Goal: Information Seeking & Learning: Learn about a topic

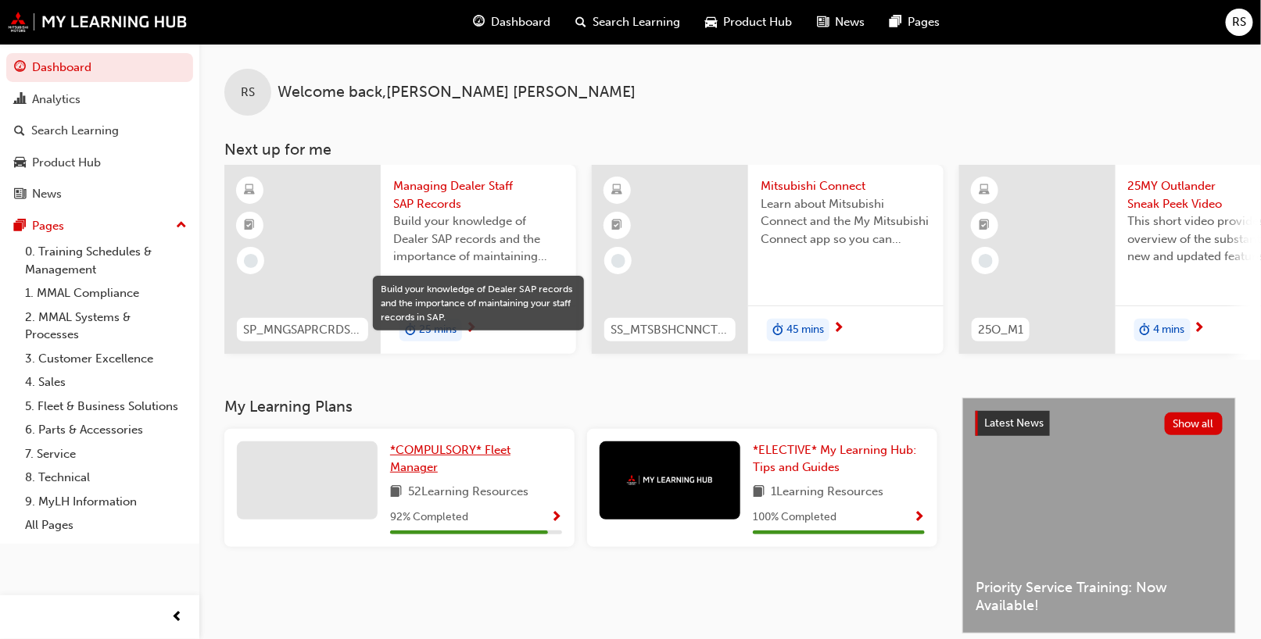
click at [437, 454] on span "*COMPULSORY* Fleet Manager" at bounding box center [450, 459] width 120 height 32
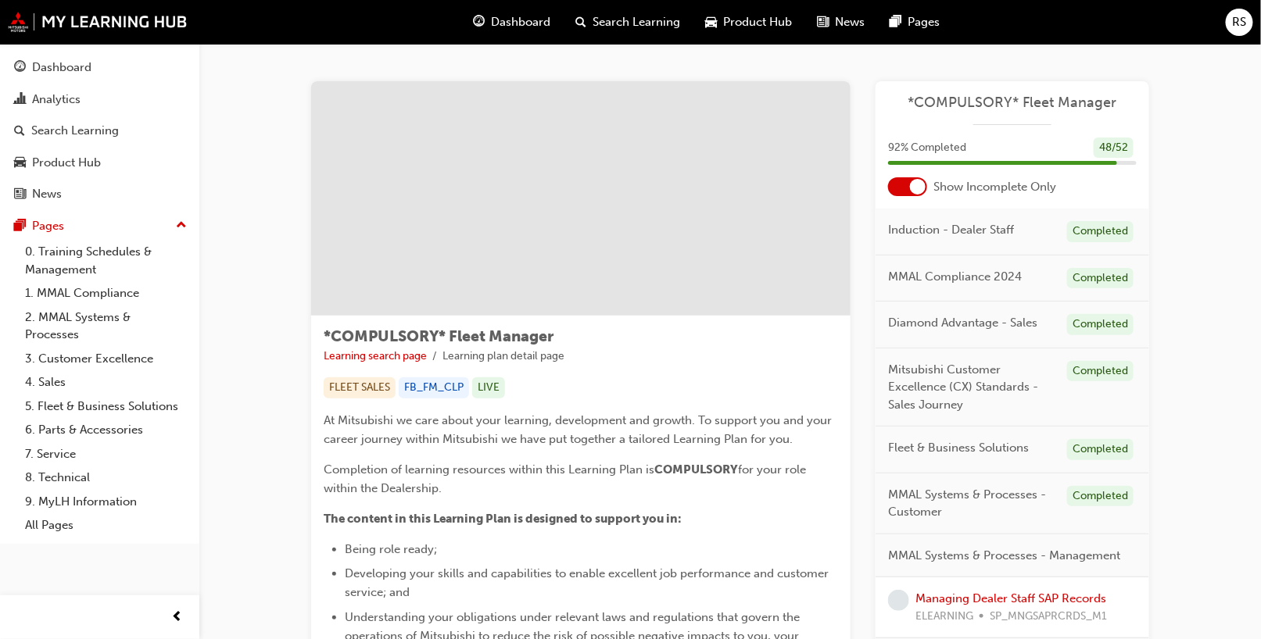
scroll to position [156, 0]
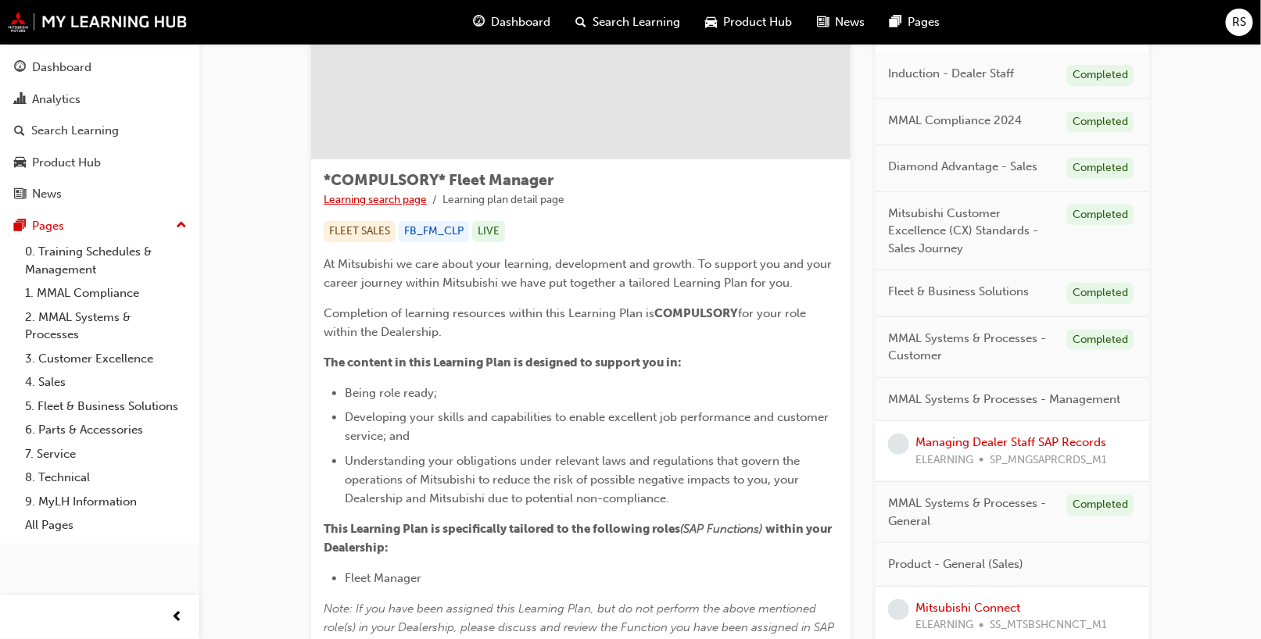
click at [370, 199] on link "Learning search page" at bounding box center [375, 199] width 103 height 13
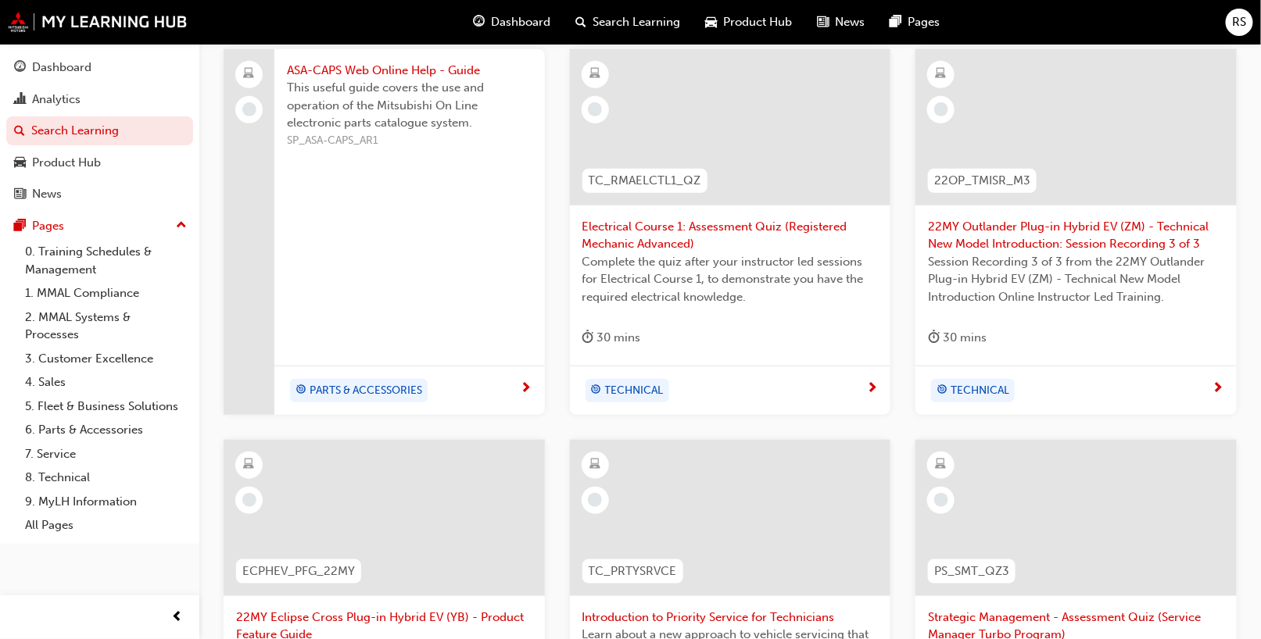
scroll to position [156, 0]
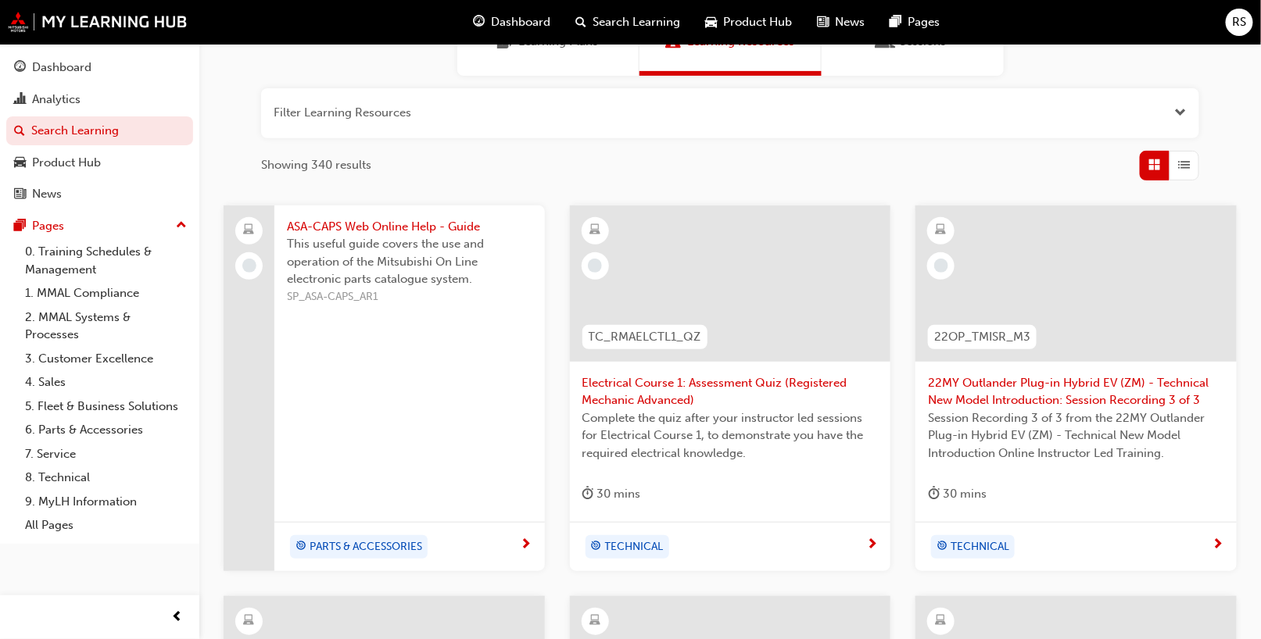
click at [783, 378] on span "22MY Outlander Plug-in Hybrid EV (ZM) - Technical New Model Introduction: Sessi…" at bounding box center [1076, 391] width 296 height 35
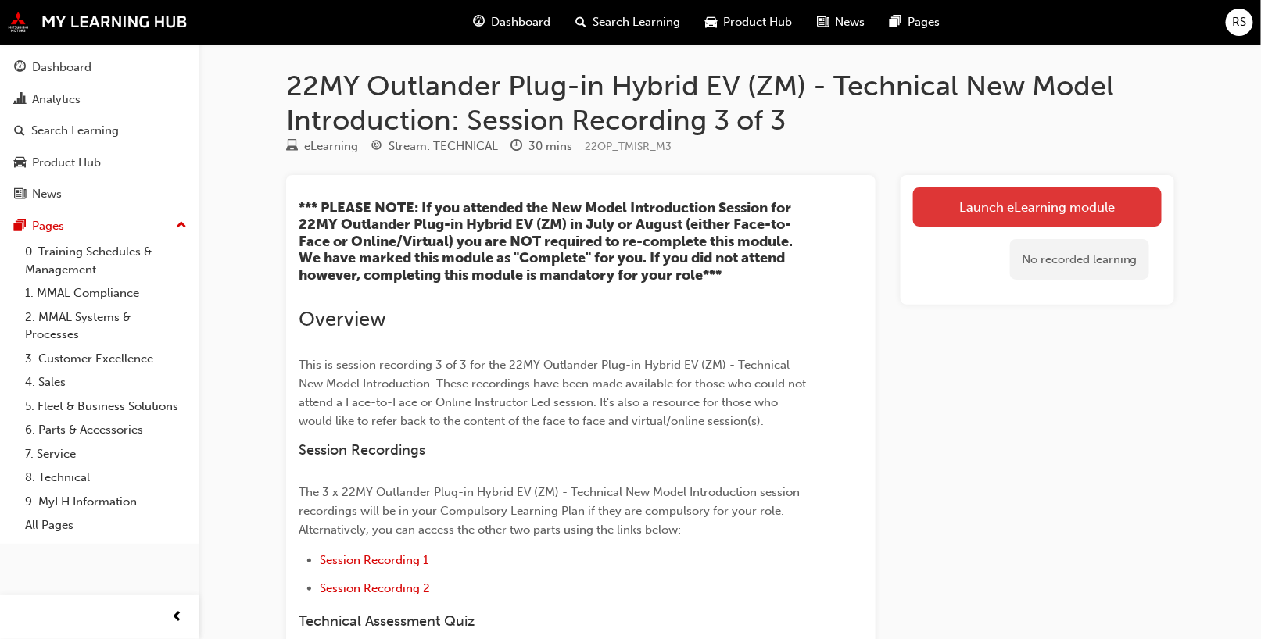
click at [783, 203] on link "Launch eLearning module" at bounding box center [1037, 207] width 249 height 39
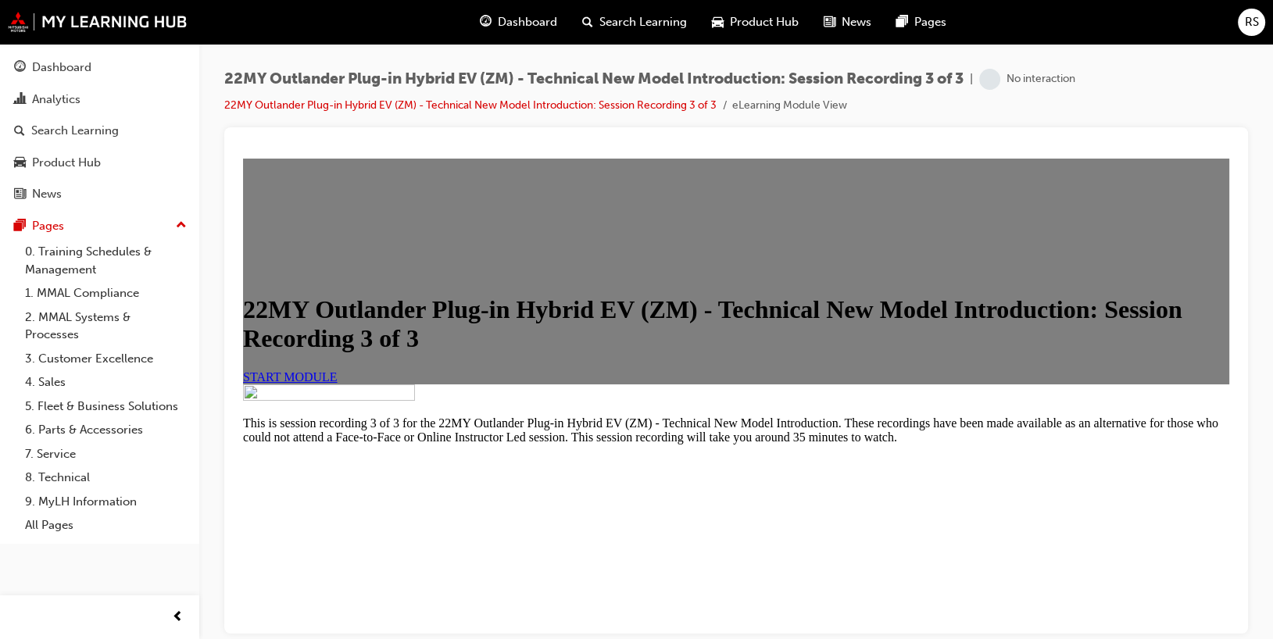
scroll to position [156, 0]
click at [338, 383] on span "START MODULE" at bounding box center [290, 376] width 95 height 13
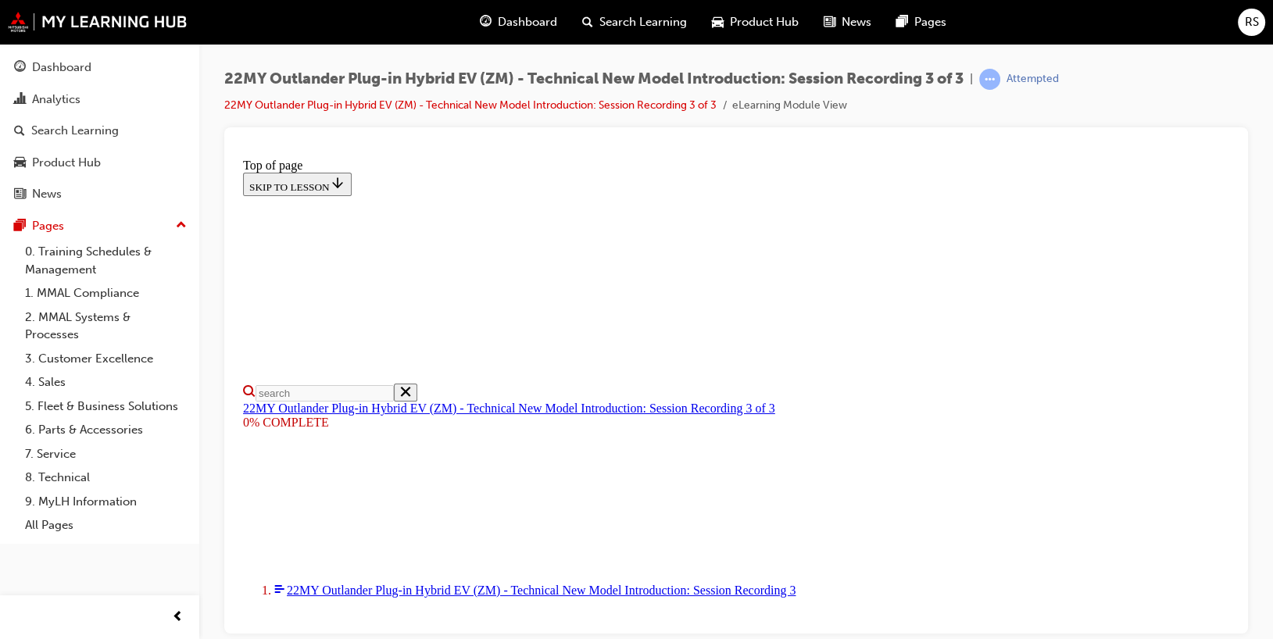
scroll to position [313, 0]
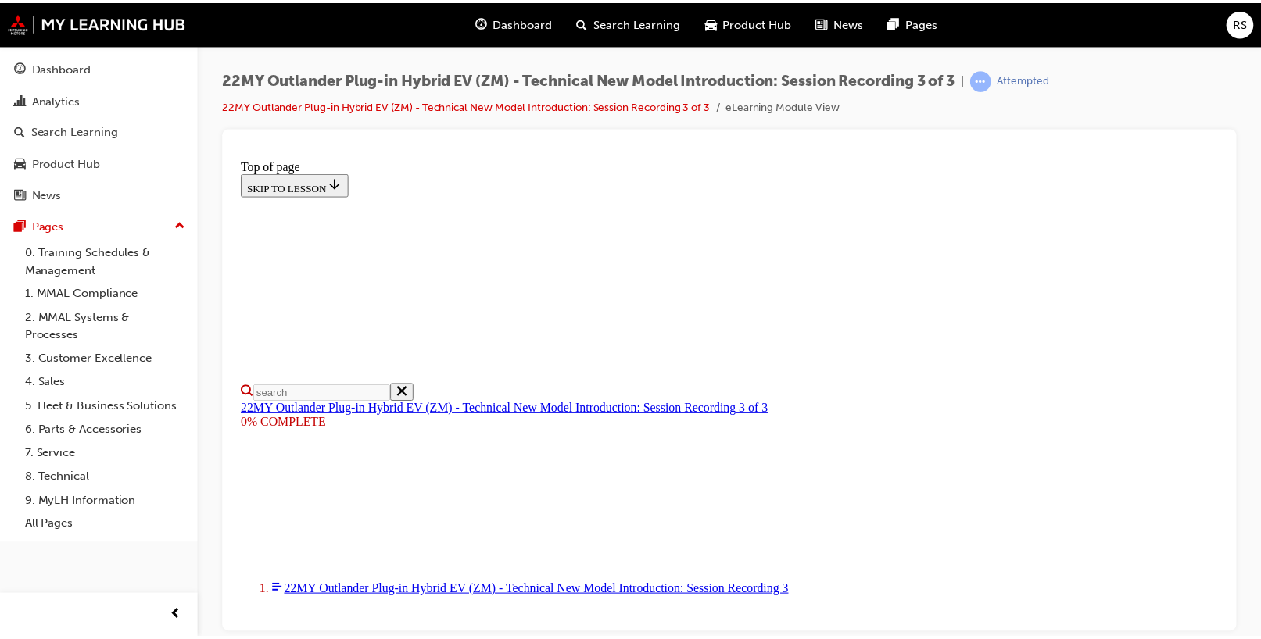
scroll to position [23, 0]
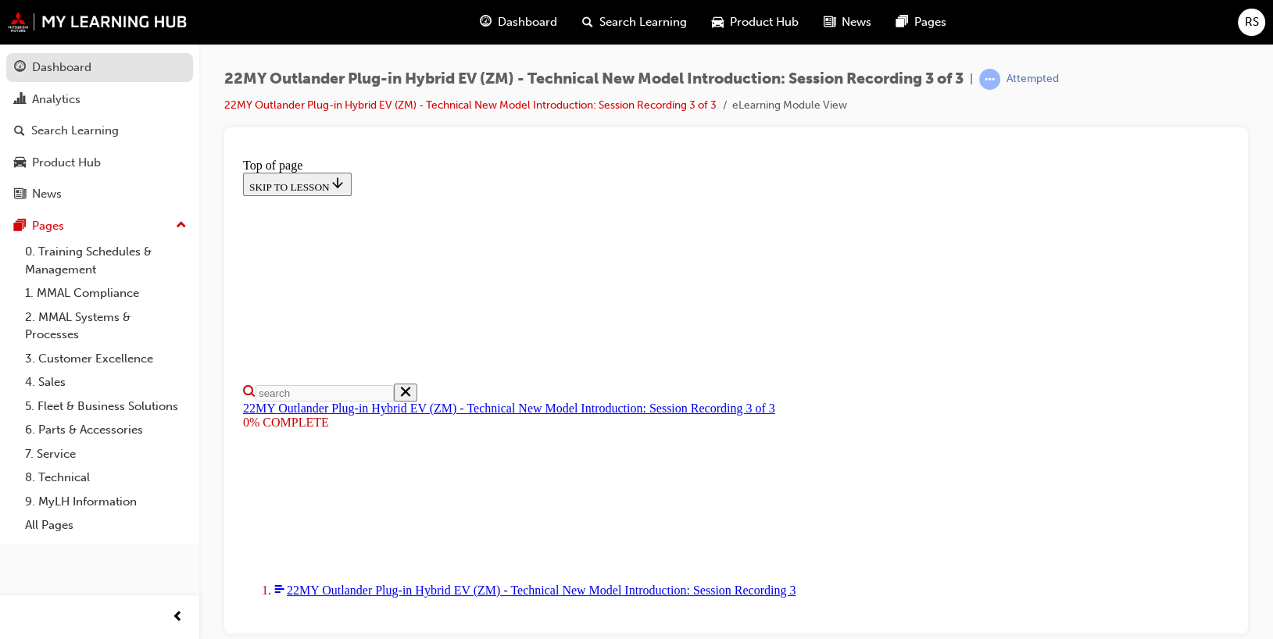
click at [48, 70] on div "Dashboard" at bounding box center [61, 68] width 59 height 18
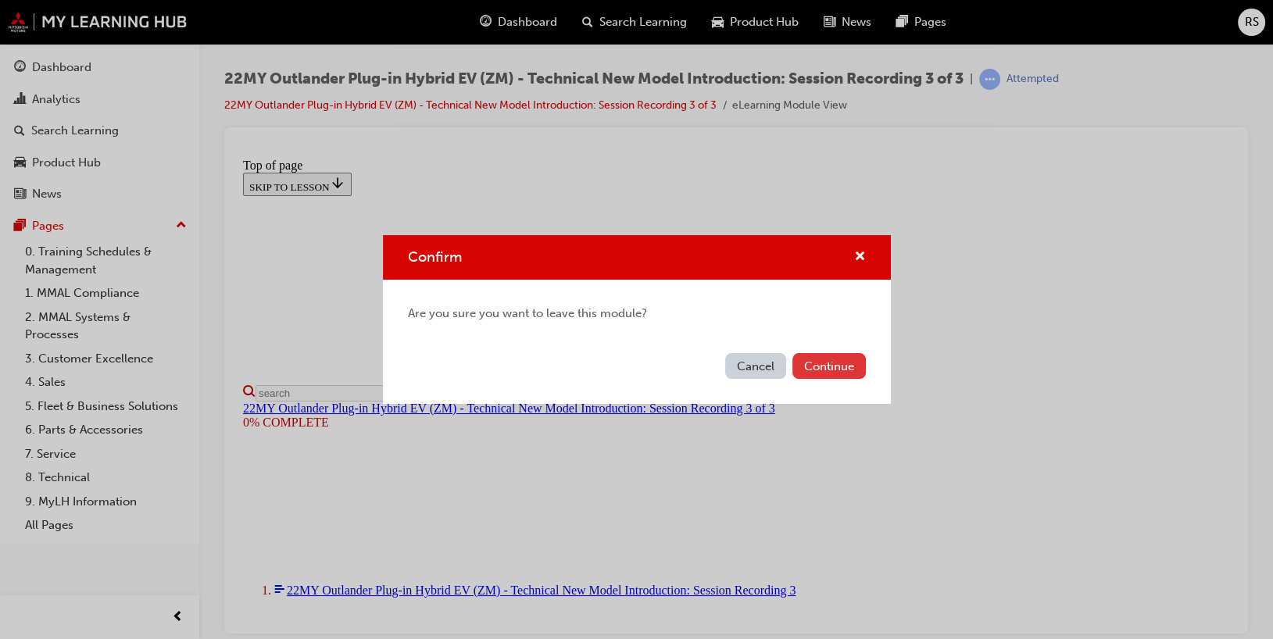
click at [783, 364] on button "Continue" at bounding box center [828, 366] width 73 height 26
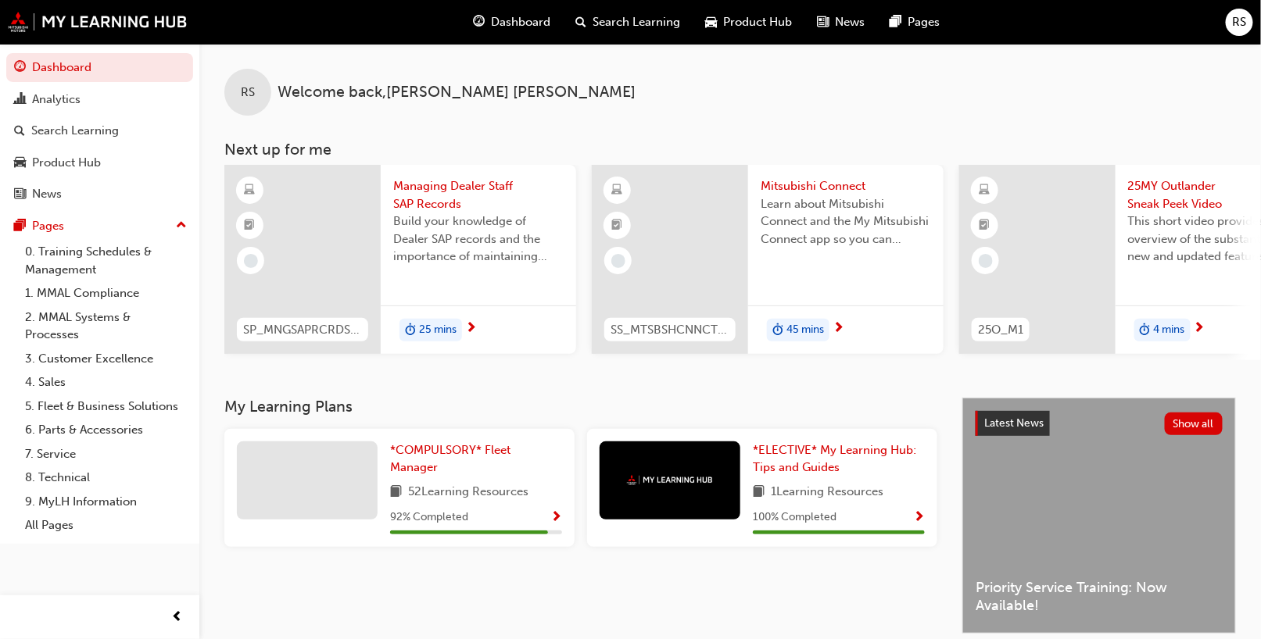
click at [783, 327] on span "4 mins" at bounding box center [1169, 330] width 31 height 18
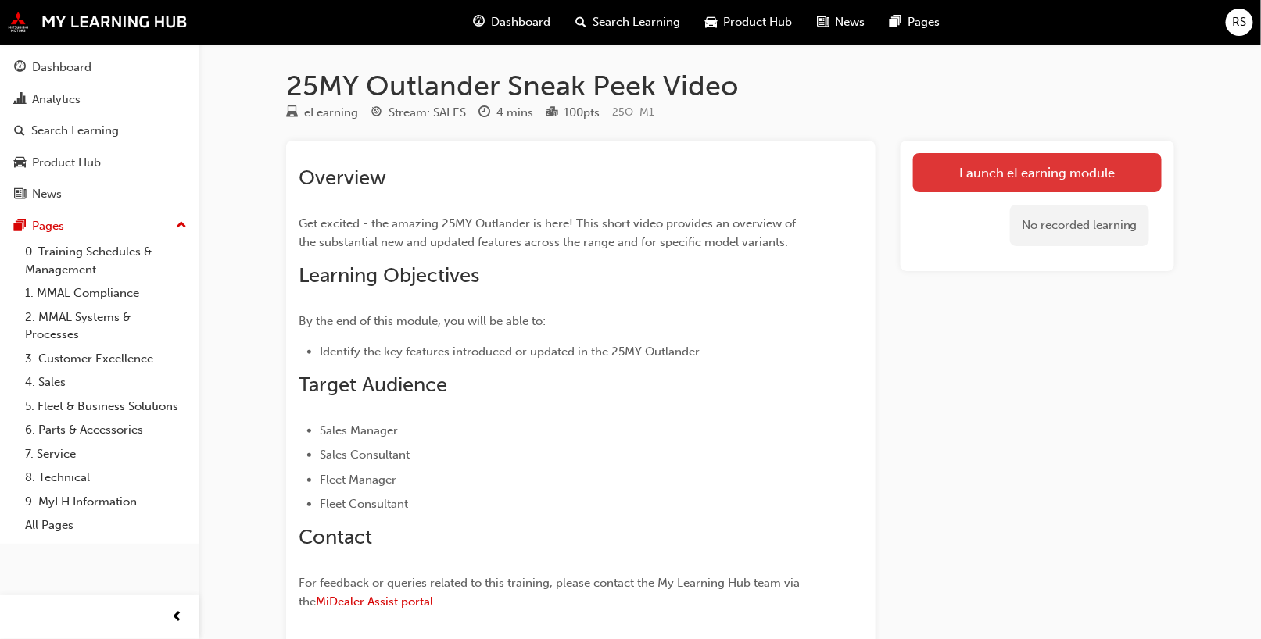
click at [783, 176] on link "Launch eLearning module" at bounding box center [1037, 172] width 249 height 39
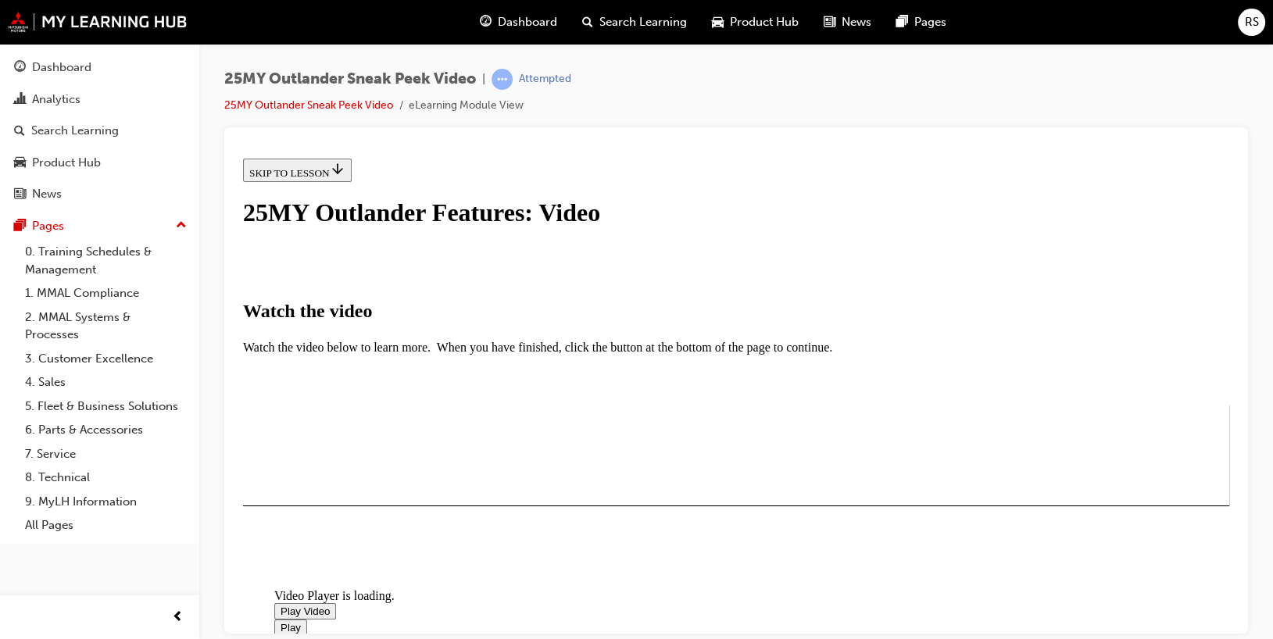
click at [281, 588] on span "Video player" at bounding box center [281, 611] width 0 height 12
click at [402, 542] on button "I HAVE WATCHED THIS VIDEO" at bounding box center [322, 550] width 159 height 17
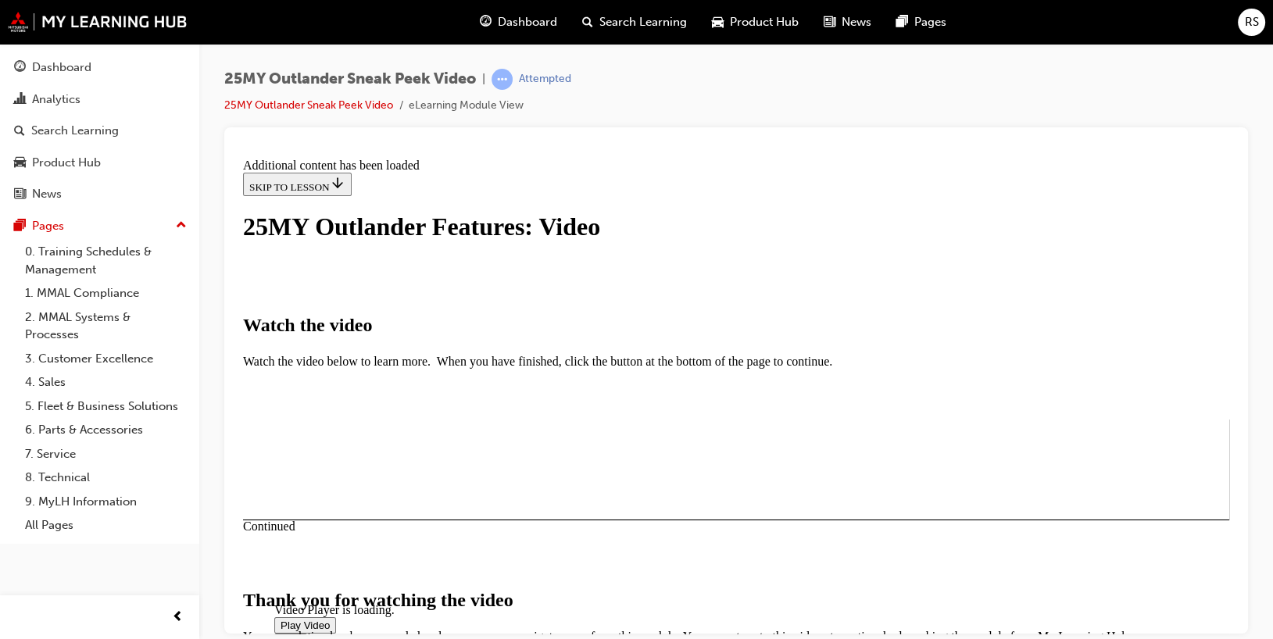
scroll to position [568, 0]
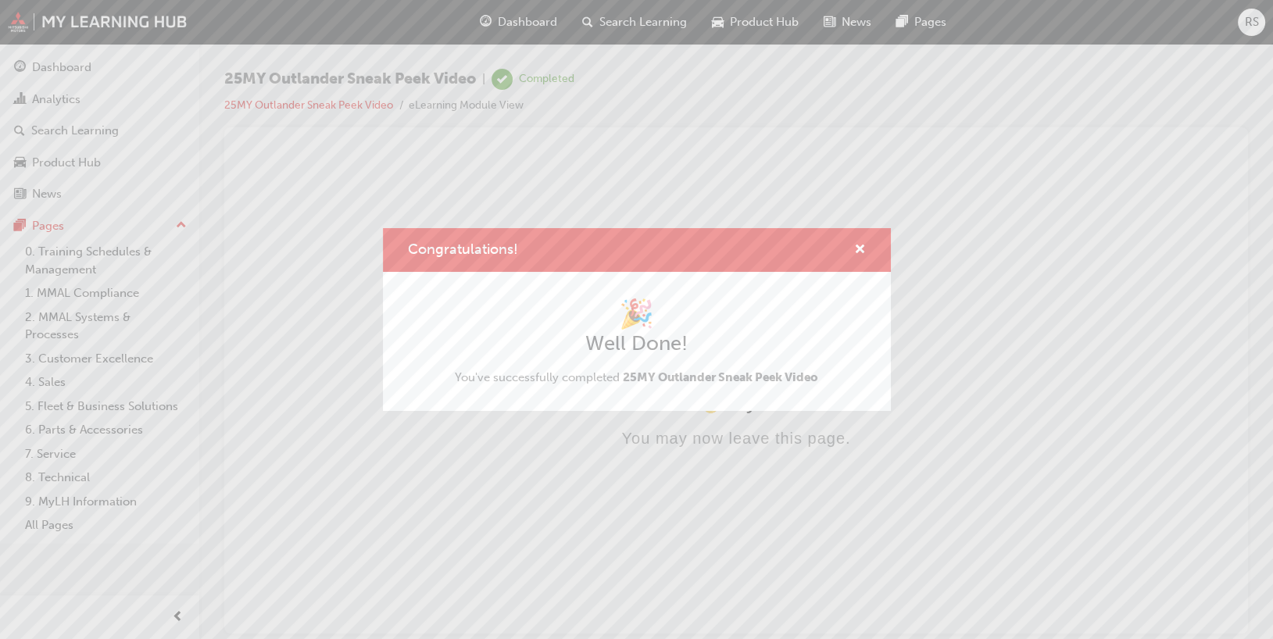
scroll to position [0, 0]
click at [783, 249] on span "cross-icon" at bounding box center [860, 251] width 12 height 14
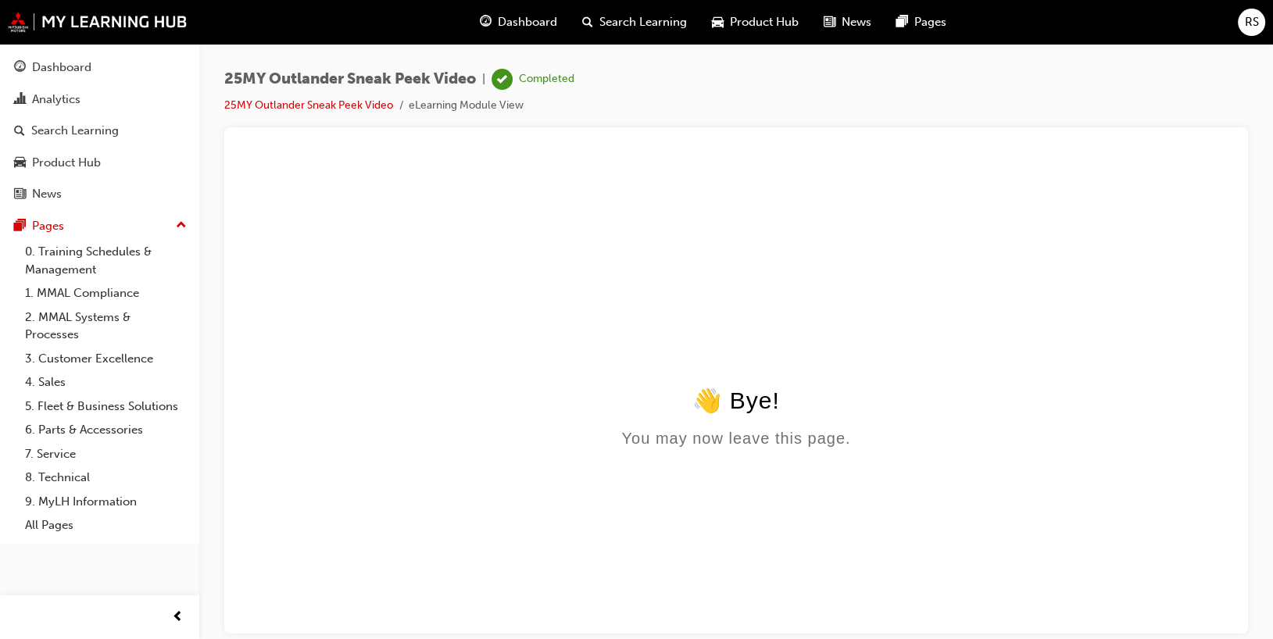
click at [507, 20] on span "Dashboard" at bounding box center [527, 22] width 59 height 18
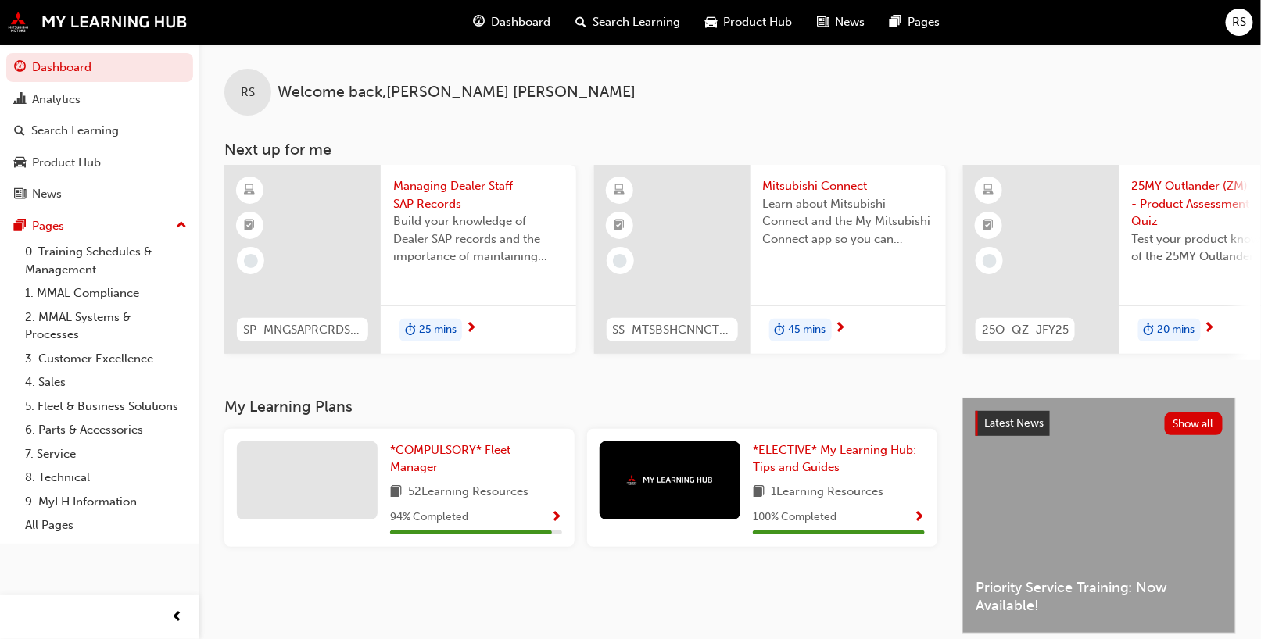
click at [783, 330] on span "45 mins" at bounding box center [808, 330] width 38 height 18
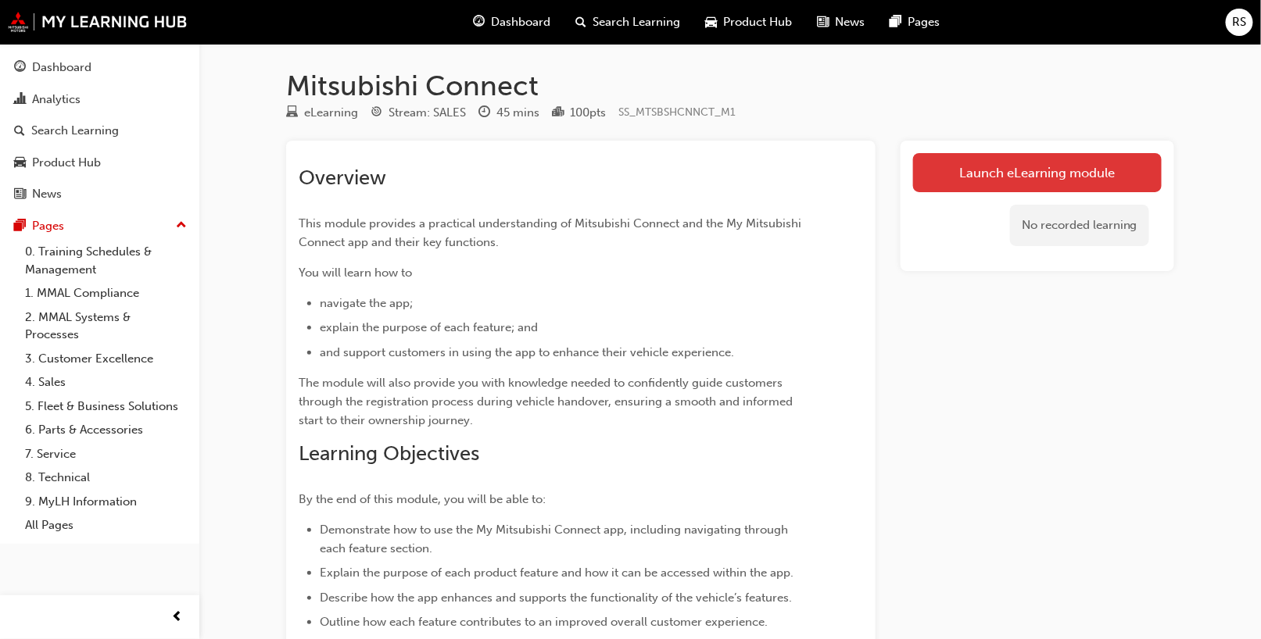
click at [783, 164] on link "Launch eLearning module" at bounding box center [1037, 172] width 249 height 39
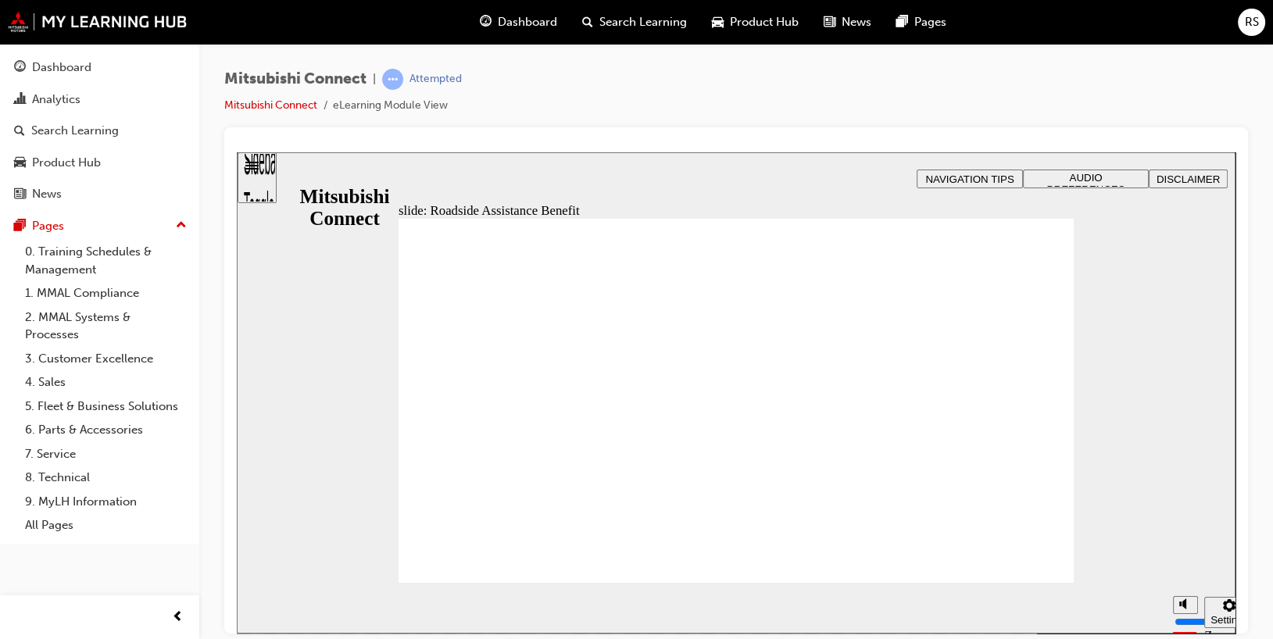
checkbox input "true"
checkbox input "false"
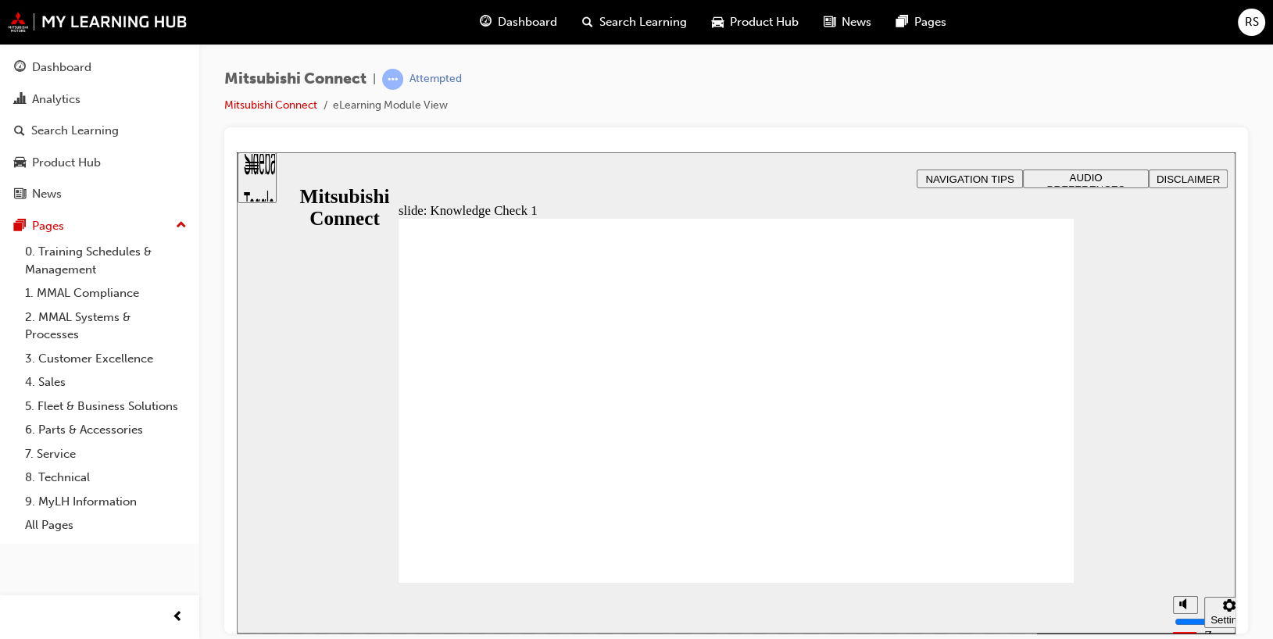
checkbox input "false"
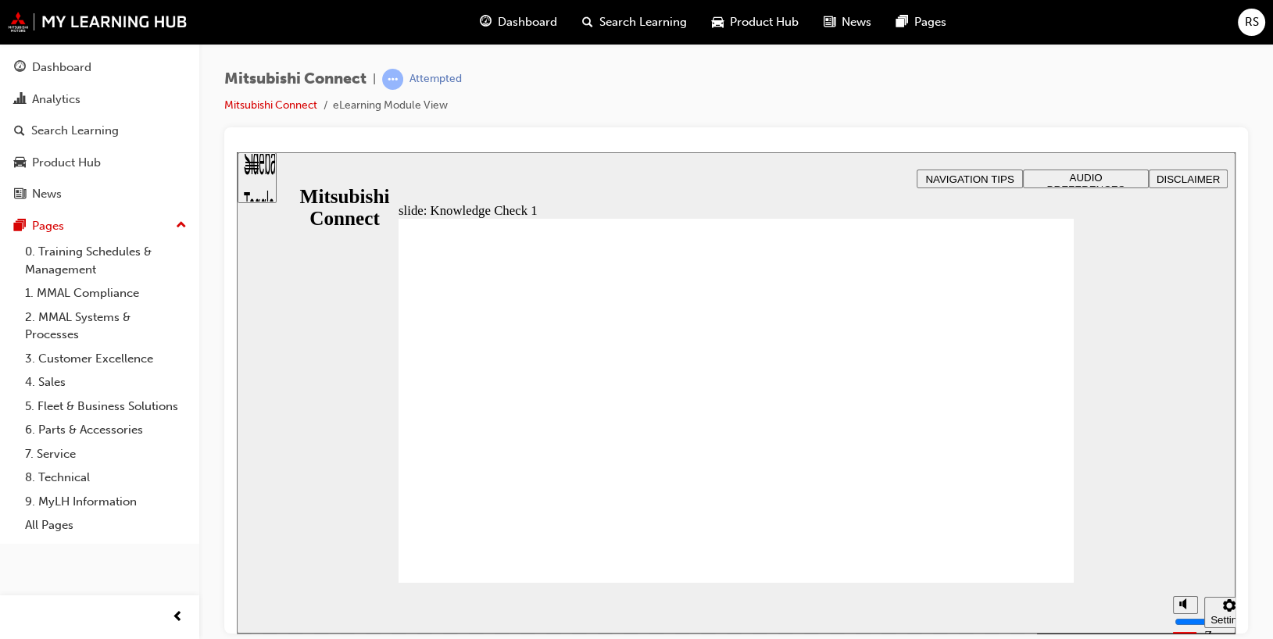
checkbox input "false"
checkbox input "true"
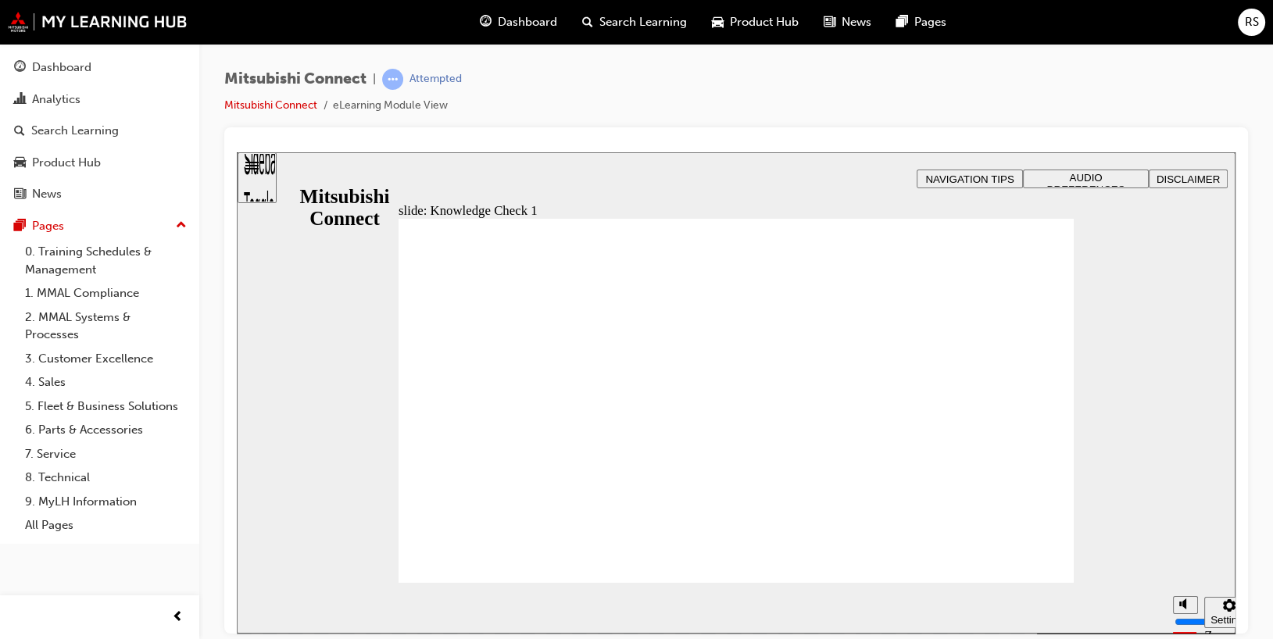
checkbox input "true"
checkbox input "false"
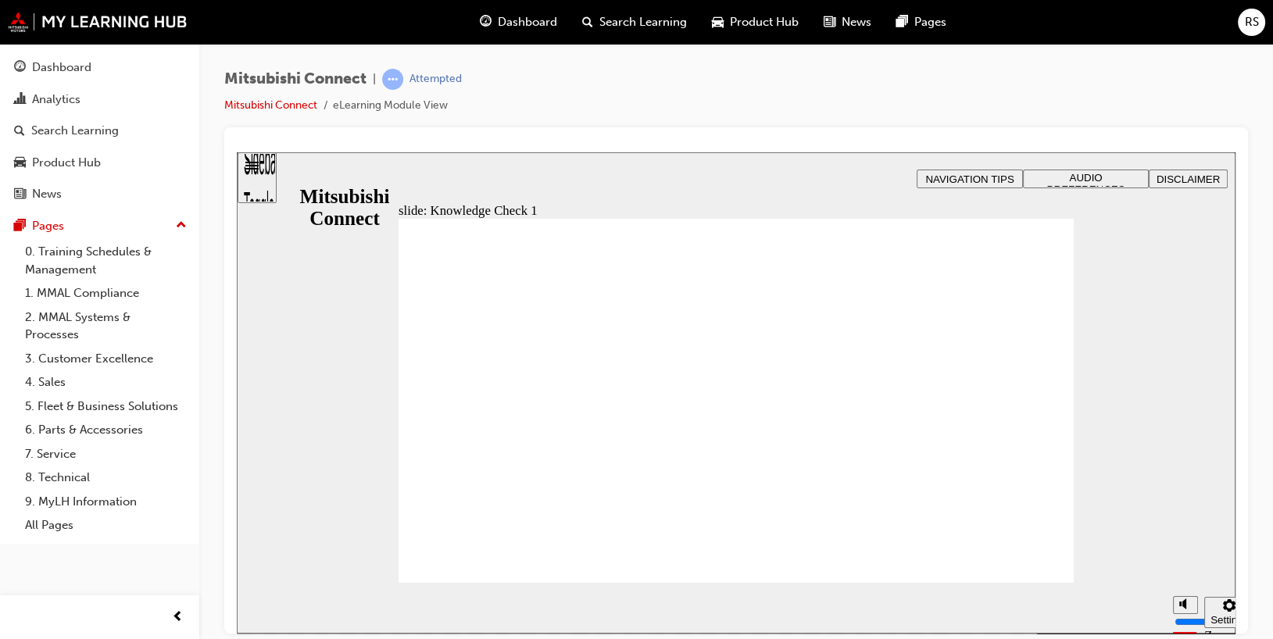
checkbox input "false"
checkbox input "true"
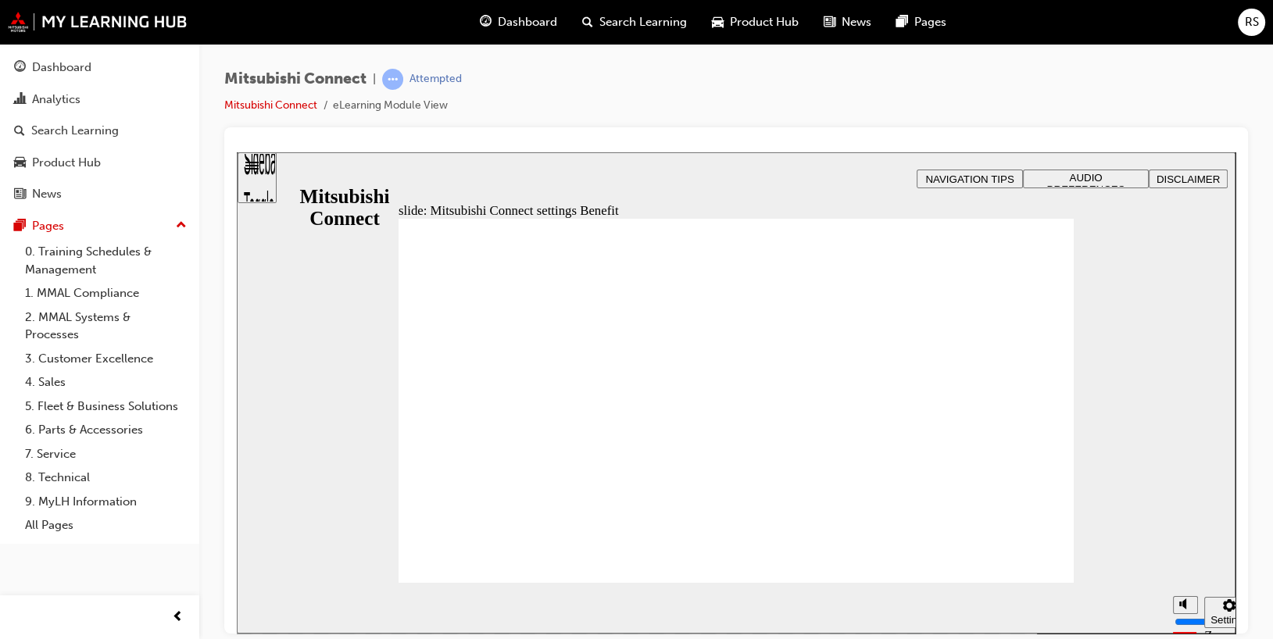
radio input "false"
radio input "true"
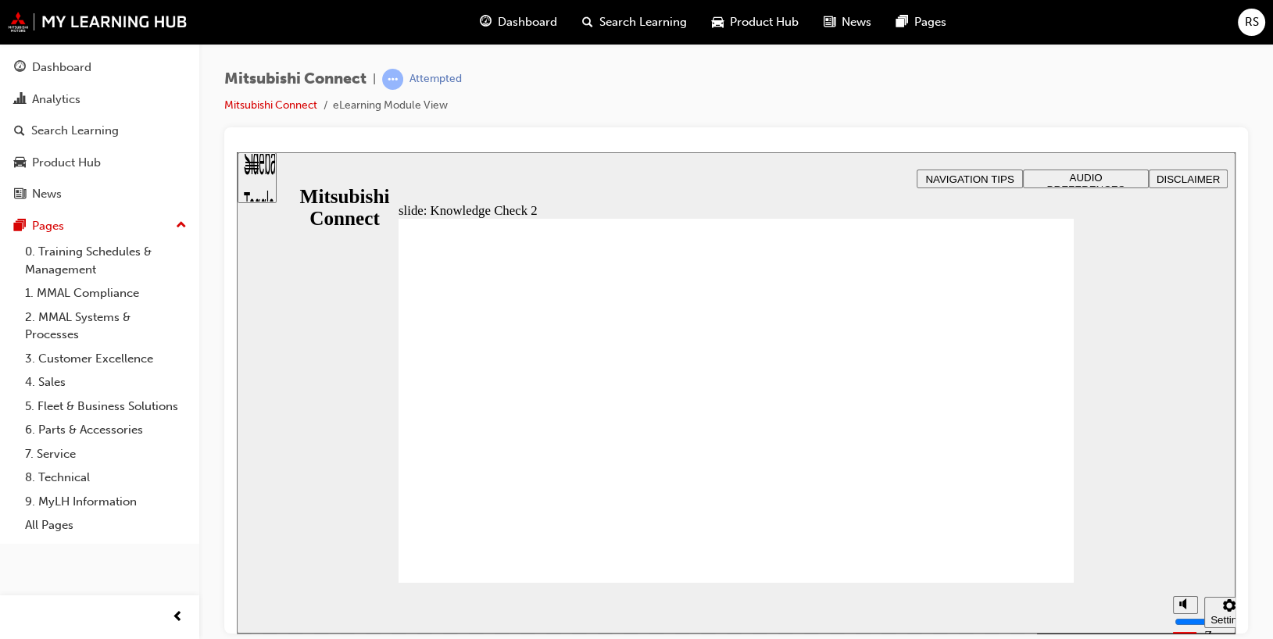
radio input "false"
radio input "true"
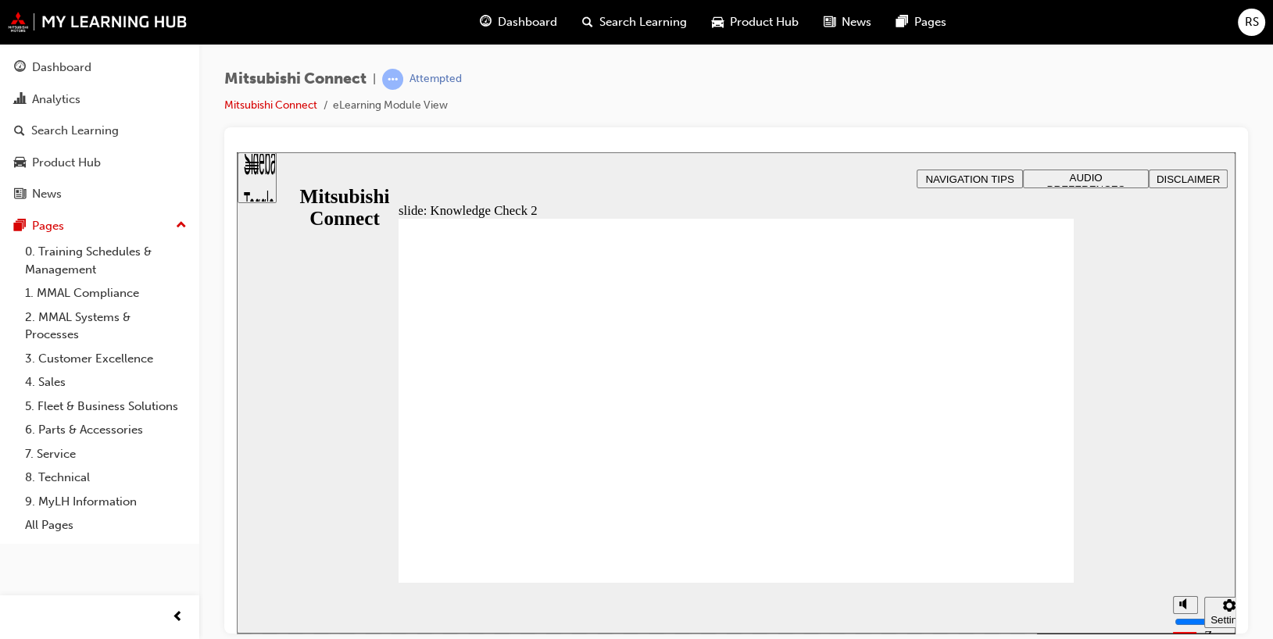
radio input "true"
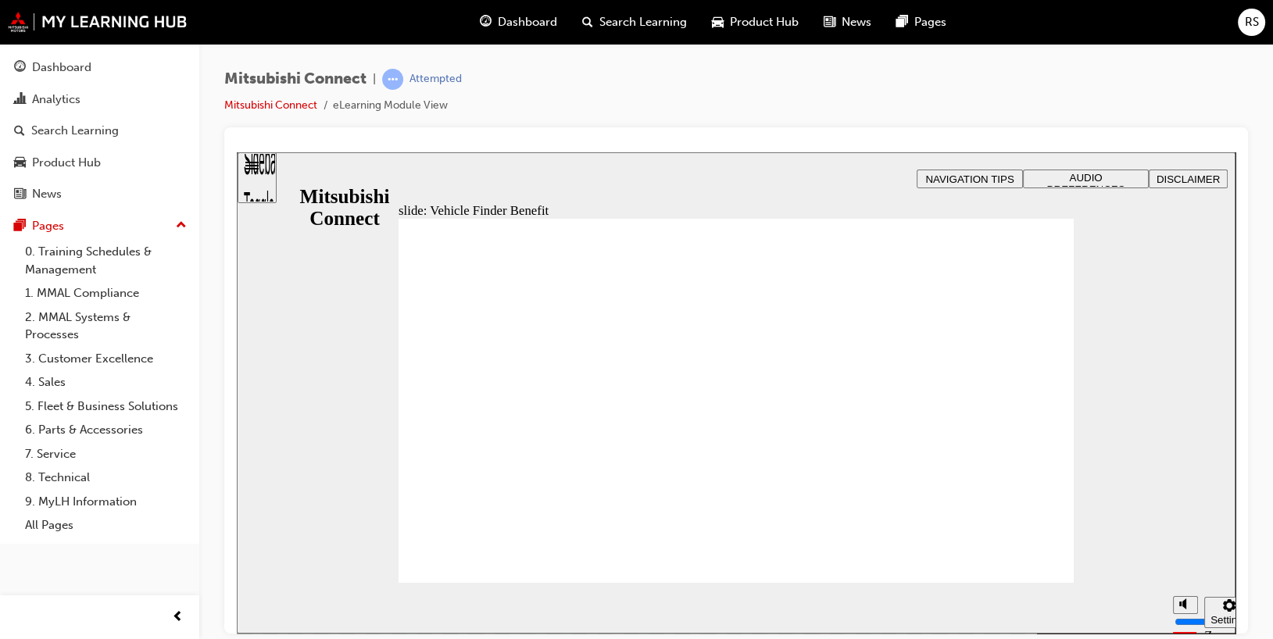
checkbox input "true"
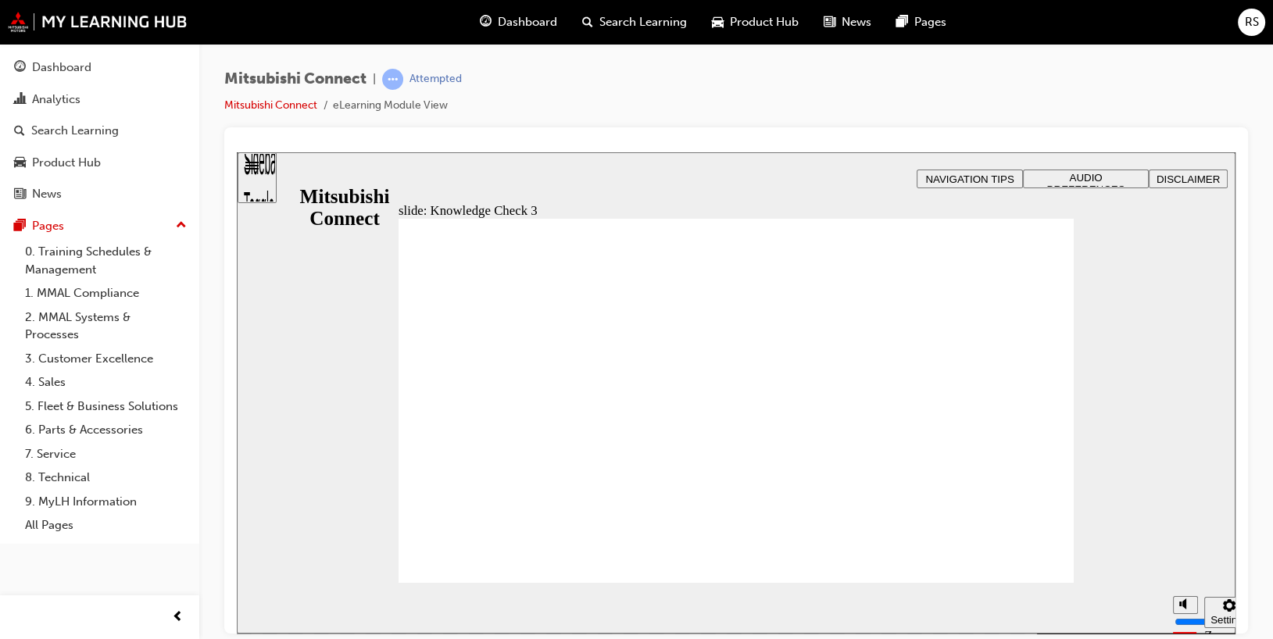
checkbox input "false"
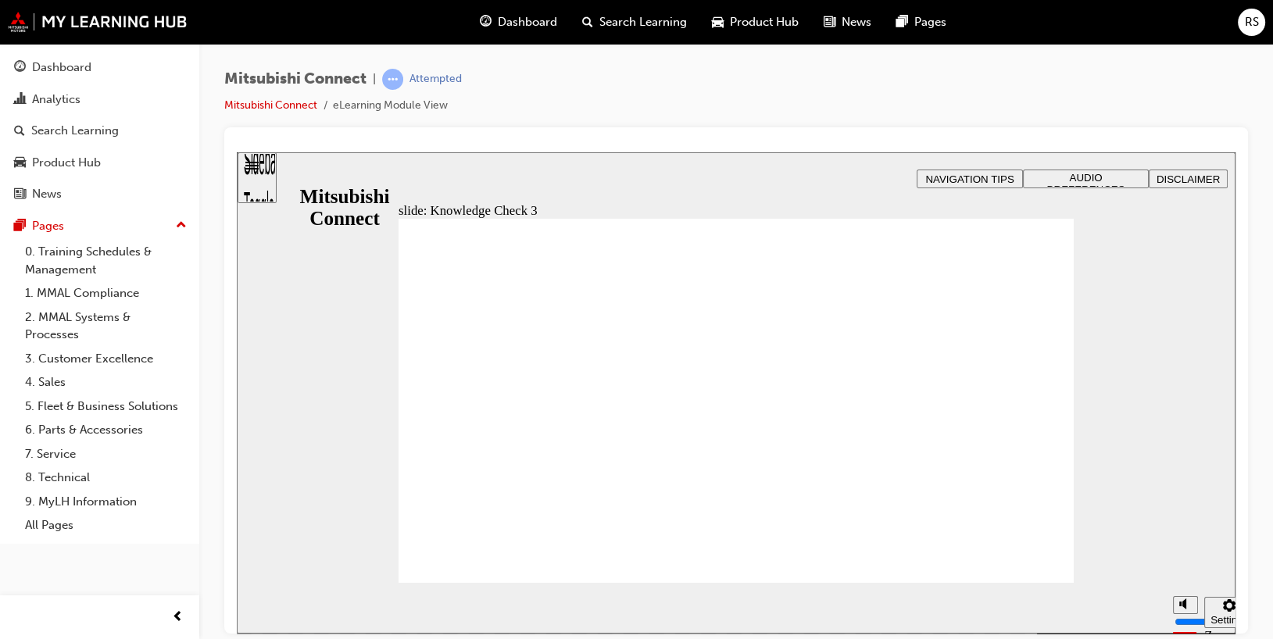
checkbox input "false"
checkbox input "true"
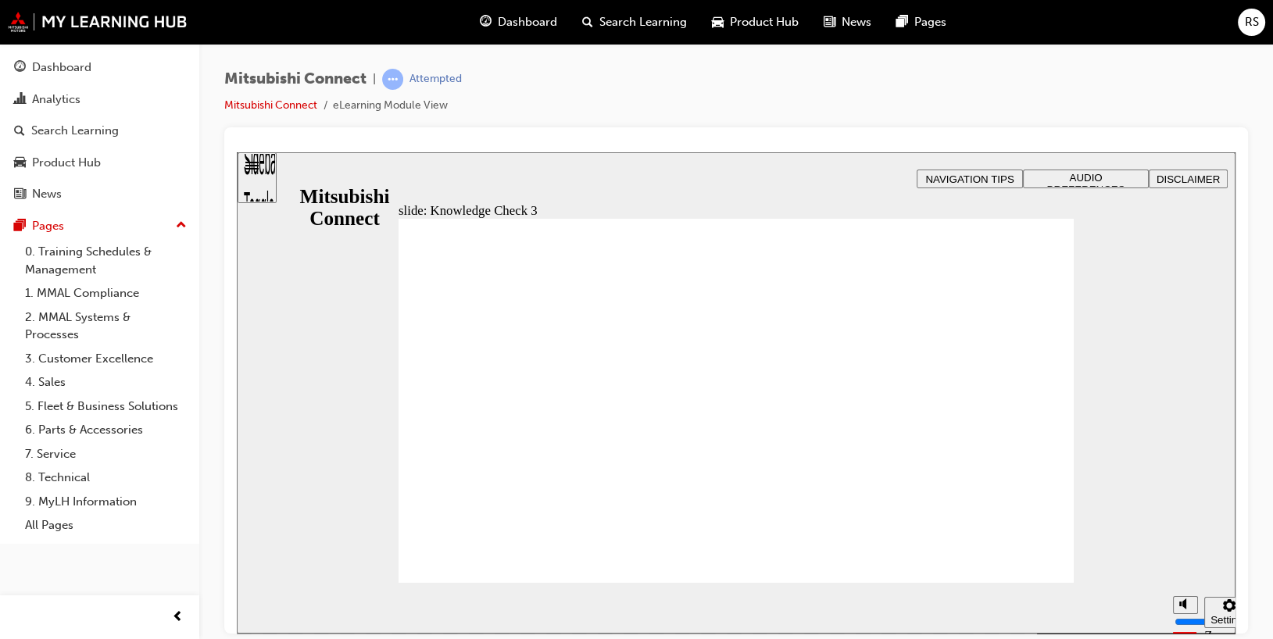
checkbox input "false"
checkbox input "true"
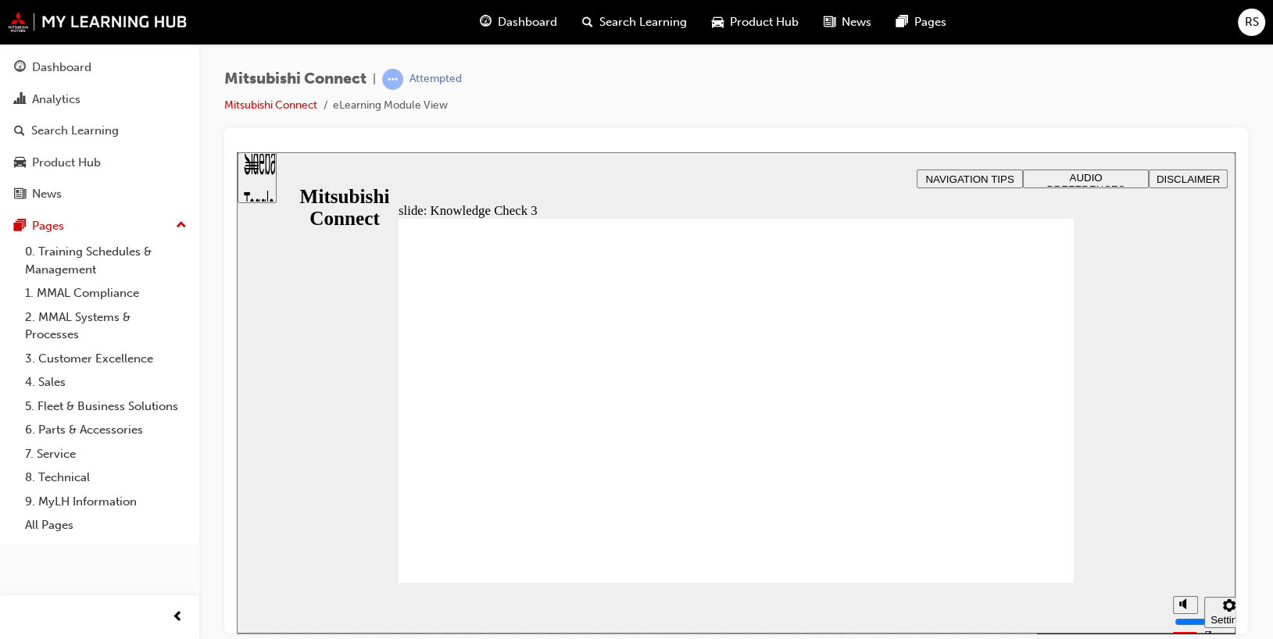
checkbox input "false"
checkbox input "true"
drag, startPoint x: 470, startPoint y: 546, endPoint x: 476, endPoint y: 558, distance: 12.9
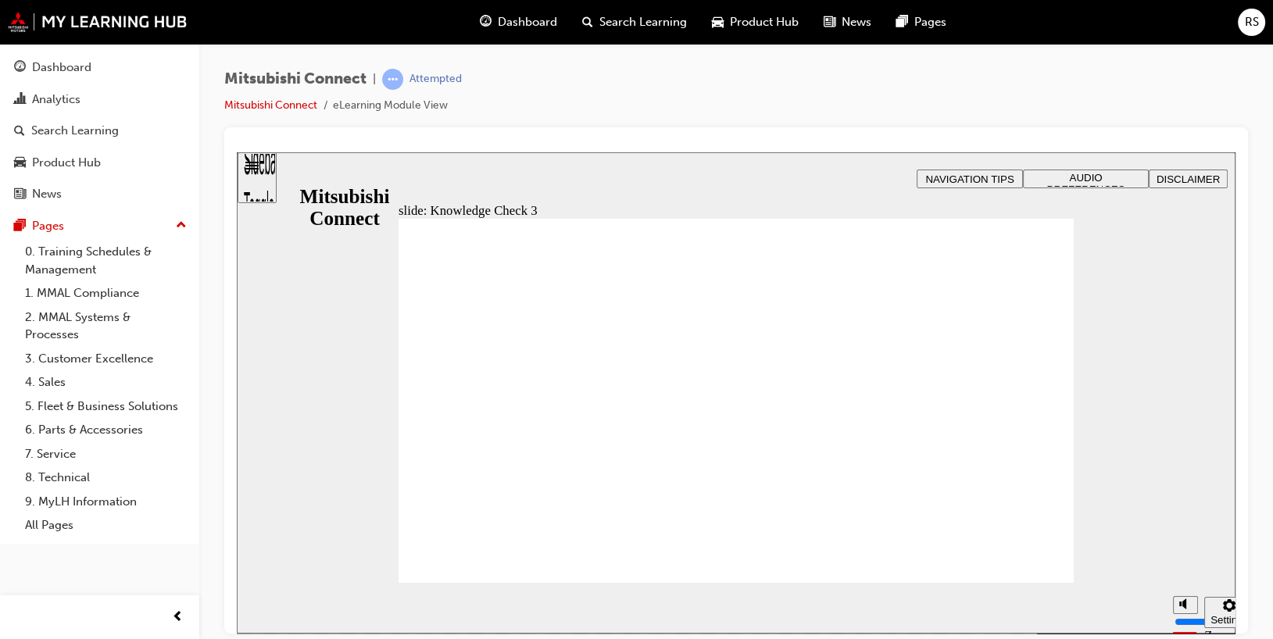
checkbox input "false"
checkbox input "true"
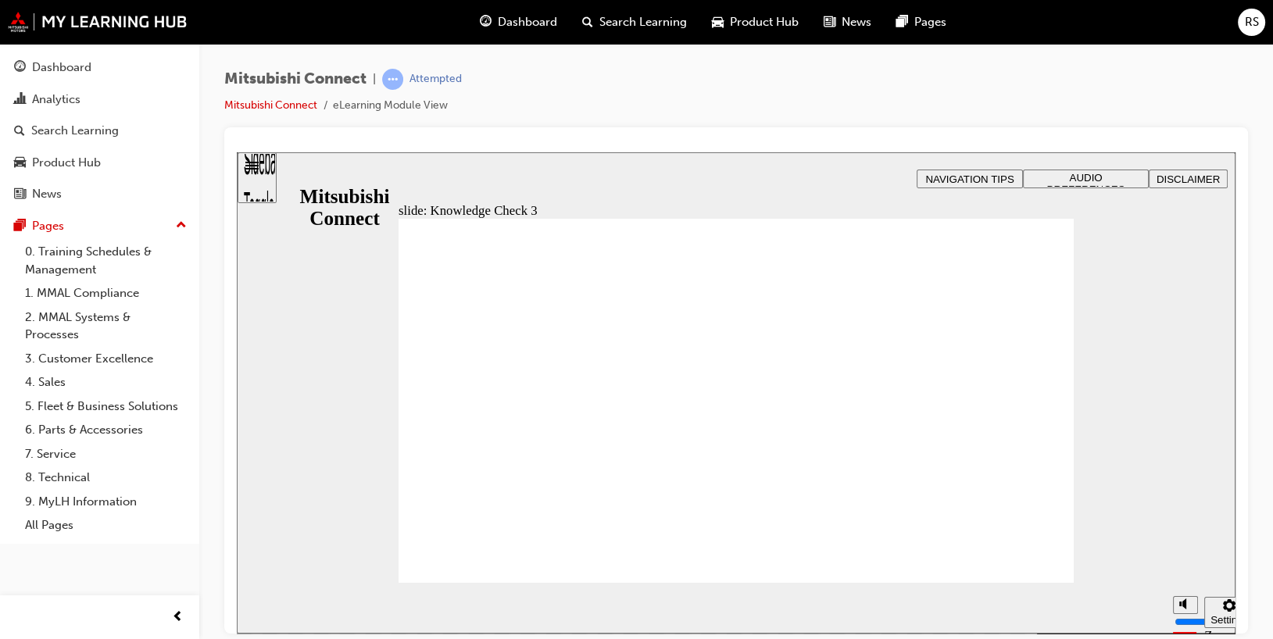
checkbox input "true"
drag, startPoint x: 456, startPoint y: 546, endPoint x: 460, endPoint y: 553, distance: 8.0
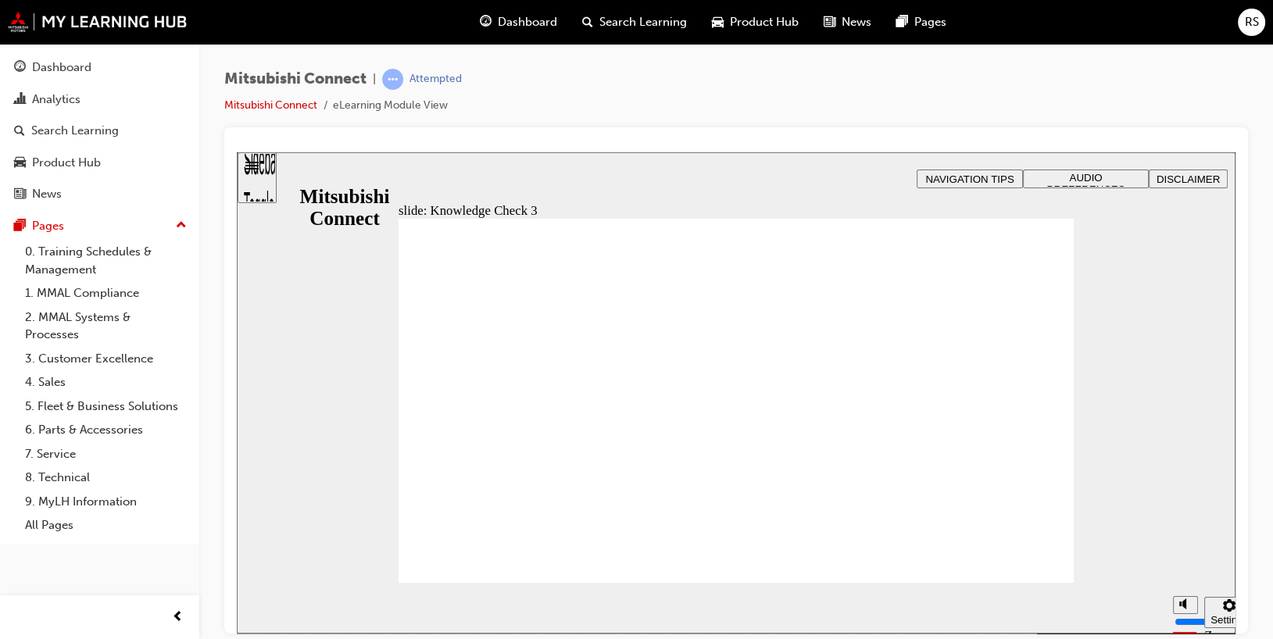
checkbox input "false"
checkbox input "true"
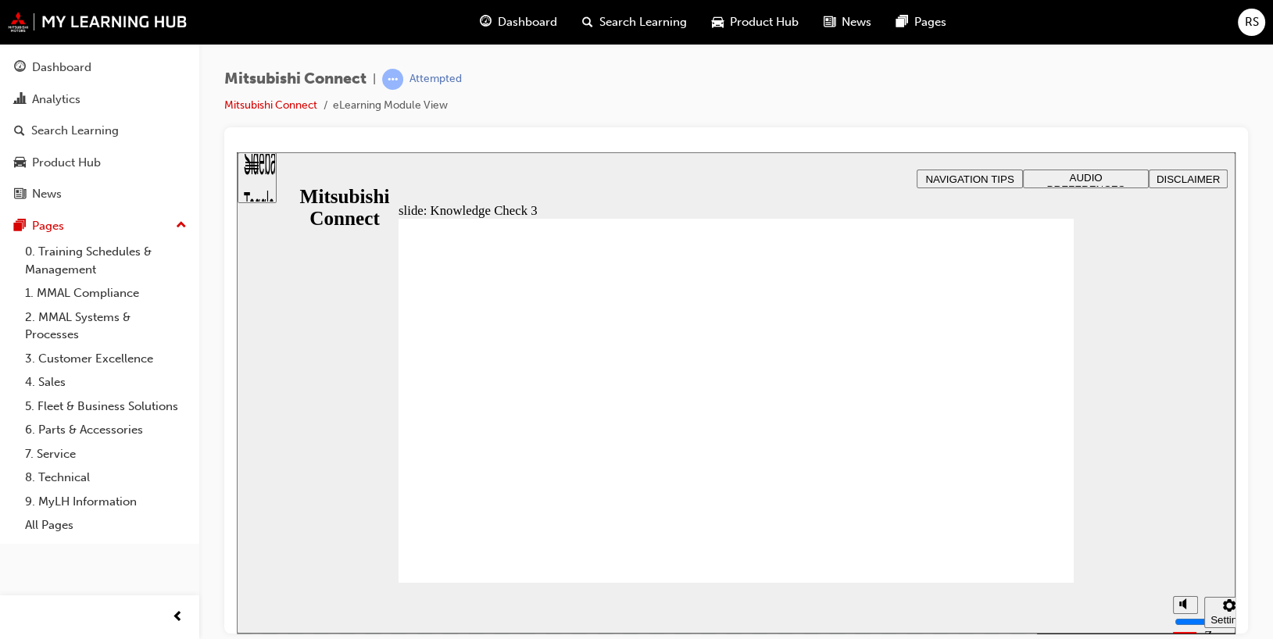
checkbox input "false"
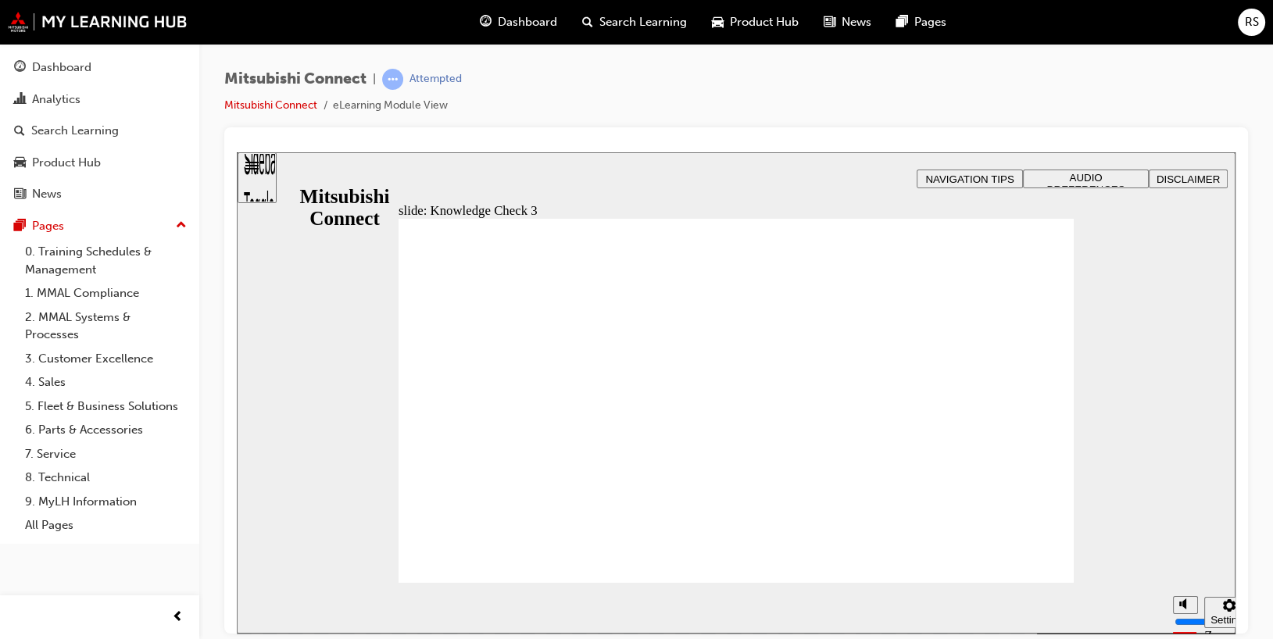
checkbox input "false"
checkbox input "true"
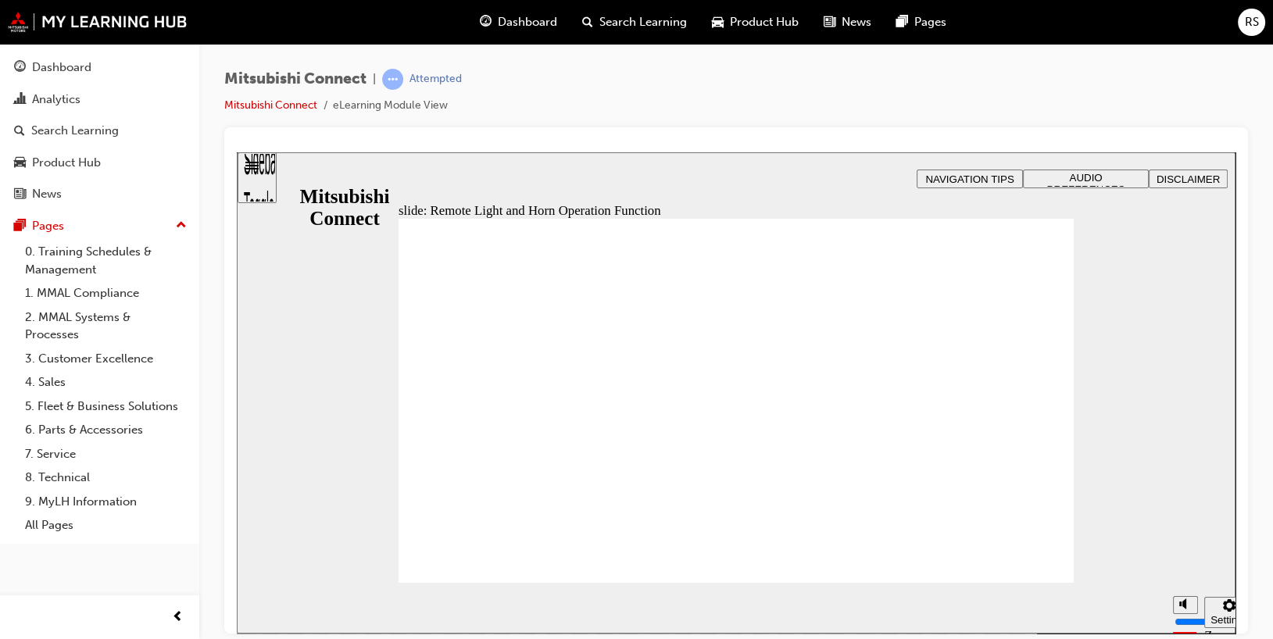
radio input "true"
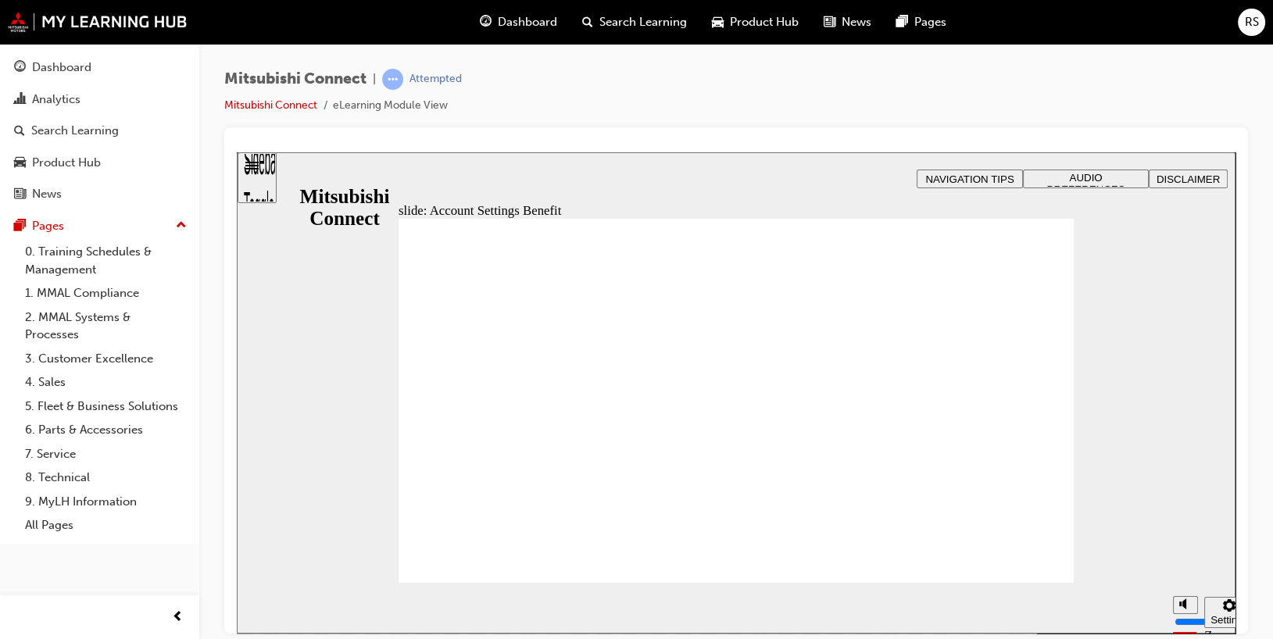
checkbox input "true"
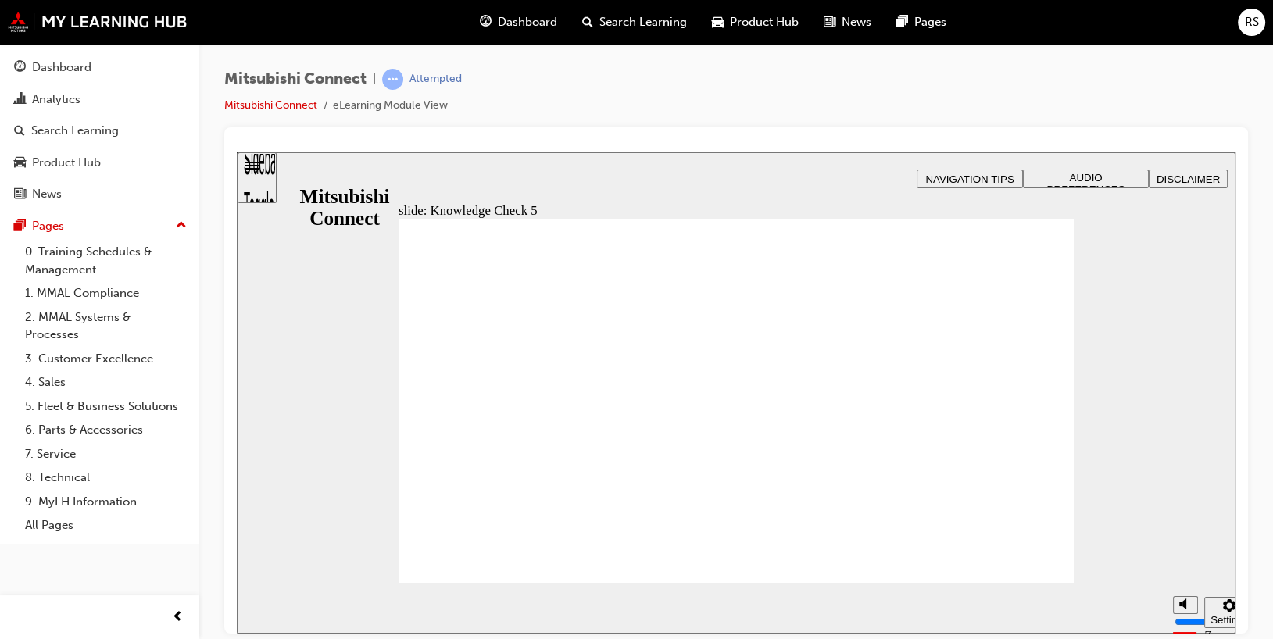
checkbox input "false"
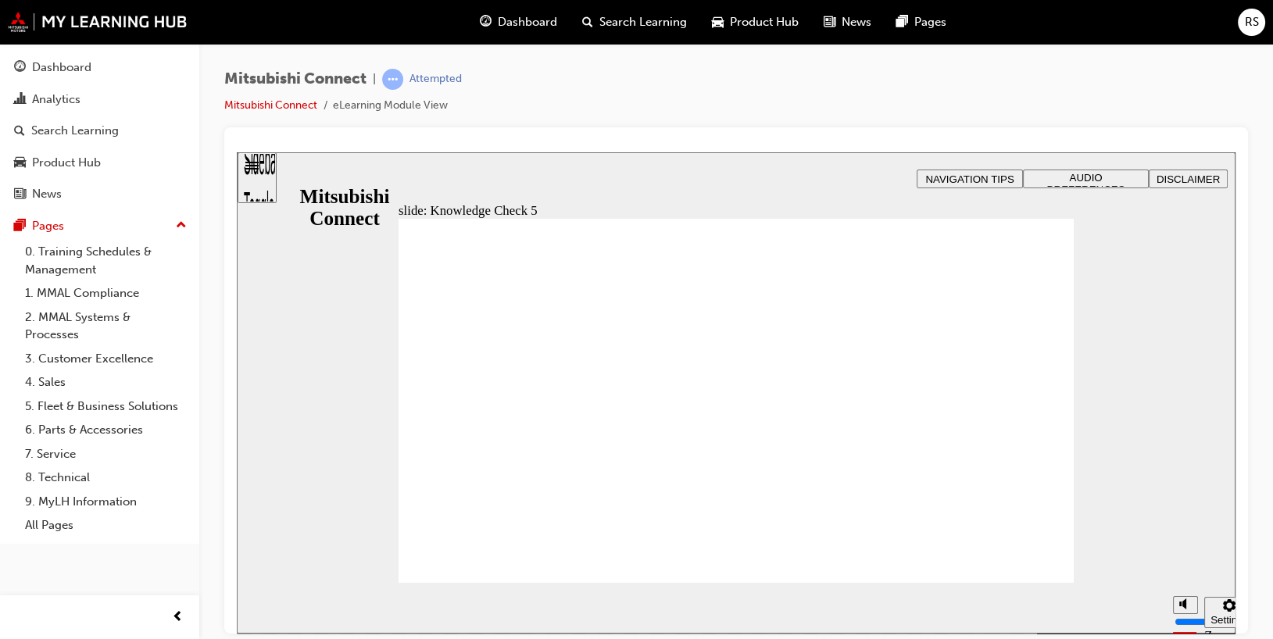
checkbox input "false"
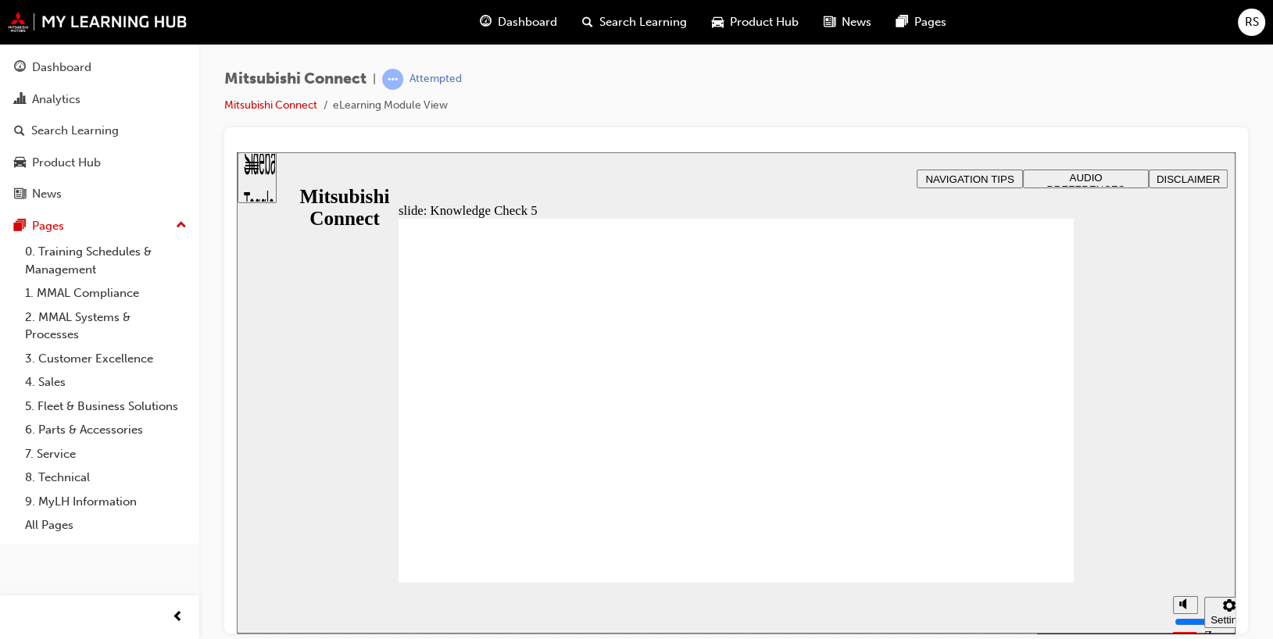
checkbox input "false"
checkbox input "true"
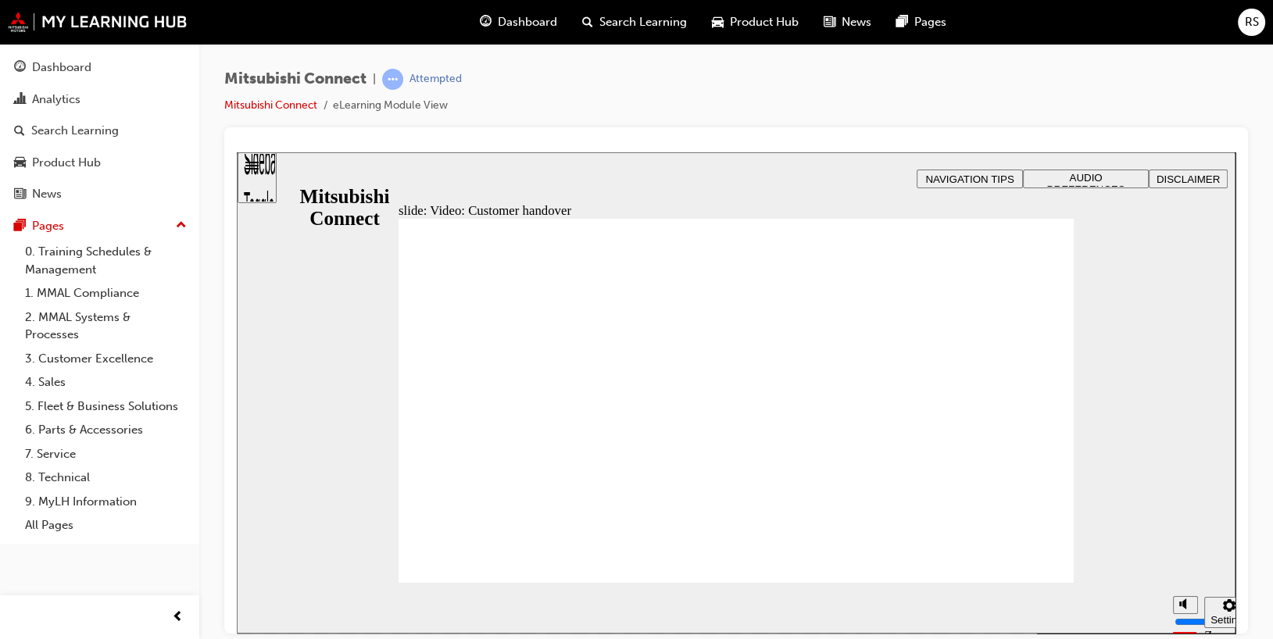
radio input "true"
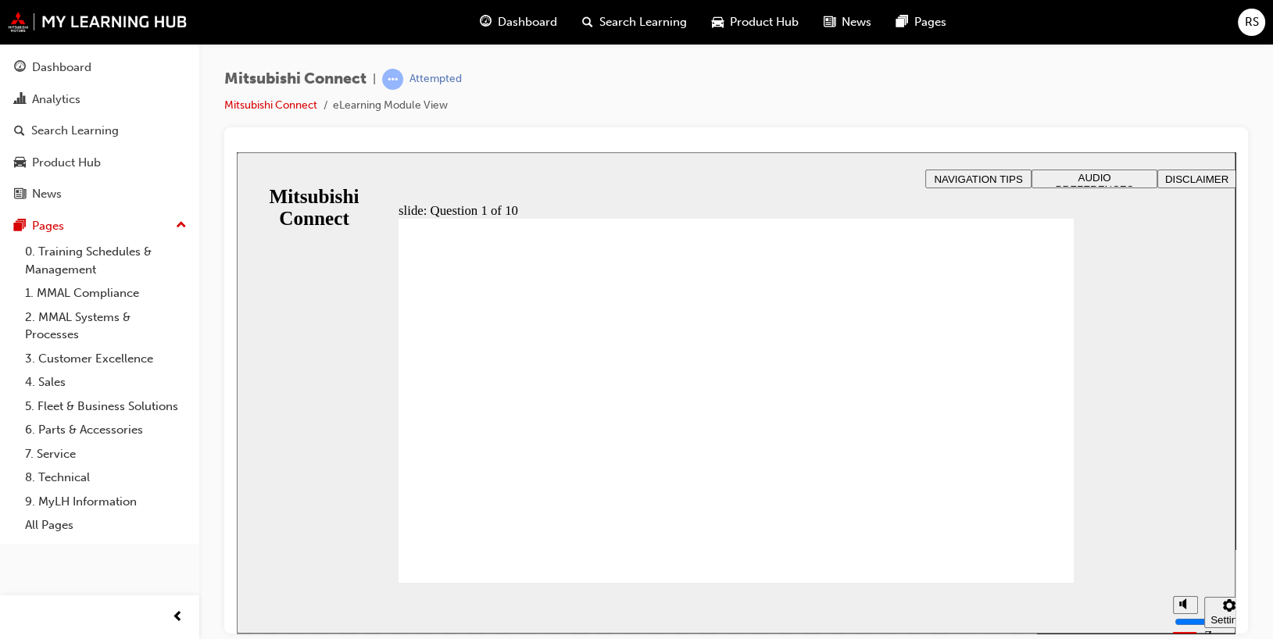
checkbox input "true"
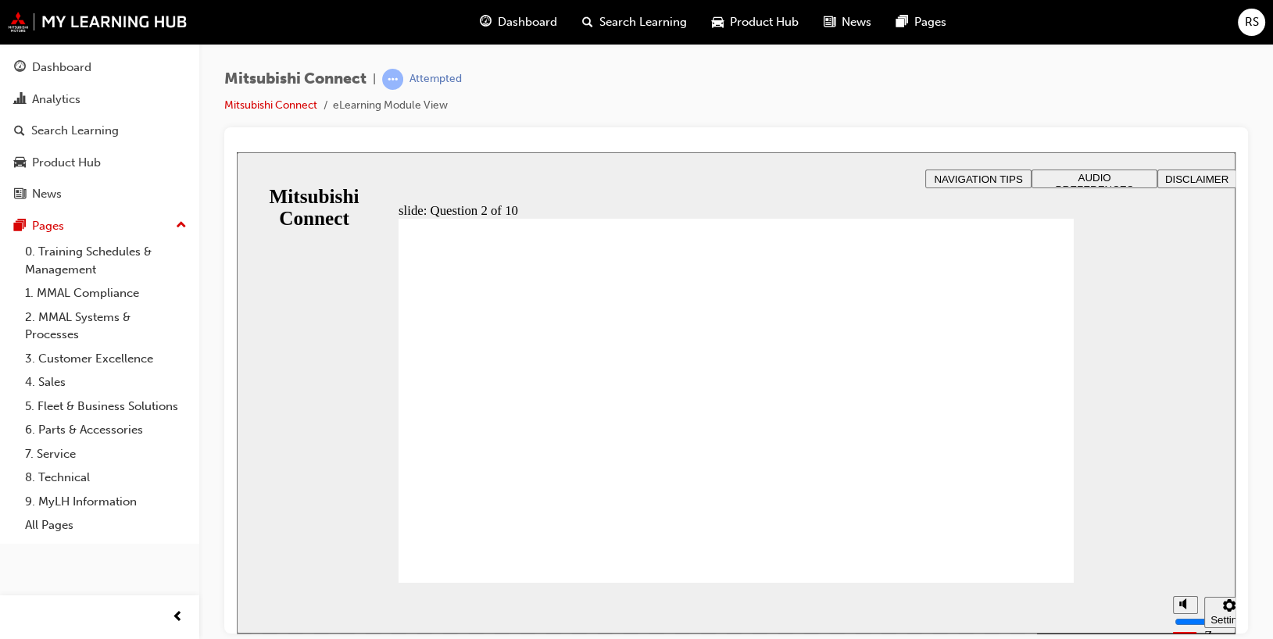
checkbox input "true"
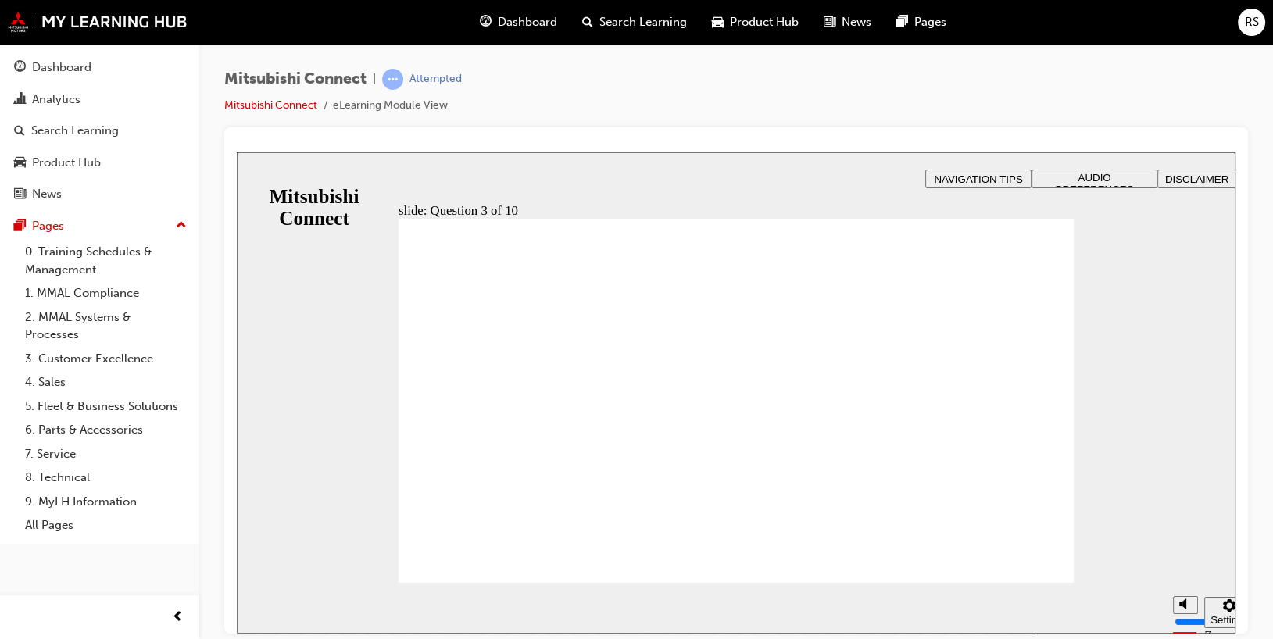
radio input "true"
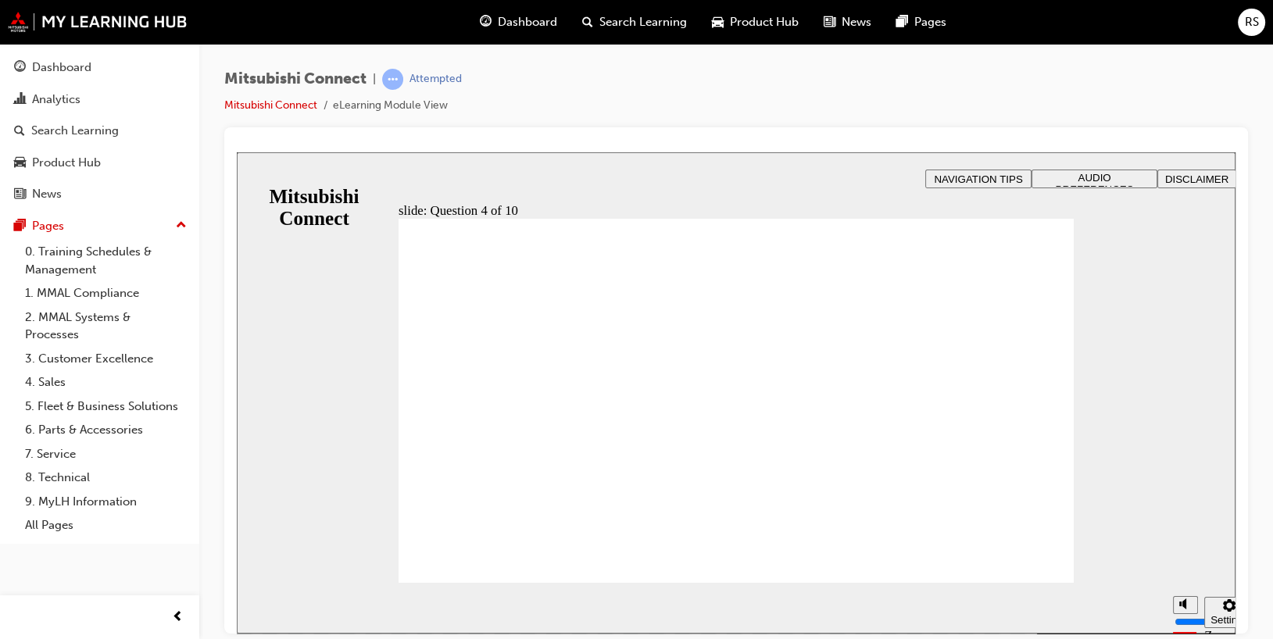
checkbox input "true"
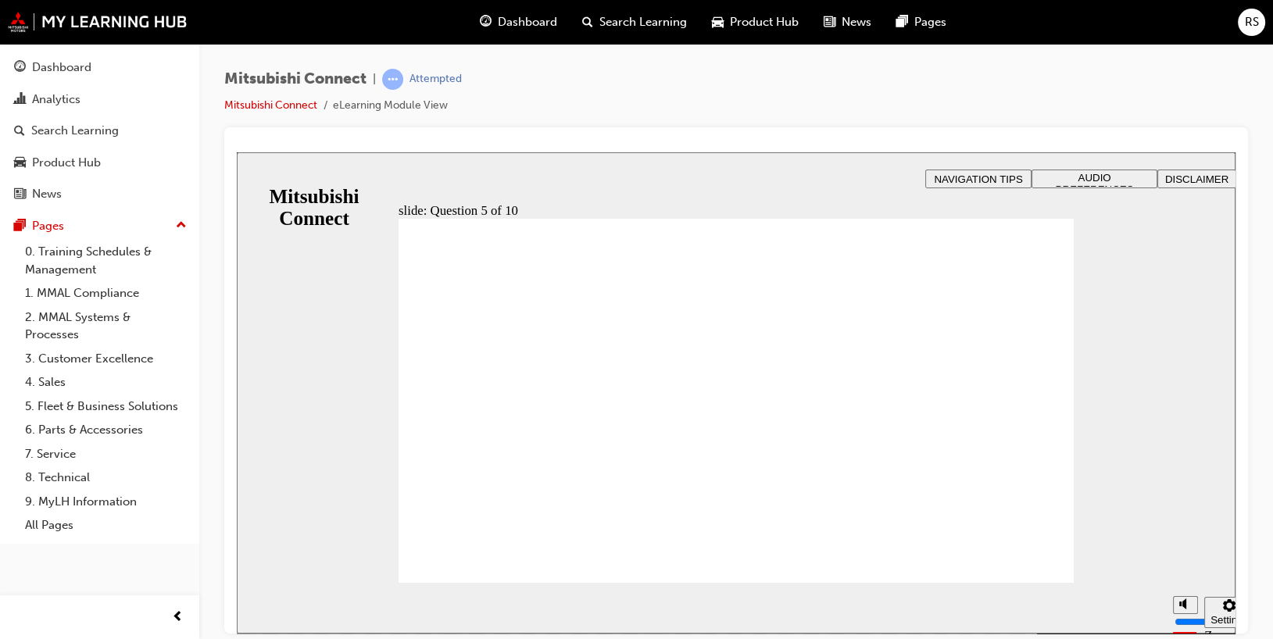
checkbox input "true"
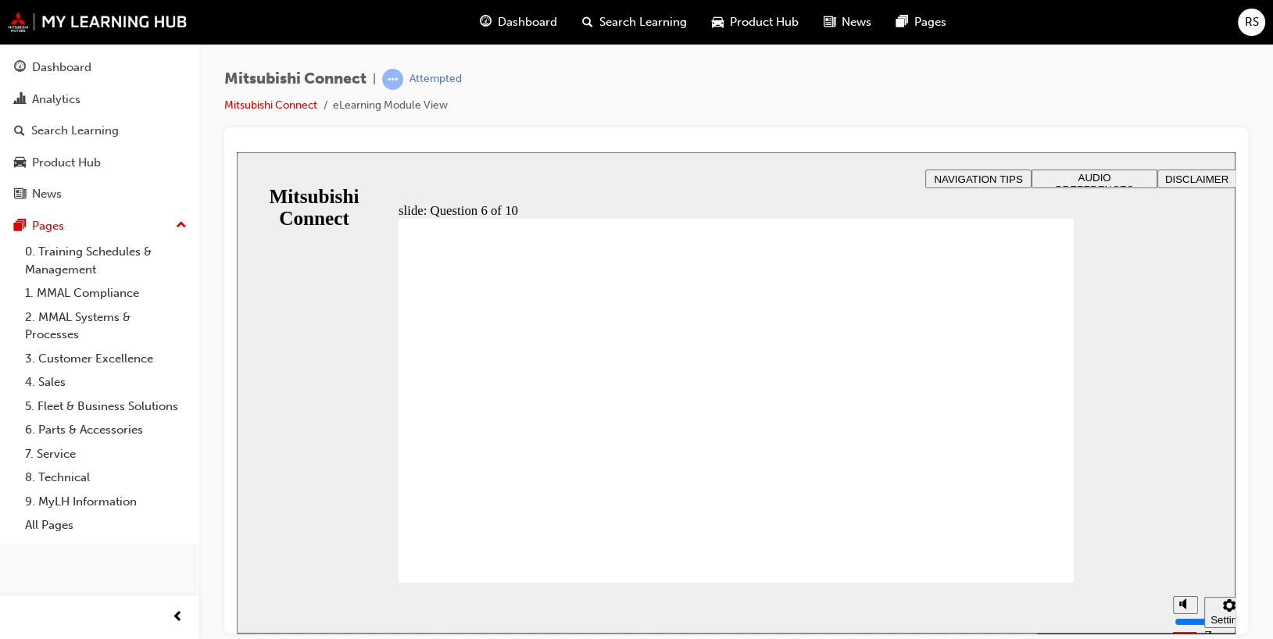
checkbox input "true"
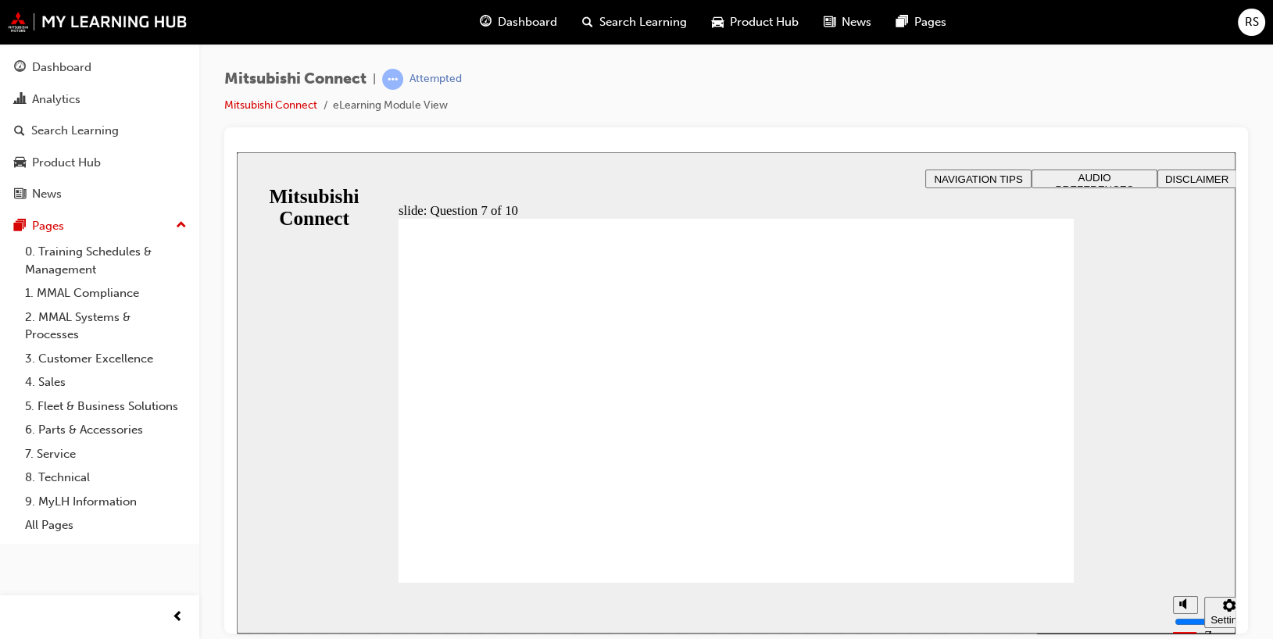
radio input "true"
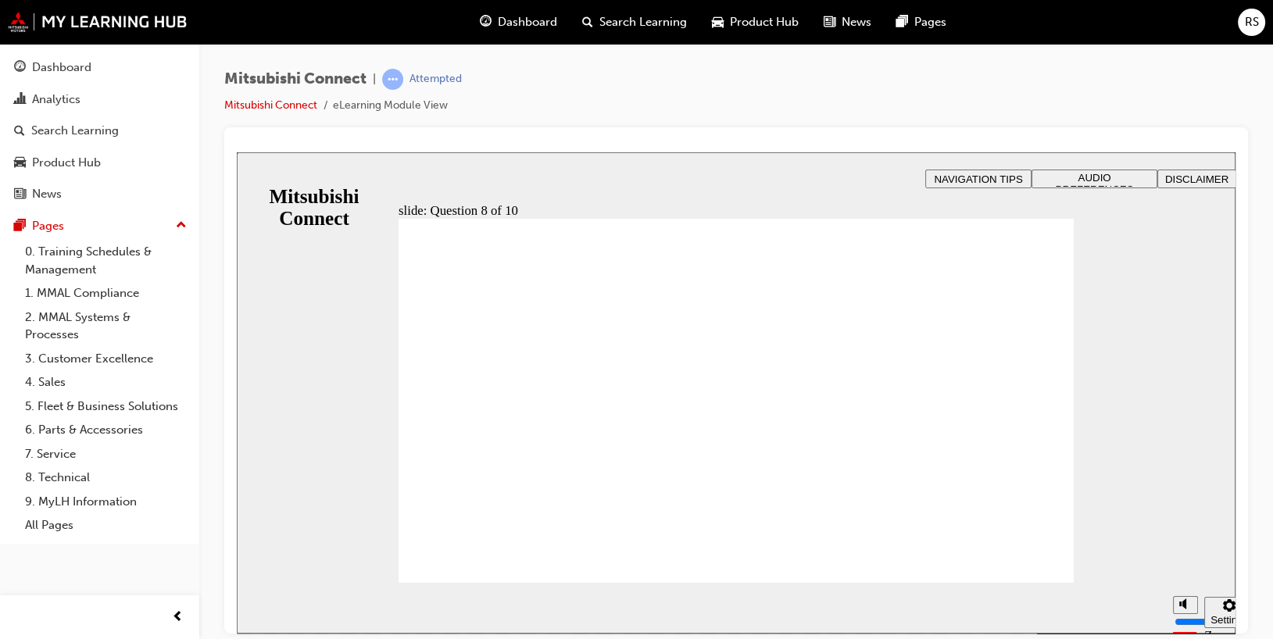
radio input "false"
radio input "true"
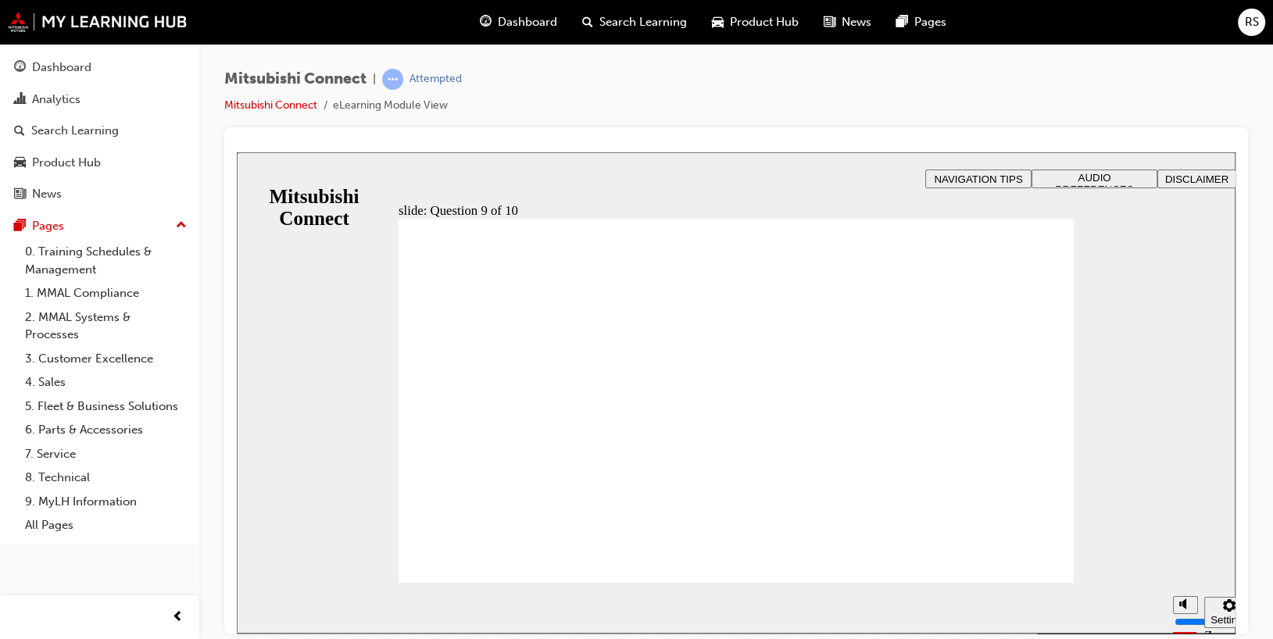
checkbox input "true"
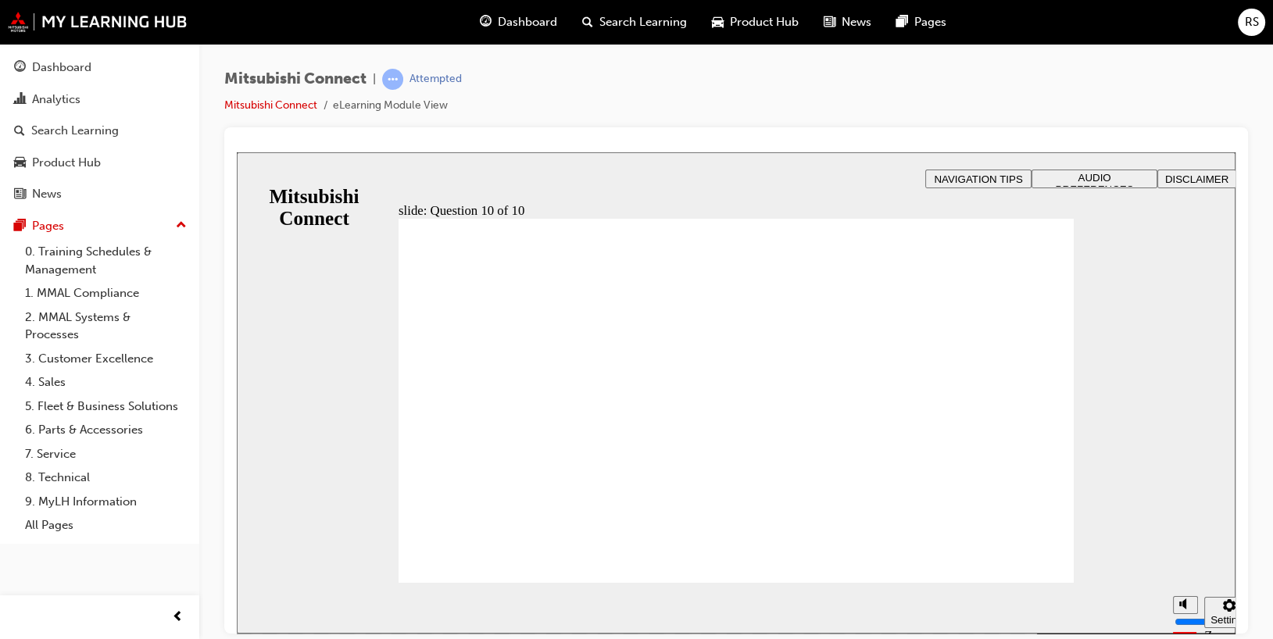
radio input "true"
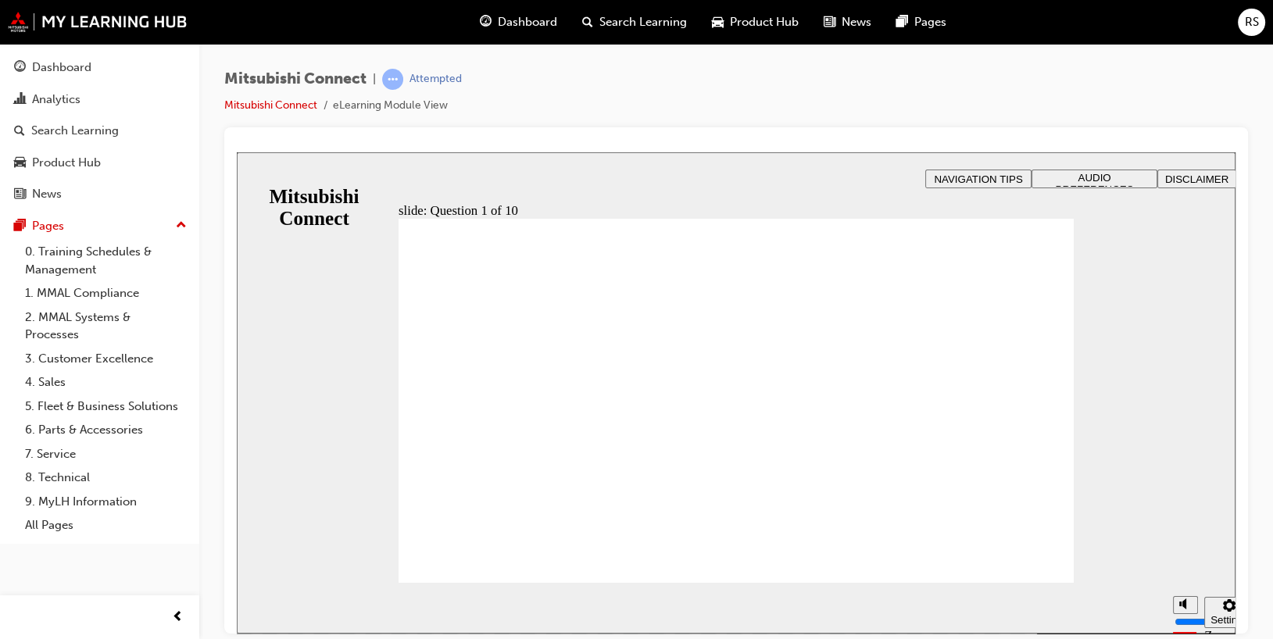
checkbox input "true"
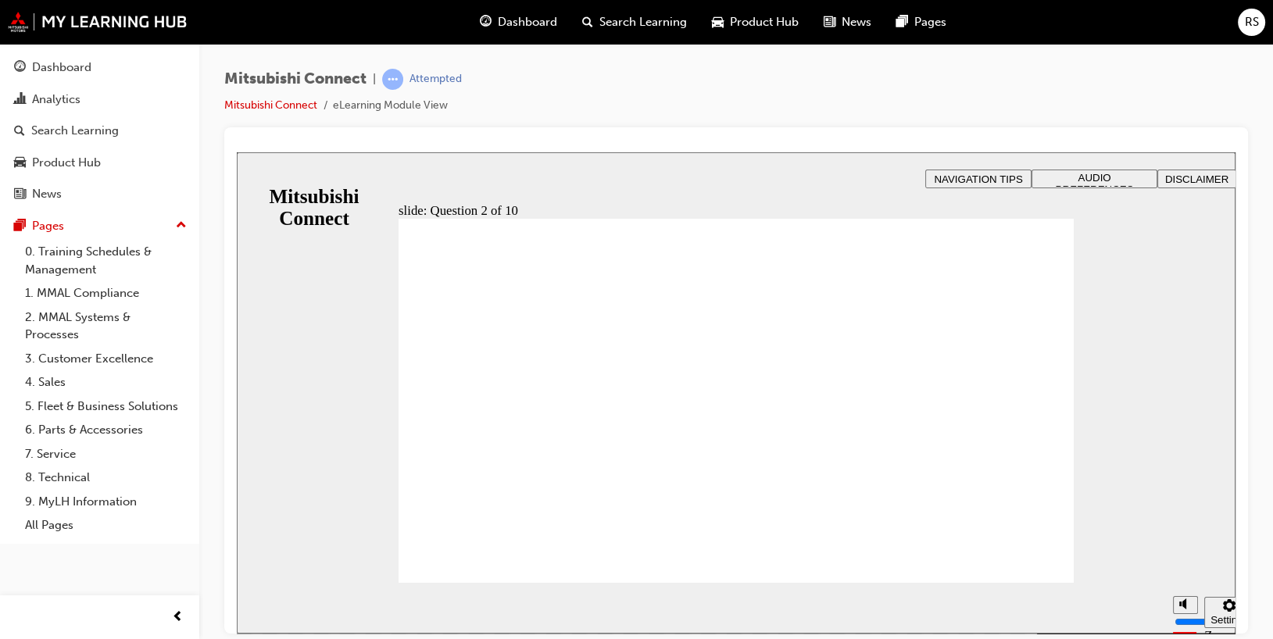
checkbox input "true"
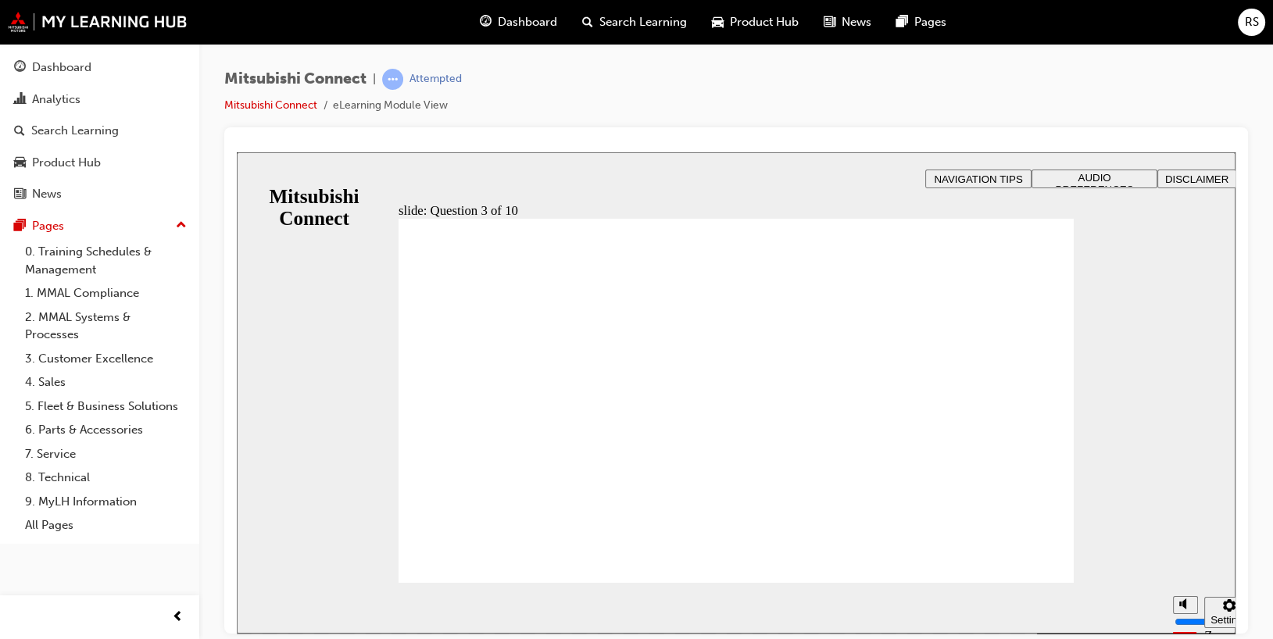
drag, startPoint x: 427, startPoint y: 426, endPoint x: 429, endPoint y: 438, distance: 11.8
checkbox input "true"
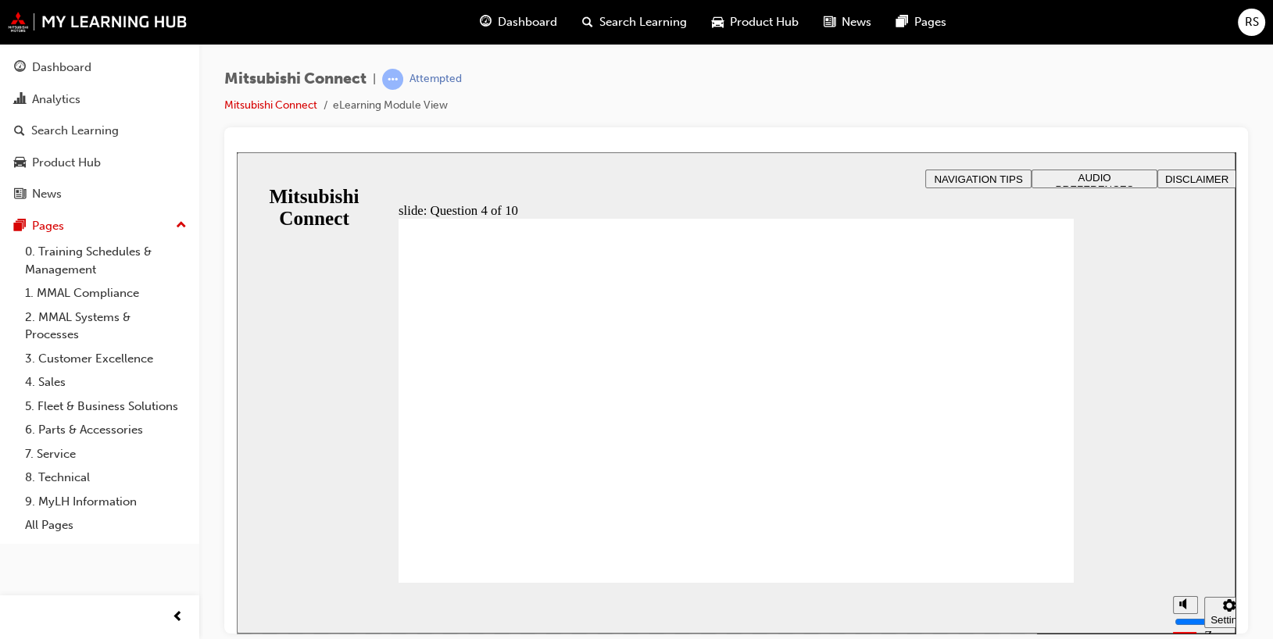
radio input "true"
checkbox input "true"
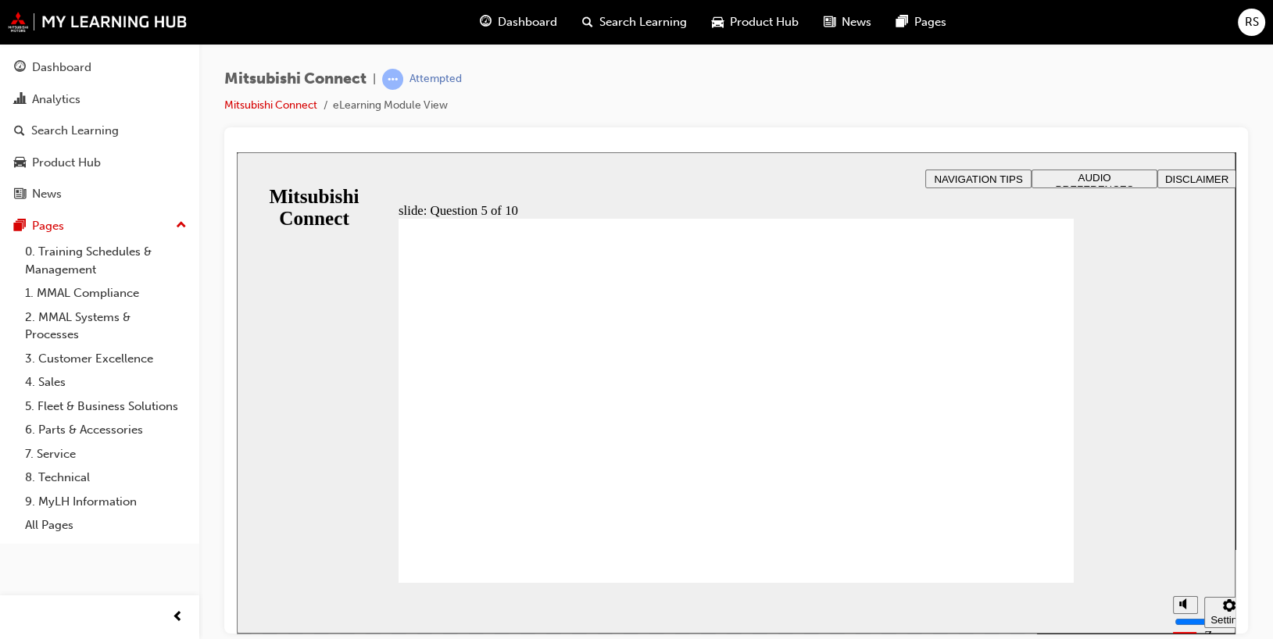
checkbox input "true"
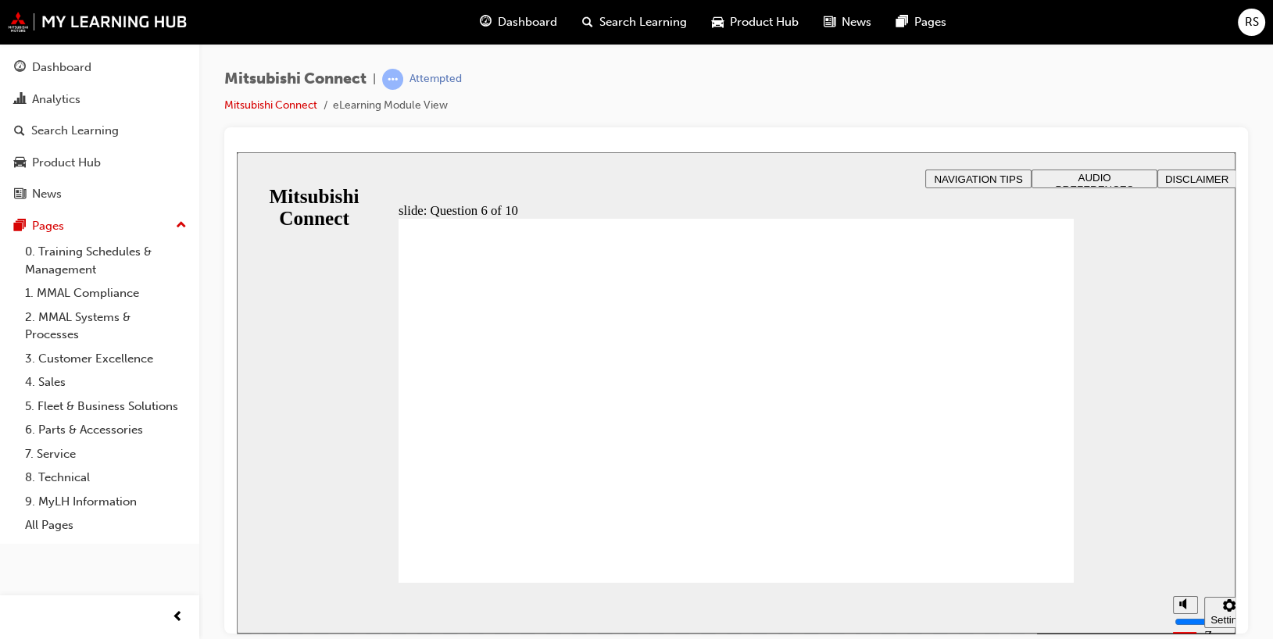
checkbox input "true"
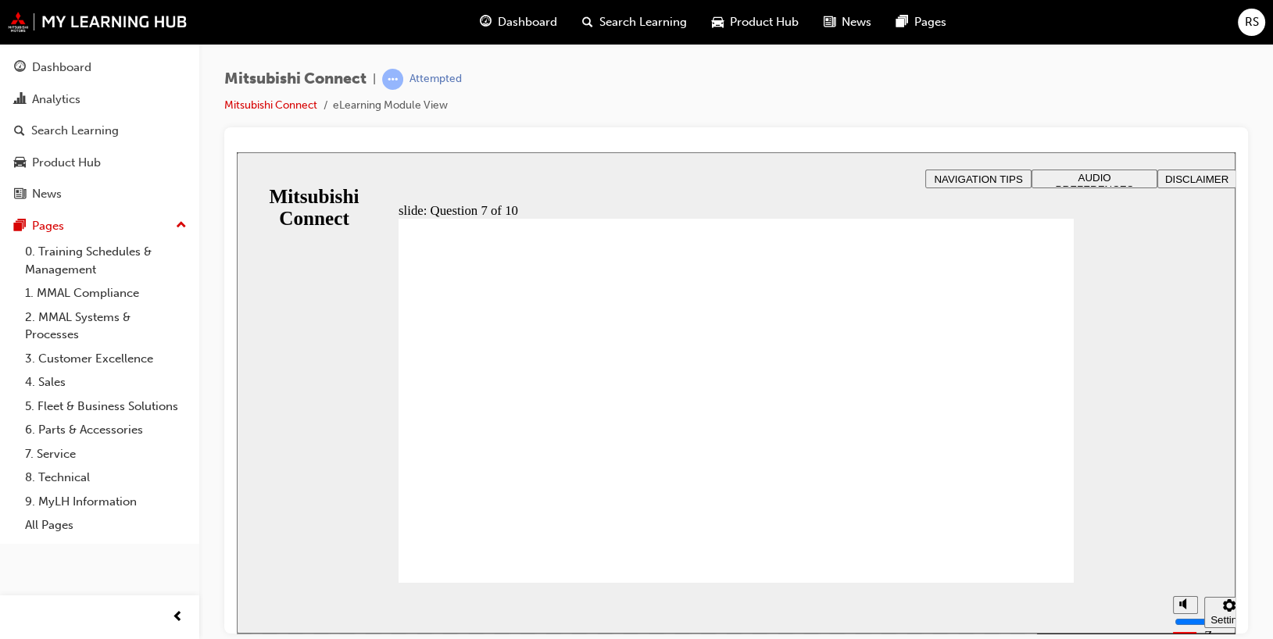
checkbox input "true"
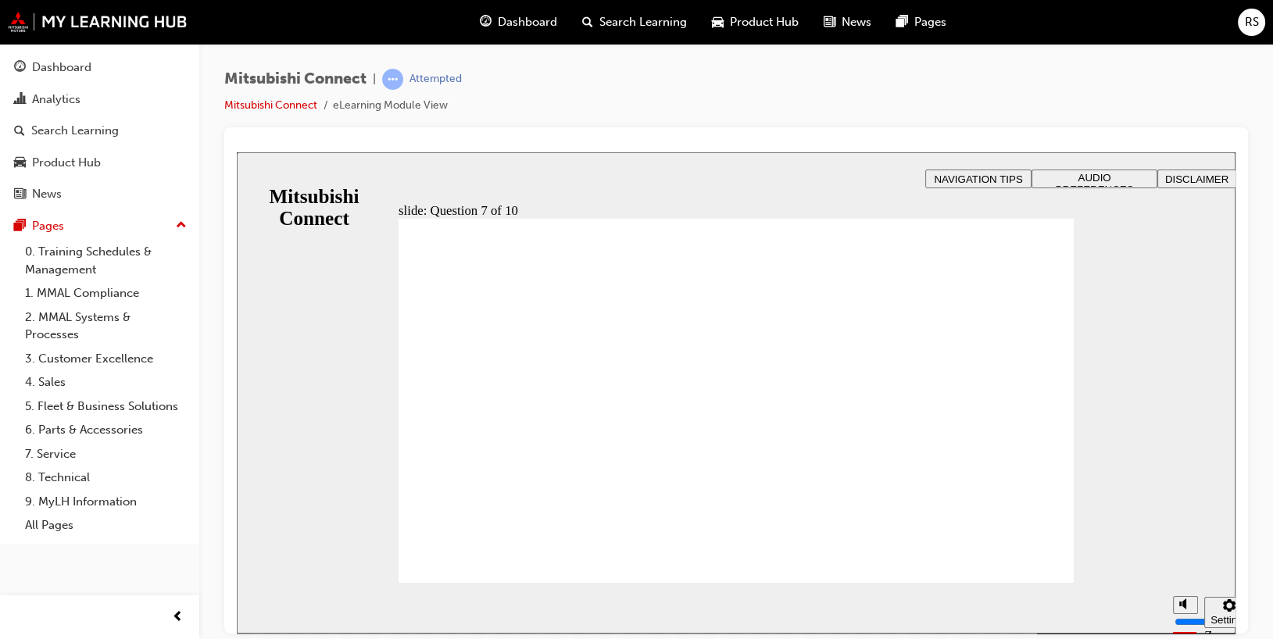
radio input "true"
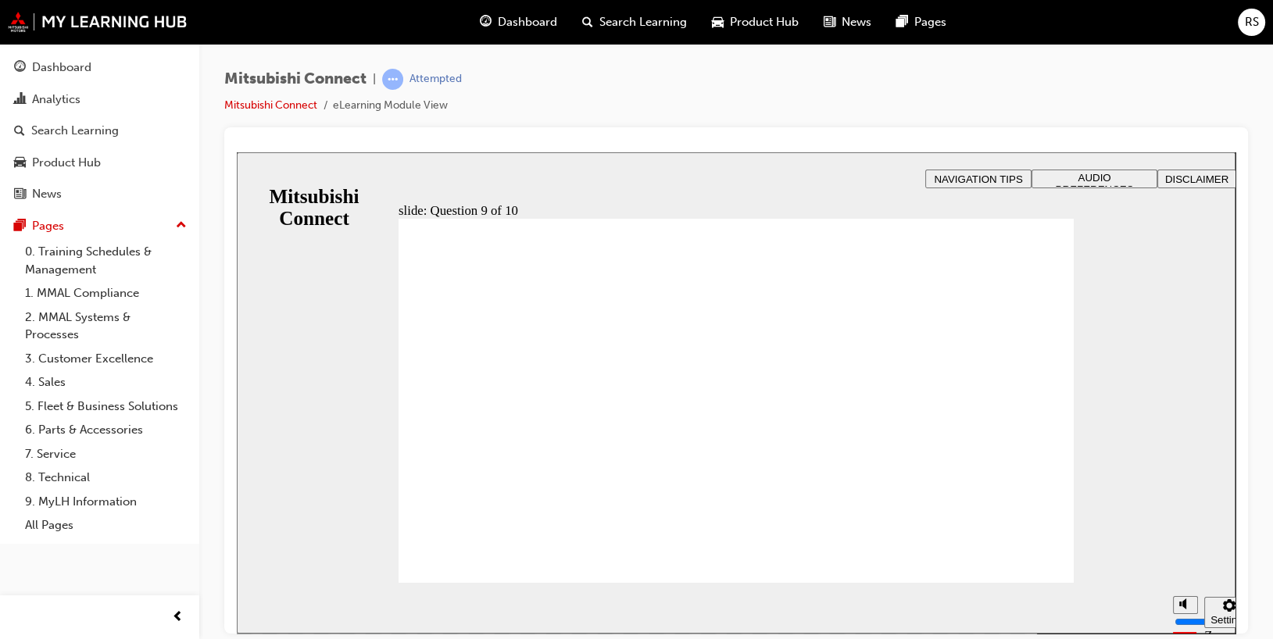
radio input "true"
checkbox input "true"
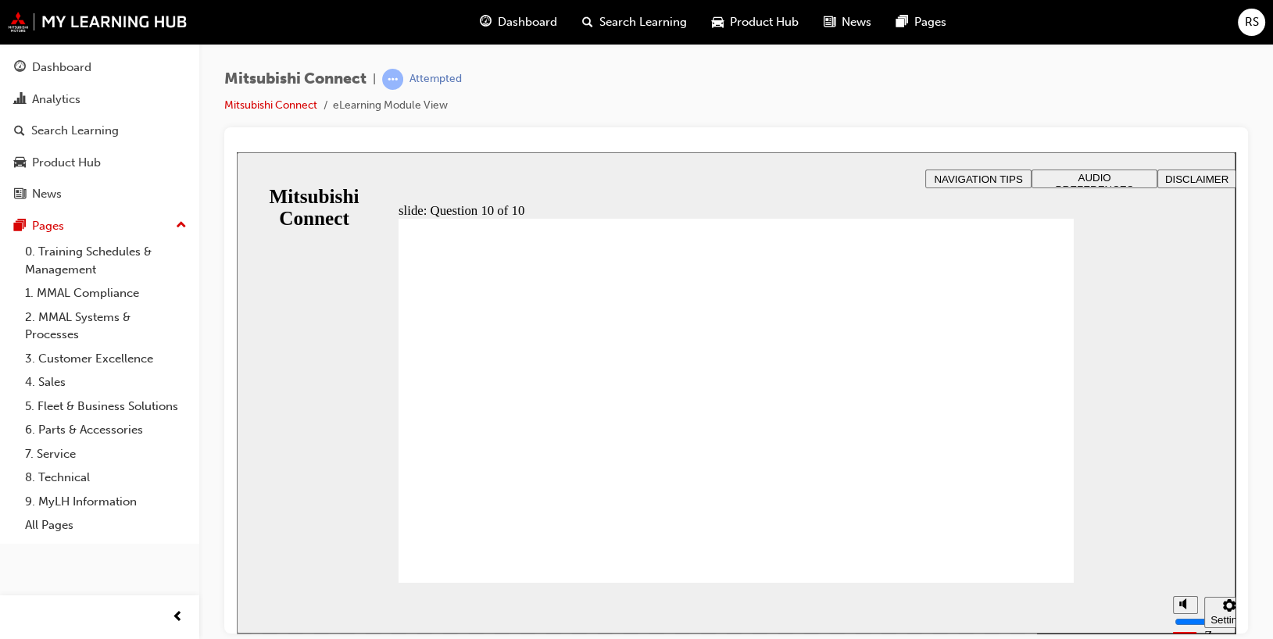
checkbox input "true"
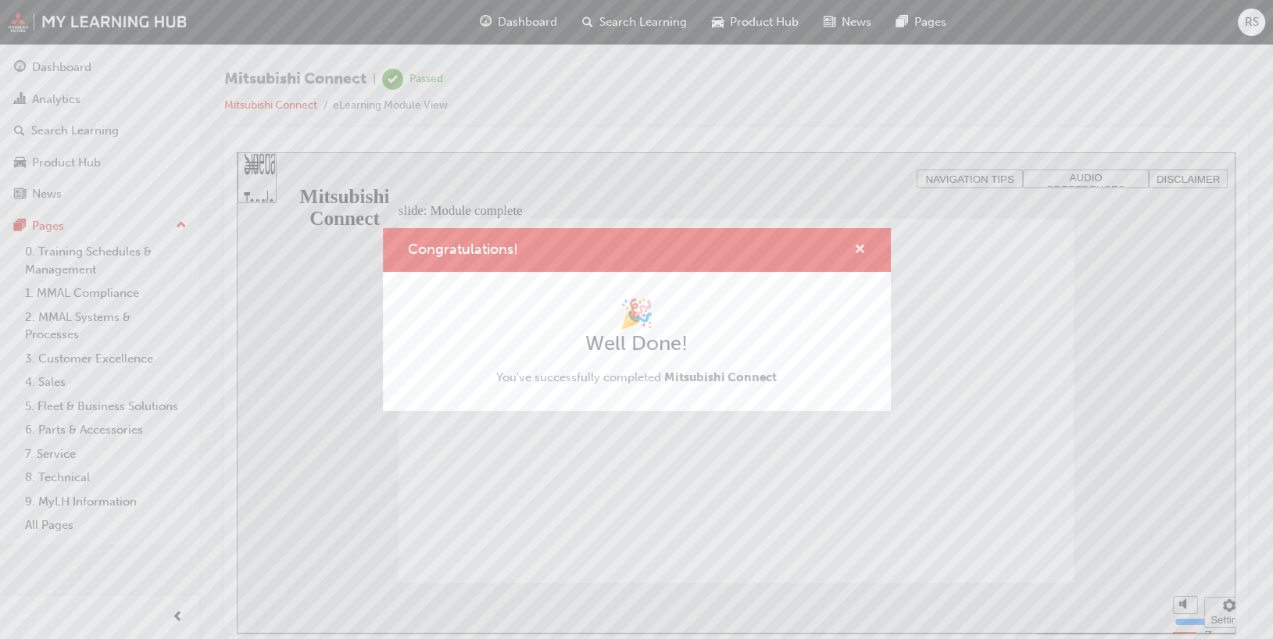
click at [858, 245] on span "cross-icon" at bounding box center [860, 251] width 12 height 14
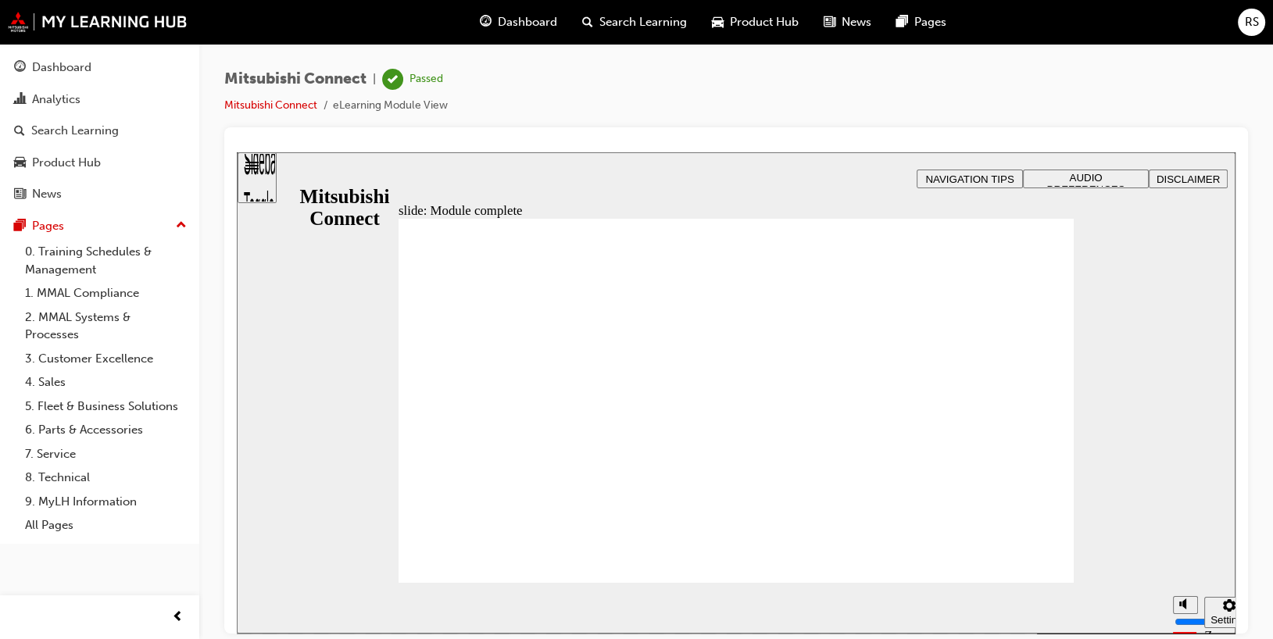
click at [512, 20] on span "Dashboard" at bounding box center [527, 22] width 59 height 18
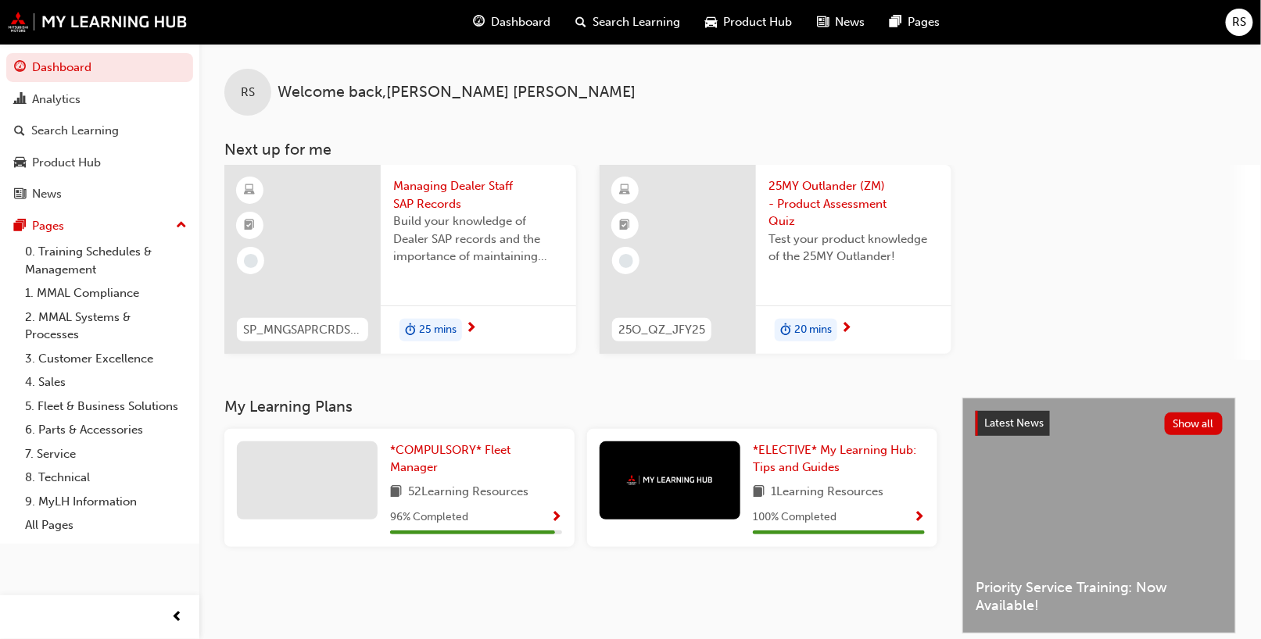
click at [807, 326] on span "20 mins" at bounding box center [813, 330] width 38 height 18
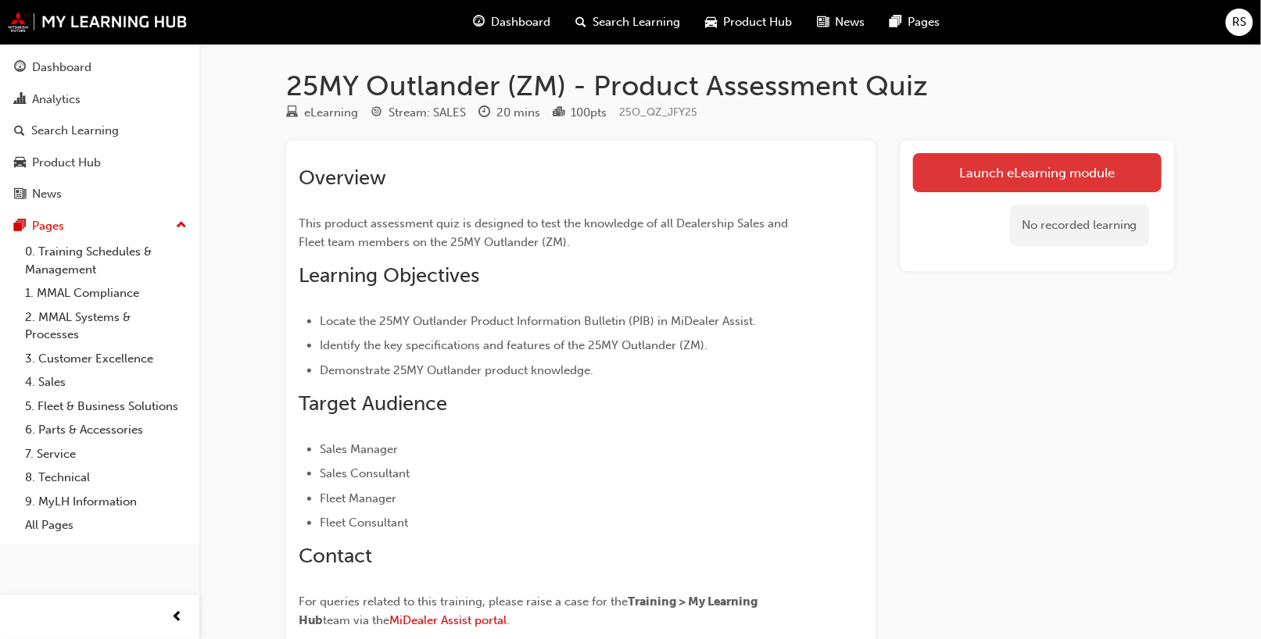
click at [971, 173] on link "Launch eLearning module" at bounding box center [1037, 172] width 249 height 39
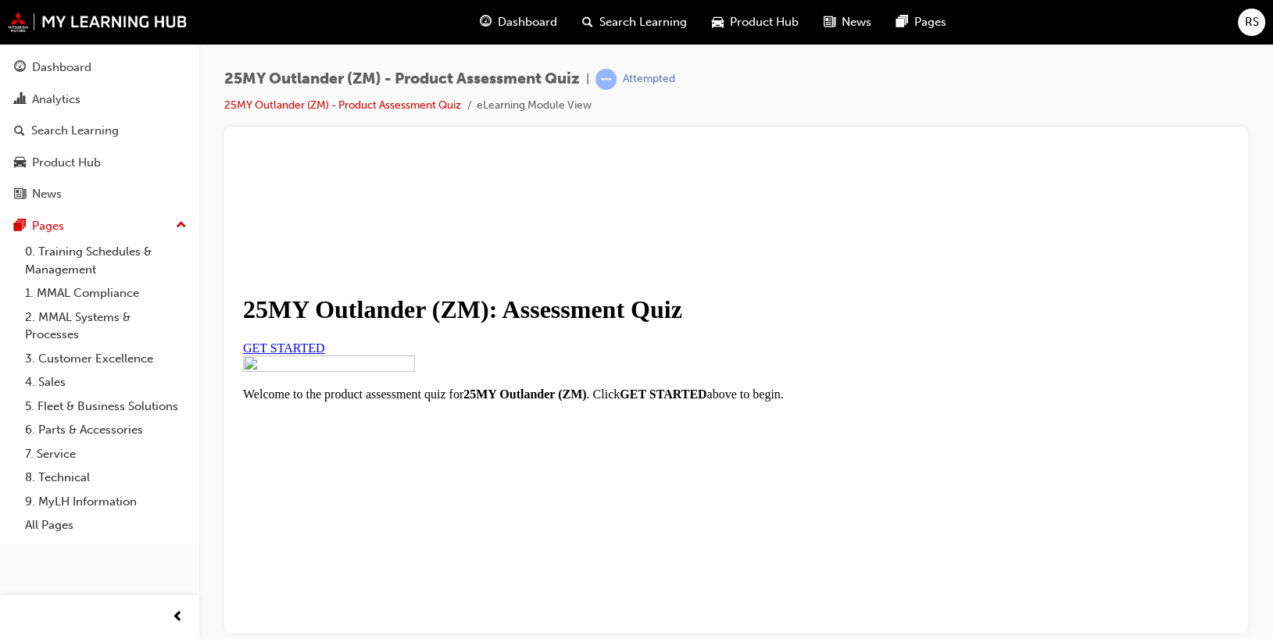
click at [325, 354] on span "GET STARTED" at bounding box center [284, 347] width 82 height 13
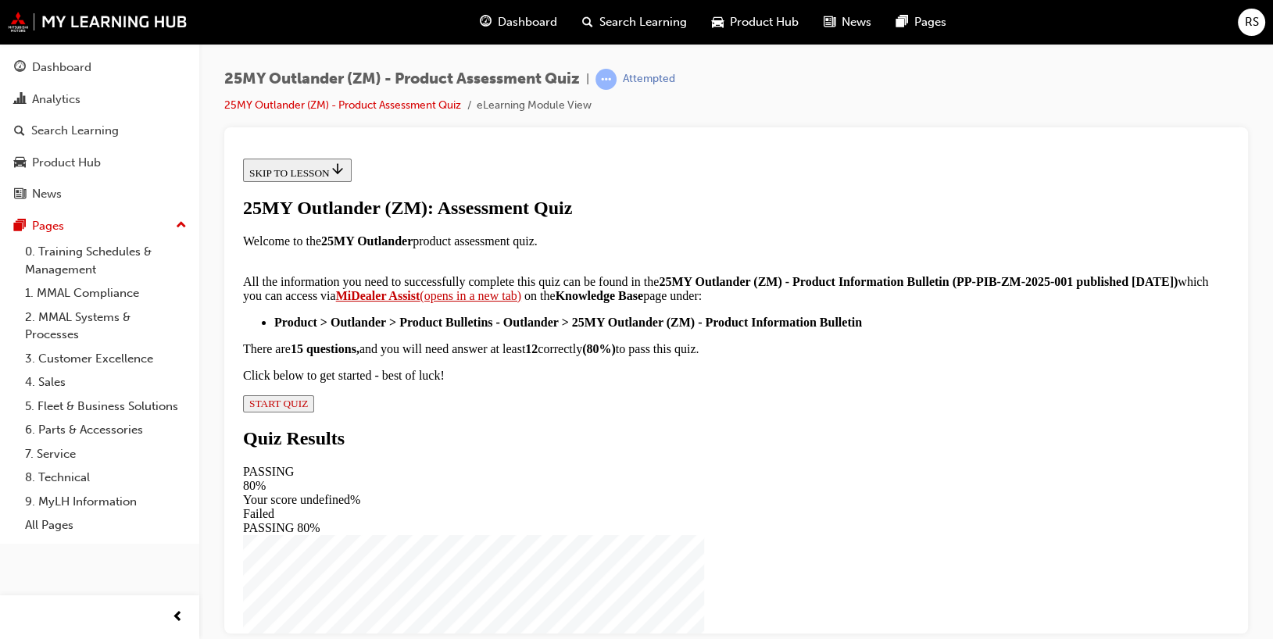
scroll to position [334, 0]
click at [308, 409] on span "START QUIZ" at bounding box center [278, 403] width 59 height 12
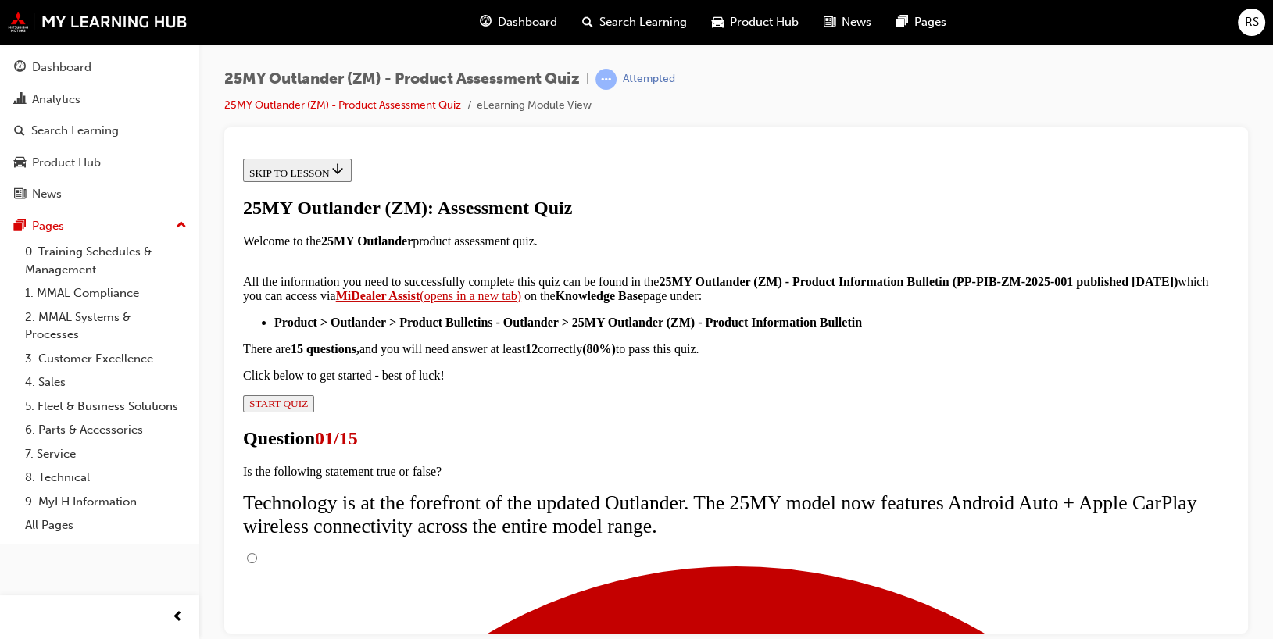
scroll to position [156, 0]
click at [257, 553] on input "True" at bounding box center [252, 558] width 10 height 10
radio input "true"
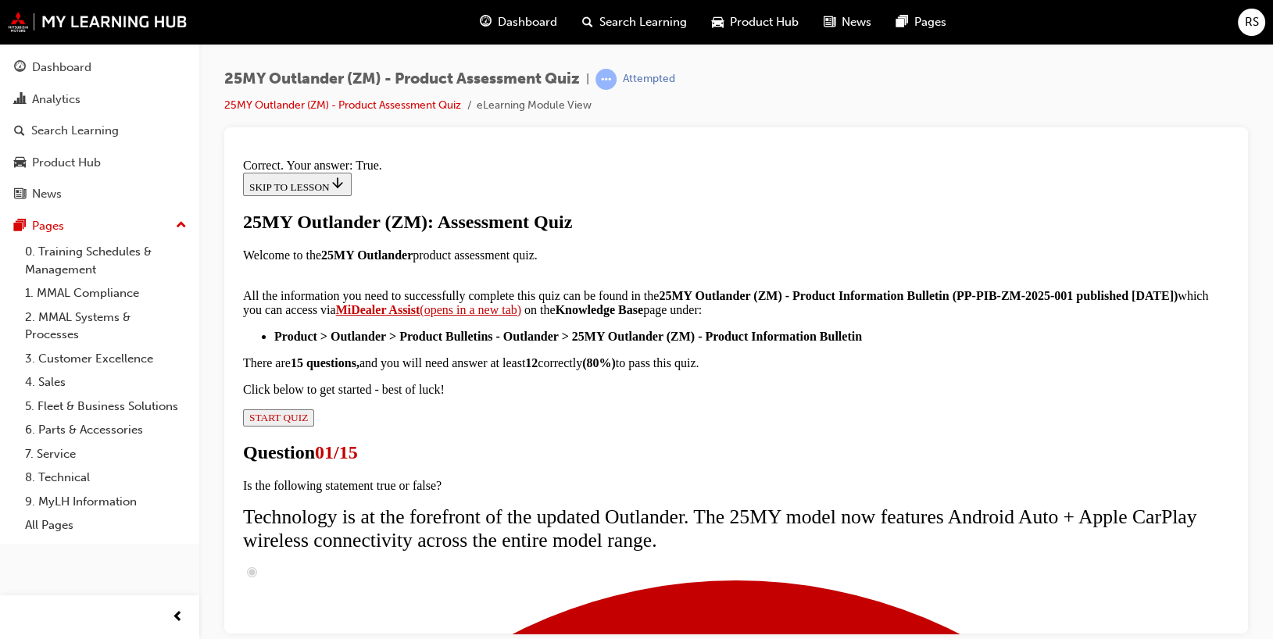
scroll to position [261, 0]
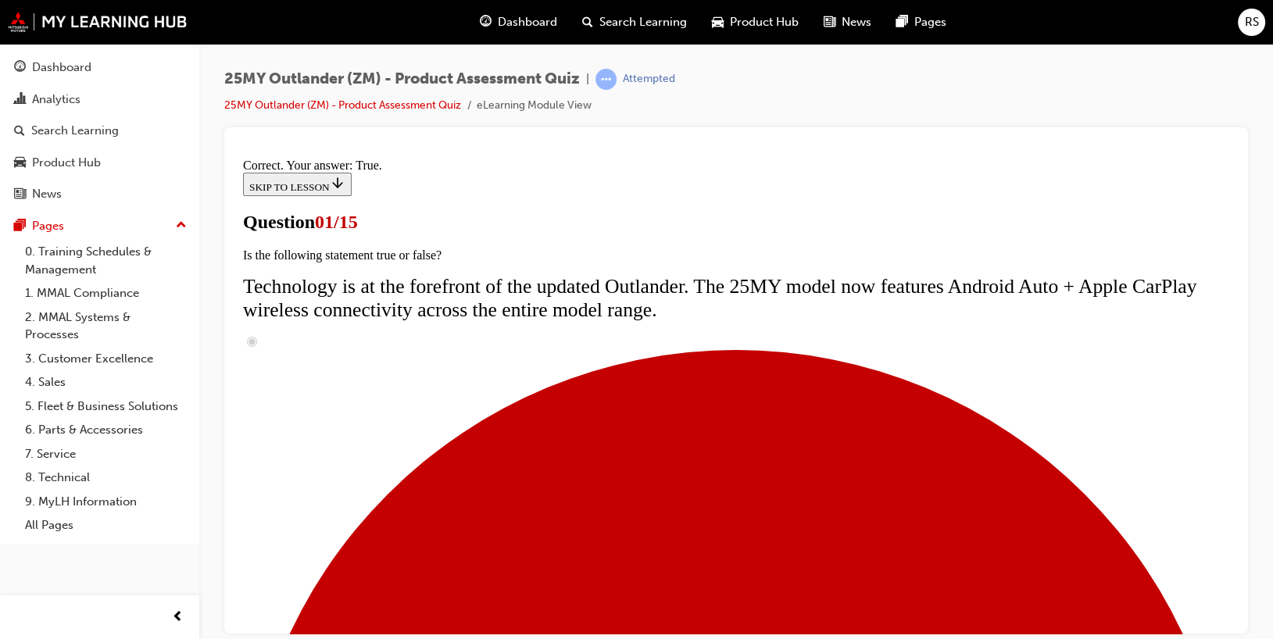
scroll to position [234, 0]
radio input "true"
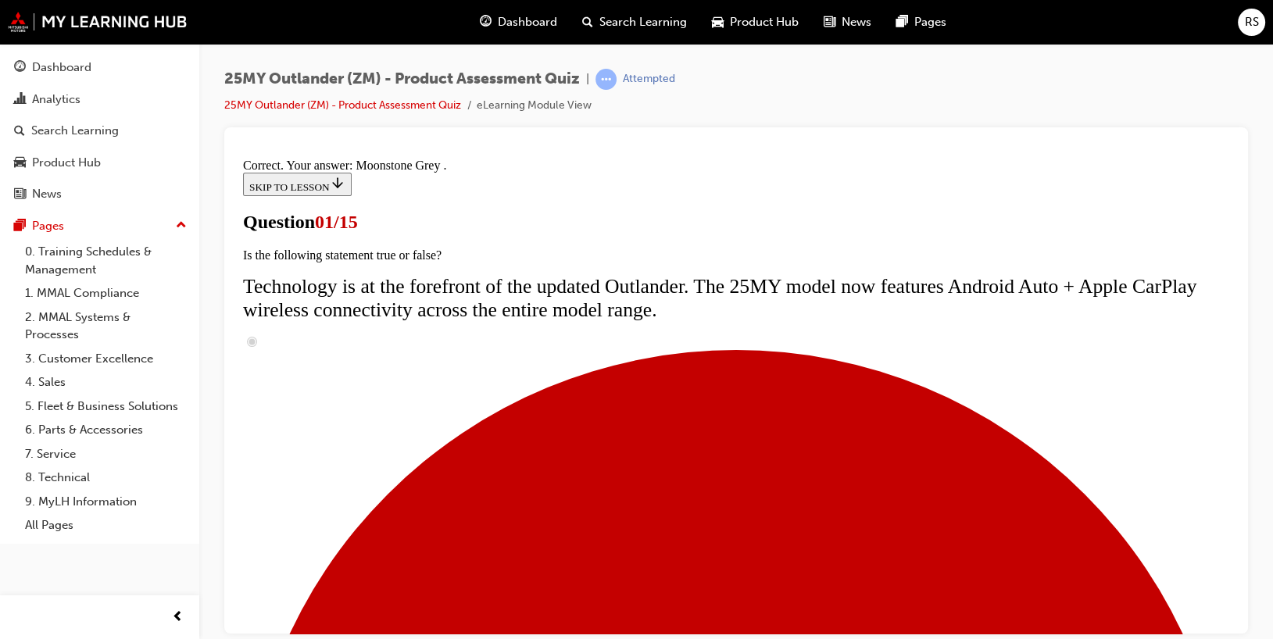
scroll to position [458, 0]
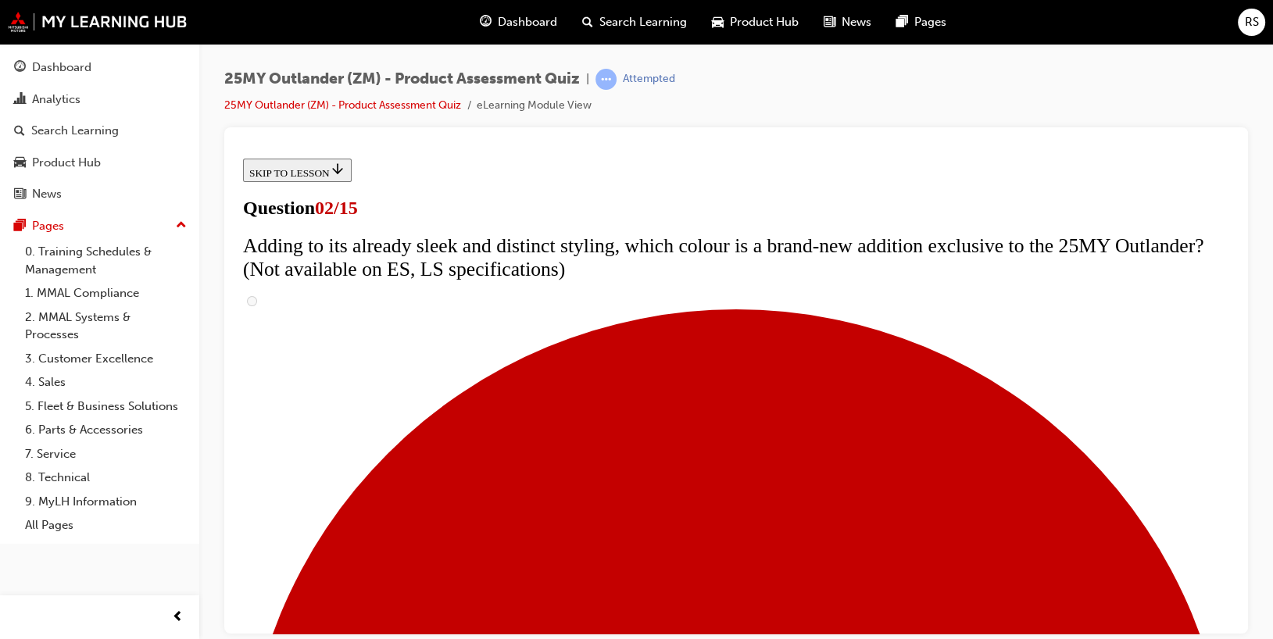
scroll to position [313, 0]
checkbox input "true"
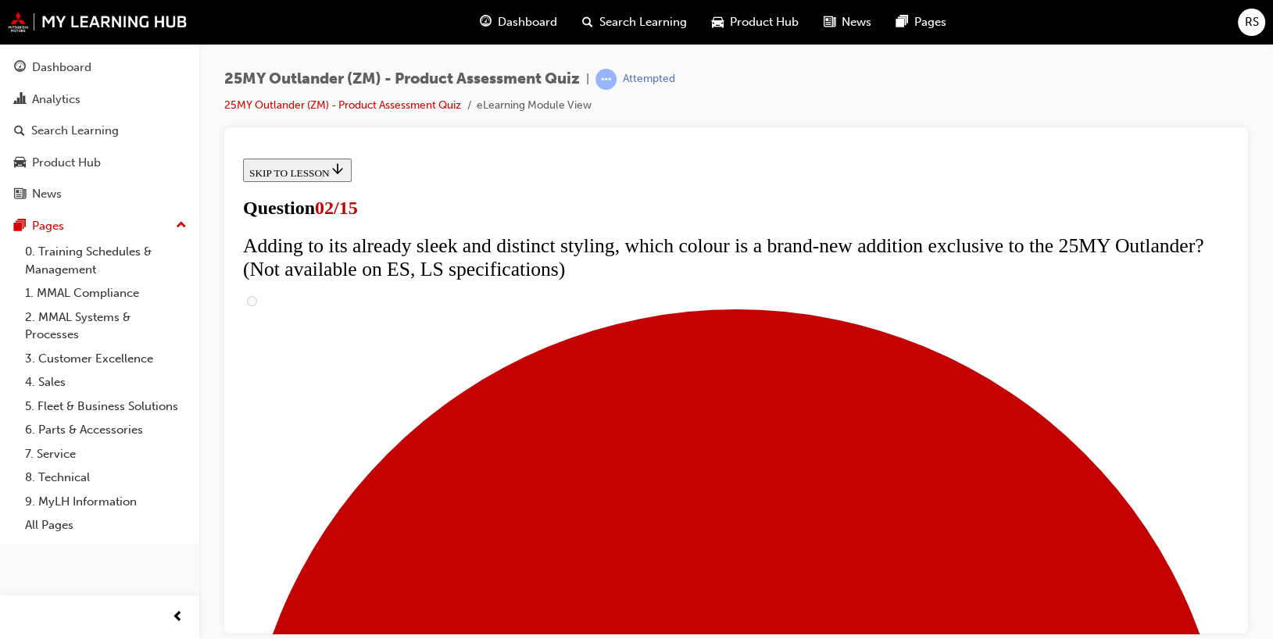
checkbox input "true"
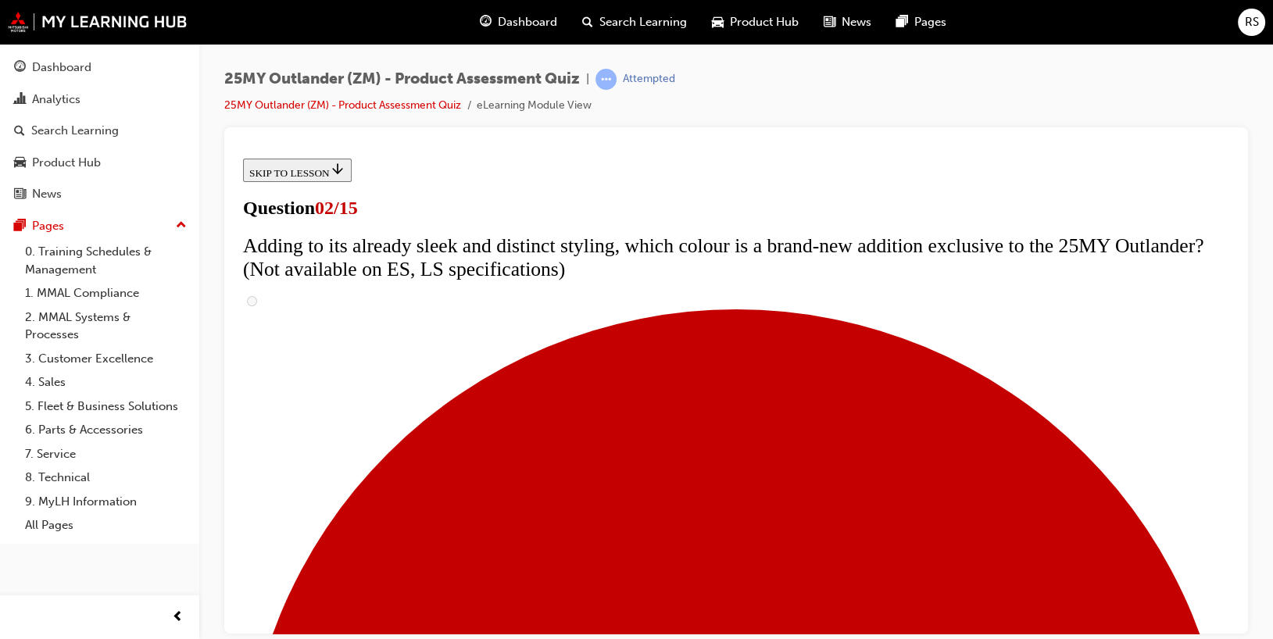
checkbox input "false"
drag, startPoint x: 485, startPoint y: 528, endPoint x: 517, endPoint y: 521, distance: 33.6
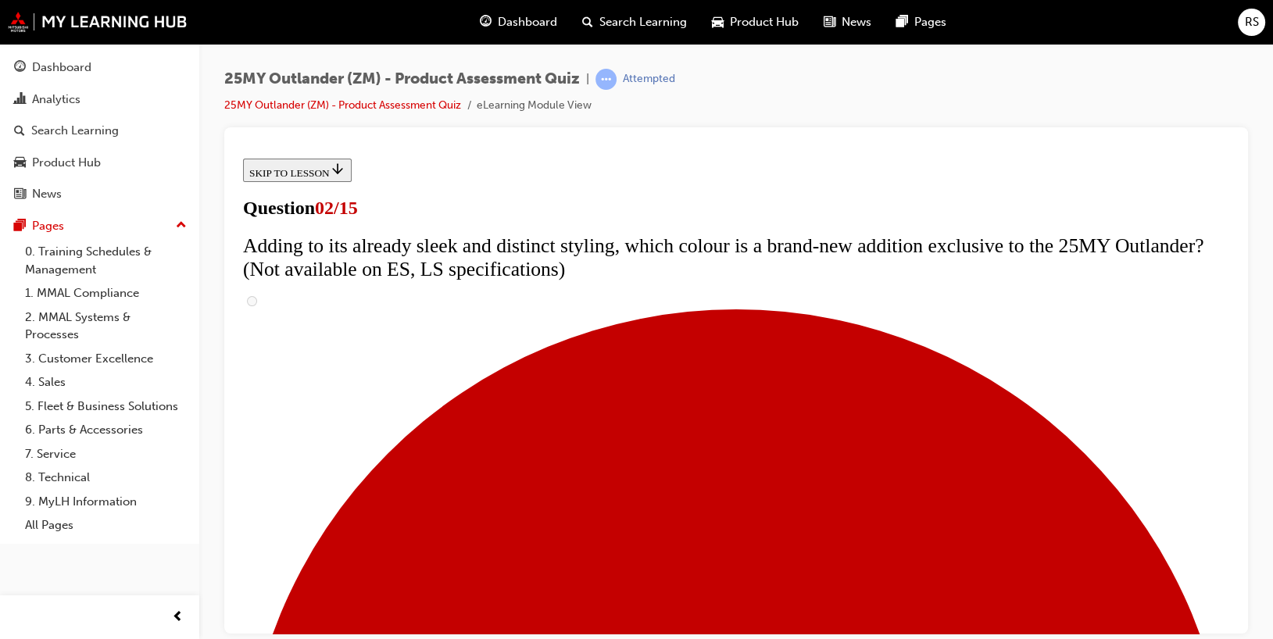
checkbox input "true"
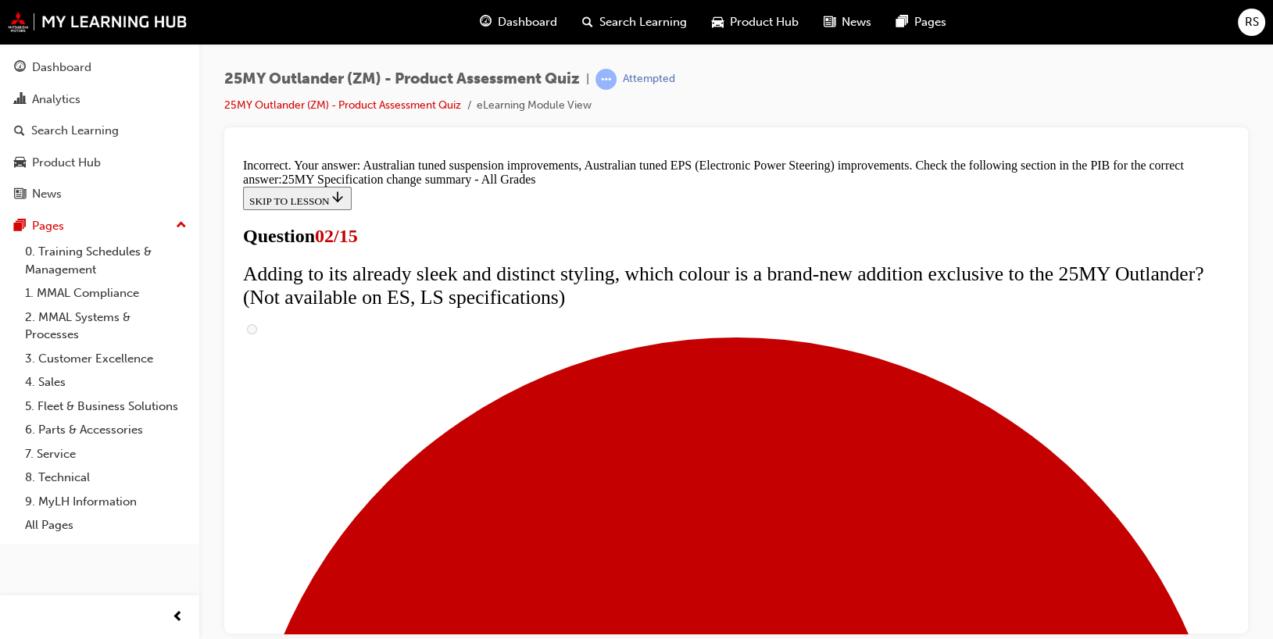
scroll to position [607, 0]
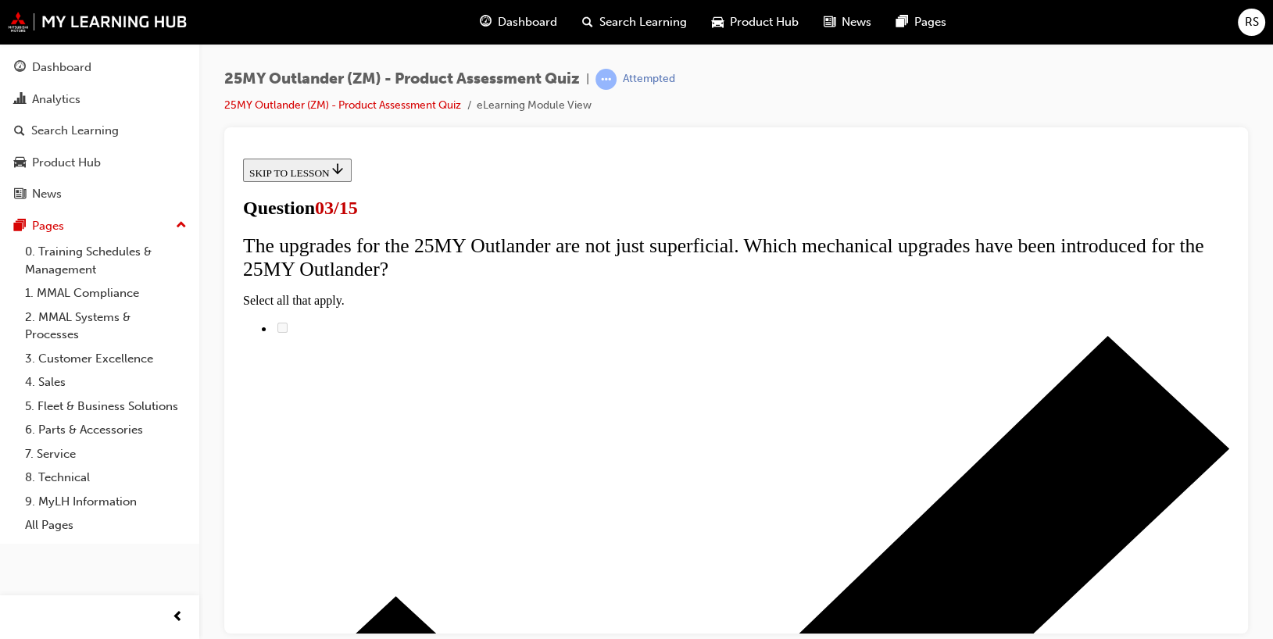
scroll to position [234, 0]
radio input "true"
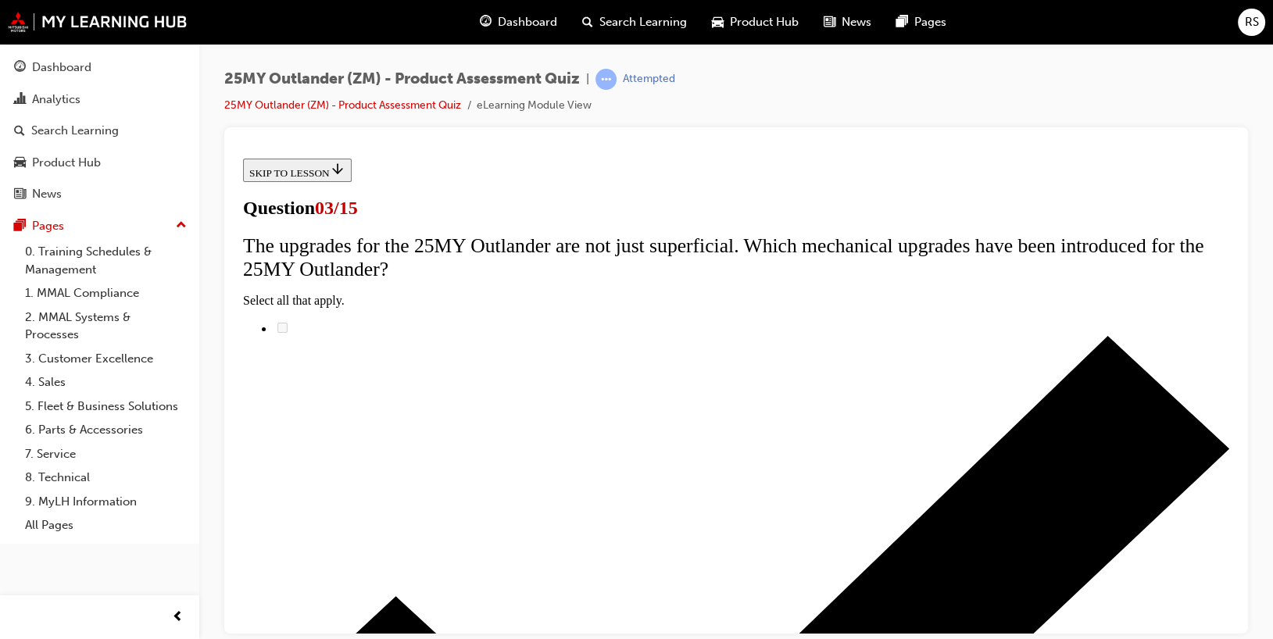
radio input "true"
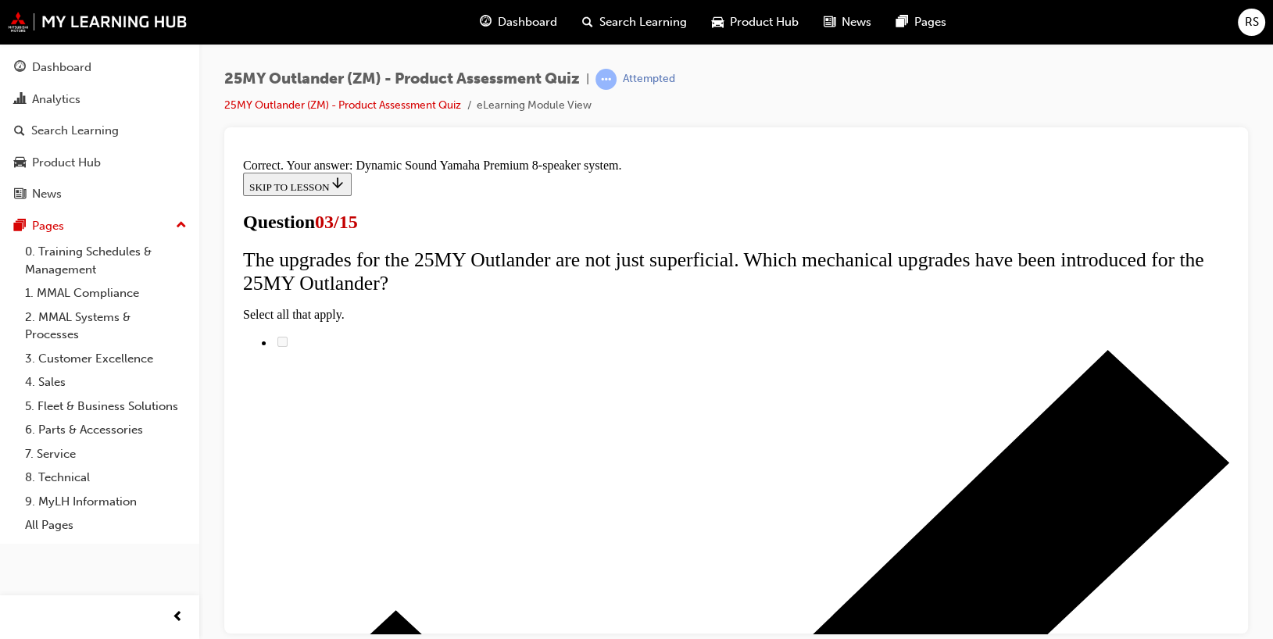
scroll to position [333, 0]
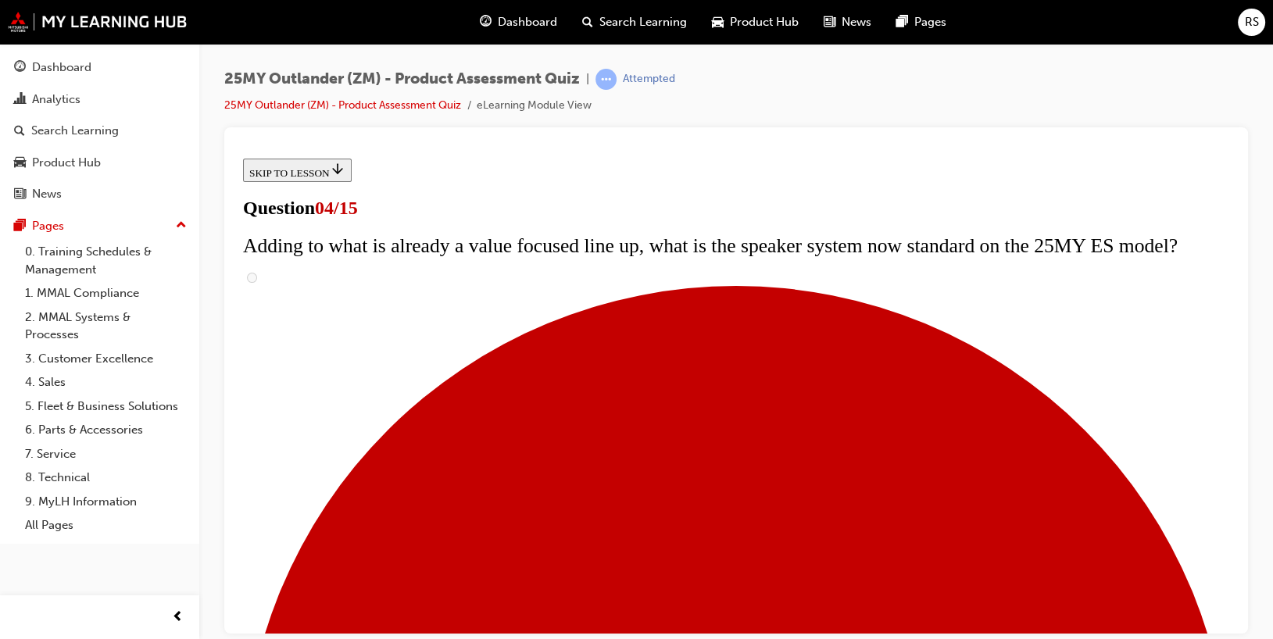
scroll to position [156, 0]
checkbox input "true"
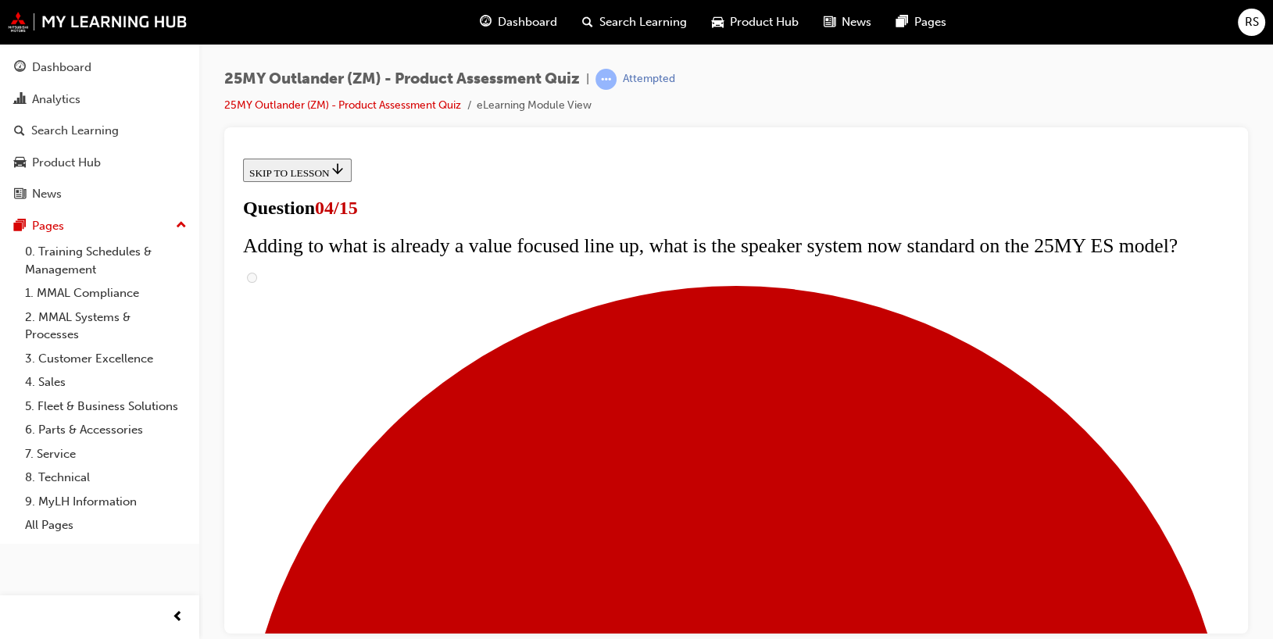
checkbox input "true"
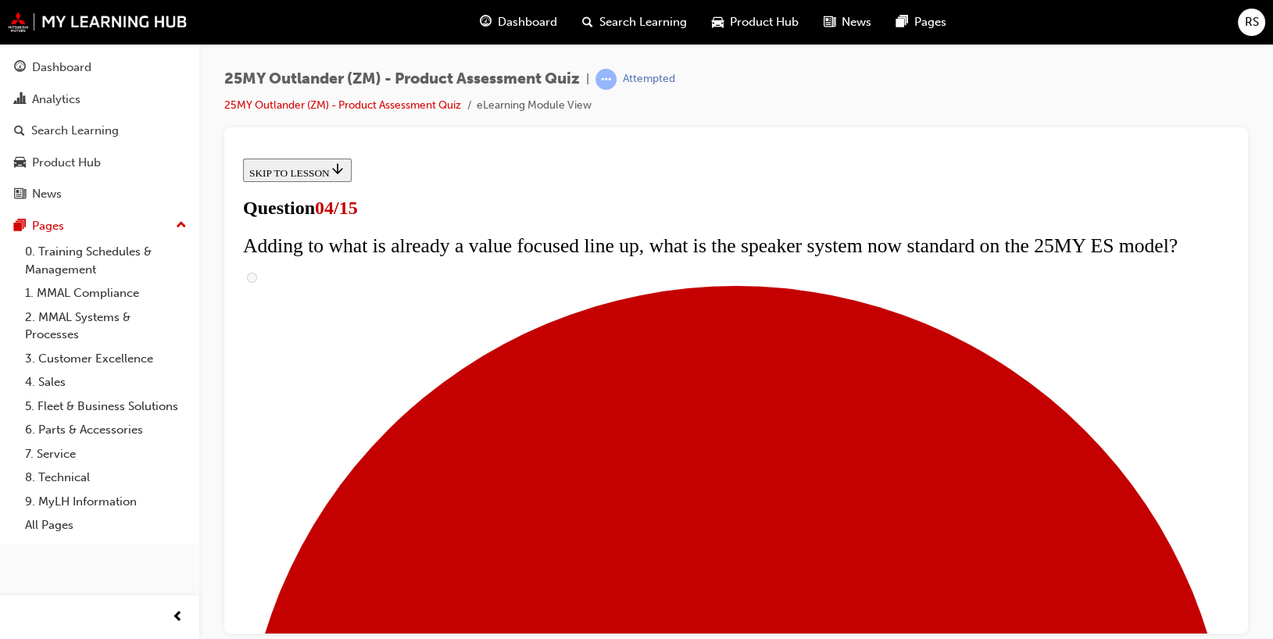
scroll to position [313, 0]
checkbox input "false"
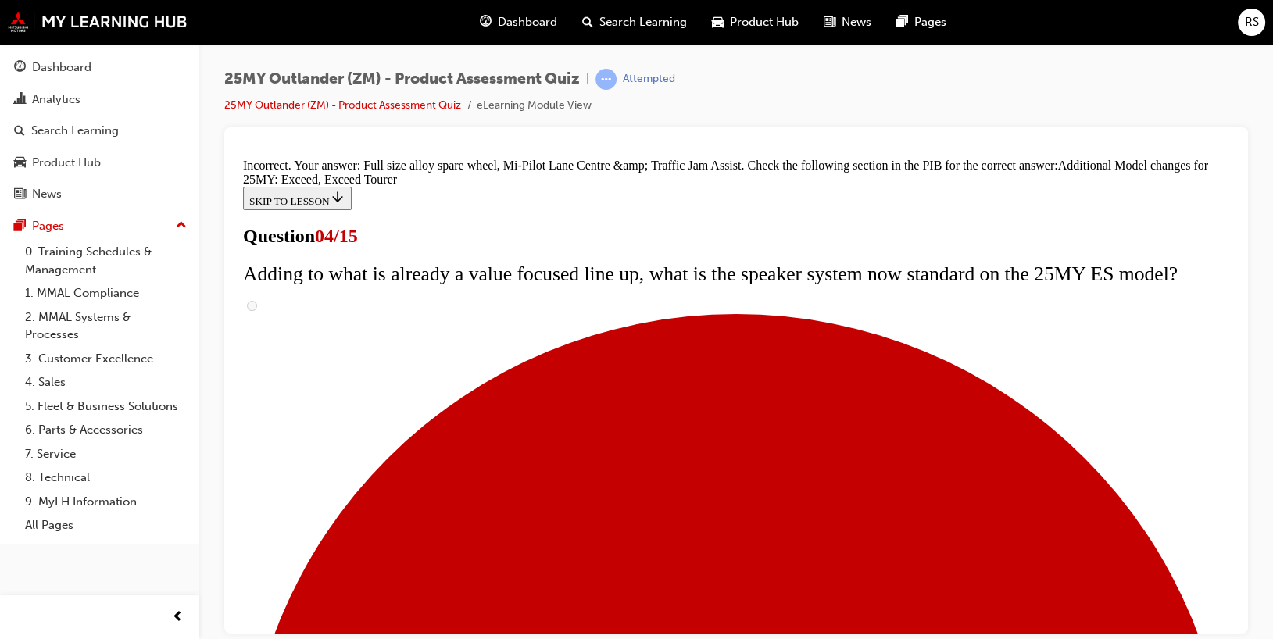
scroll to position [669, 0]
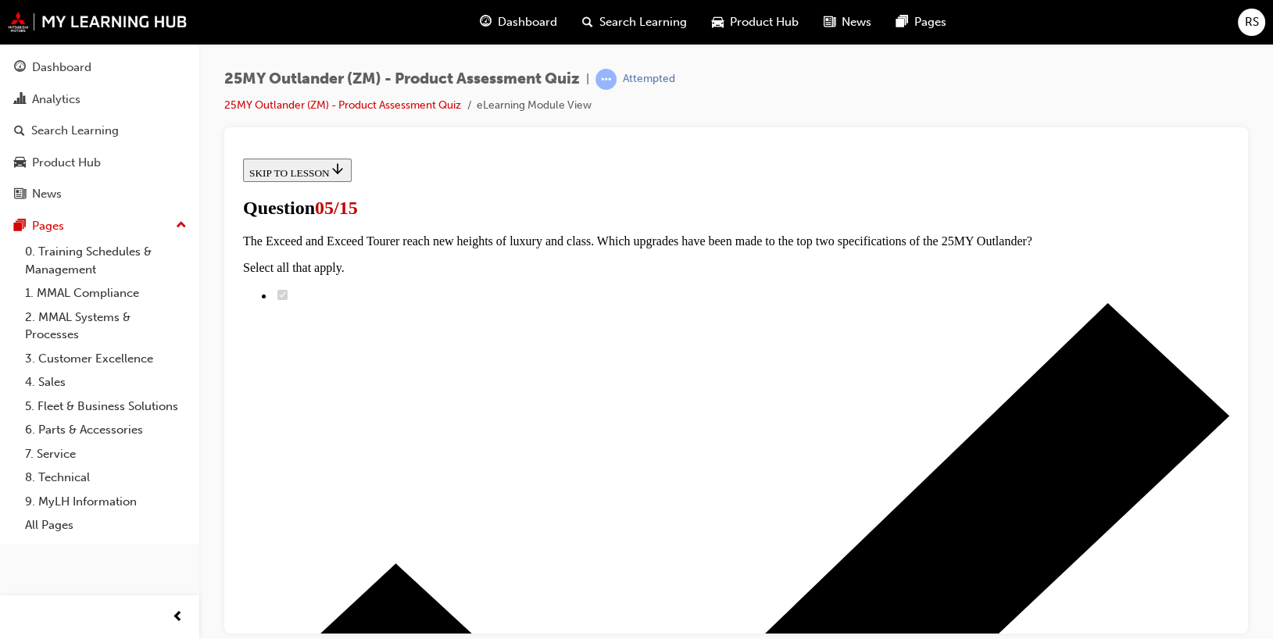
scroll to position [234, 0]
radio input "true"
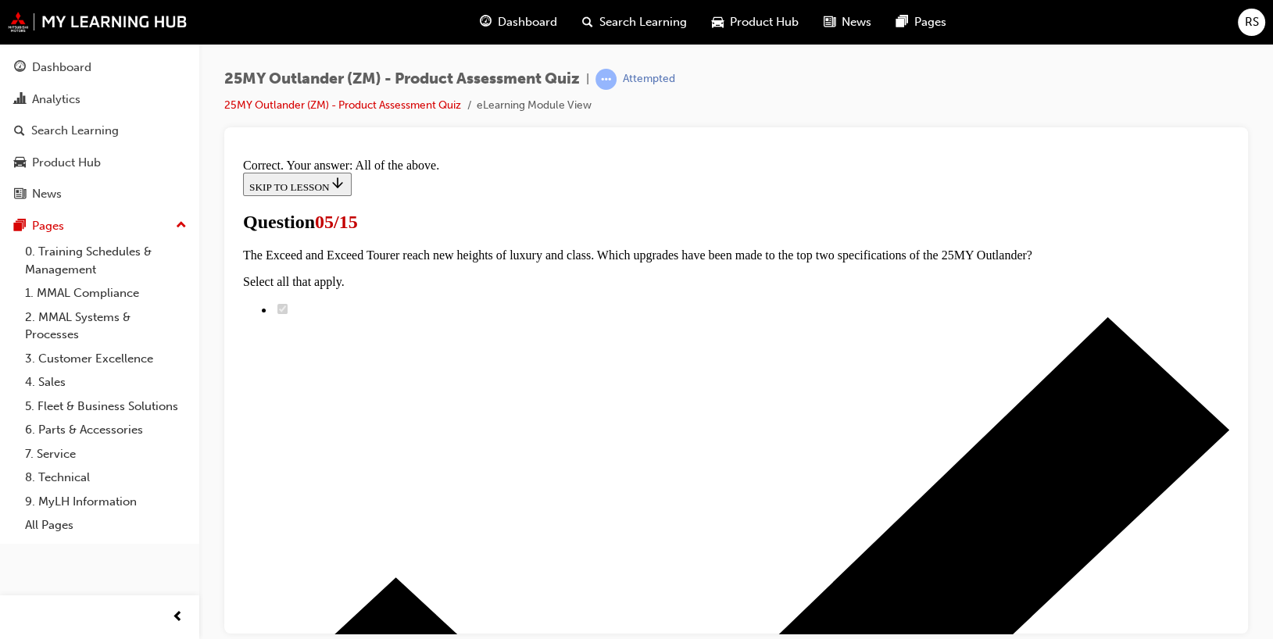
scroll to position [458, 0]
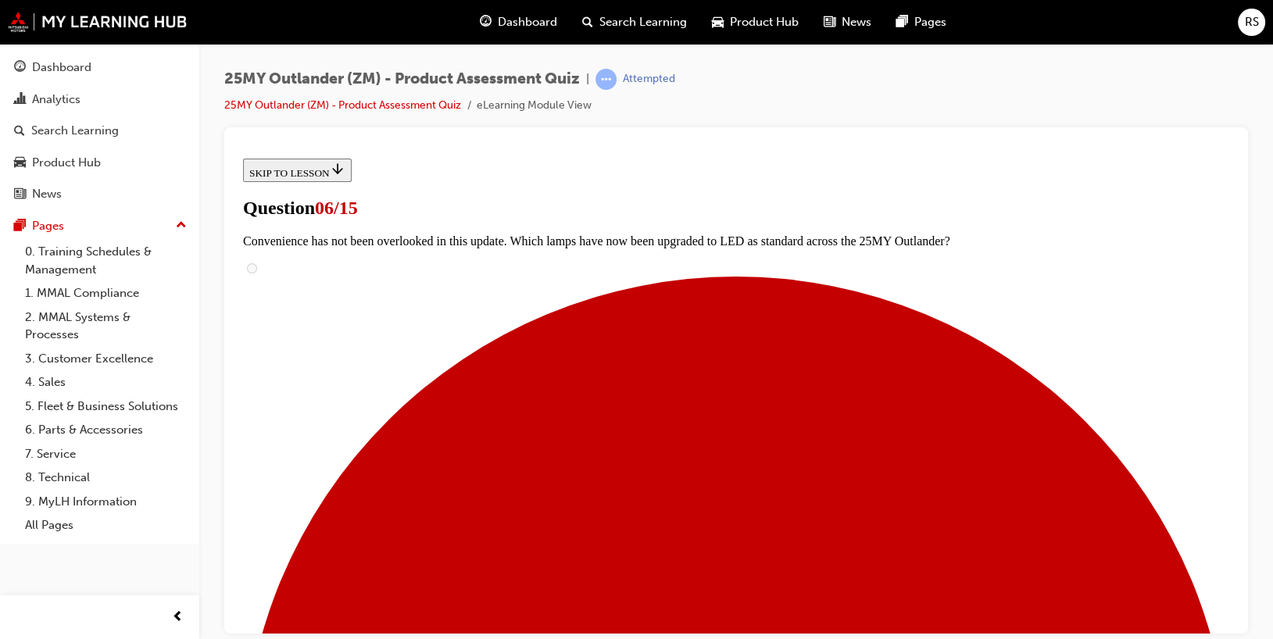
scroll to position [469, 0]
radio input "true"
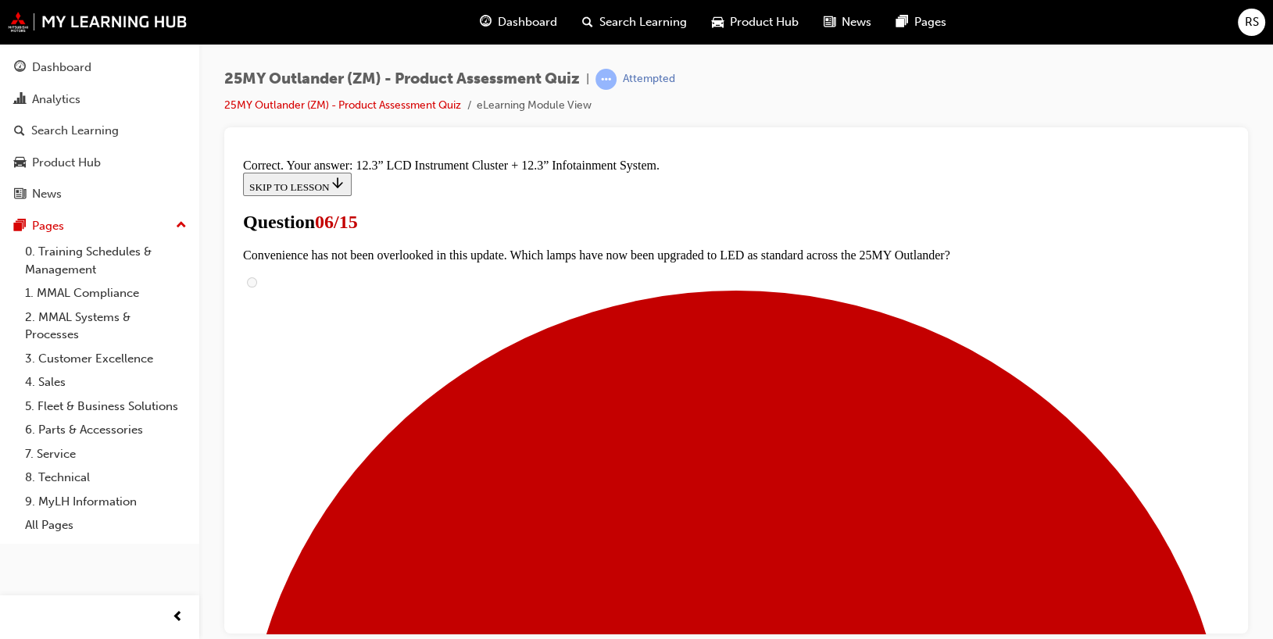
scroll to position [606, 0]
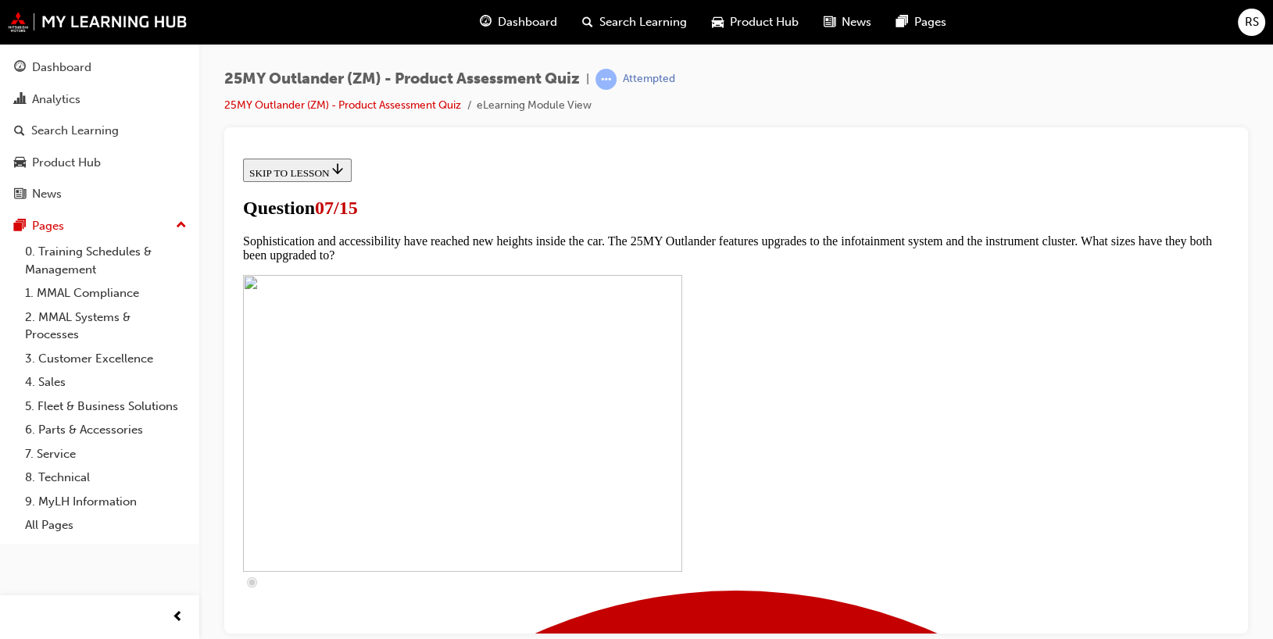
scroll to position [547, 0]
checkbox input "true"
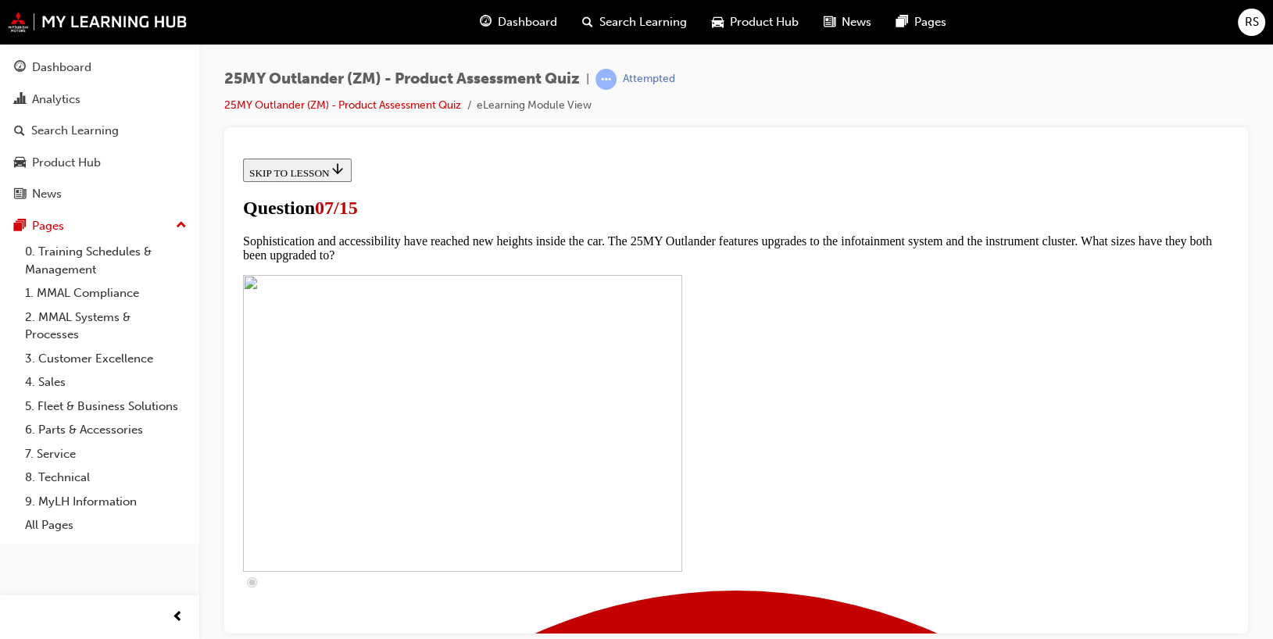
checkbox input "true"
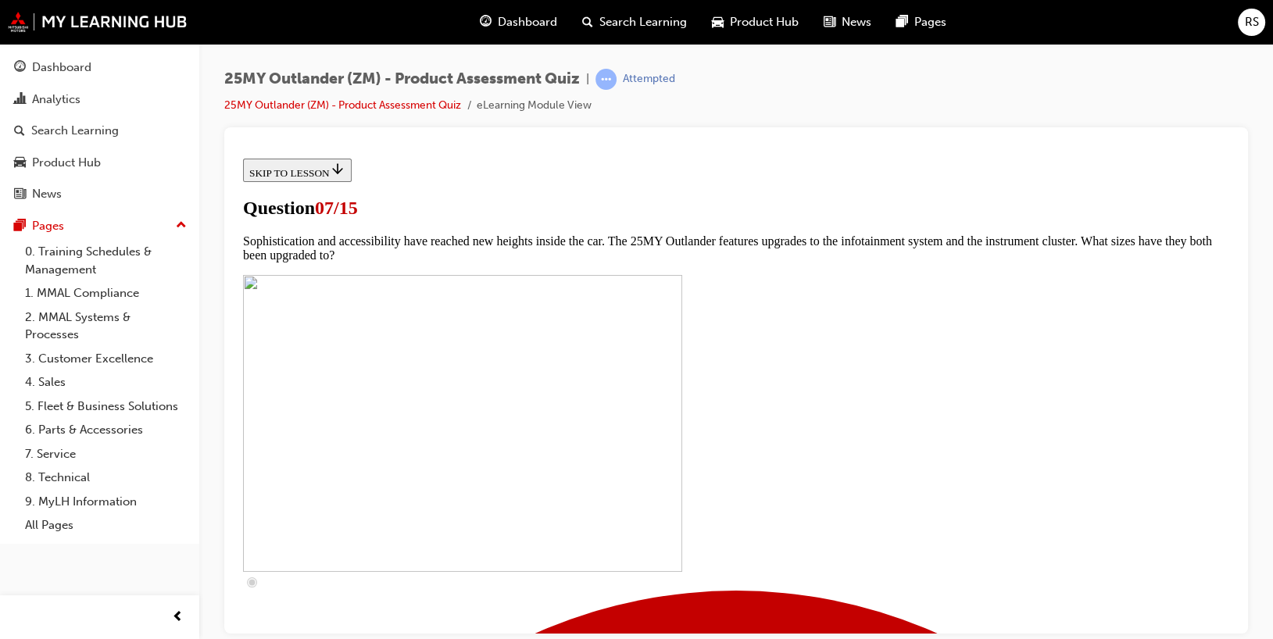
checkbox input "true"
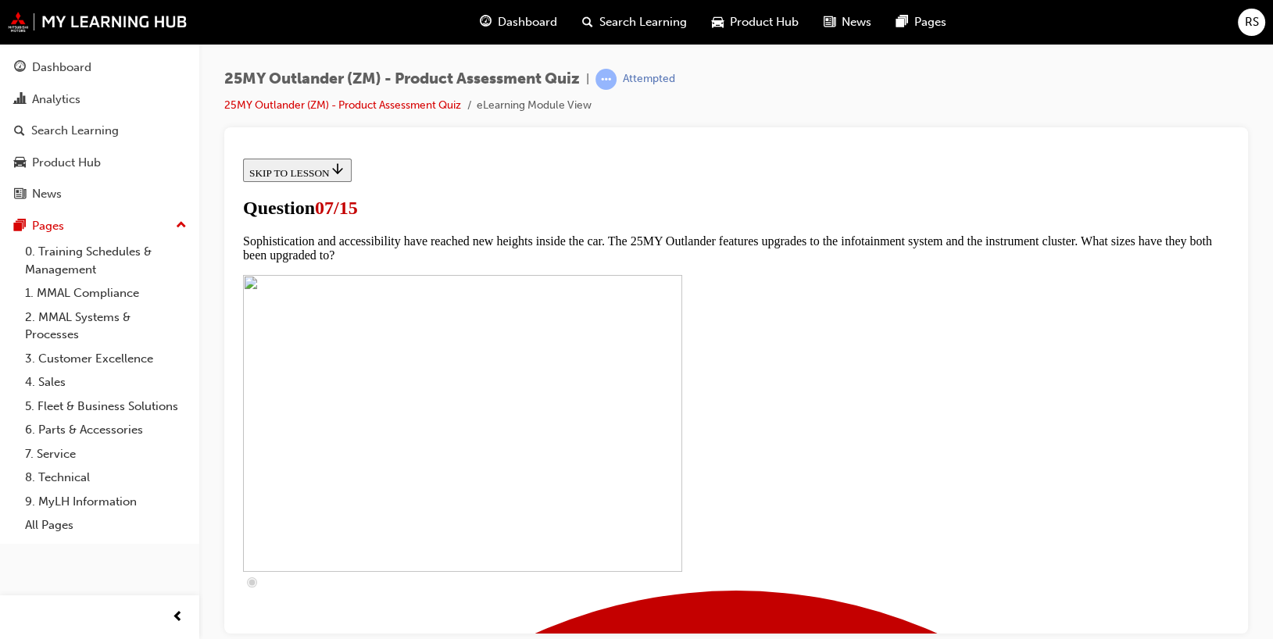
checkbox input "true"
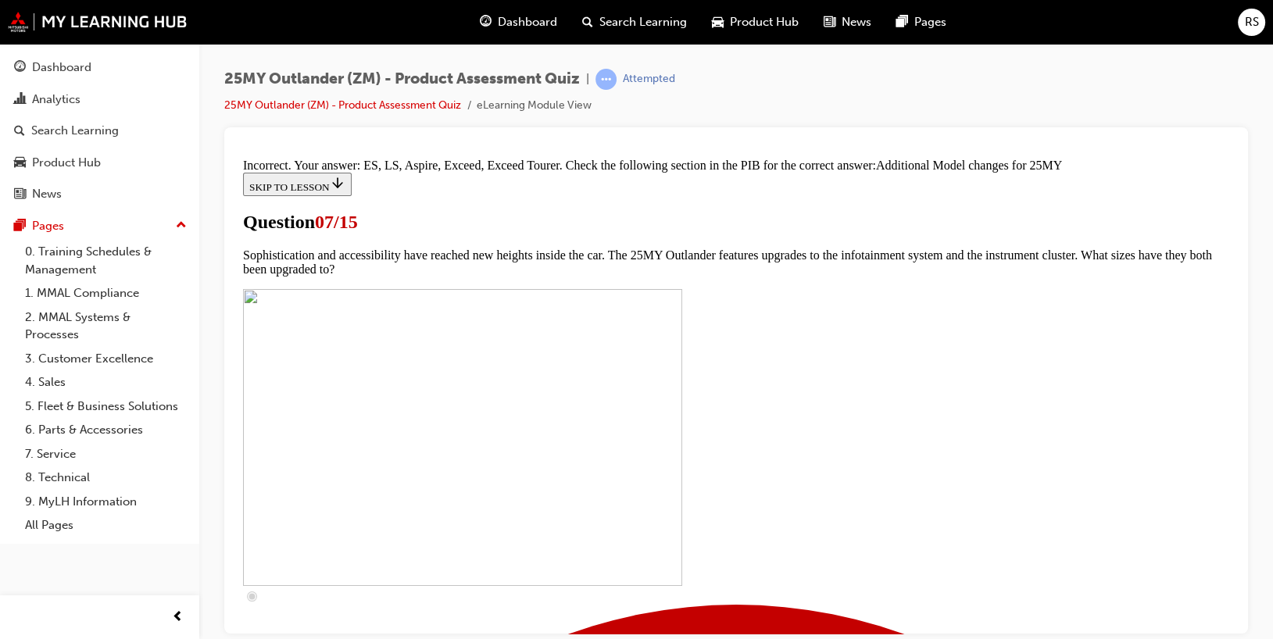
scroll to position [880, 0]
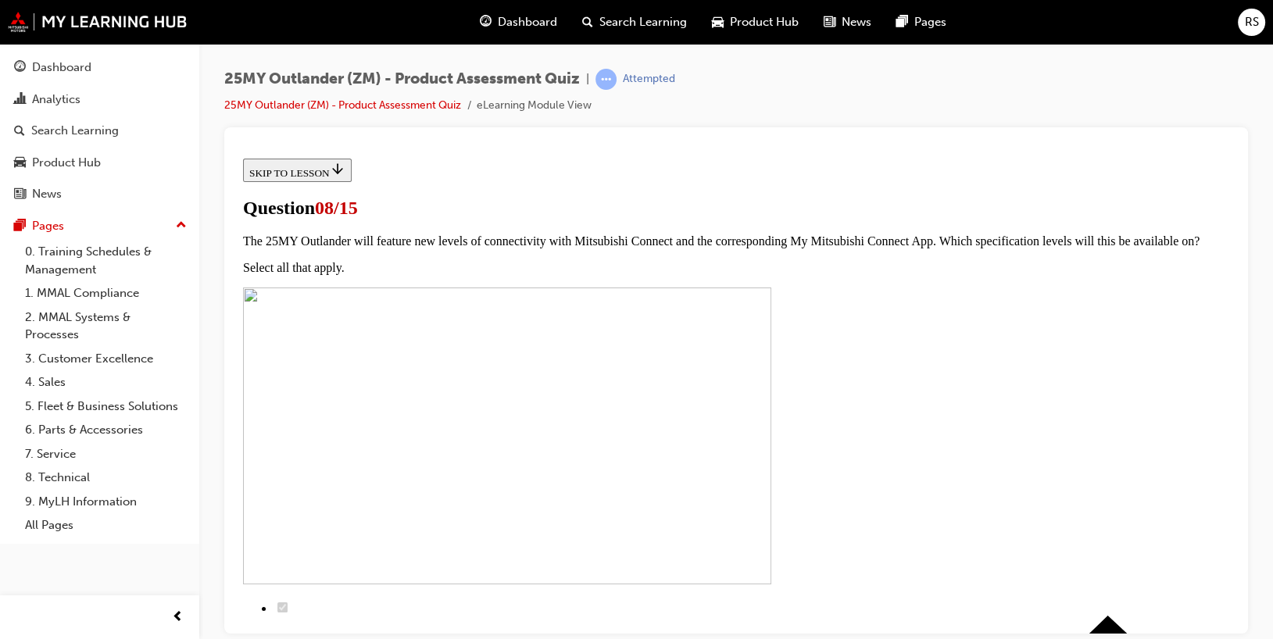
scroll to position [234, 0]
radio input "true"
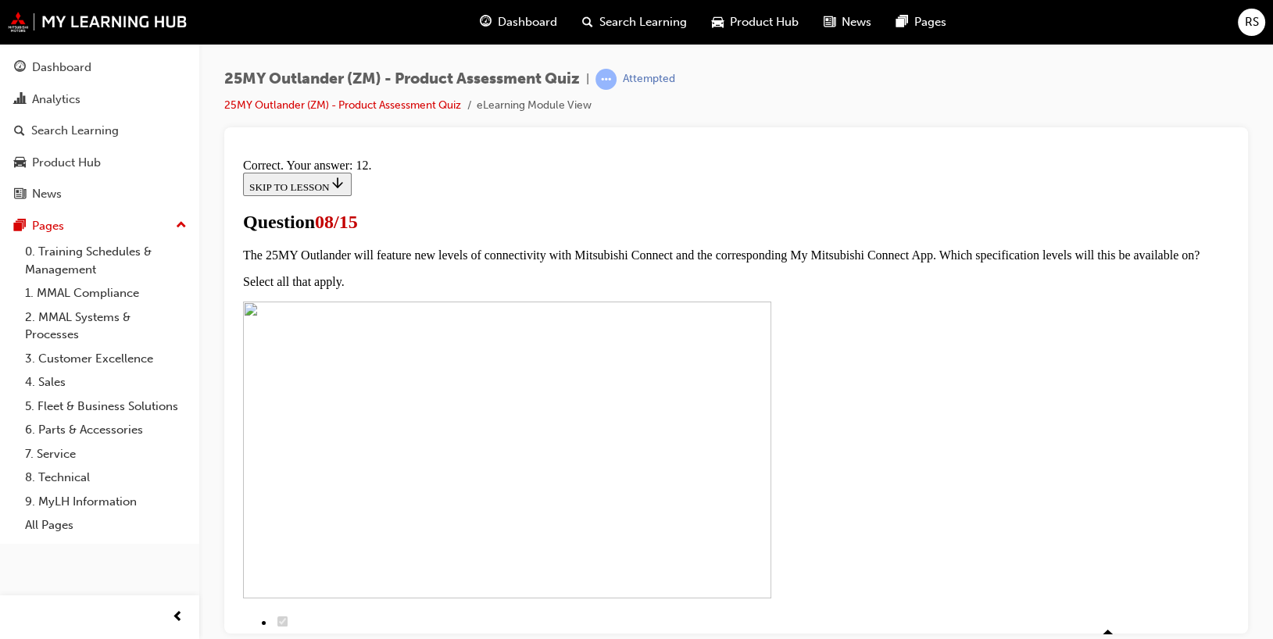
scroll to position [333, 0]
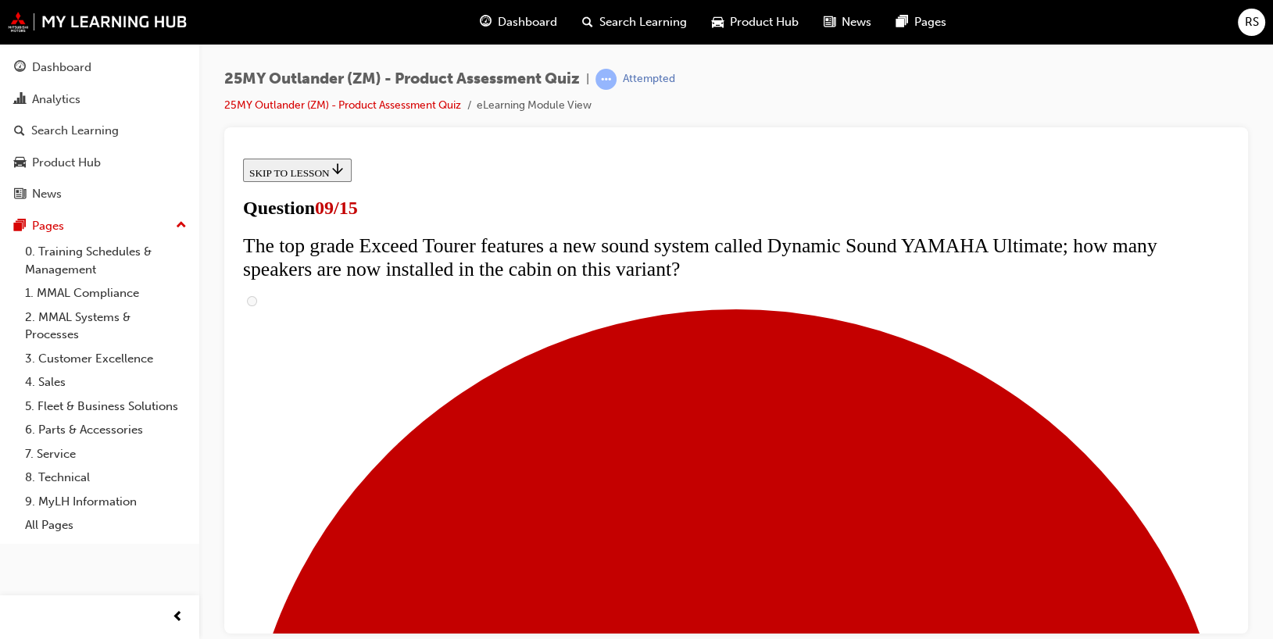
scroll to position [703, 0]
radio input "true"
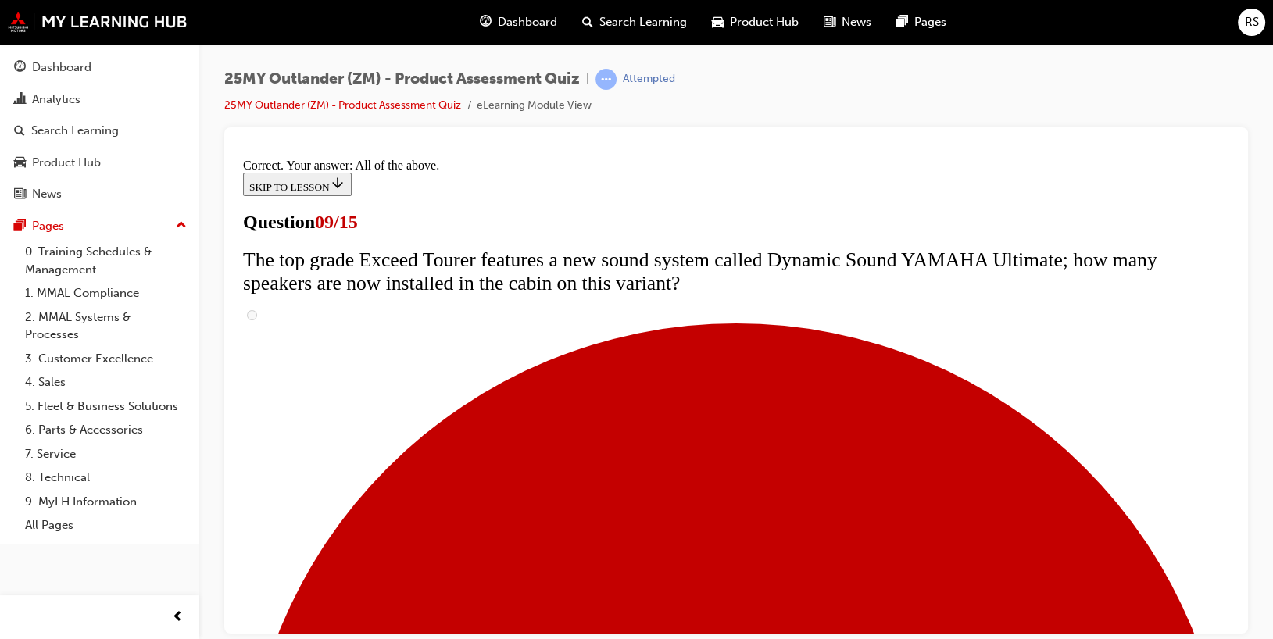
scroll to position [892, 0]
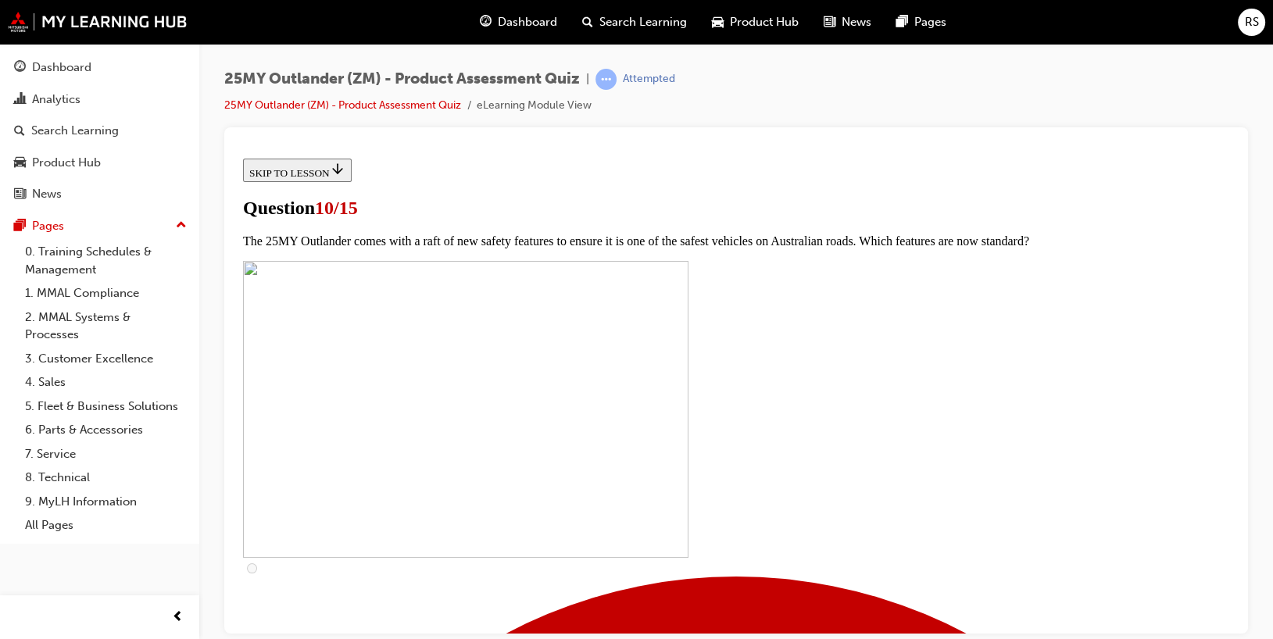
scroll to position [391, 0]
checkbox input "true"
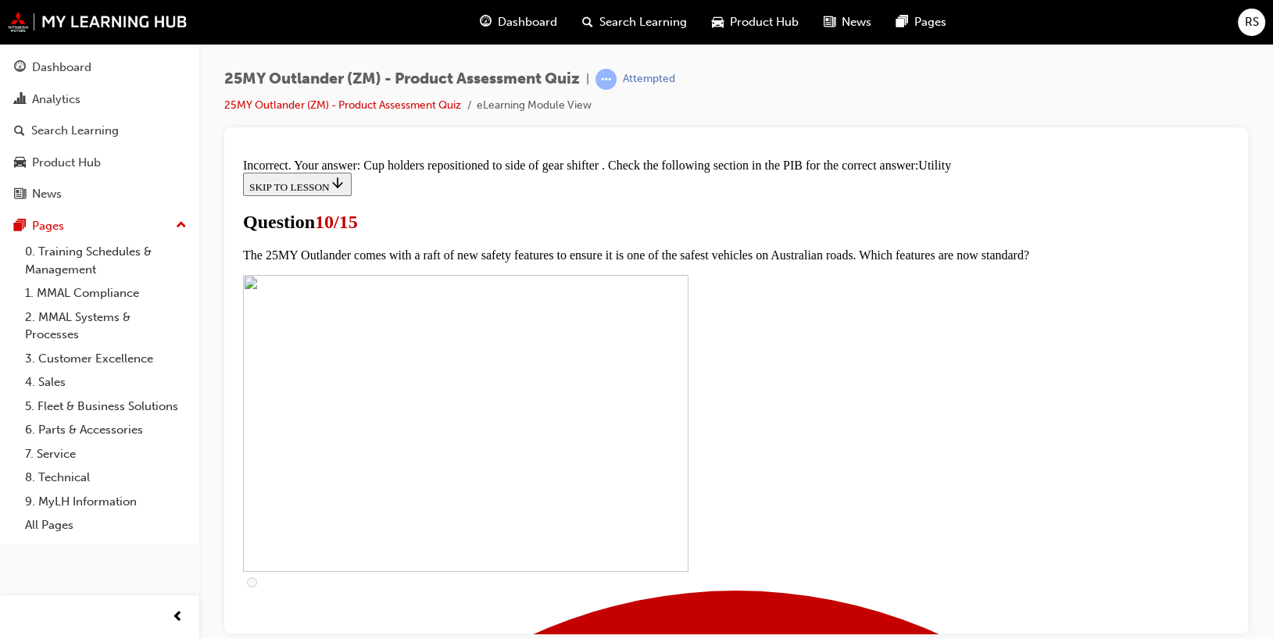
scroll to position [842, 0]
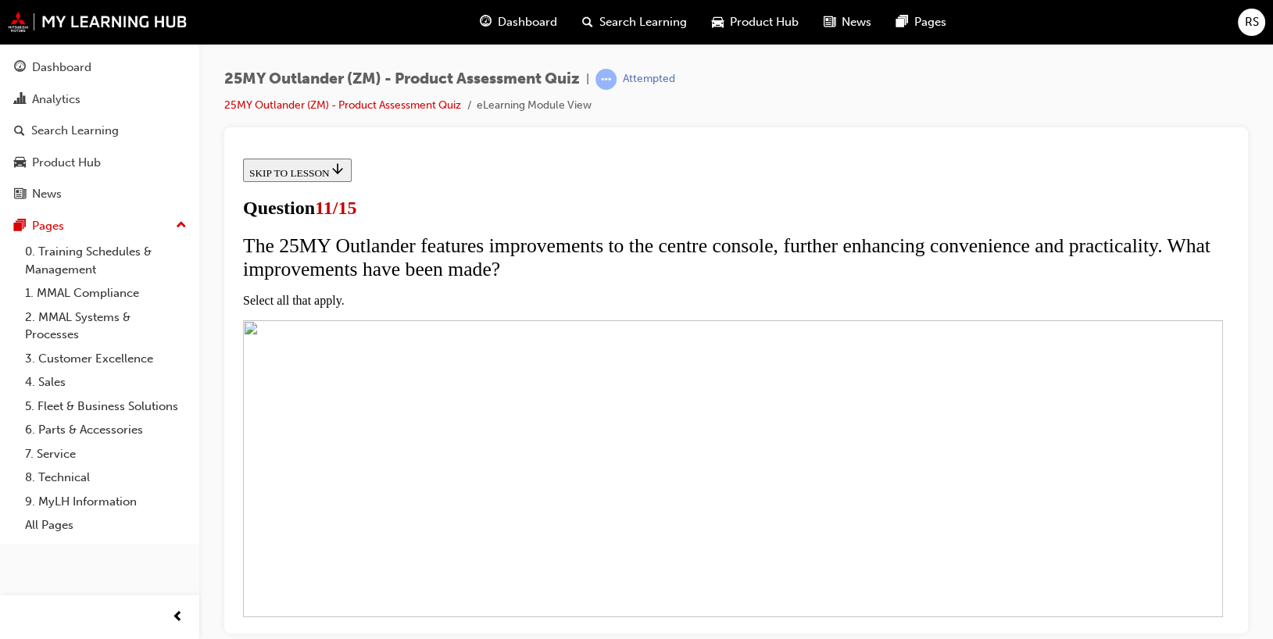
scroll to position [234, 0]
checkbox input "true"
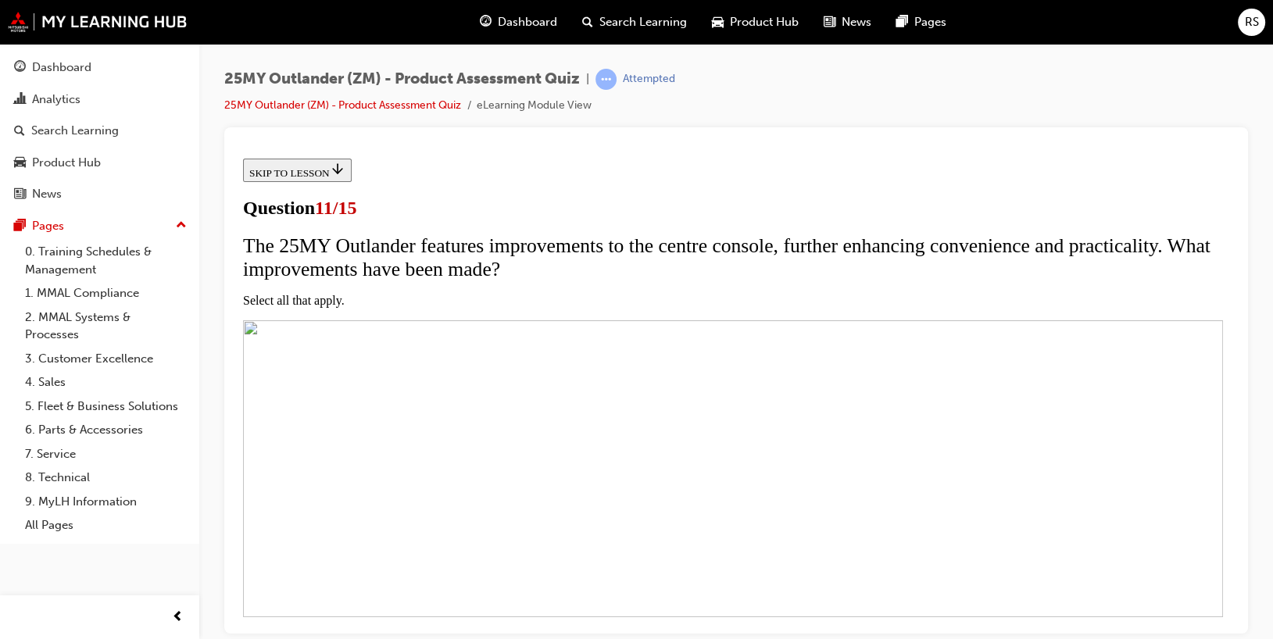
checkbox input "true"
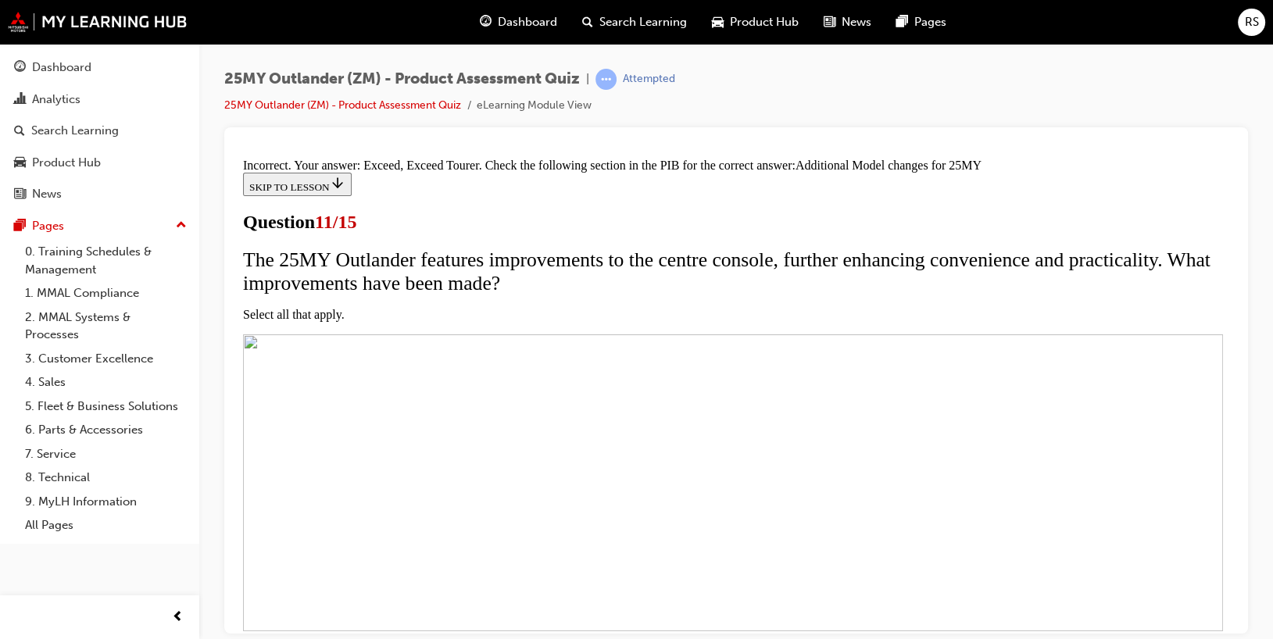
scroll to position [388, 0]
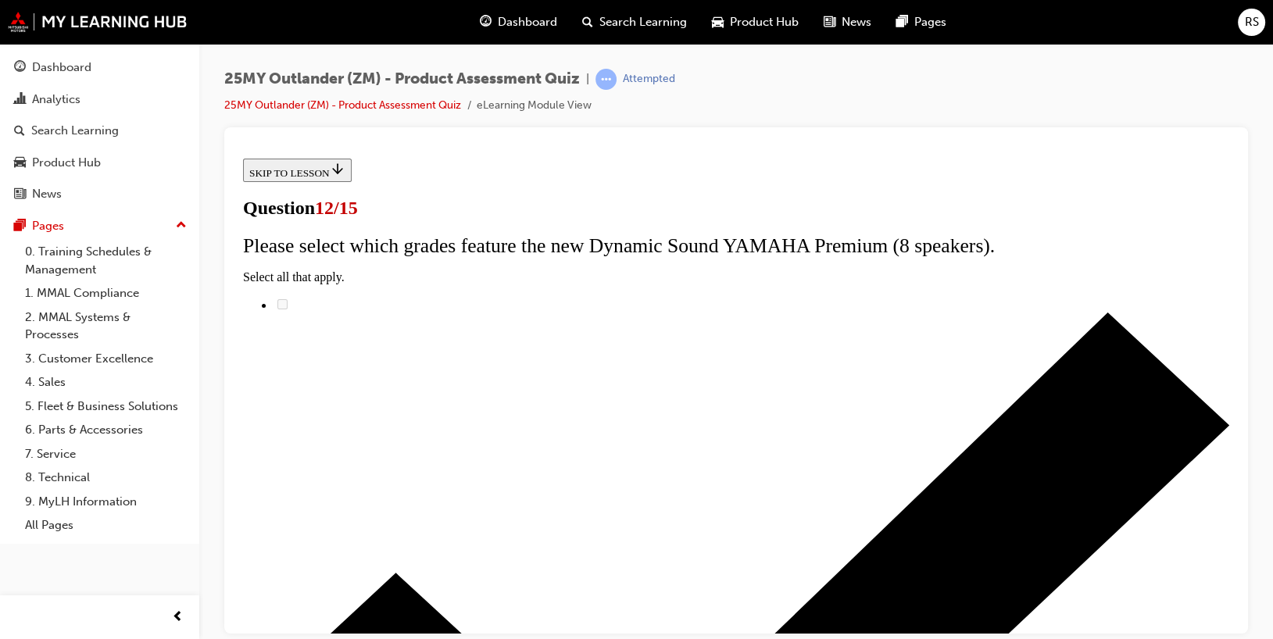
scroll to position [212, 0]
radio input "true"
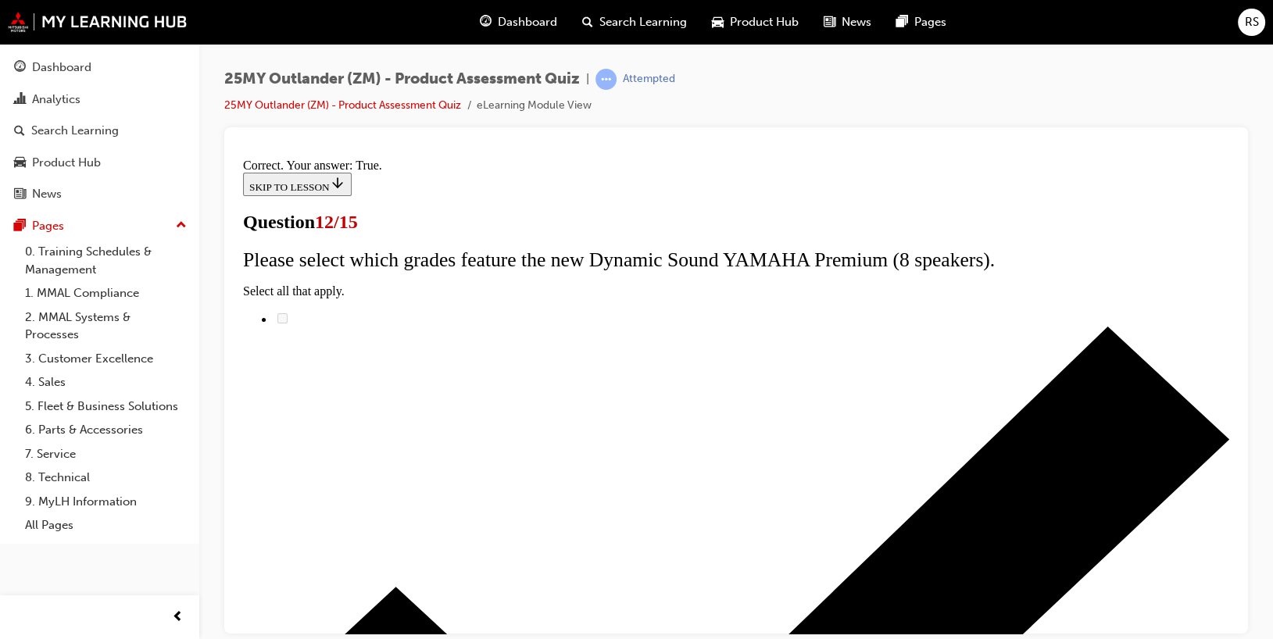
scroll to position [261, 0]
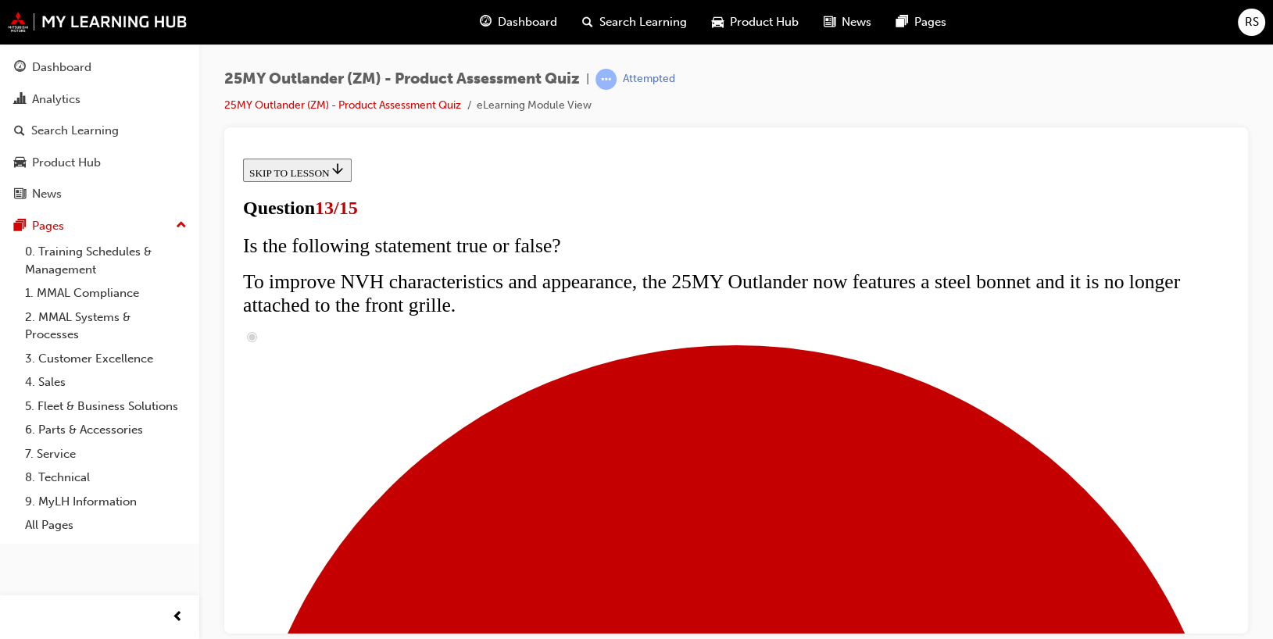
scroll to position [313, 0]
radio input "true"
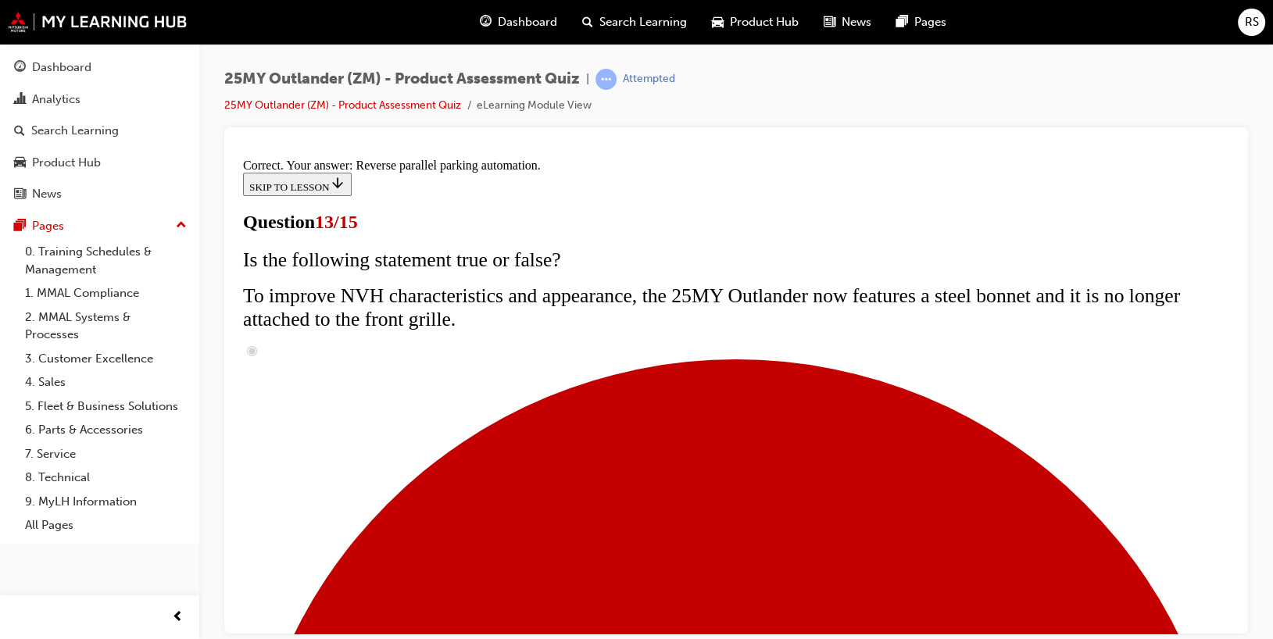
scroll to position [485, 0]
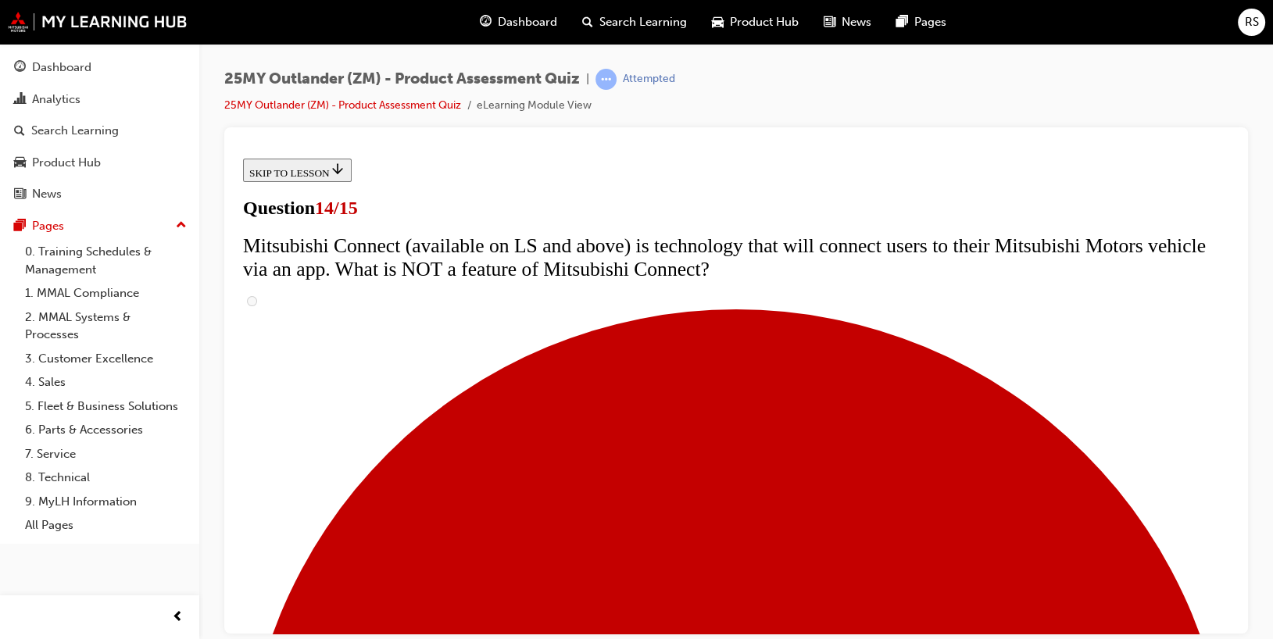
scroll to position [547, 0]
radio input "true"
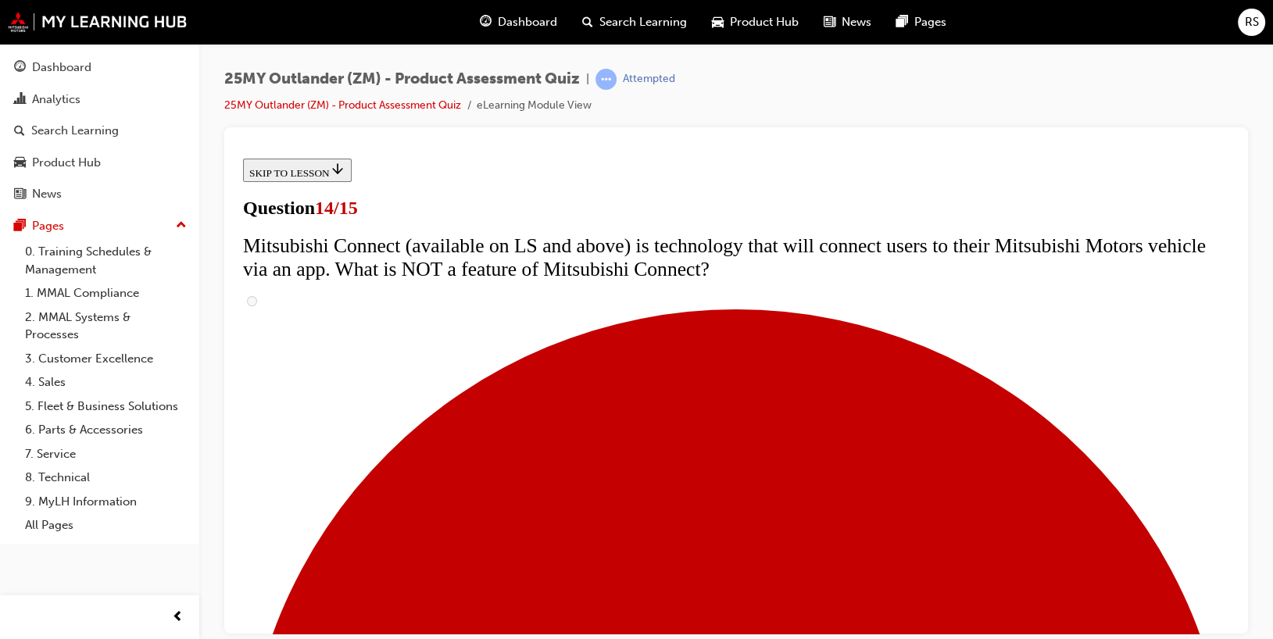
radio input "true"
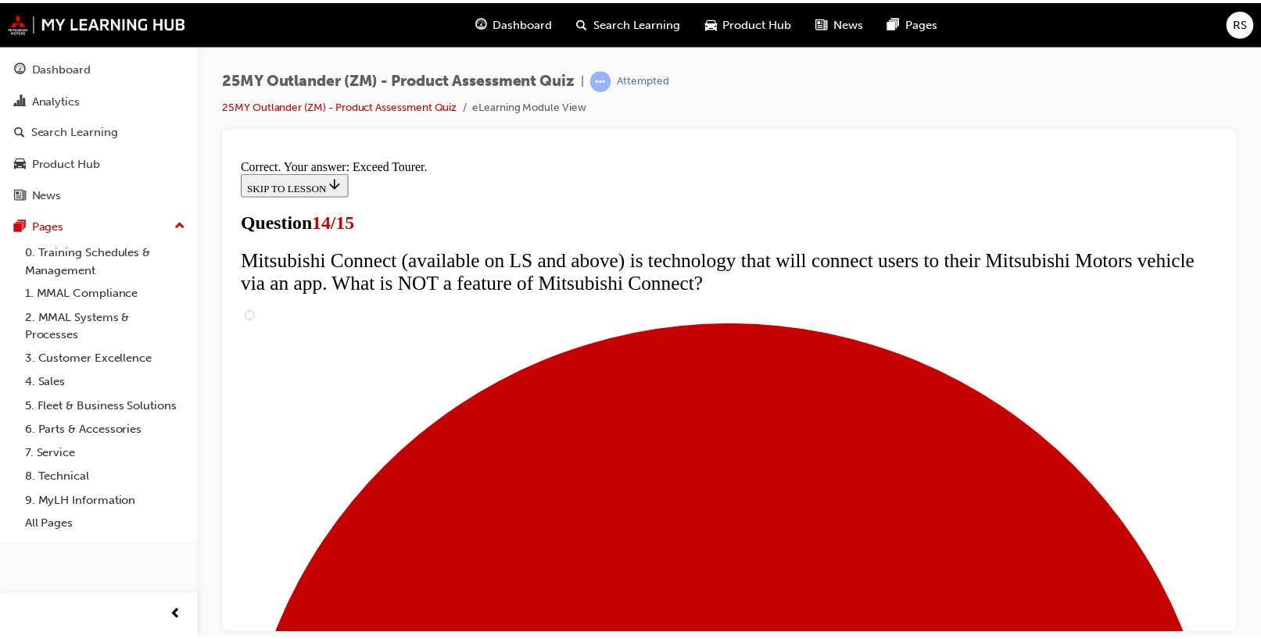
scroll to position [731, 0]
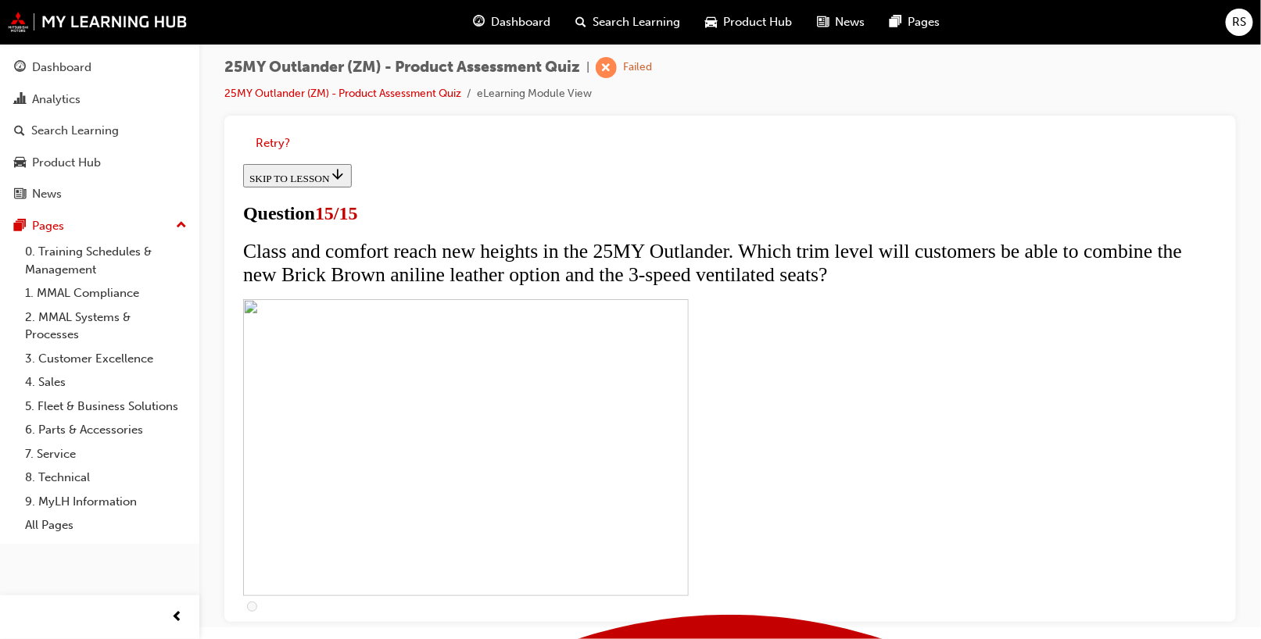
scroll to position [334, 0]
click at [265, 145] on button "Retry?" at bounding box center [273, 143] width 34 height 18
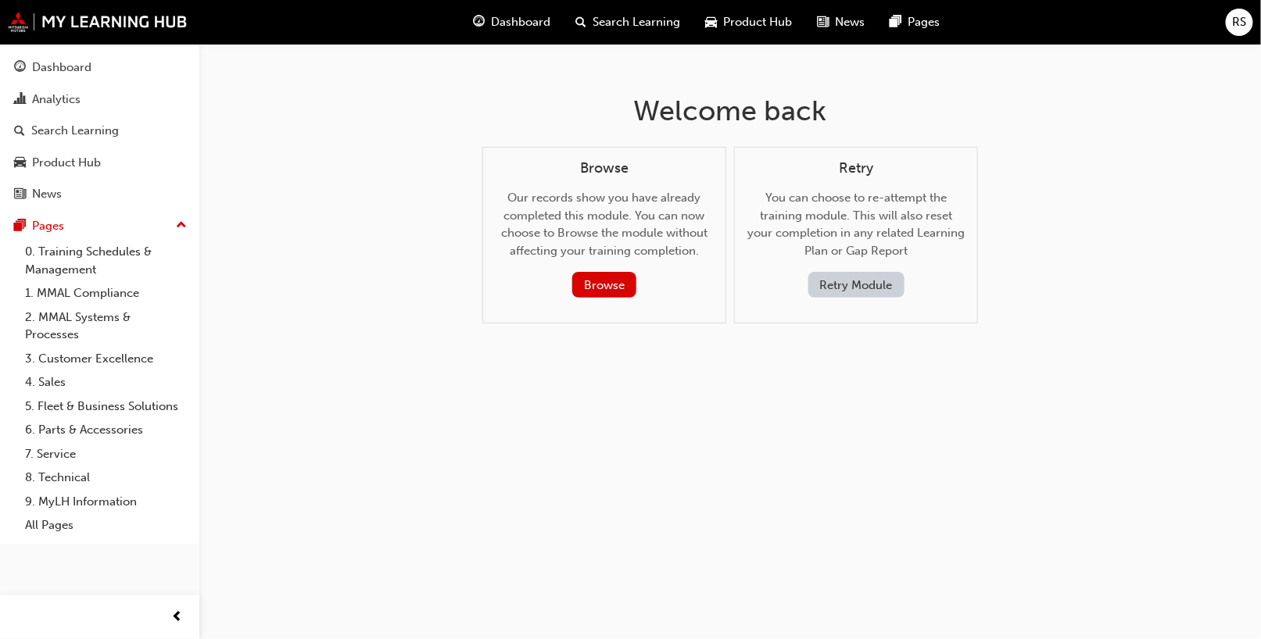
scroll to position [0, 0]
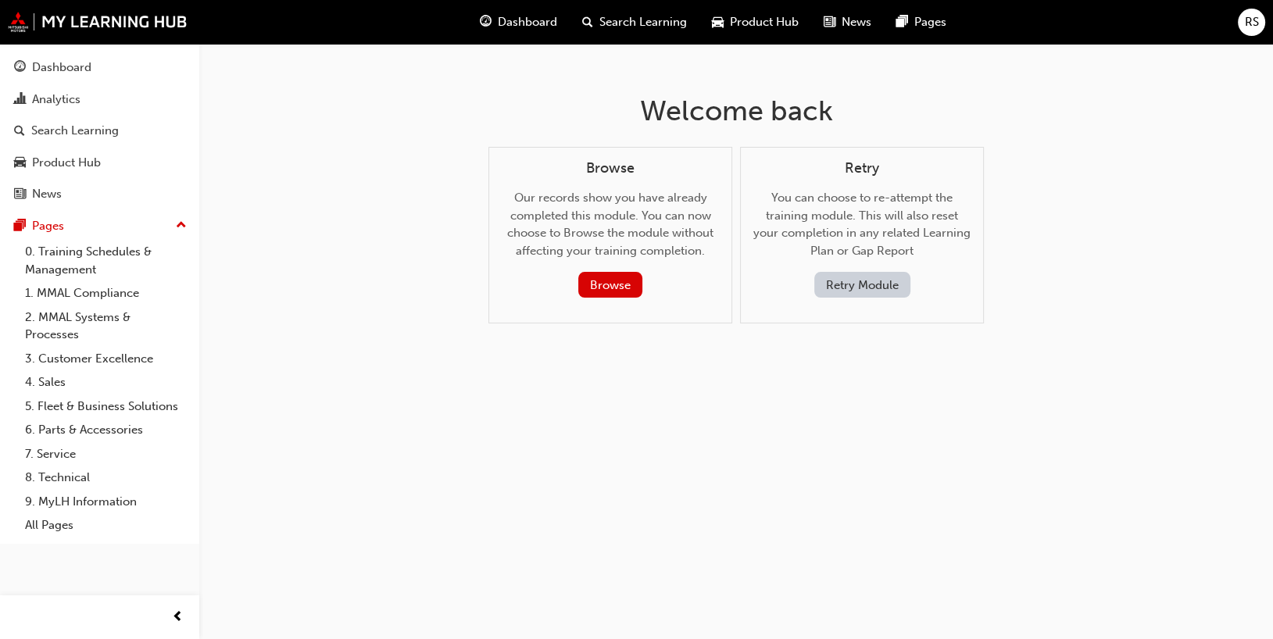
click at [517, 21] on span "Dashboard" at bounding box center [527, 22] width 59 height 18
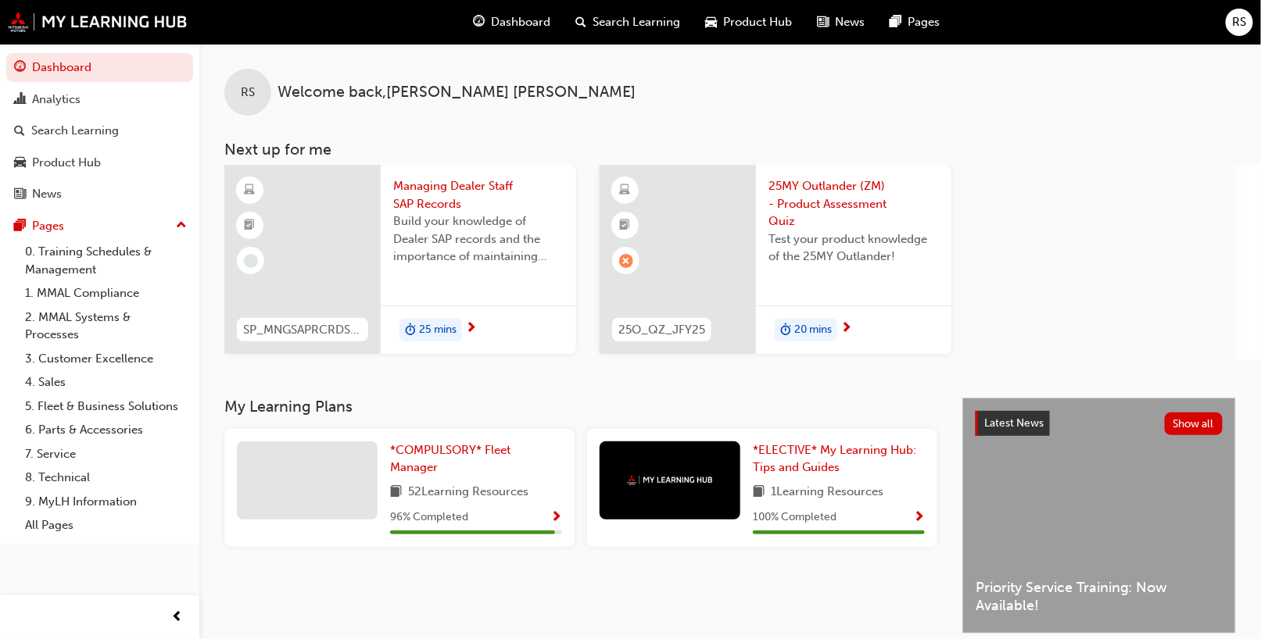
click at [799, 330] on span "20 mins" at bounding box center [813, 330] width 38 height 18
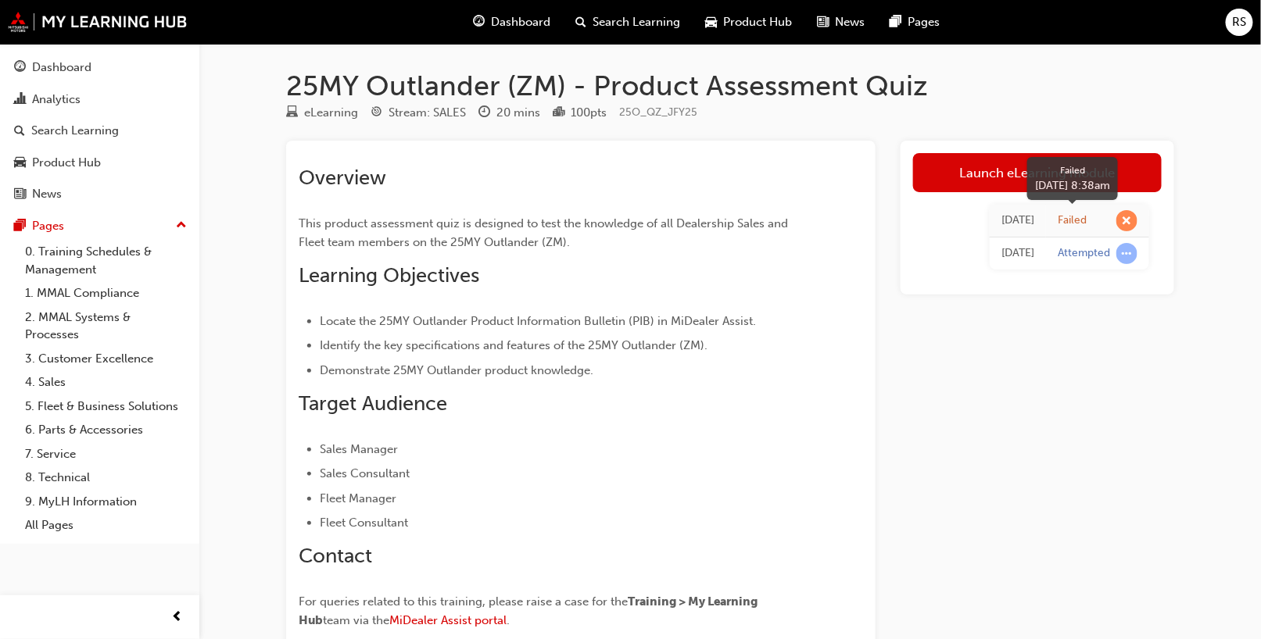
click at [1122, 218] on span "learningRecordVerb_FAIL-icon" at bounding box center [1126, 220] width 21 height 21
click at [1073, 219] on div "Failed" at bounding box center [1071, 220] width 29 height 15
click at [1000, 224] on td "Today" at bounding box center [1017, 221] width 56 height 33
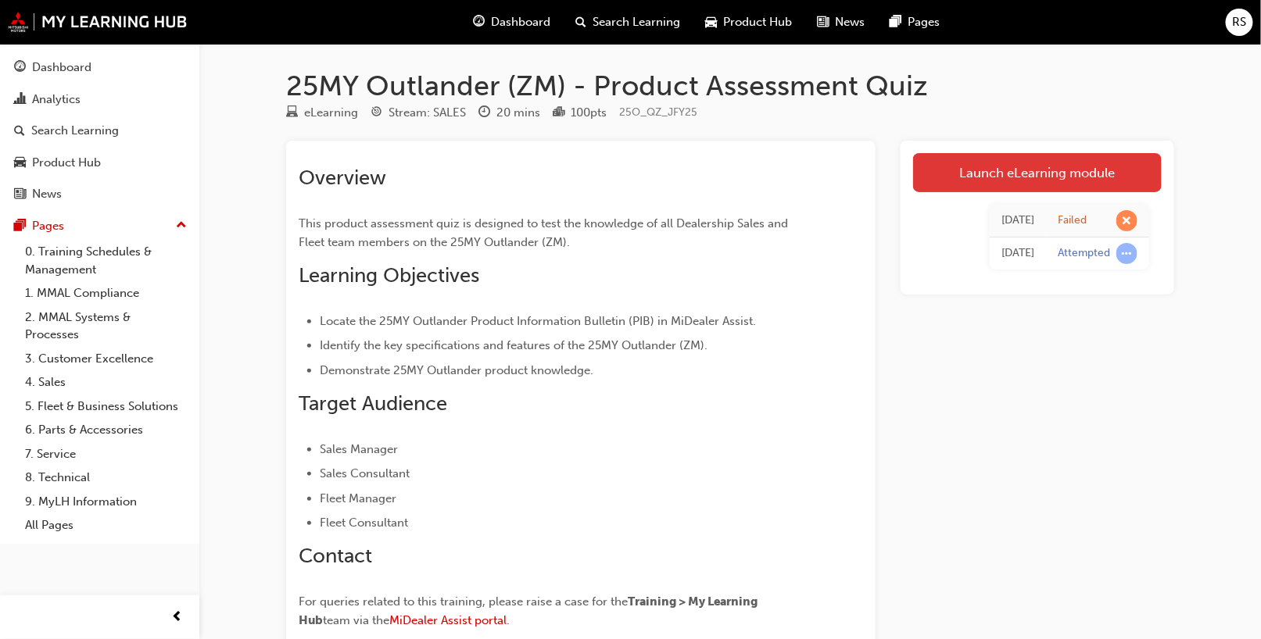
click at [1028, 166] on link "Launch eLearning module" at bounding box center [1037, 172] width 249 height 39
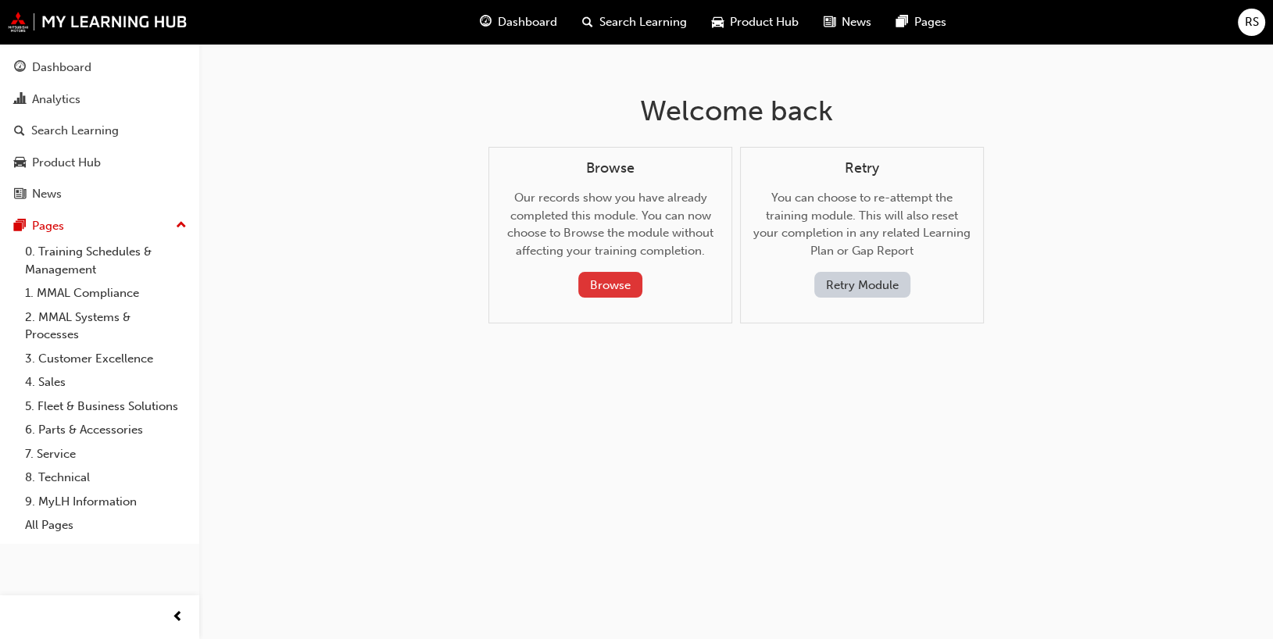
click at [608, 284] on button "Browse" at bounding box center [610, 285] width 64 height 26
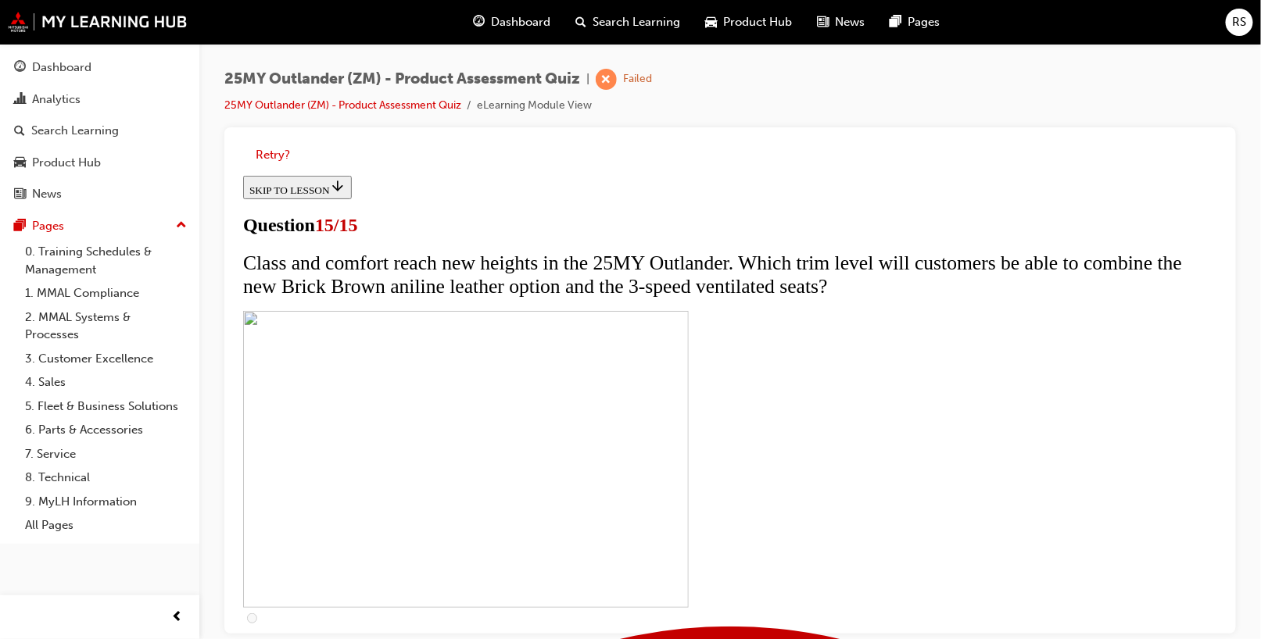
scroll to position [334, 0]
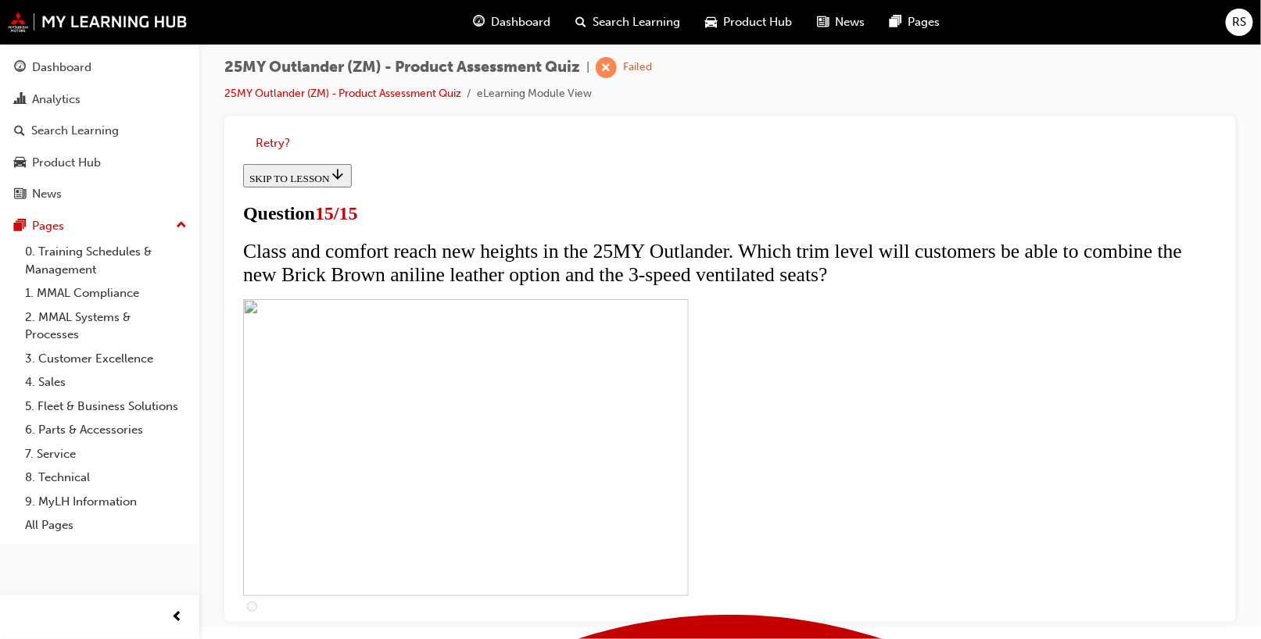
scroll to position [0, 0]
click at [399, 93] on link "25MY Outlander (ZM) - Product Assessment Quiz" at bounding box center [342, 93] width 237 height 13
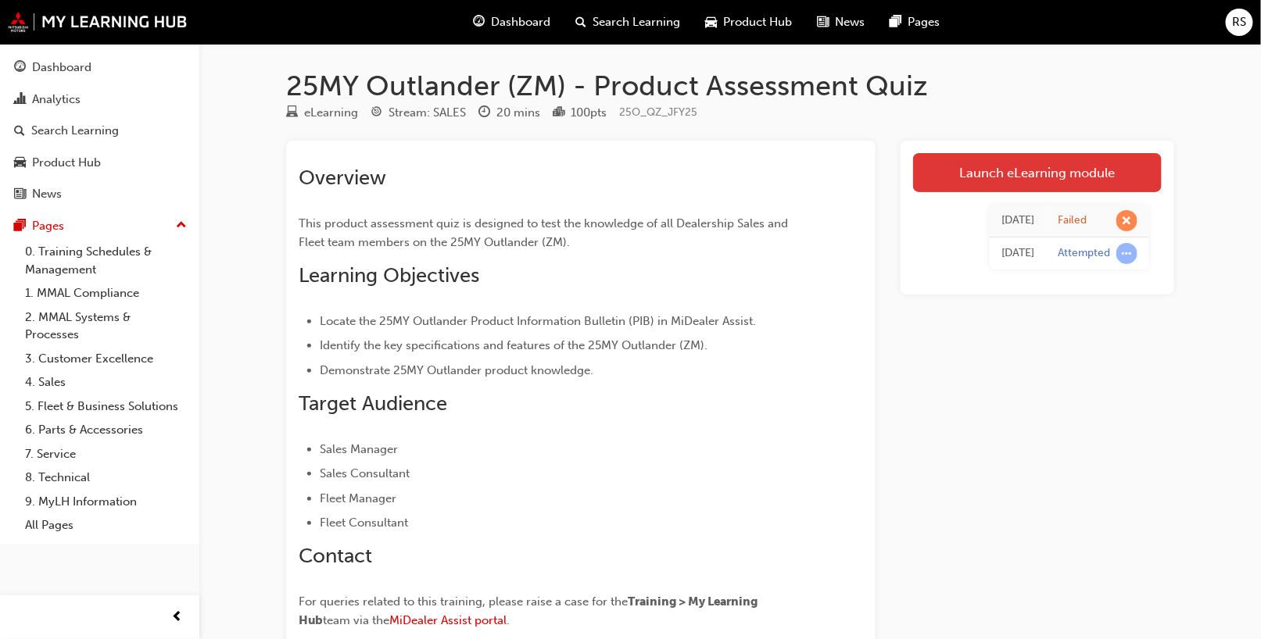
click at [989, 167] on link "Launch eLearning module" at bounding box center [1037, 172] width 249 height 39
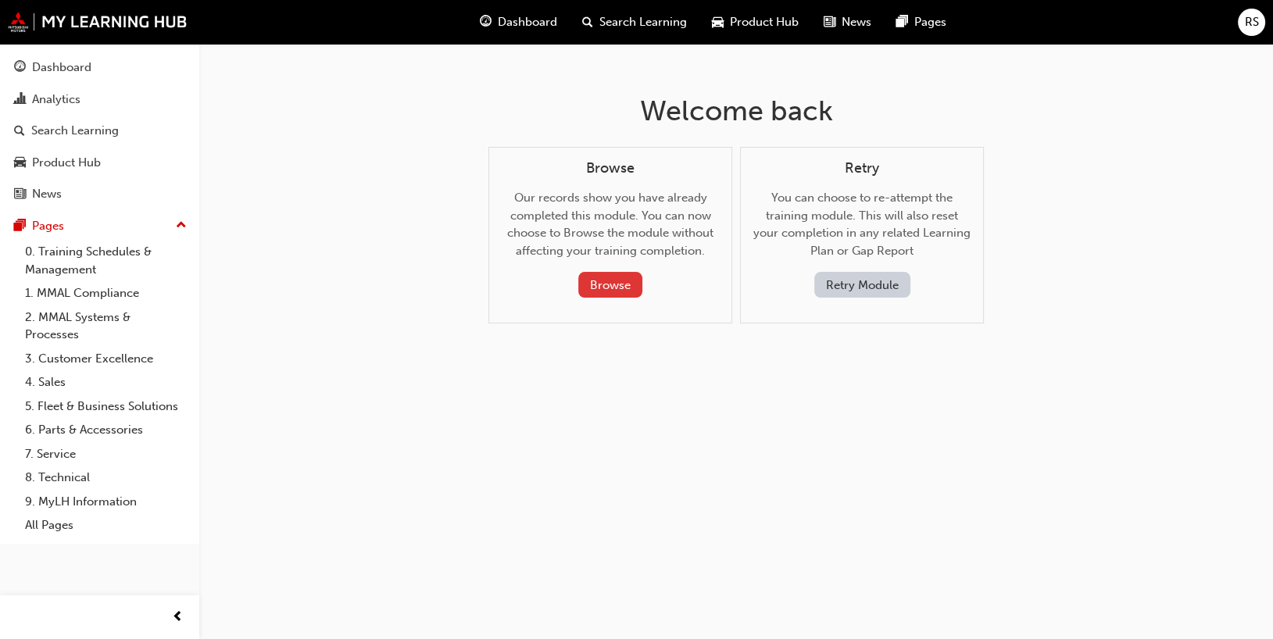
click at [603, 277] on button "Browse" at bounding box center [610, 285] width 64 height 26
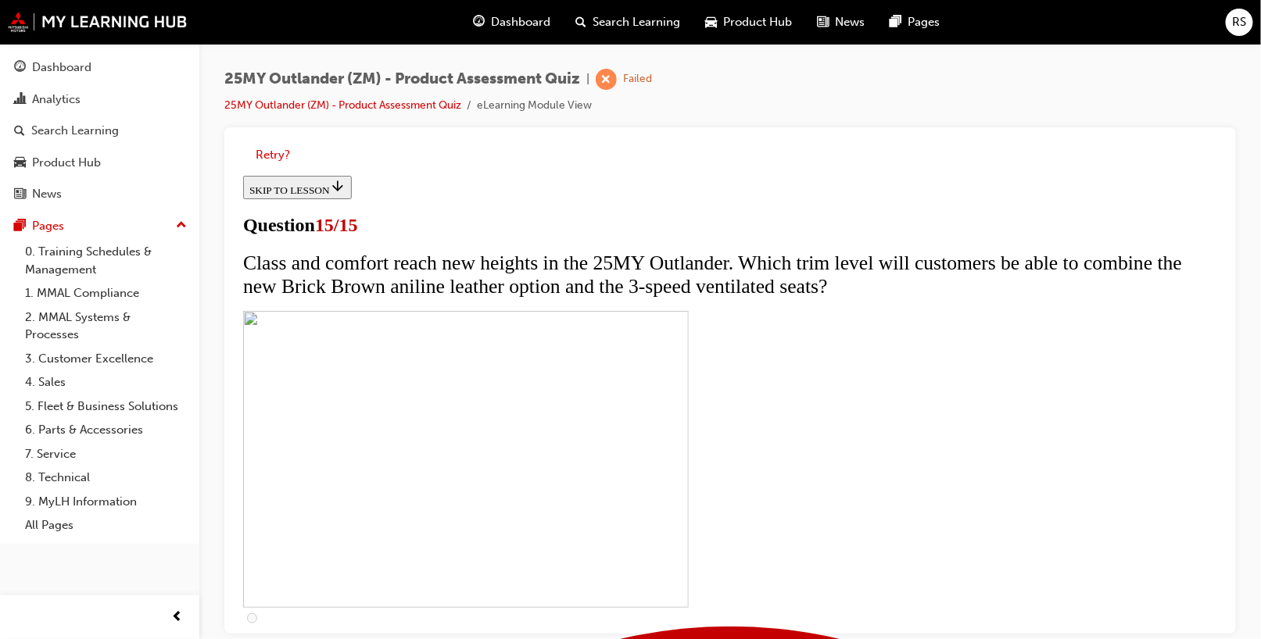
scroll to position [12, 0]
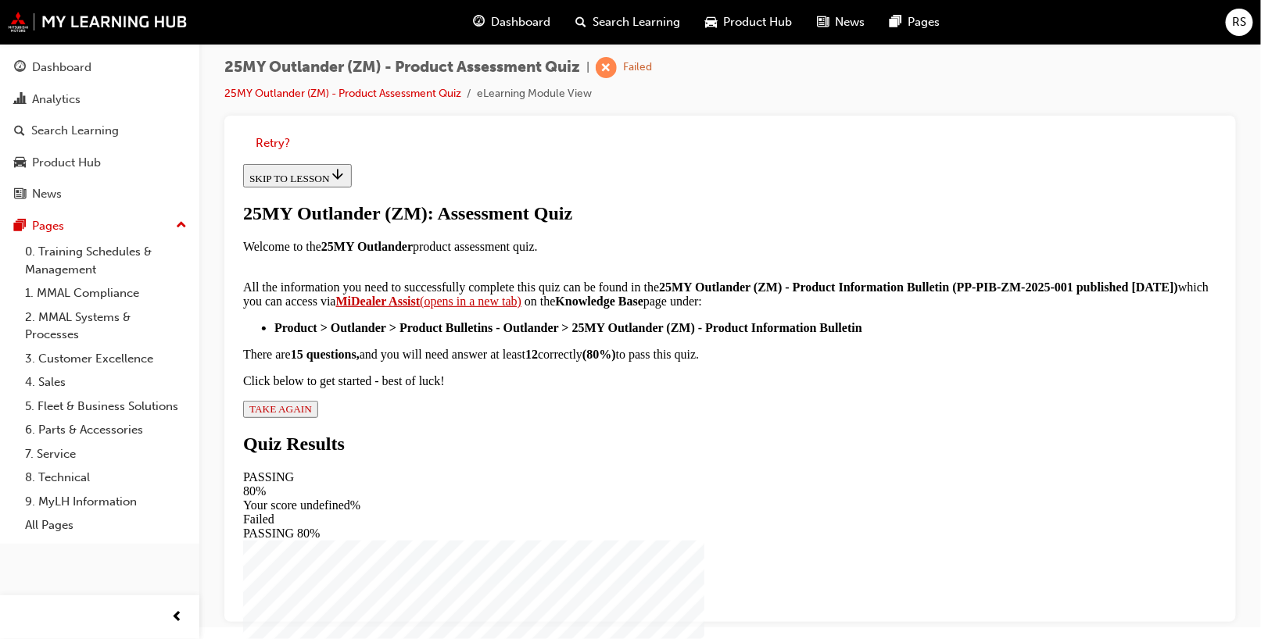
scroll to position [334, 0]
click at [311, 414] on span "TAKE AGAIN" at bounding box center [280, 408] width 63 height 12
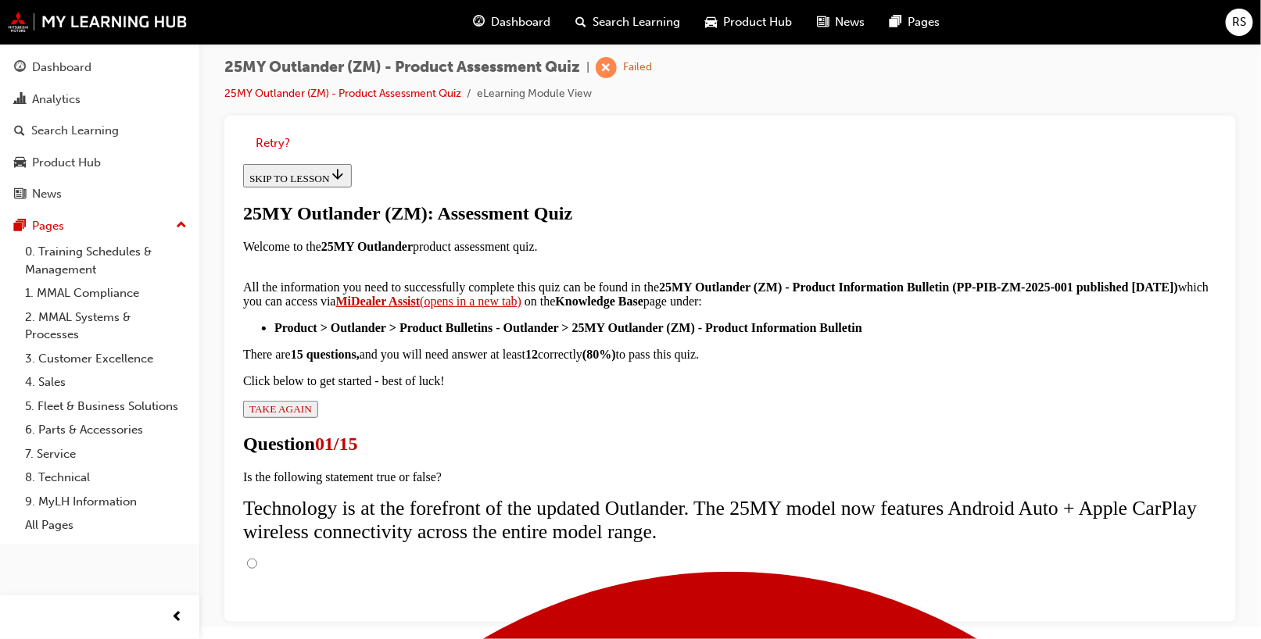
scroll to position [156, 0]
click at [256, 558] on input "True" at bounding box center [251, 563] width 10 height 10
radio input "true"
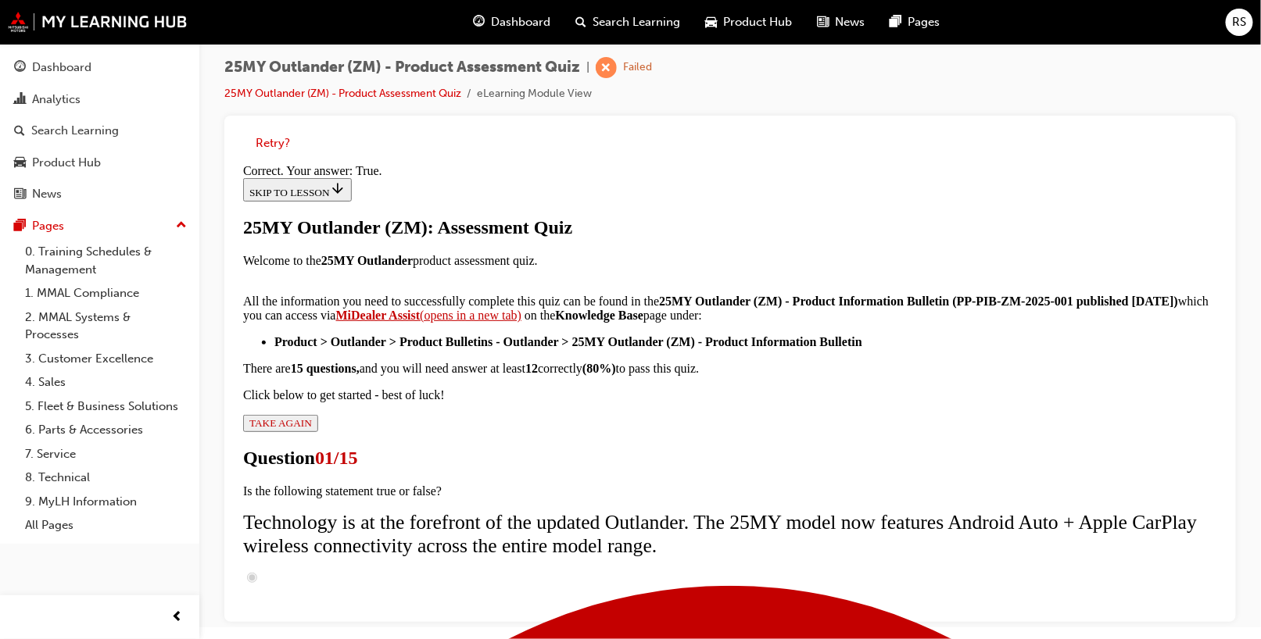
scroll to position [261, 0]
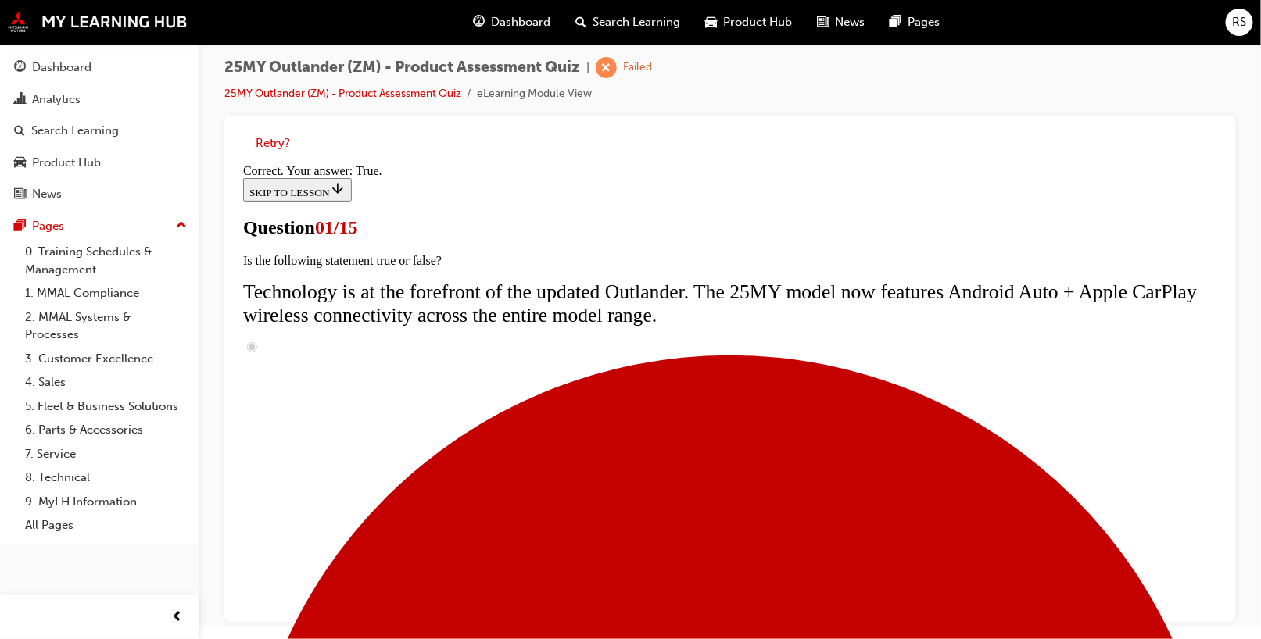
scroll to position [156, 0]
drag, startPoint x: 484, startPoint y: 507, endPoint x: 510, endPoint y: 507, distance: 25.8
radio input "true"
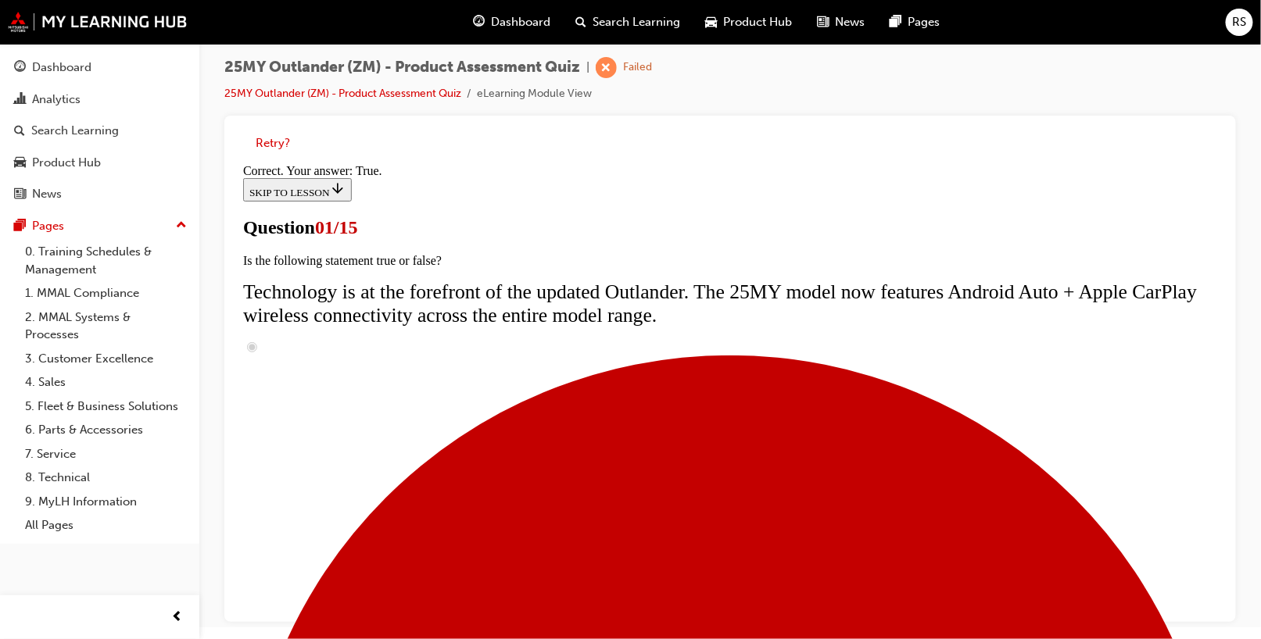
scroll to position [409, 0]
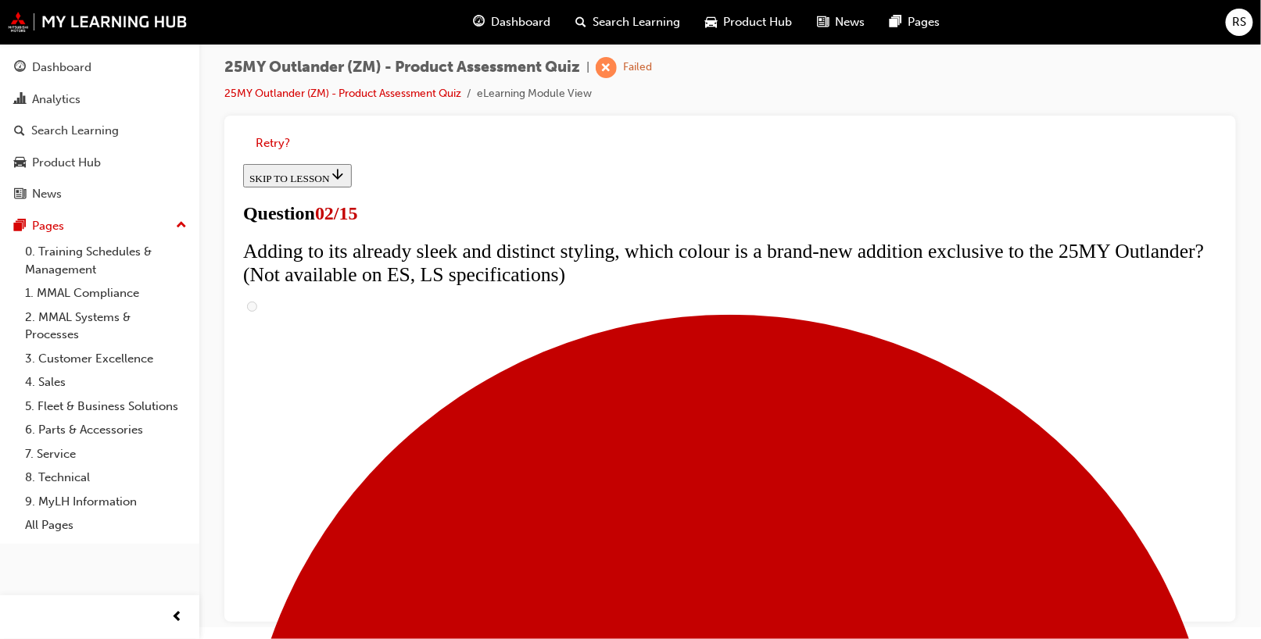
scroll to position [156, 0]
checkbox input "true"
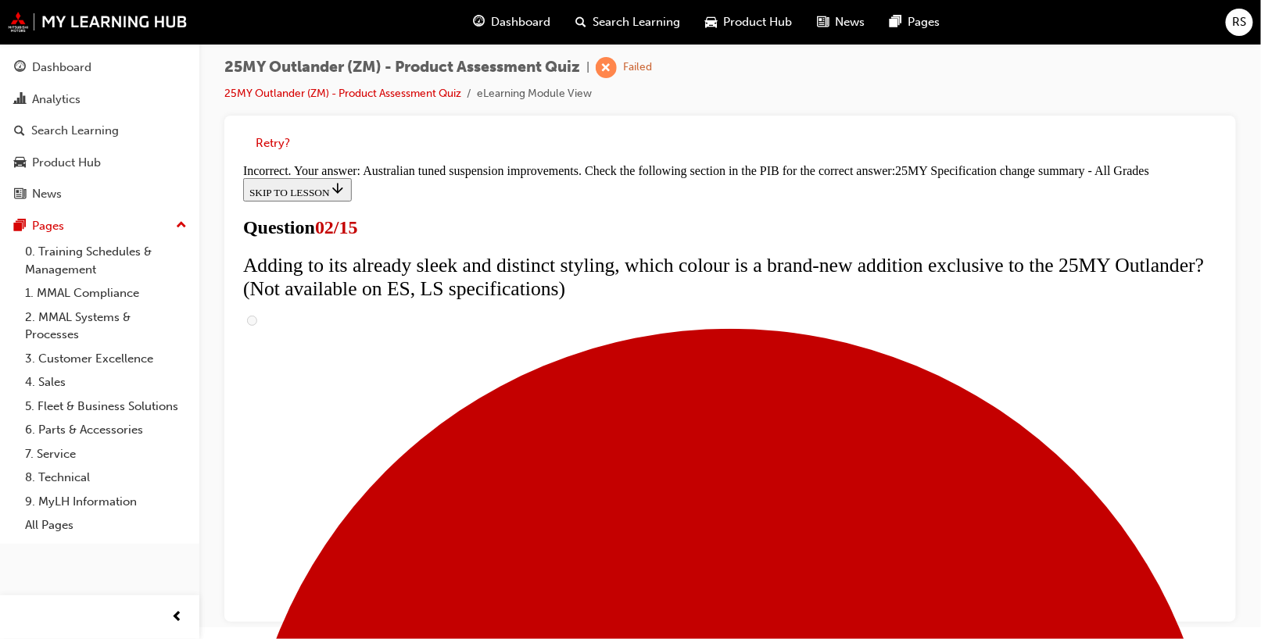
scroll to position [607, 0]
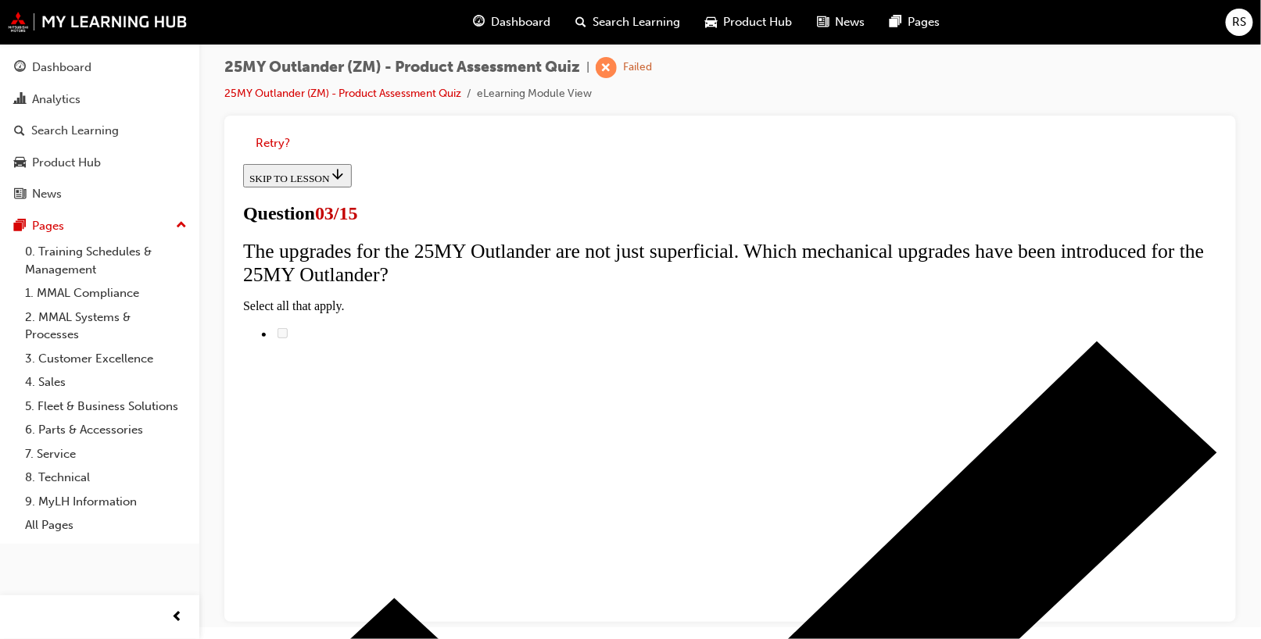
scroll to position [234, 0]
radio input "true"
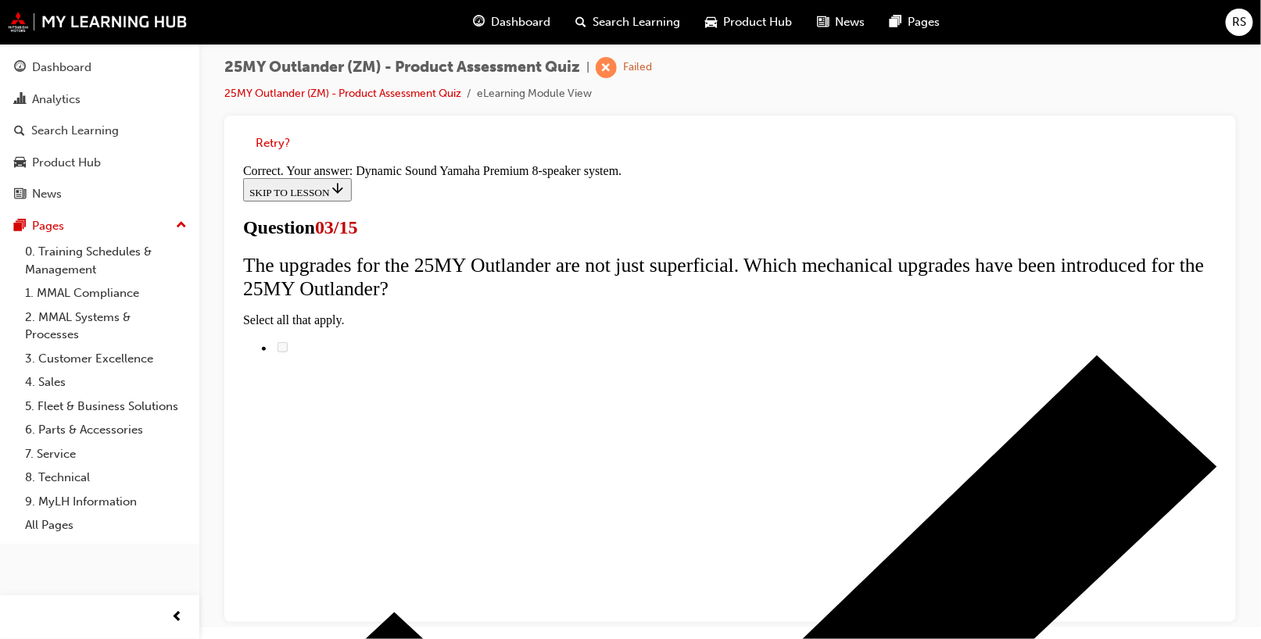
scroll to position [333, 0]
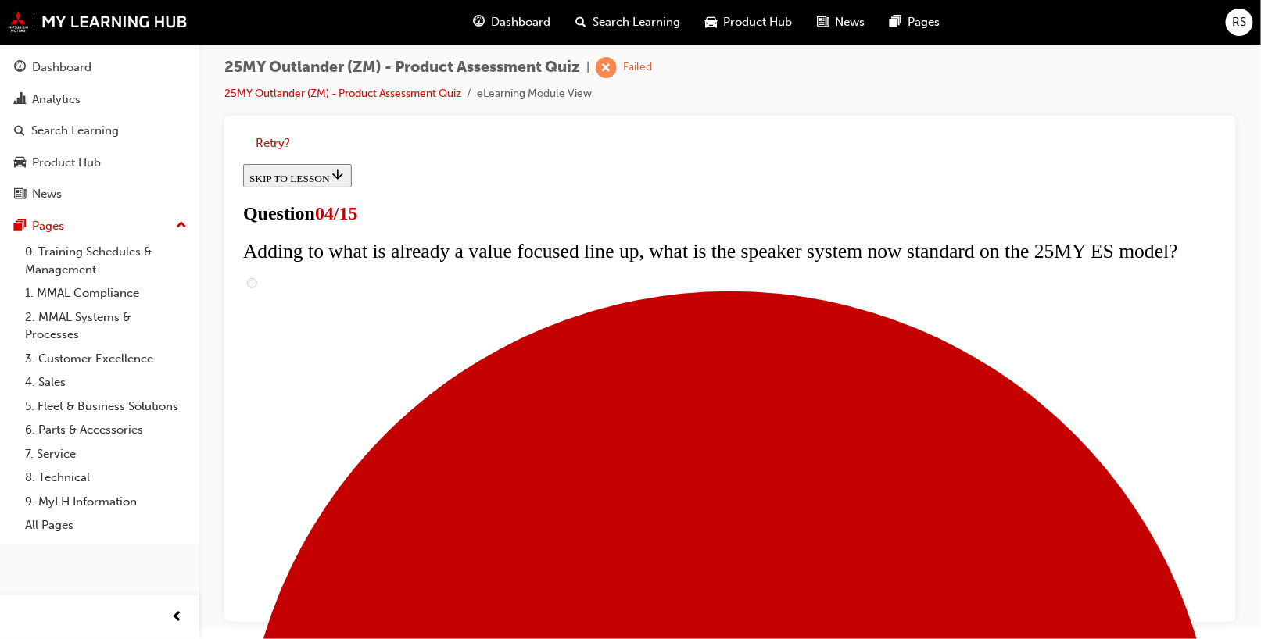
scroll to position [156, 0]
checkbox input "true"
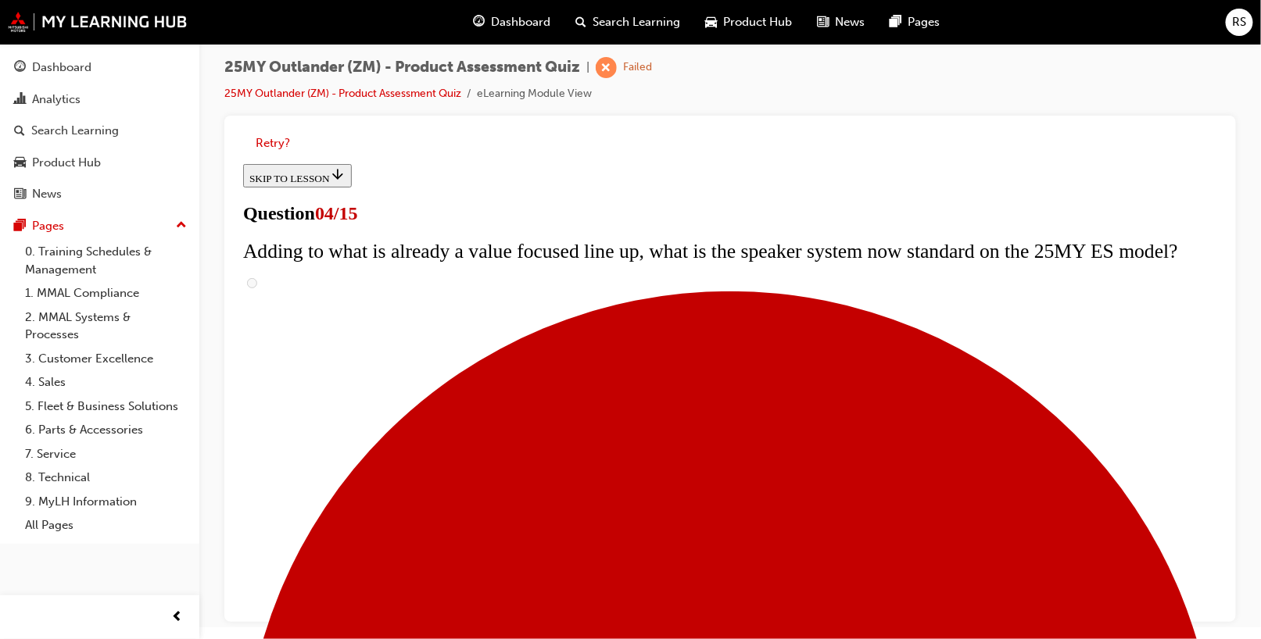
checkbox input "true"
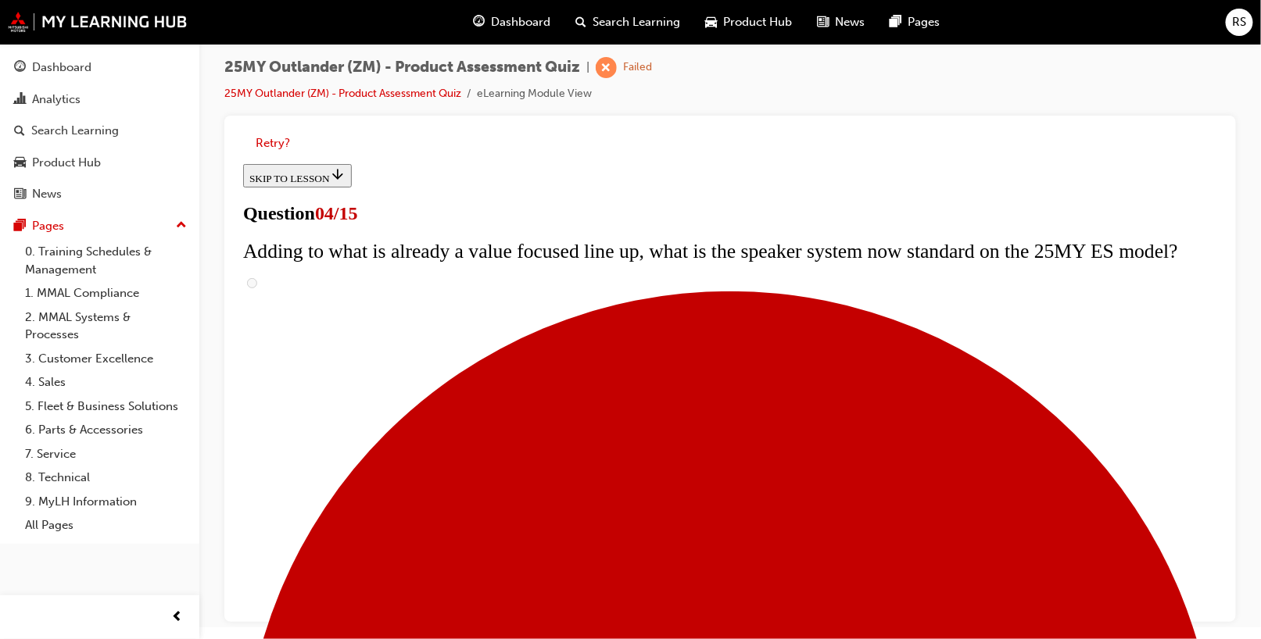
checkbox input "true"
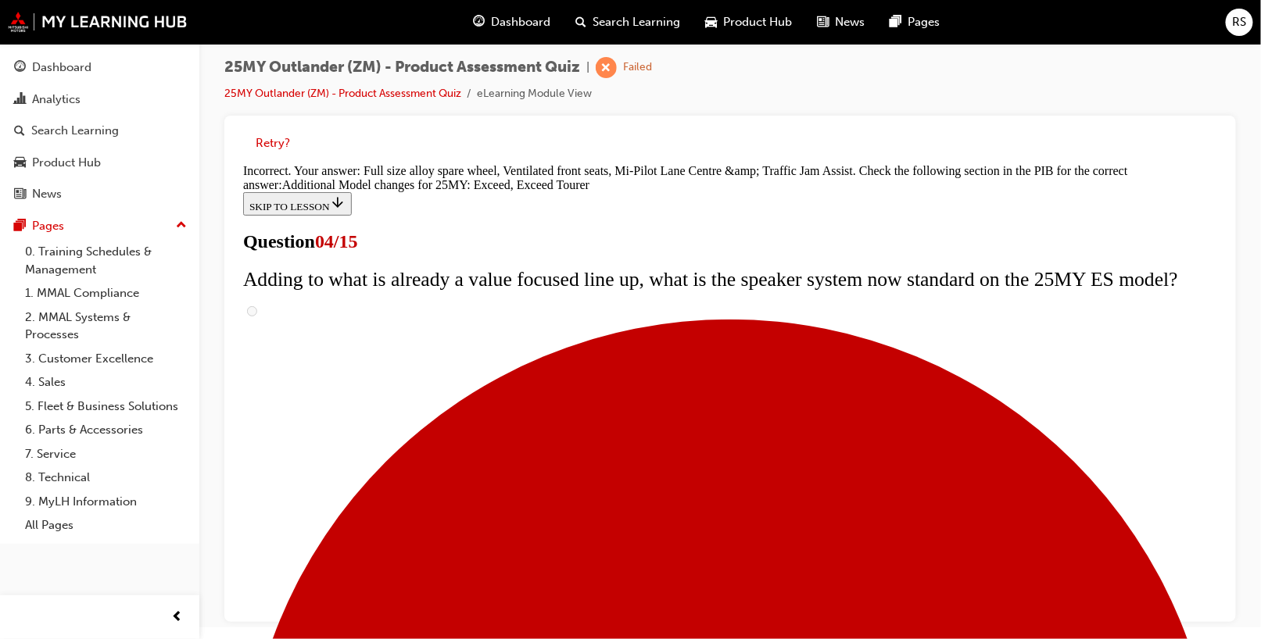
scroll to position [669, 0]
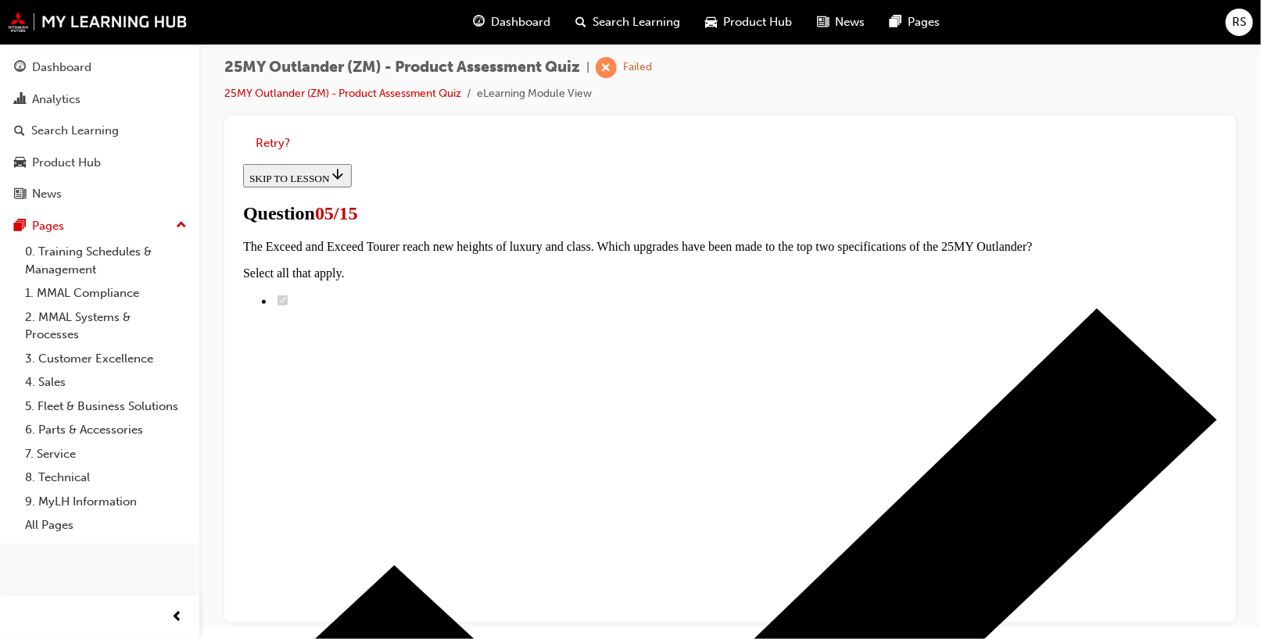
scroll to position [313, 0]
radio input "true"
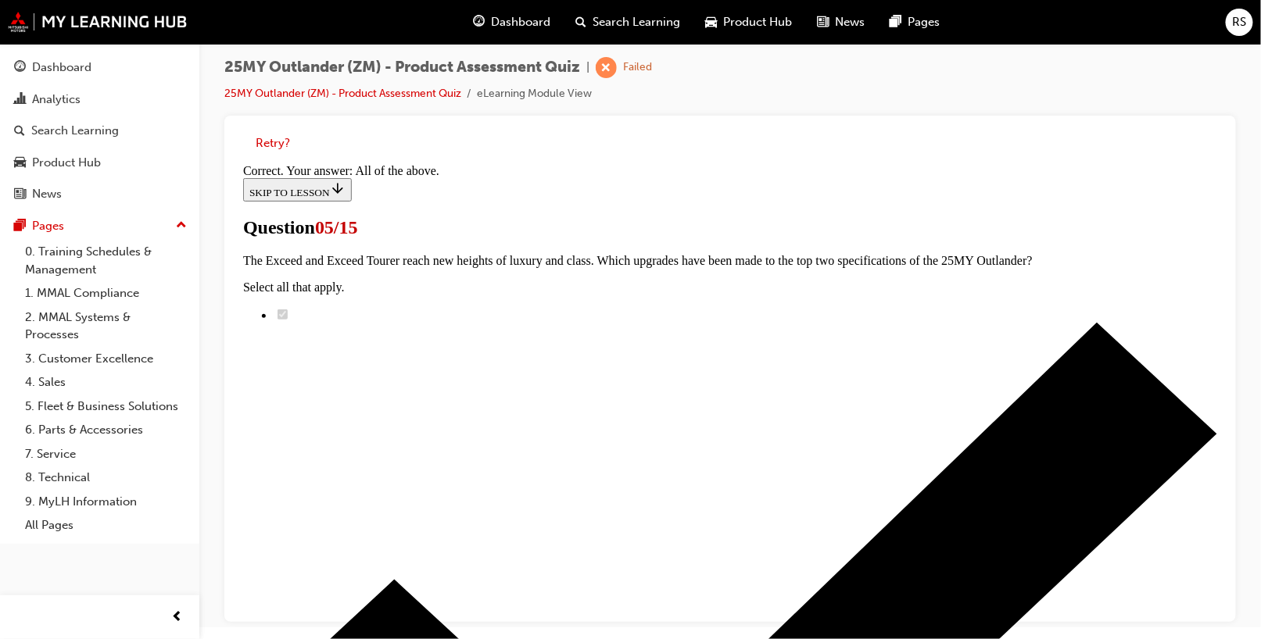
scroll to position [458, 0]
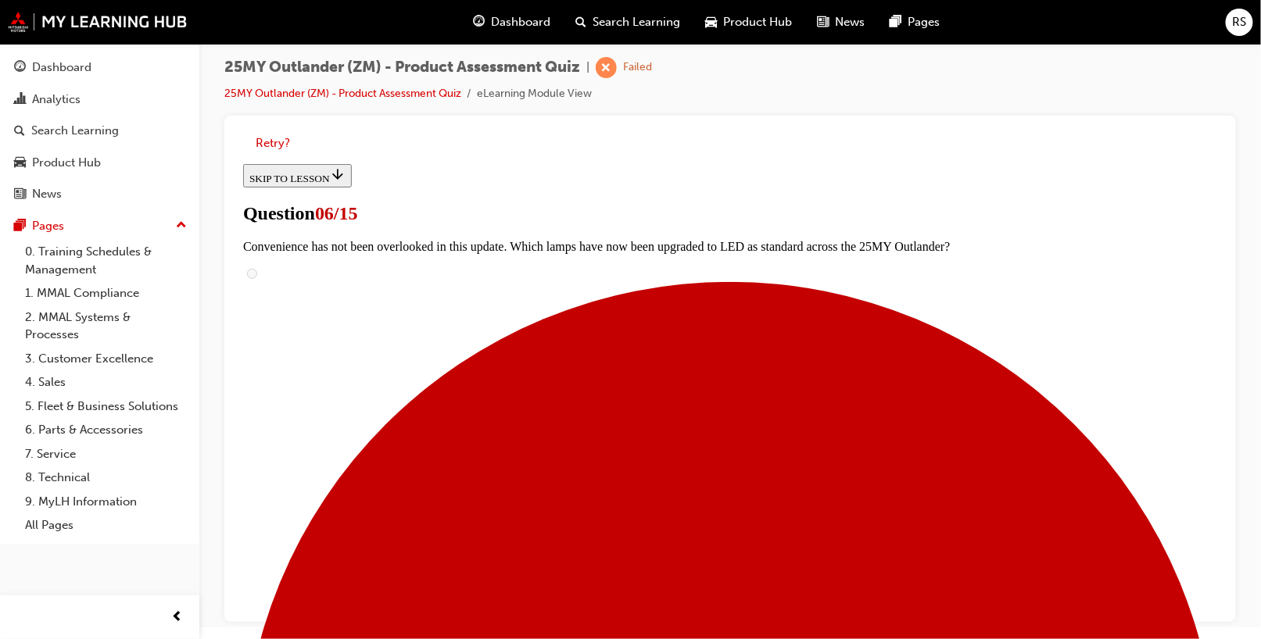
scroll to position [547, 0]
radio input "true"
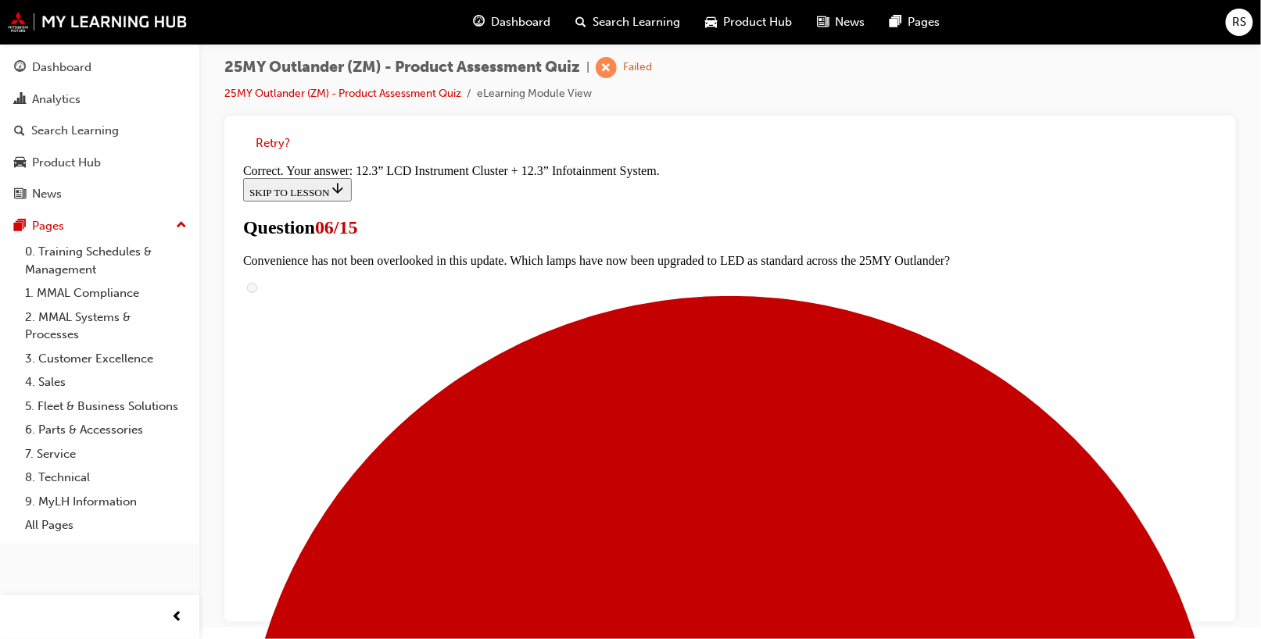
scroll to position [606, 0]
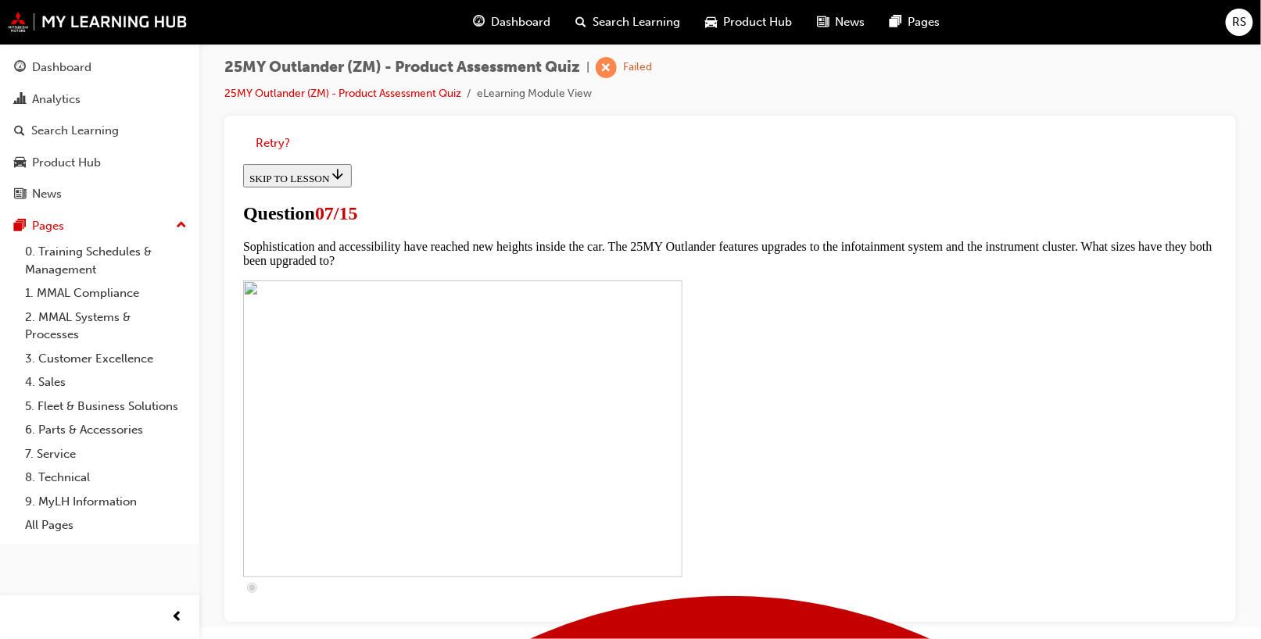
scroll to position [578, 0]
checkbox input "true"
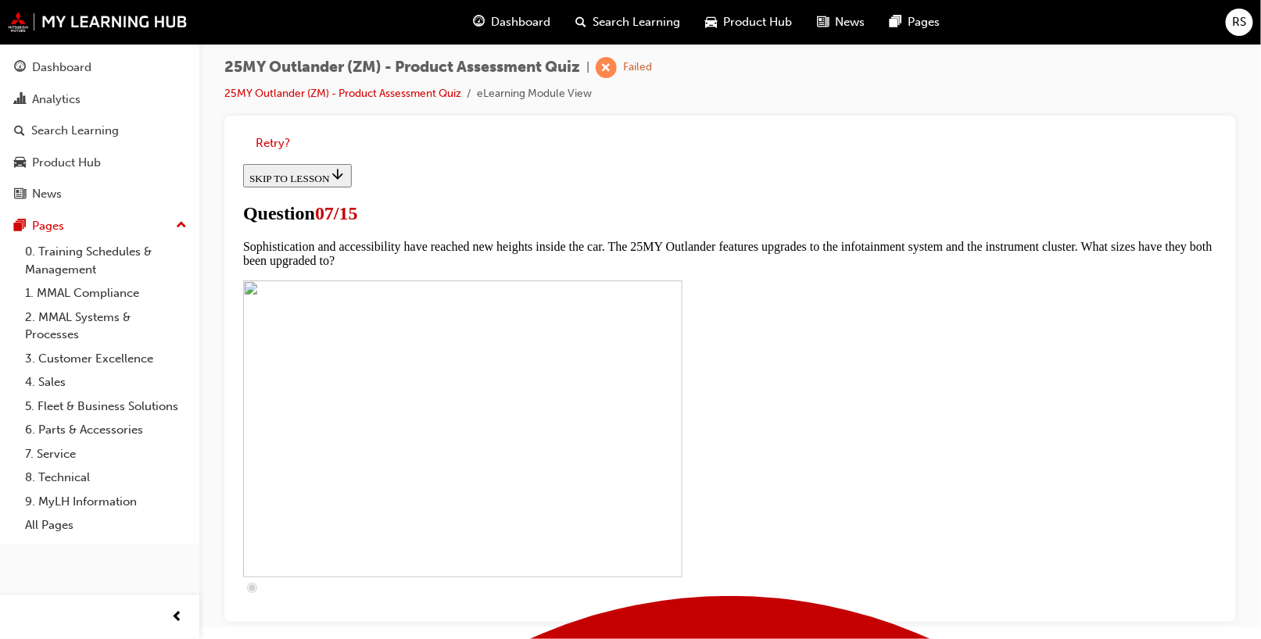
checkbox input "true"
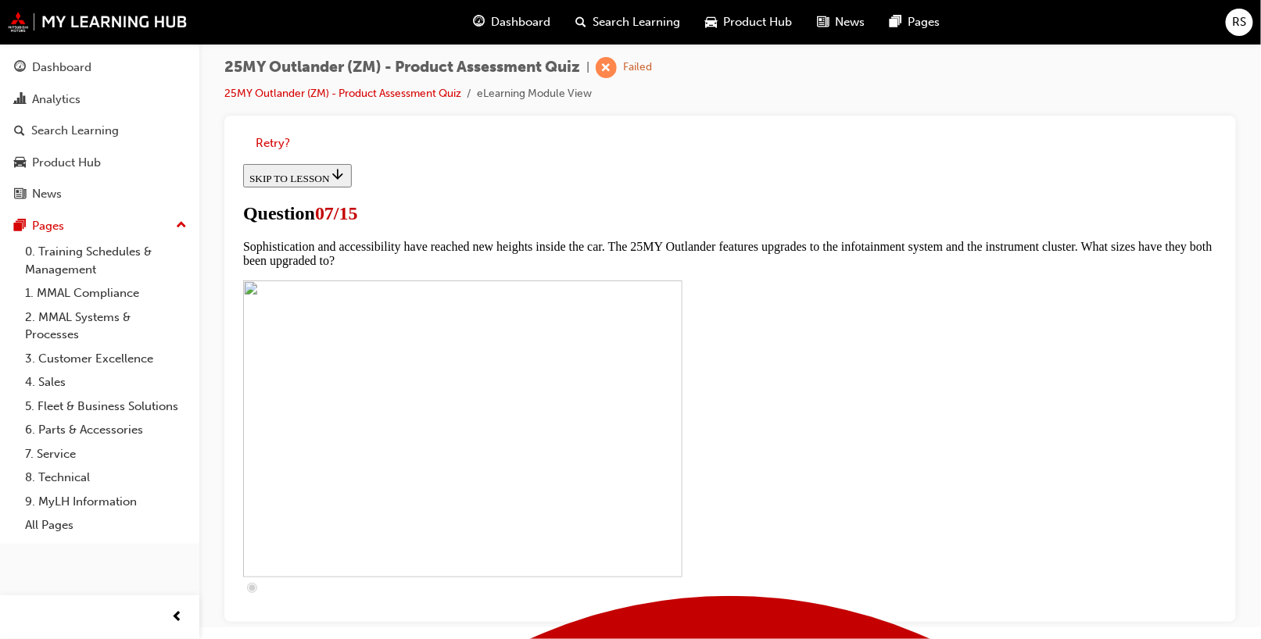
checkbox input "true"
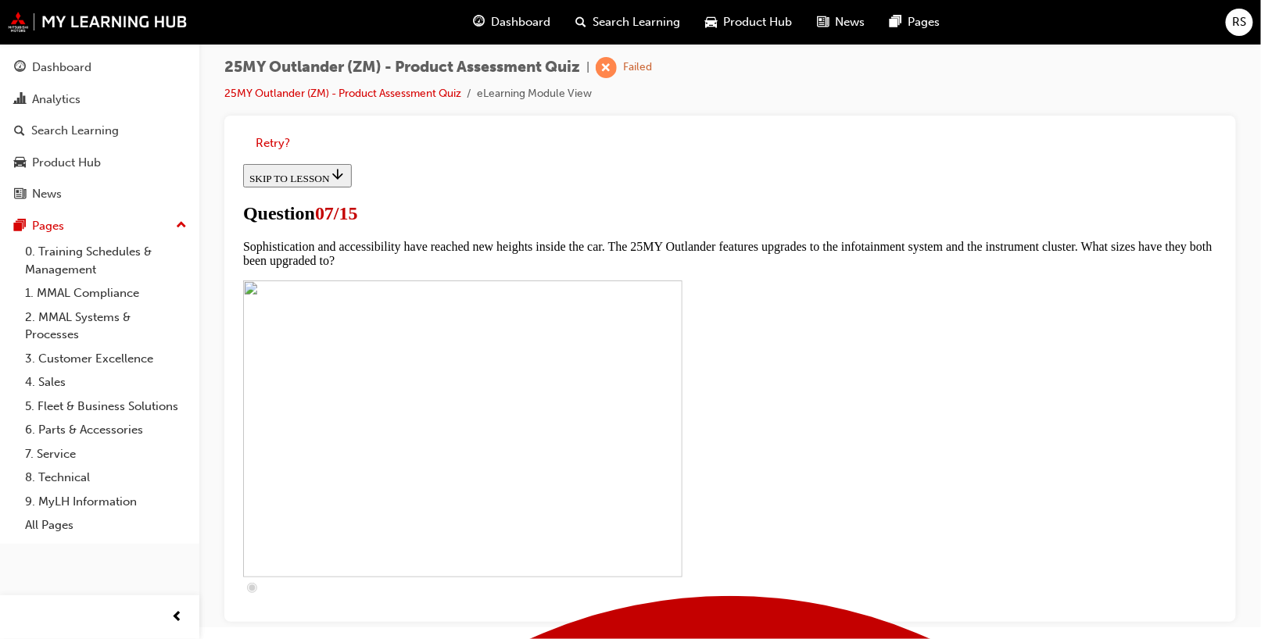
checkbox input "true"
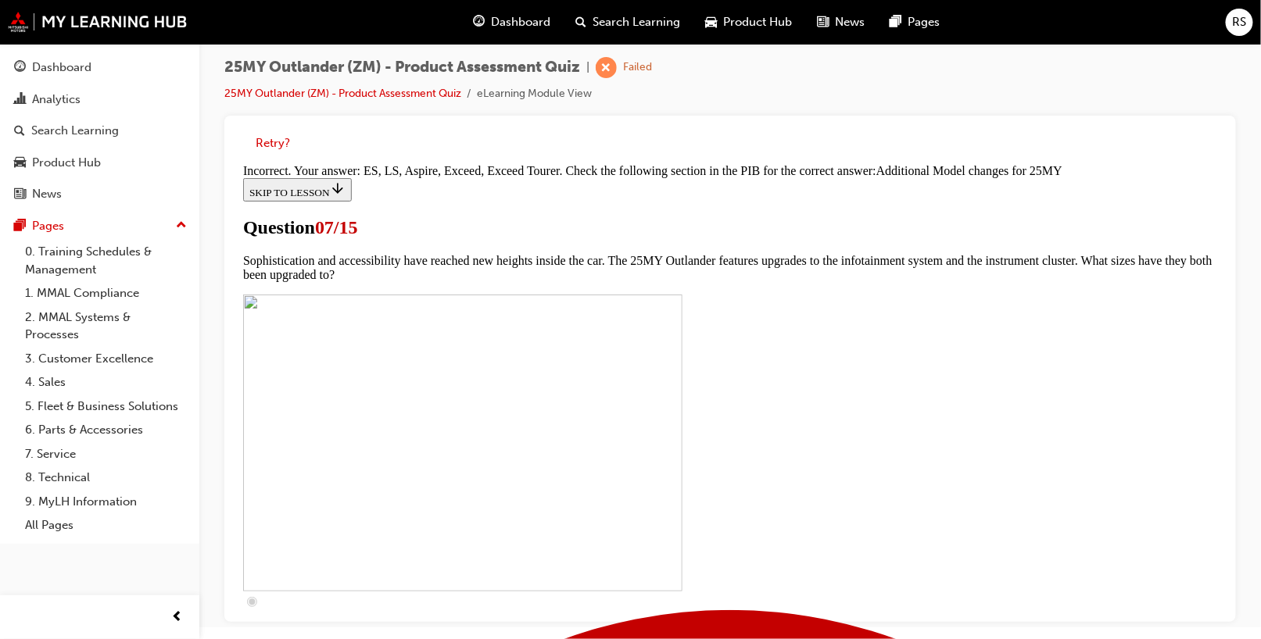
scroll to position [880, 0]
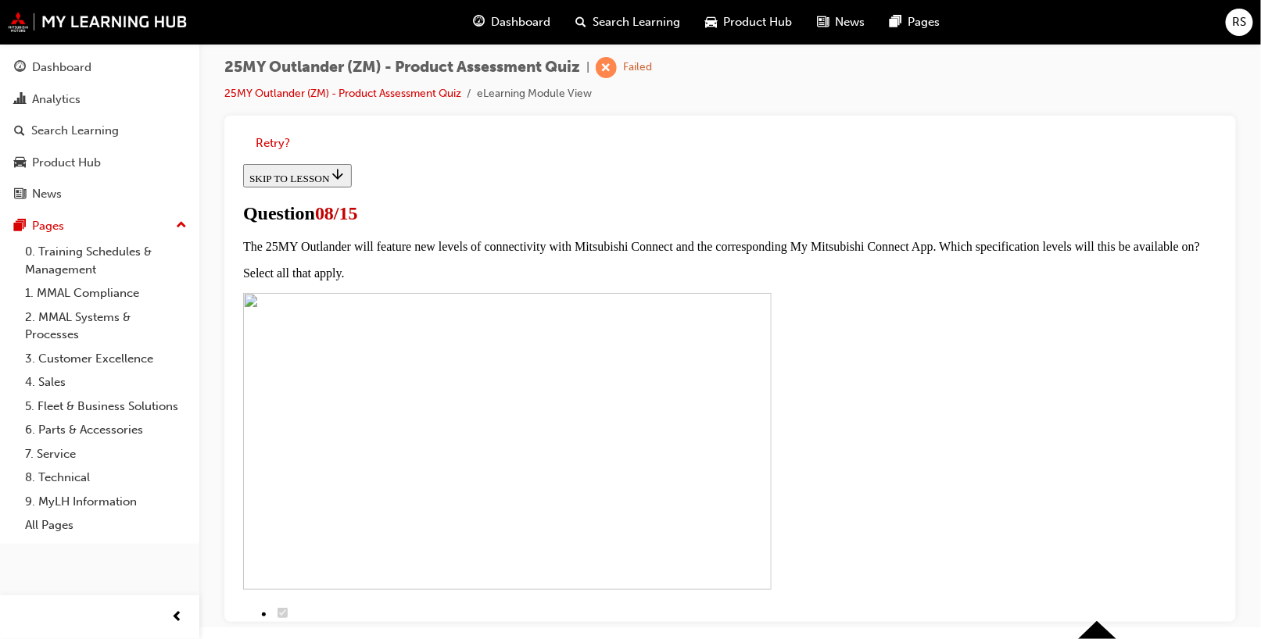
scroll to position [156, 0]
radio input "true"
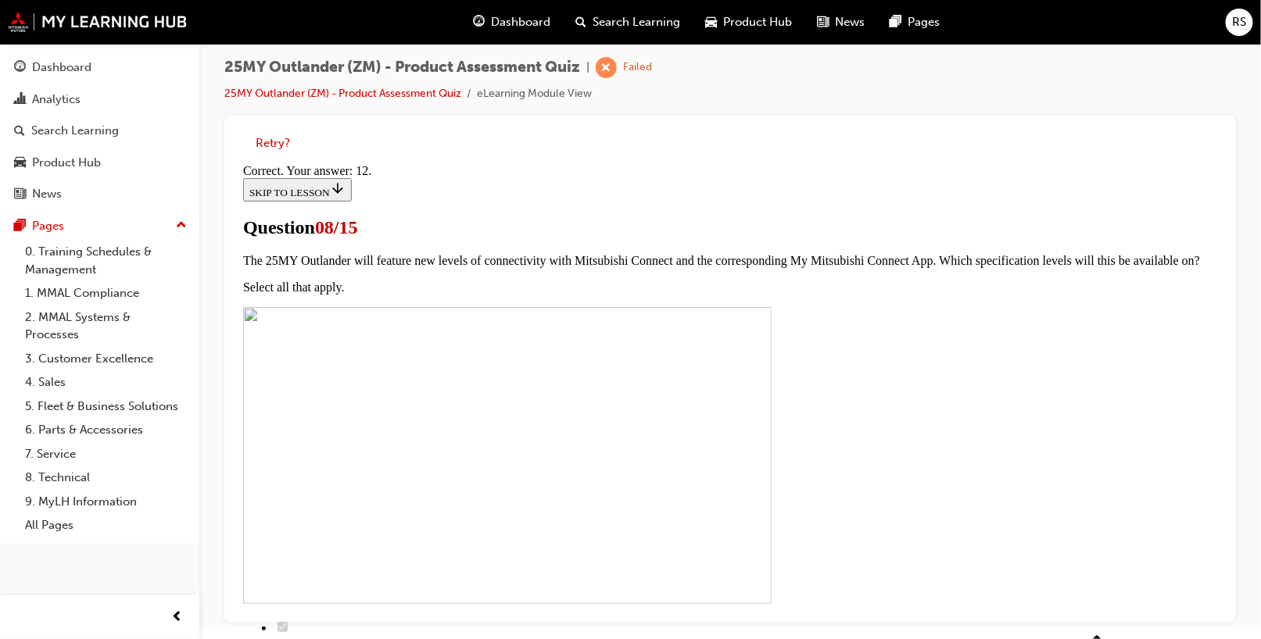
scroll to position [333, 0]
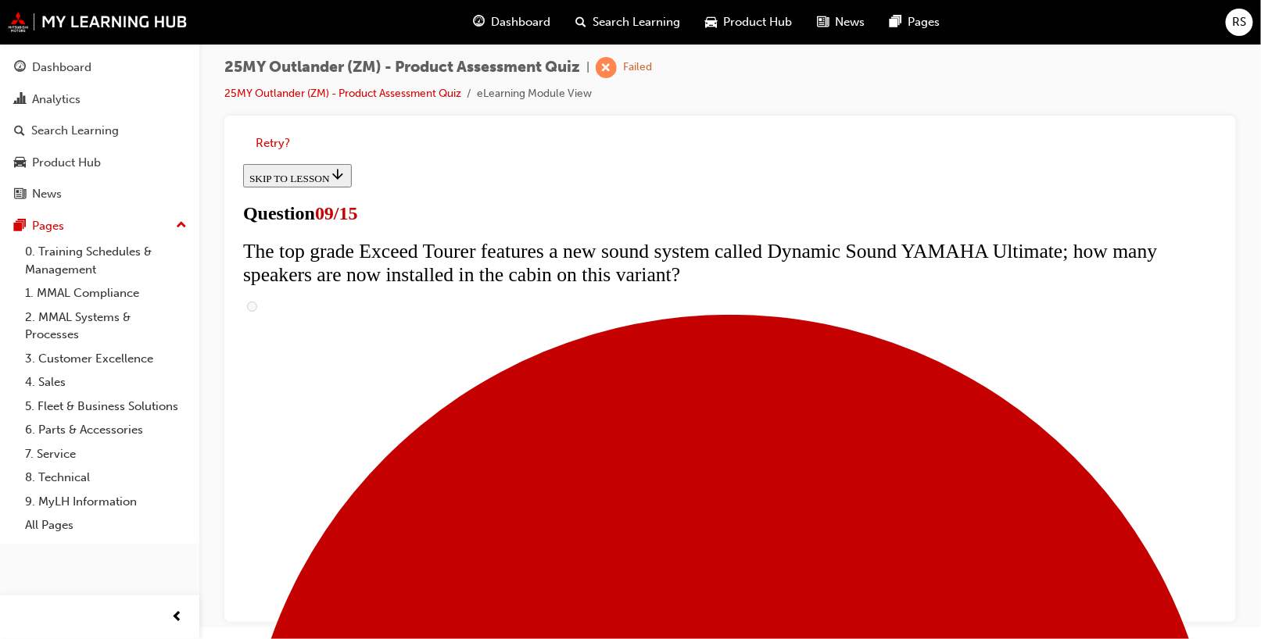
scroll to position [703, 0]
radio input "true"
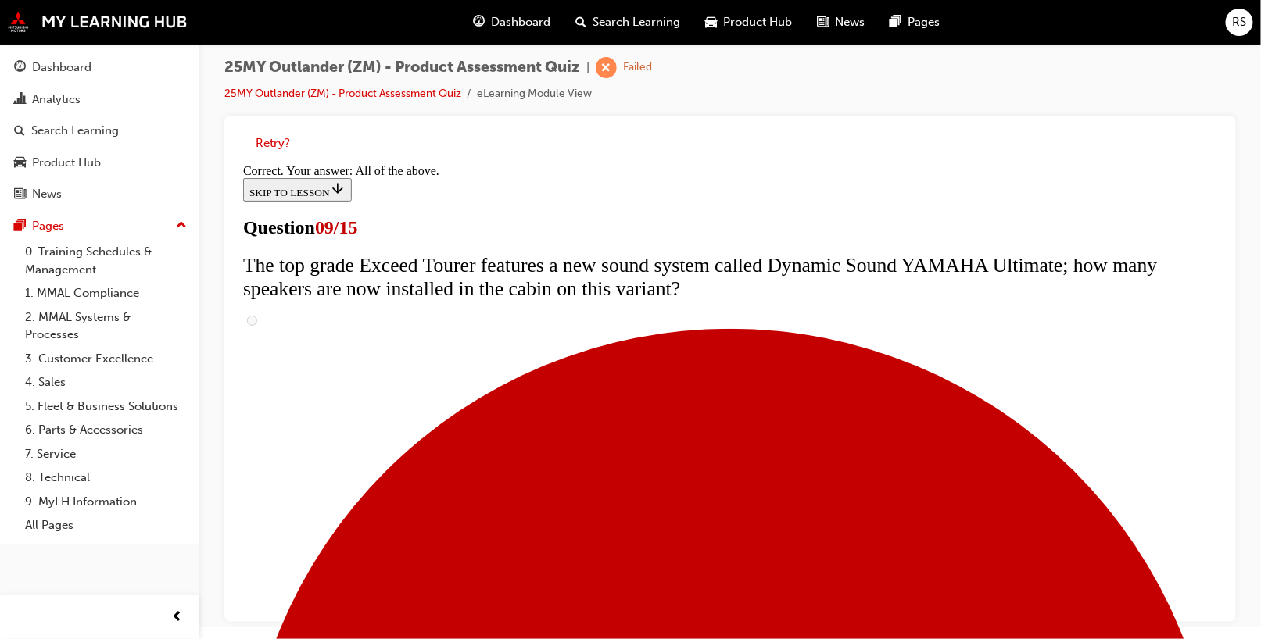
scroll to position [892, 0]
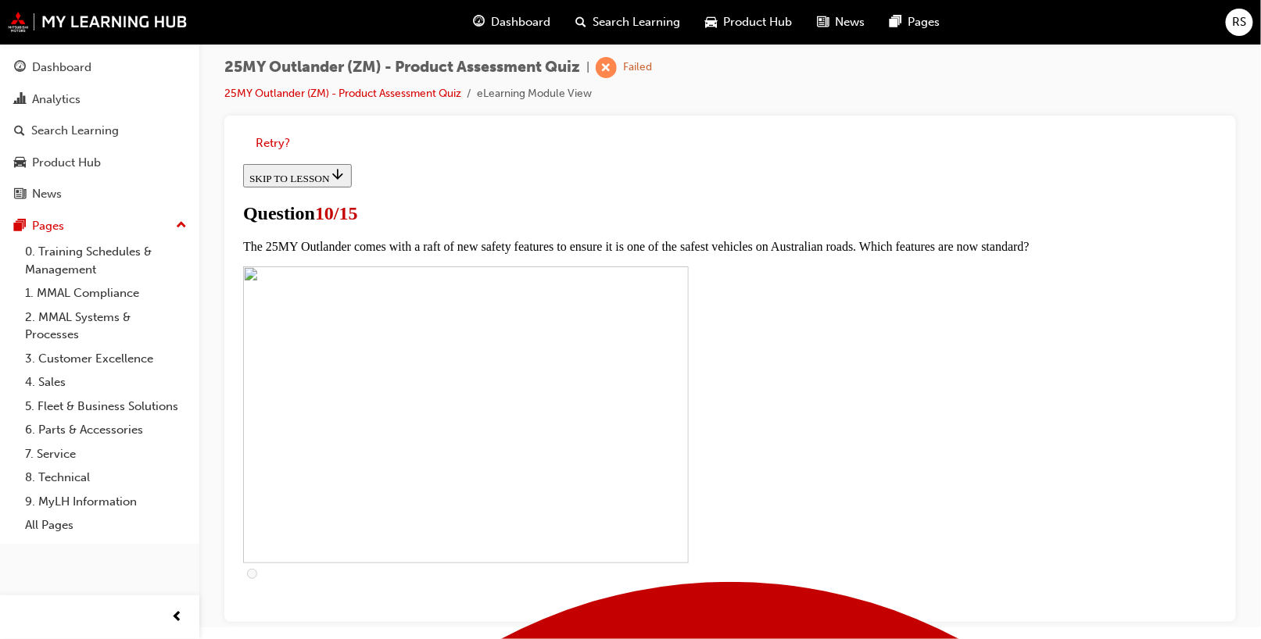
scroll to position [547, 0]
checkbox input "true"
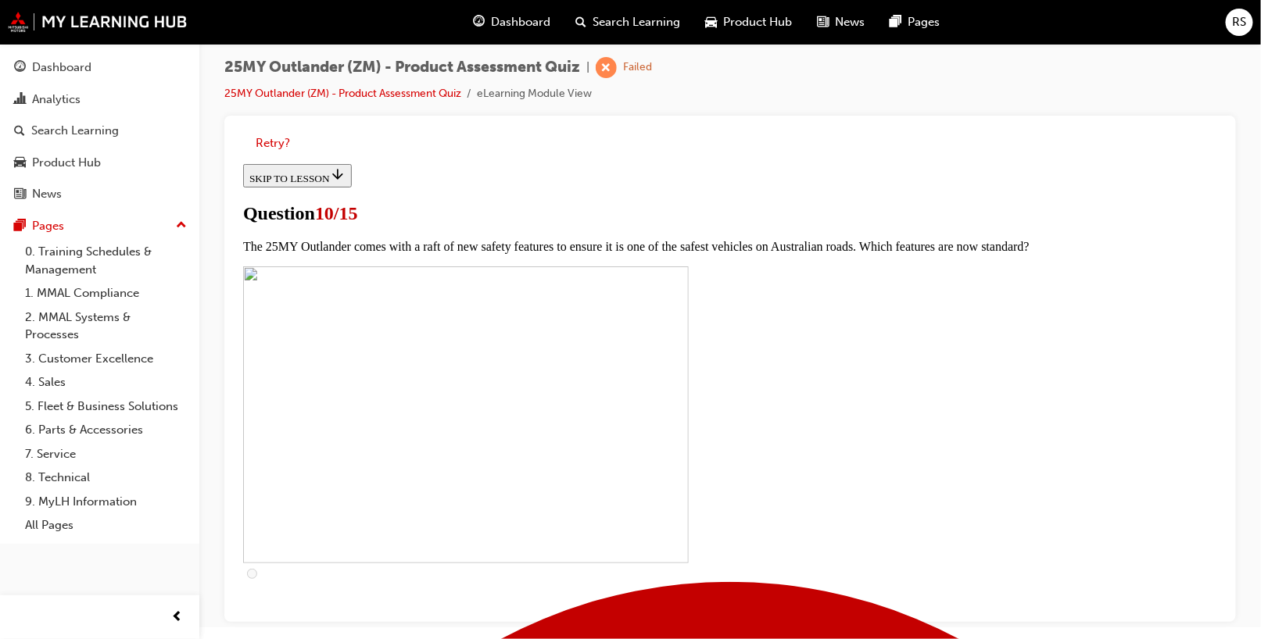
checkbox input "true"
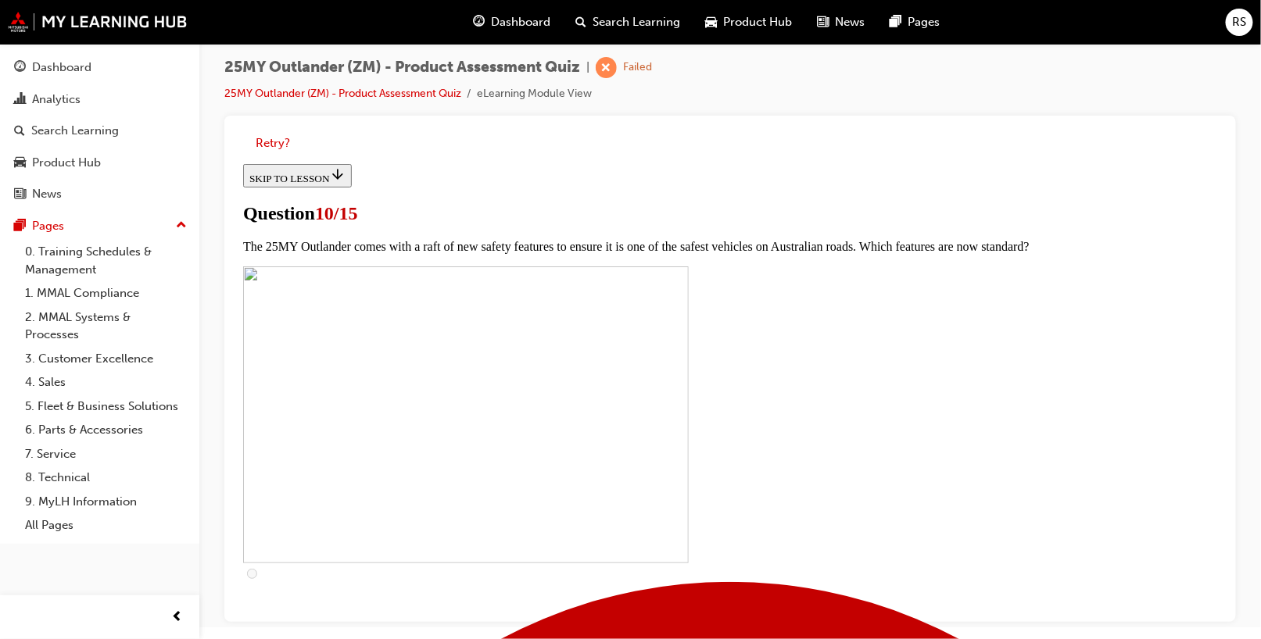
checkbox input "true"
checkbox input "false"
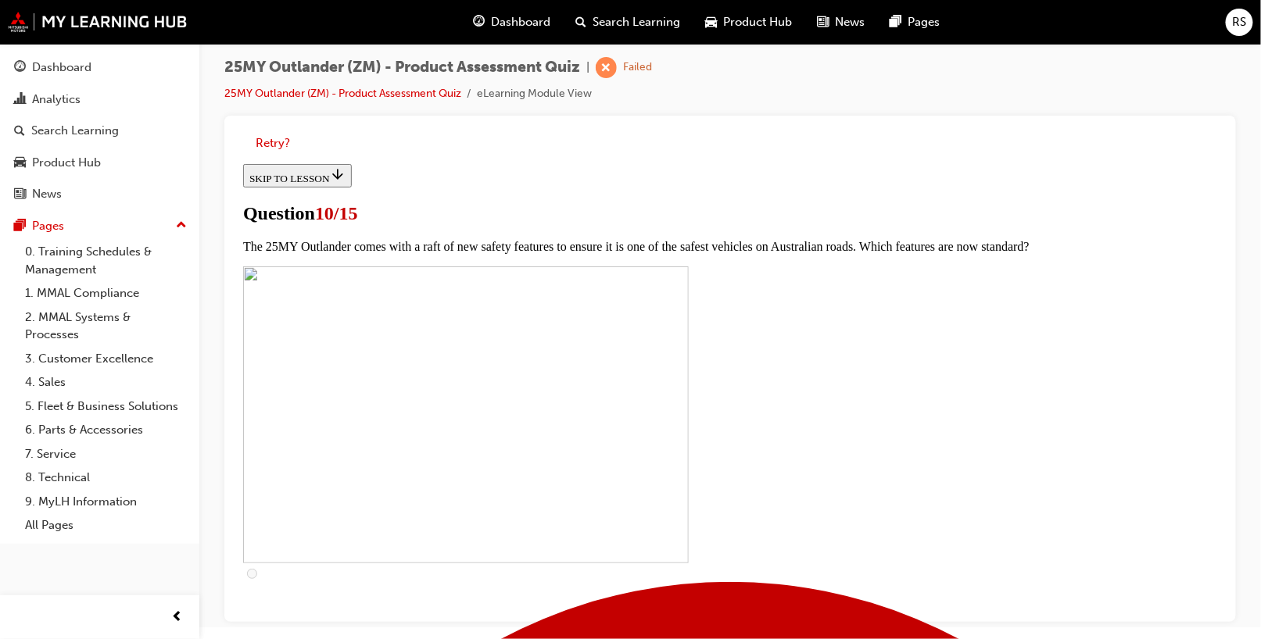
scroll to position [625, 0]
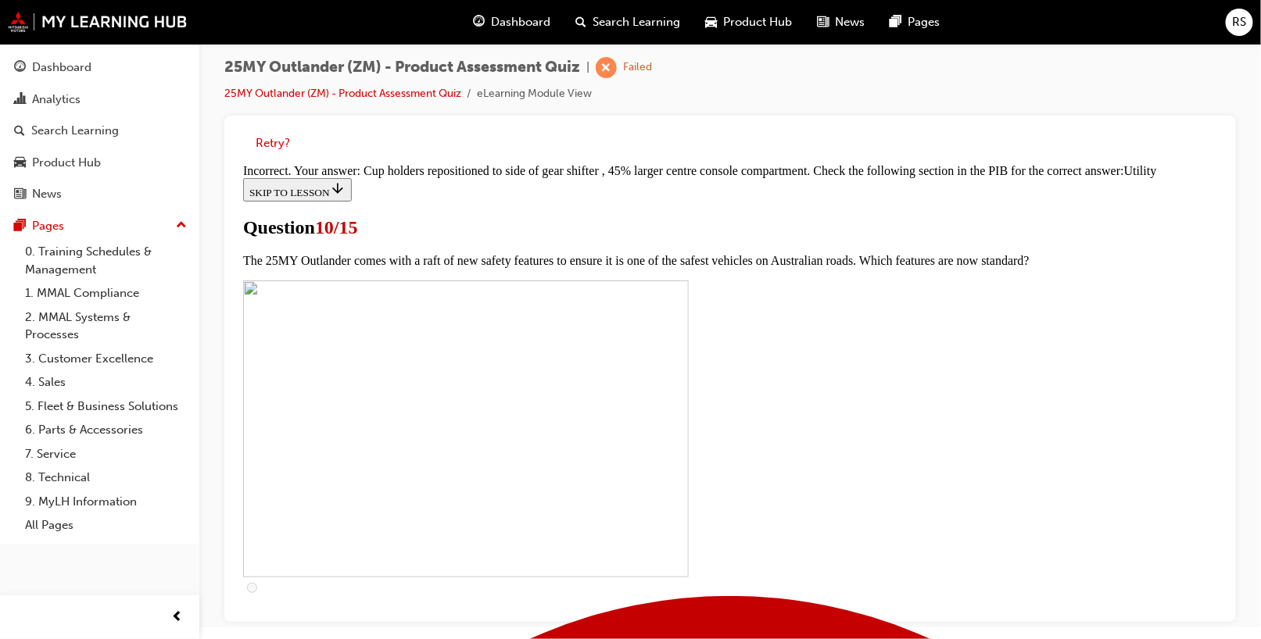
scroll to position [685, 0]
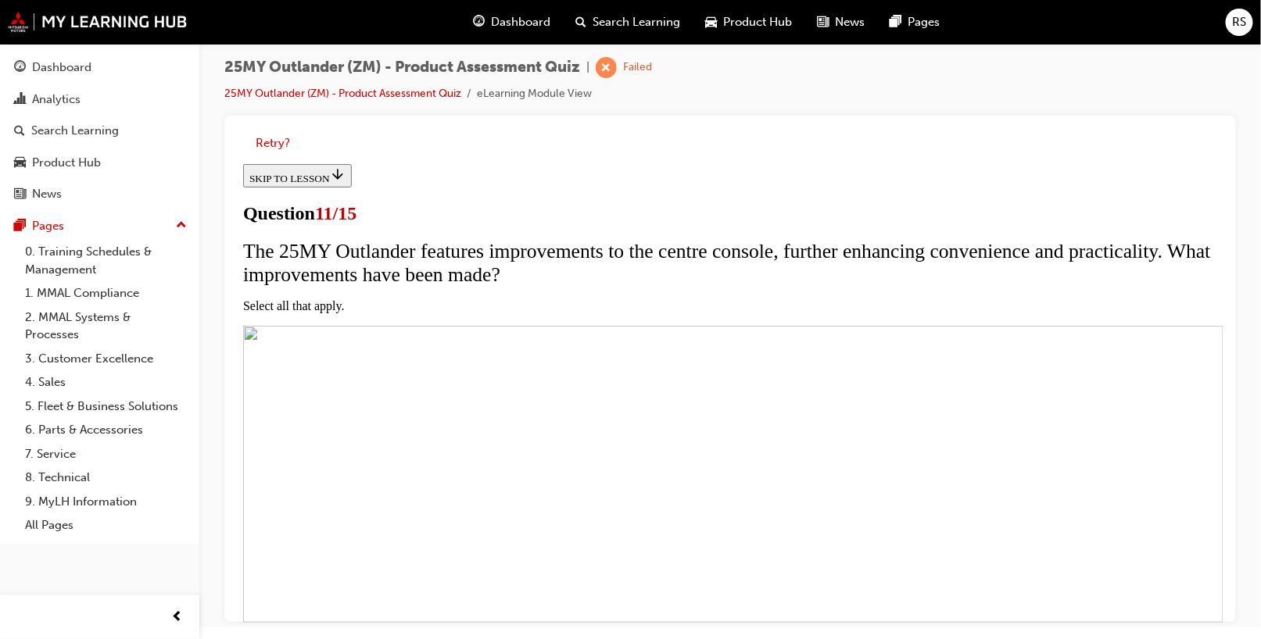
scroll to position [234, 0]
checkbox input "true"
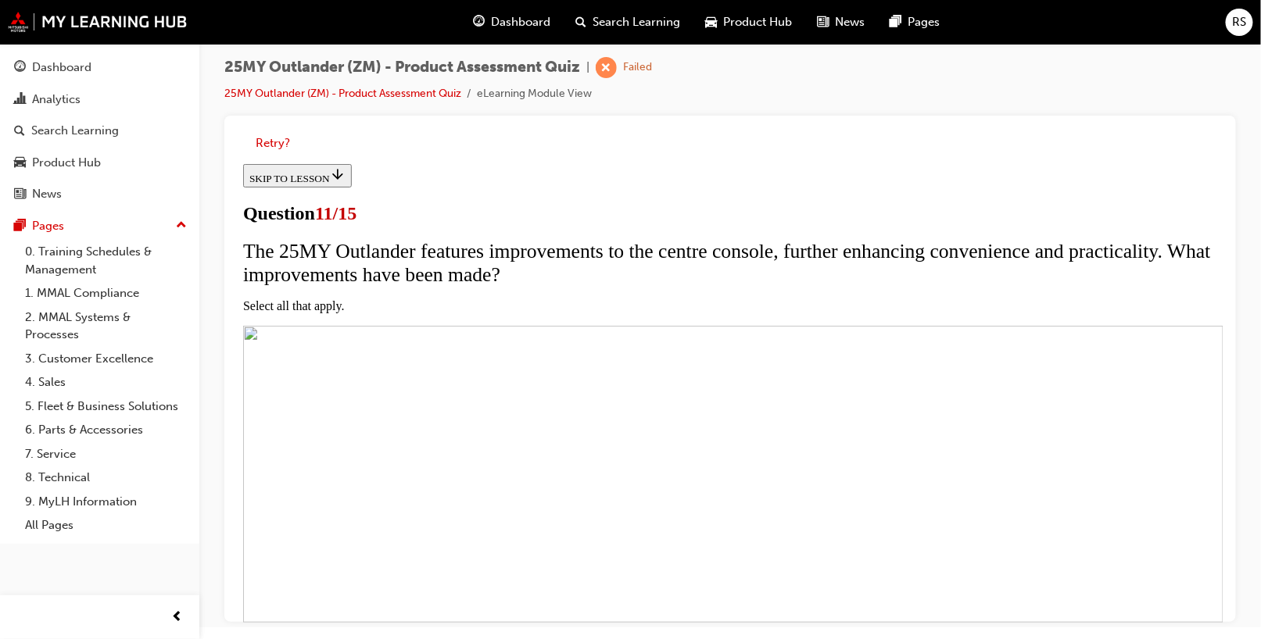
checkbox input "true"
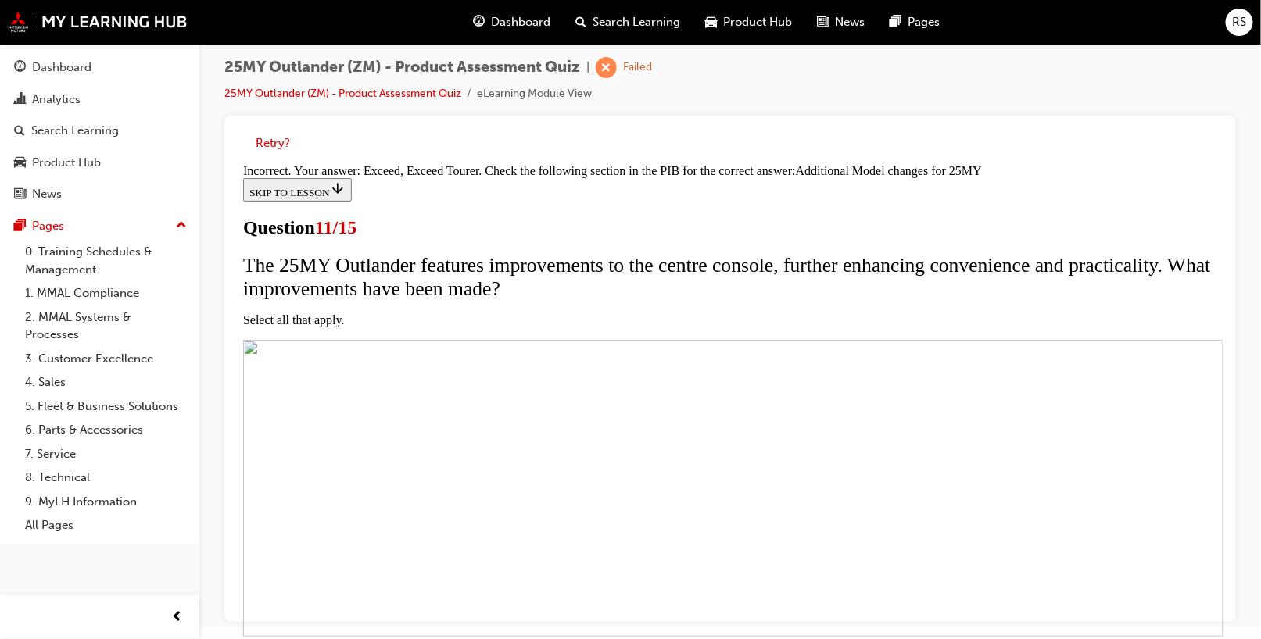
scroll to position [544, 0]
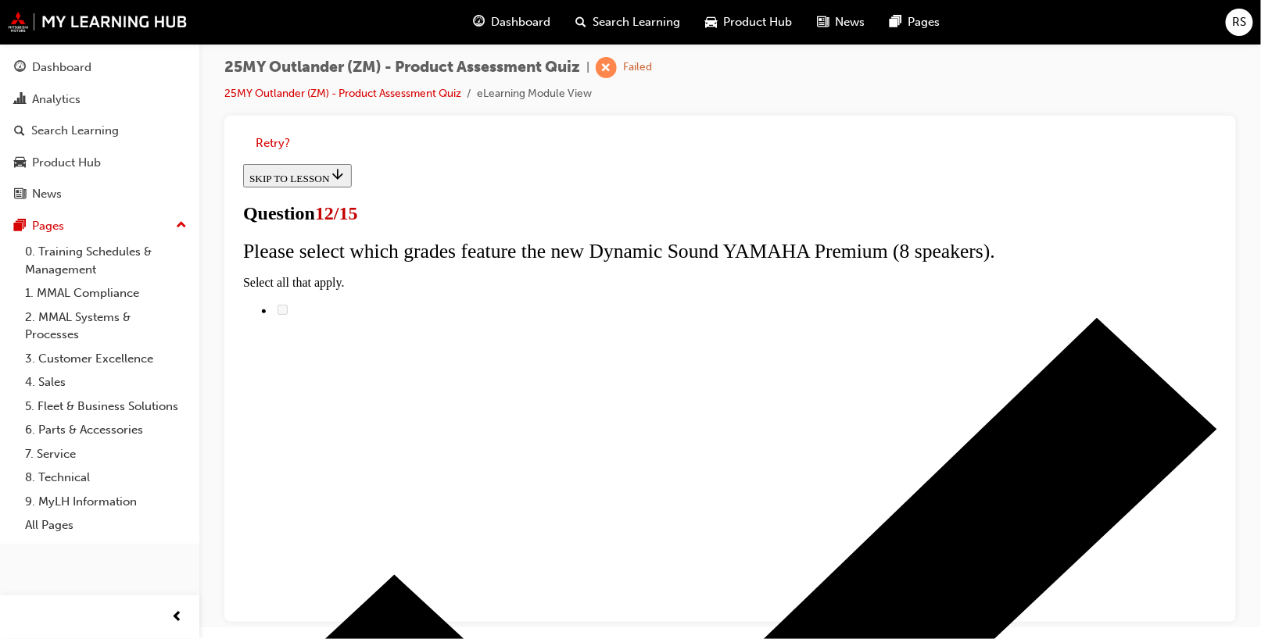
scroll to position [78, 0]
radio input "true"
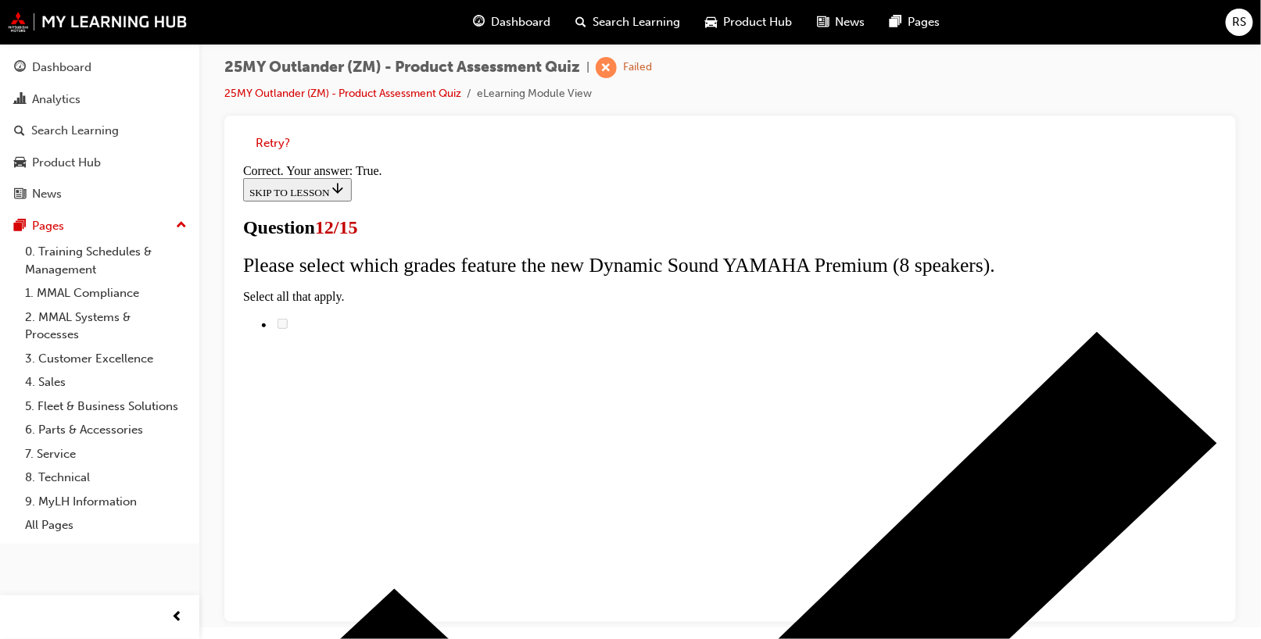
scroll to position [261, 0]
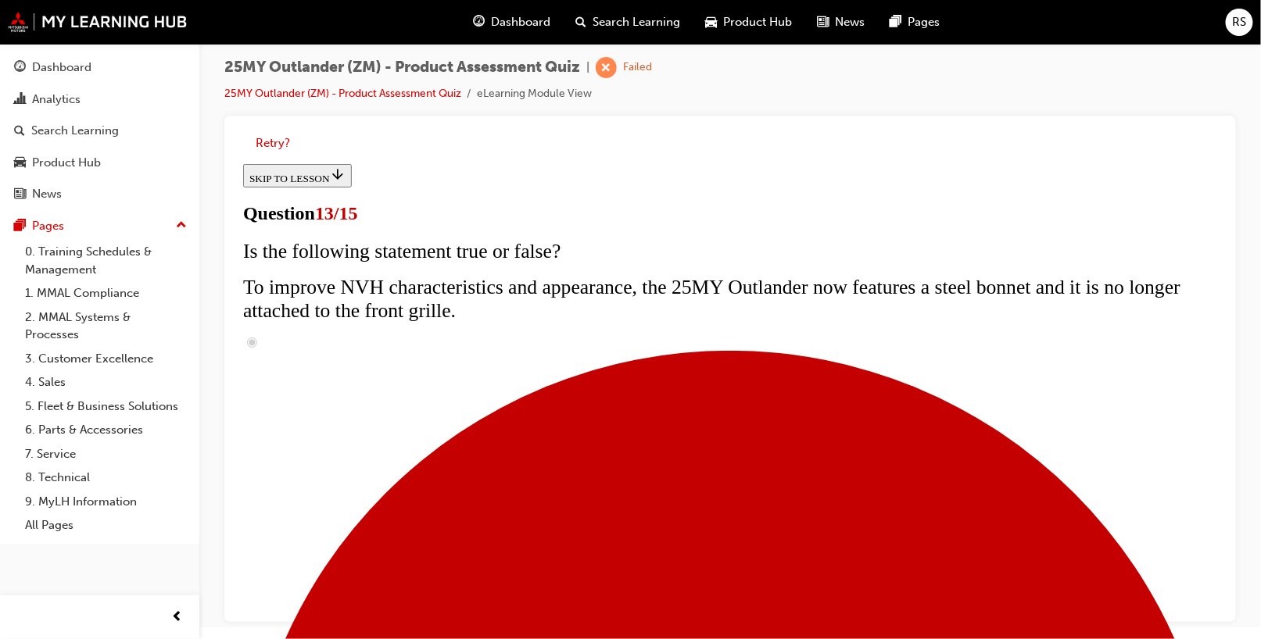
scroll to position [391, 0]
radio input "true"
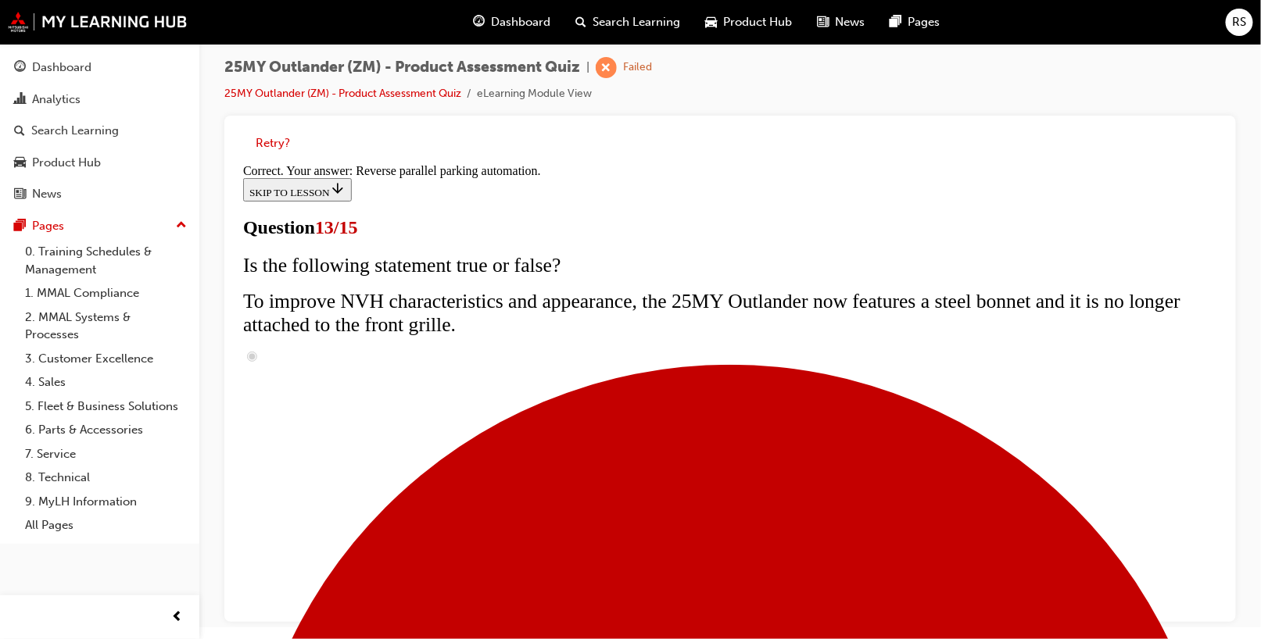
scroll to position [485, 0]
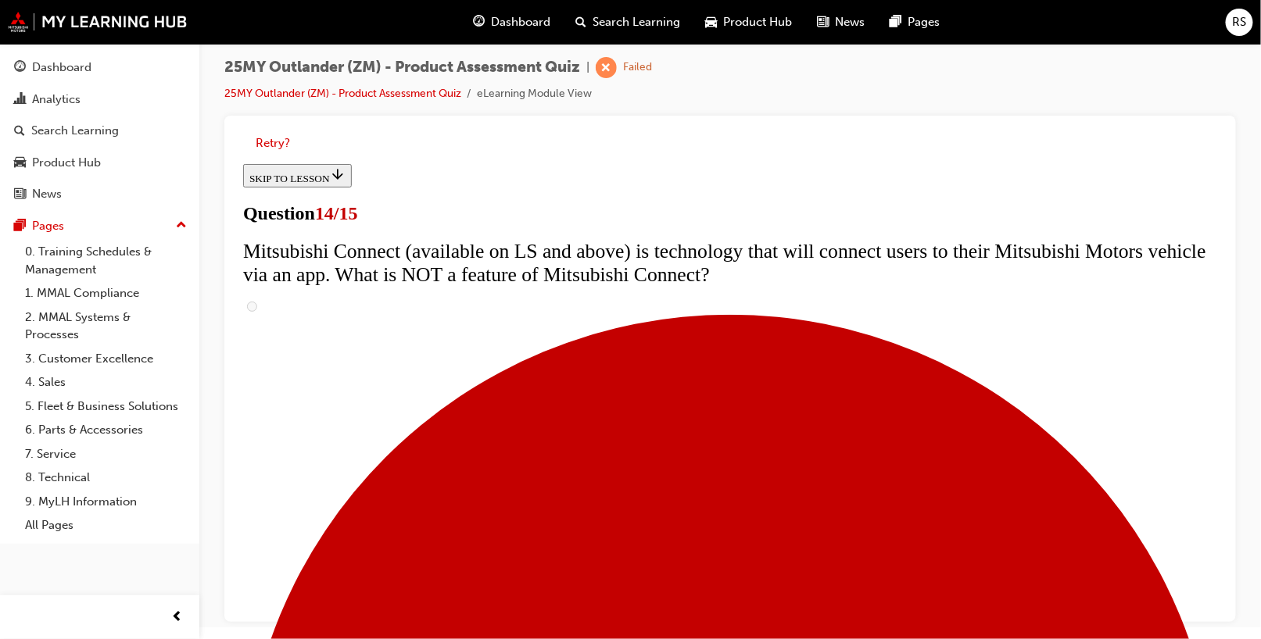
scroll to position [625, 0]
radio input "true"
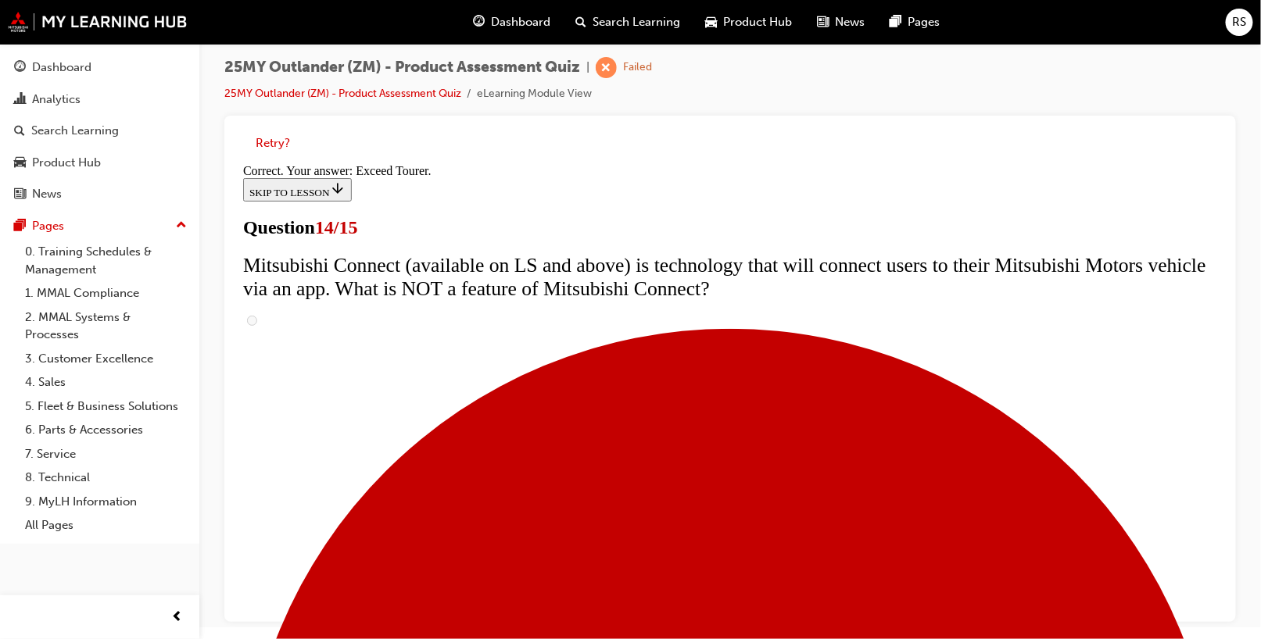
scroll to position [731, 0]
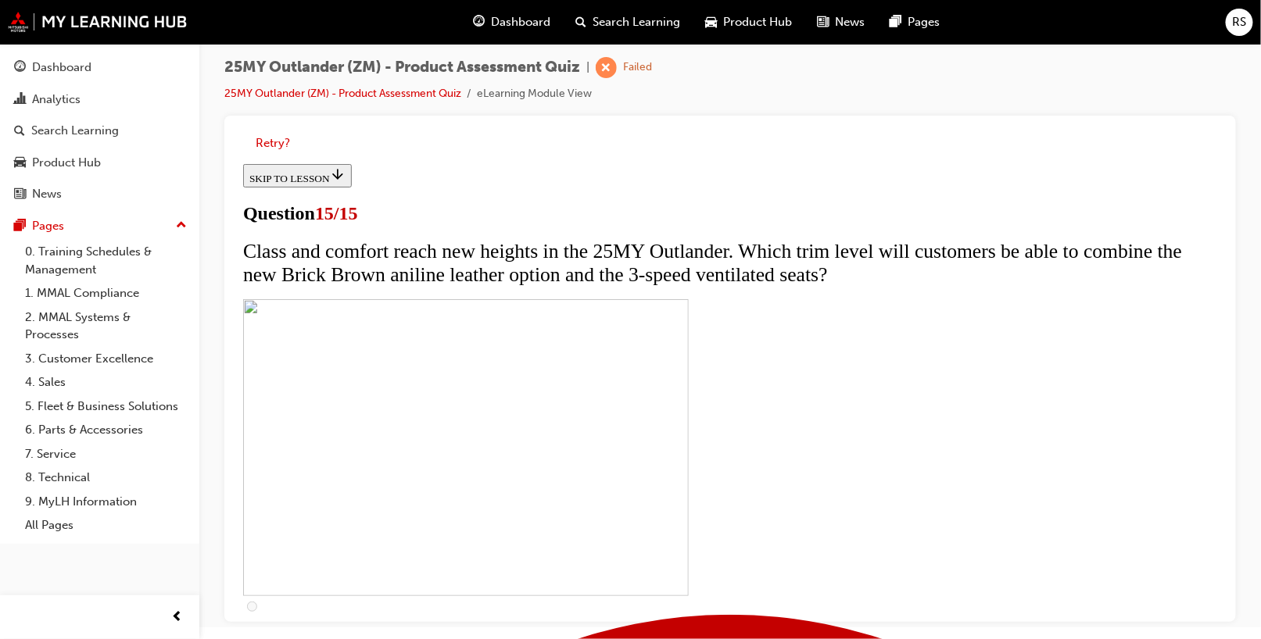
scroll to position [334, 0]
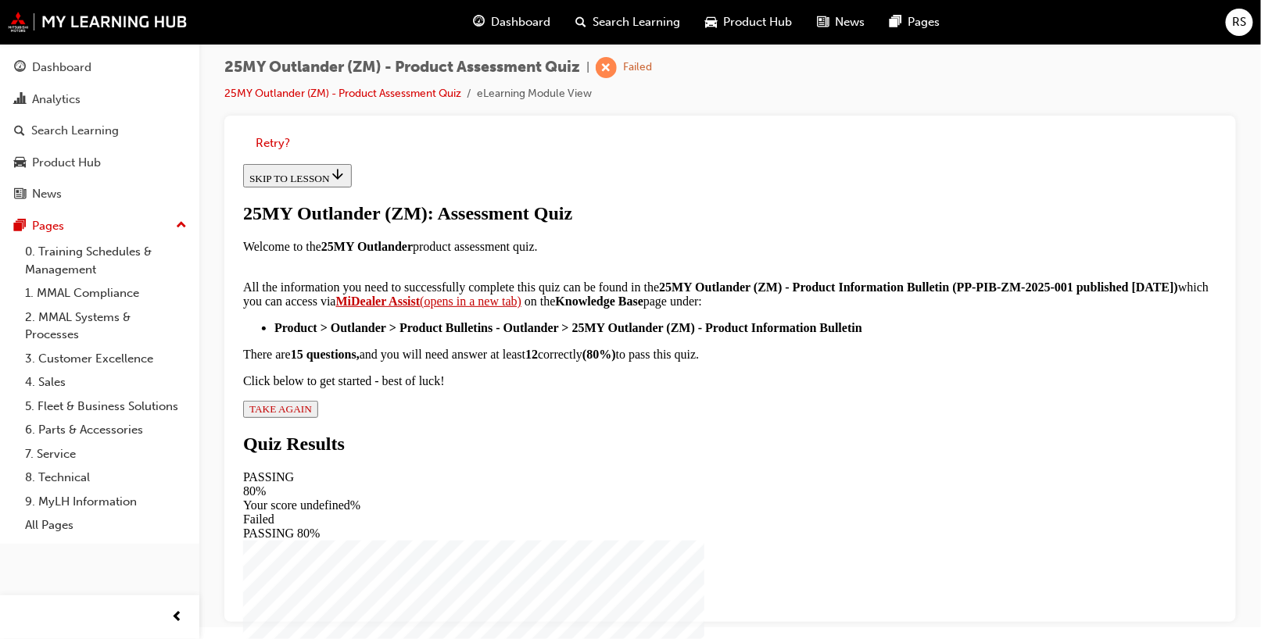
click at [311, 414] on span "TAKE AGAIN" at bounding box center [280, 408] width 63 height 12
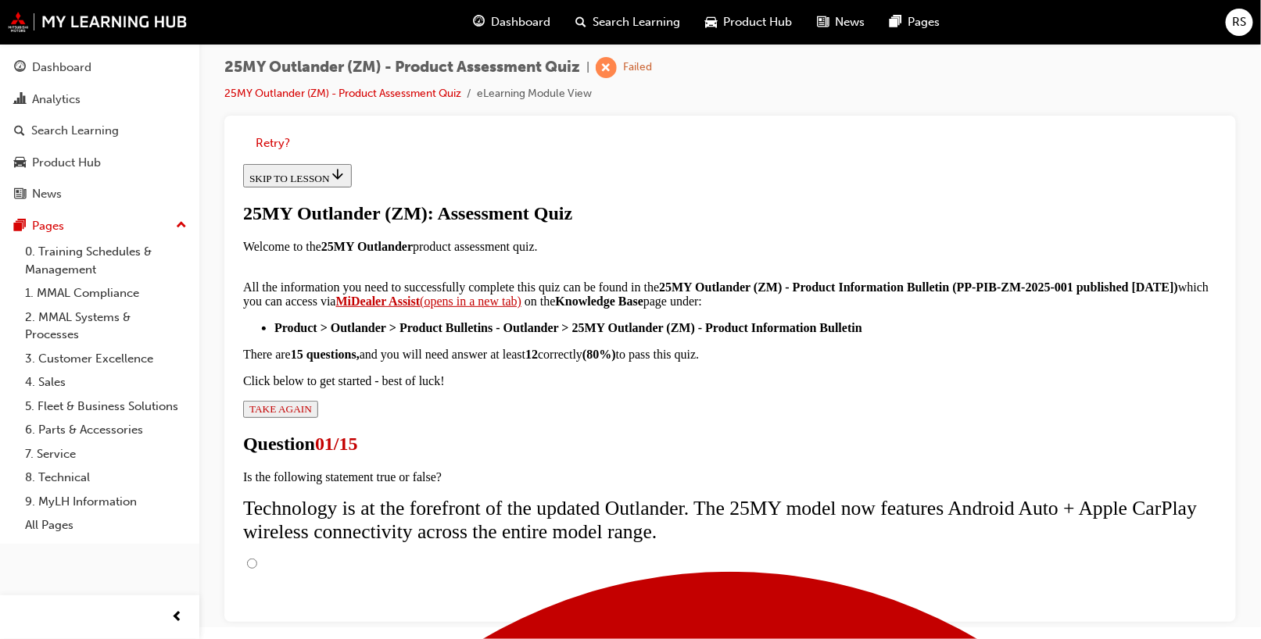
scroll to position [212, 0]
click at [256, 558] on input "True" at bounding box center [251, 563] width 10 height 10
radio input "true"
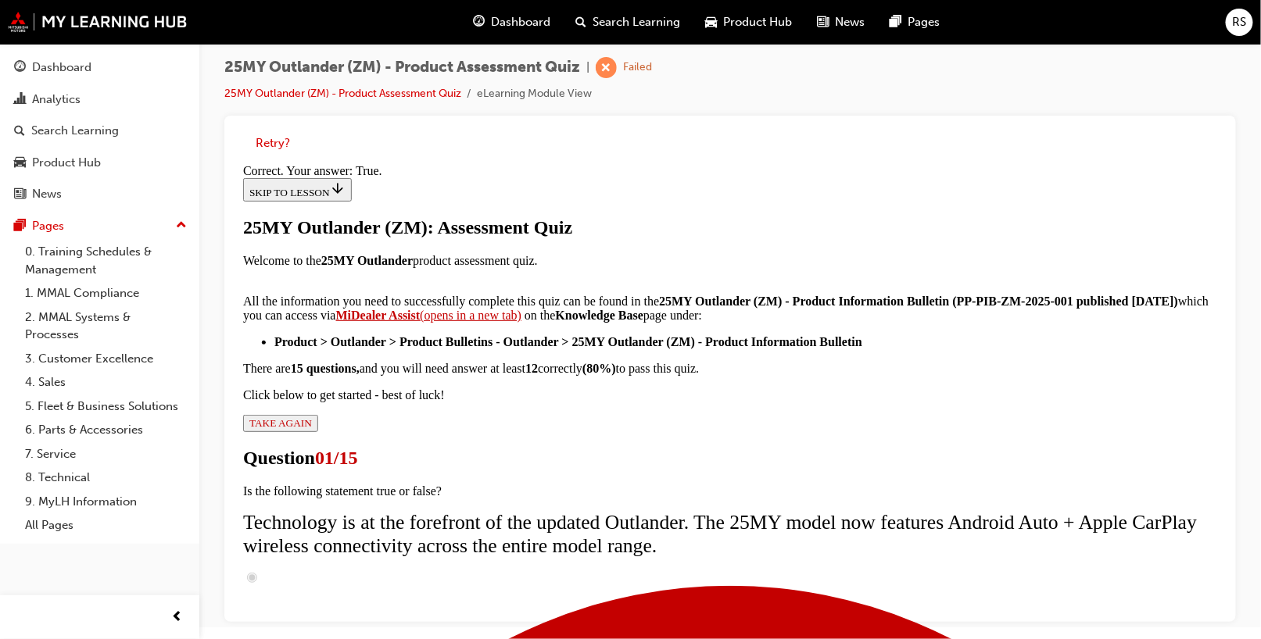
scroll to position [261, 0]
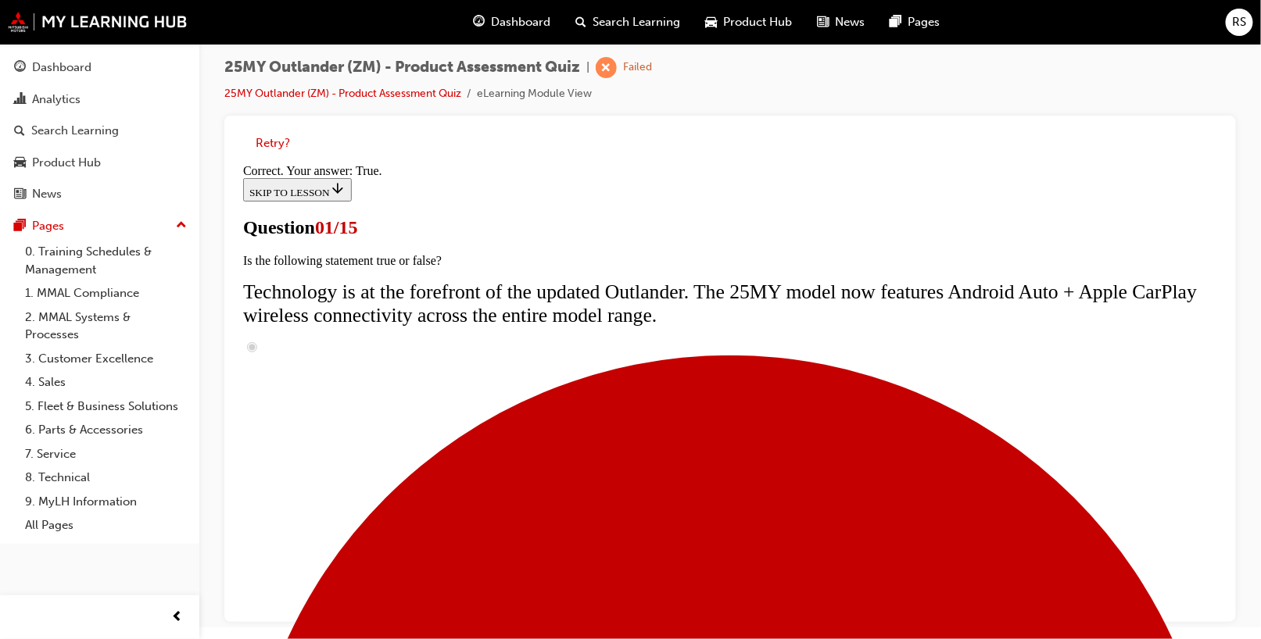
scroll to position [156, 0]
radio input "true"
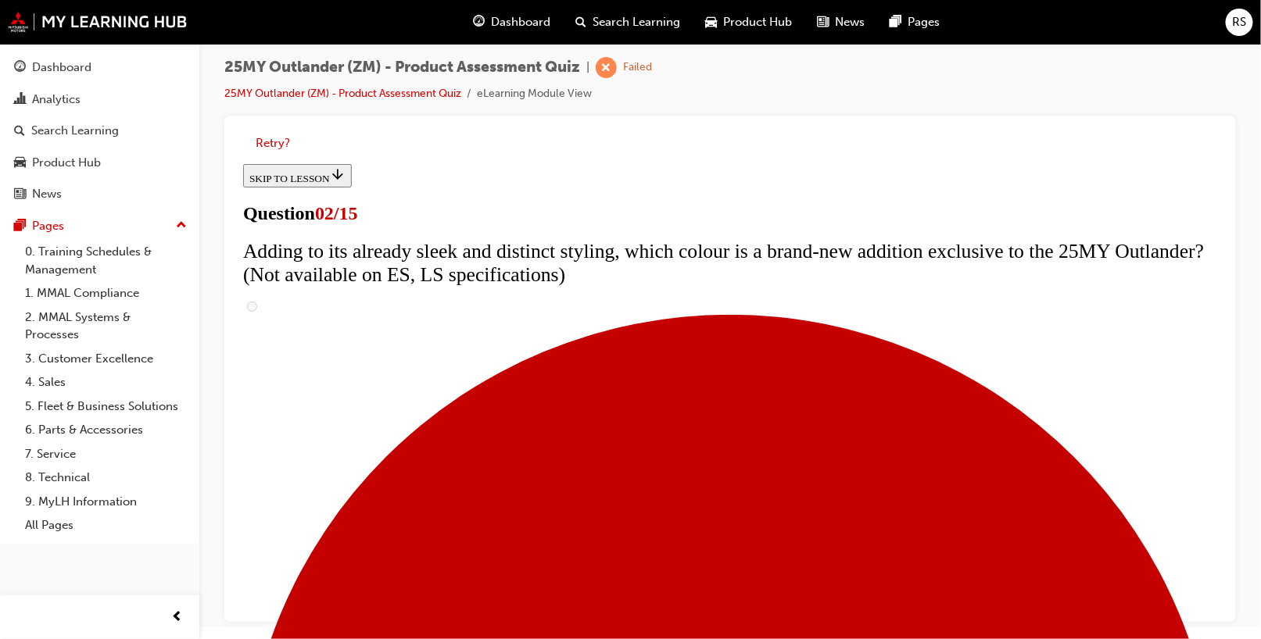
scroll to position [391, 0]
checkbox input "true"
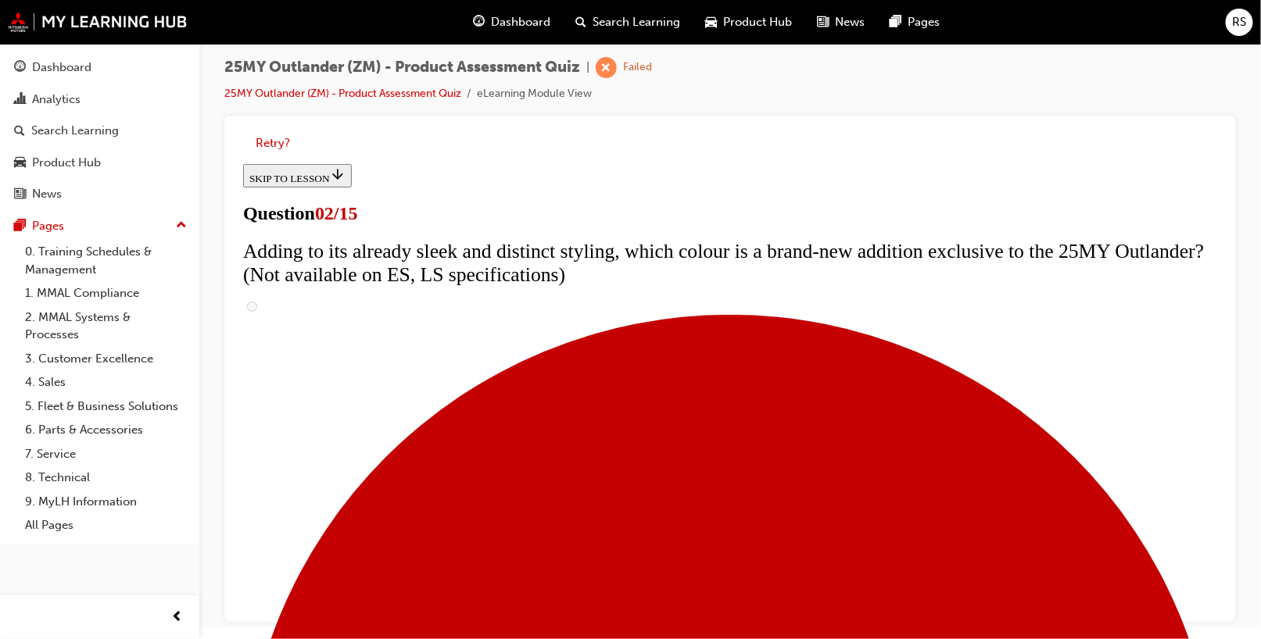
checkbox input "true"
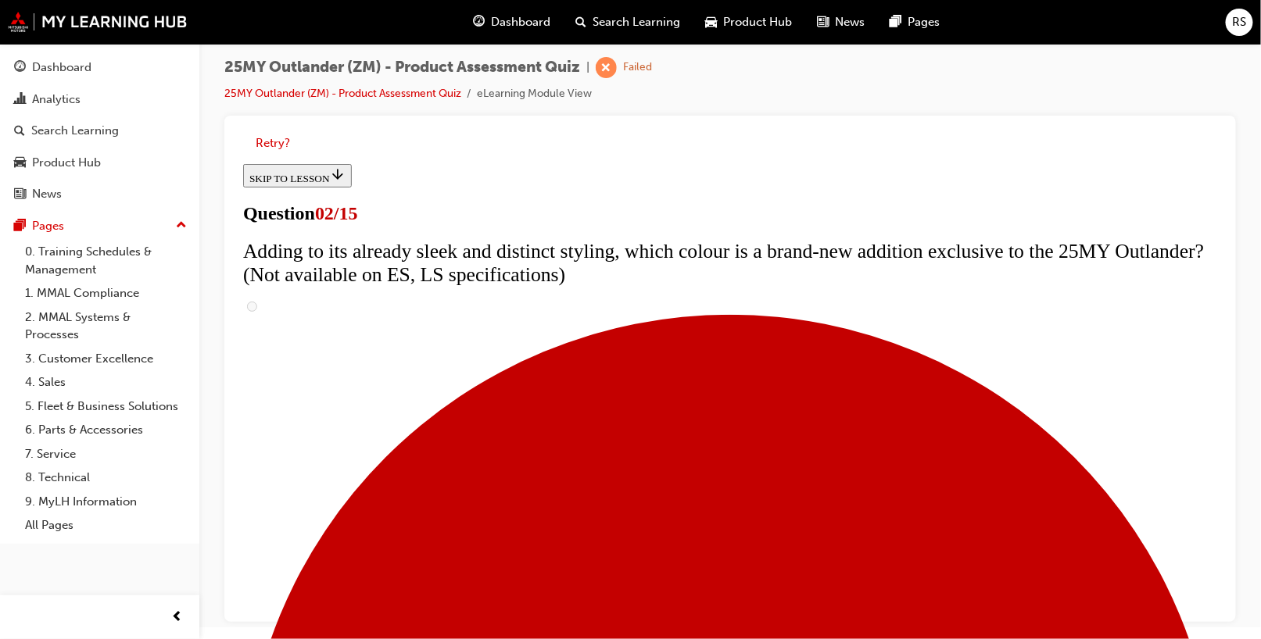
checkbox input "true"
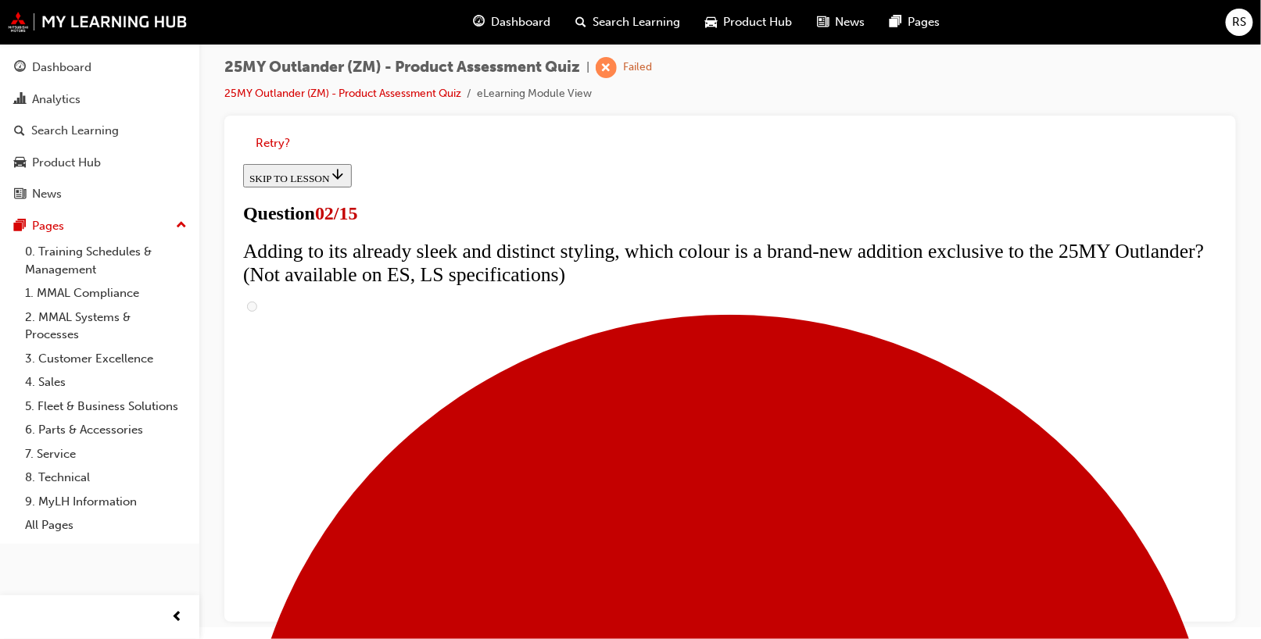
checkbox input "true"
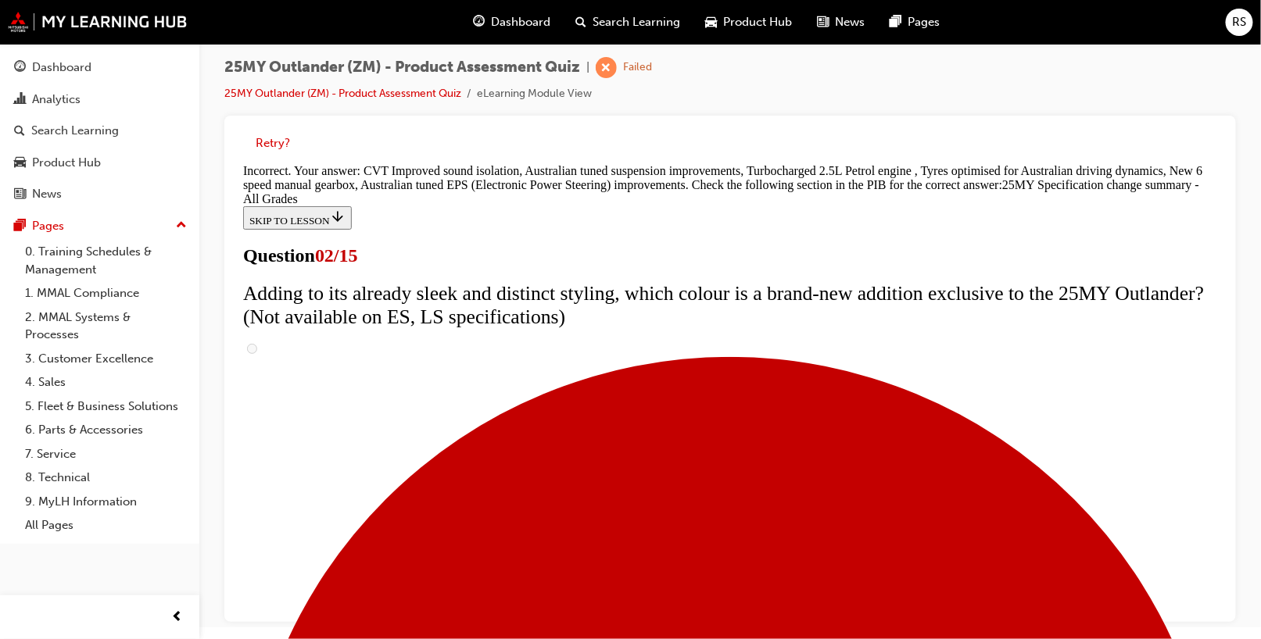
scroll to position [607, 0]
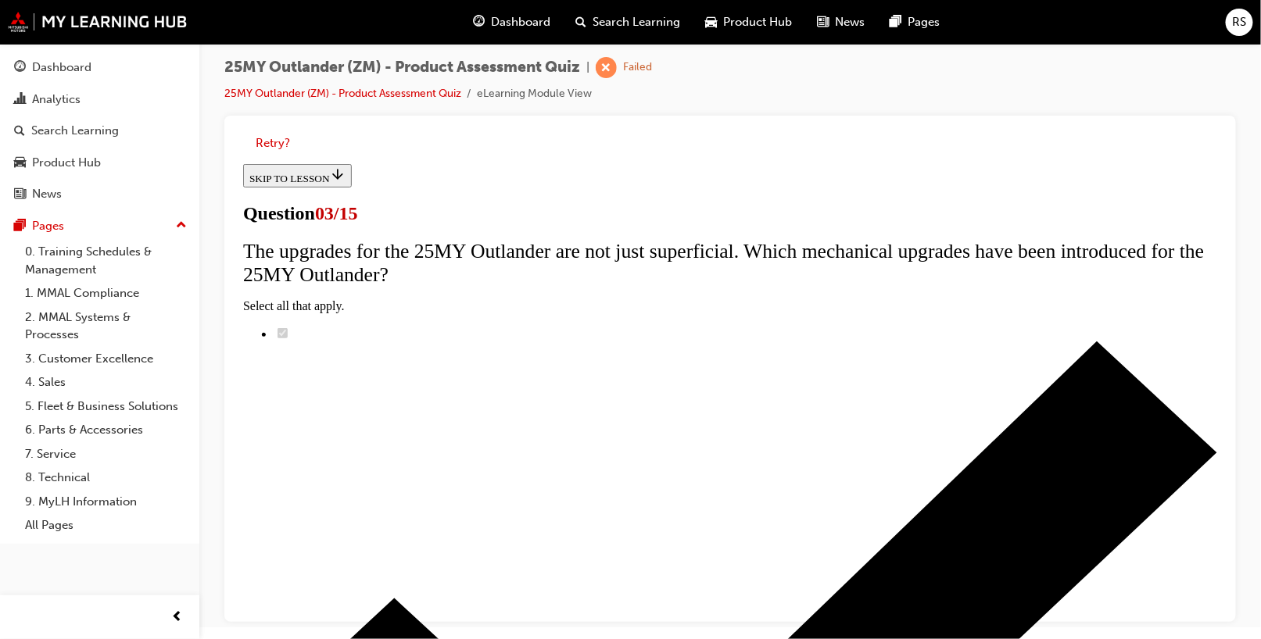
scroll to position [284, 0]
radio input "true"
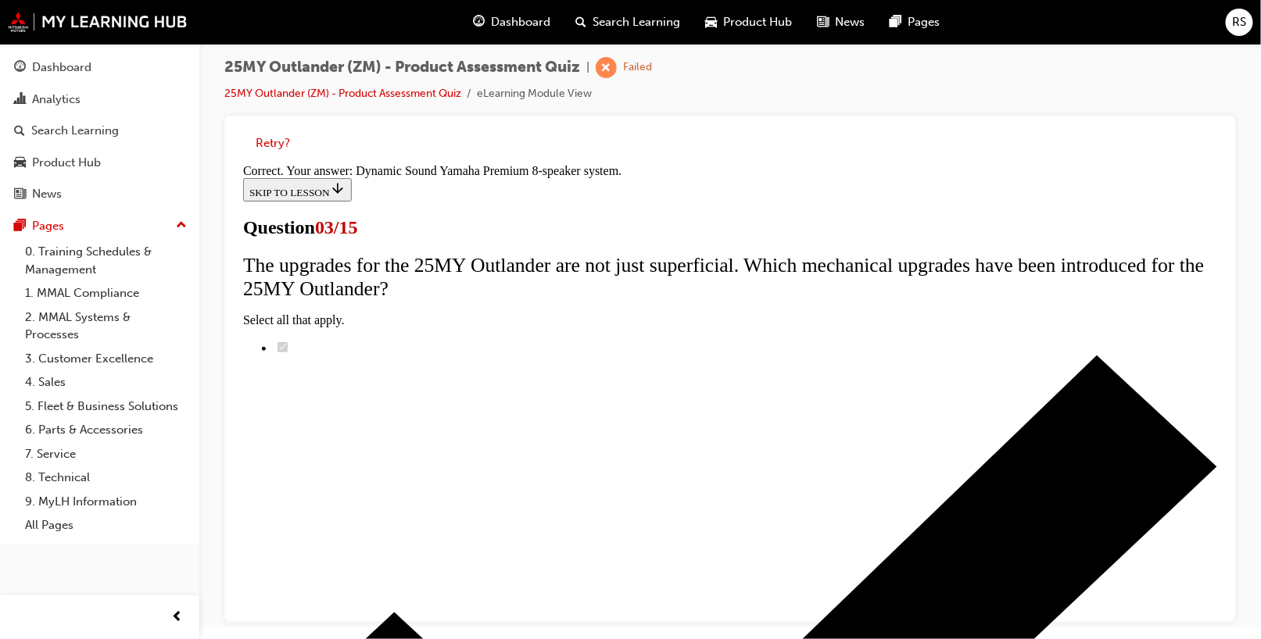
scroll to position [333, 0]
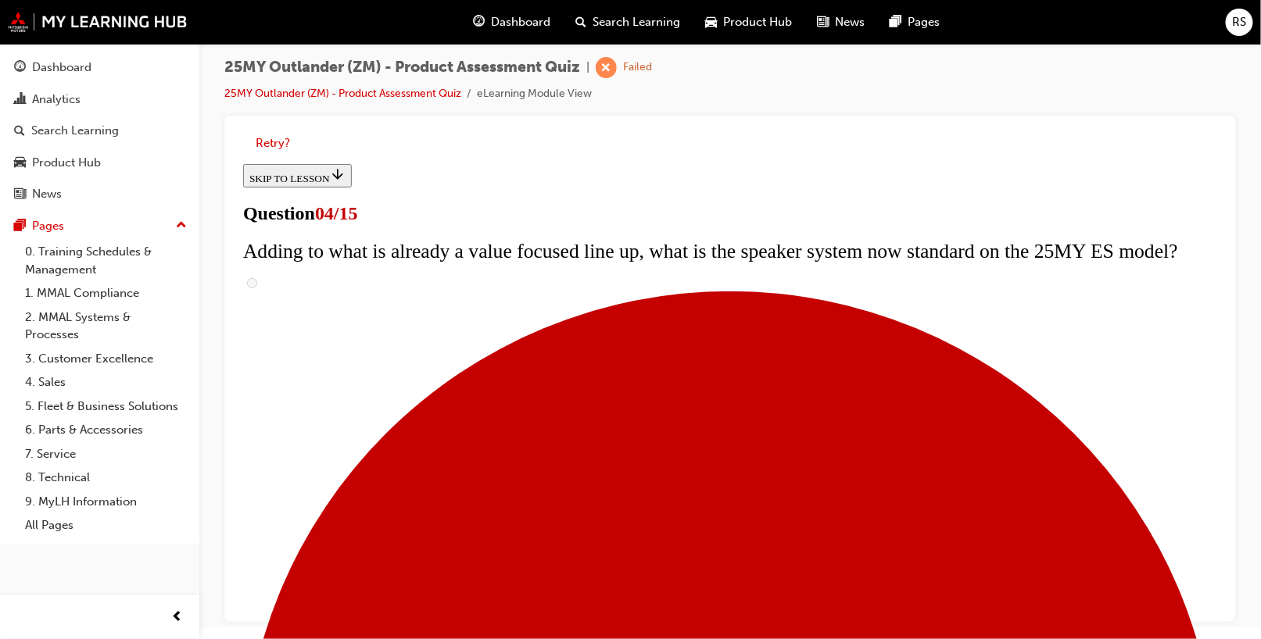
scroll to position [520, 0]
drag, startPoint x: 481, startPoint y: 380, endPoint x: 483, endPoint y: 342, distance: 37.5
checkbox input "true"
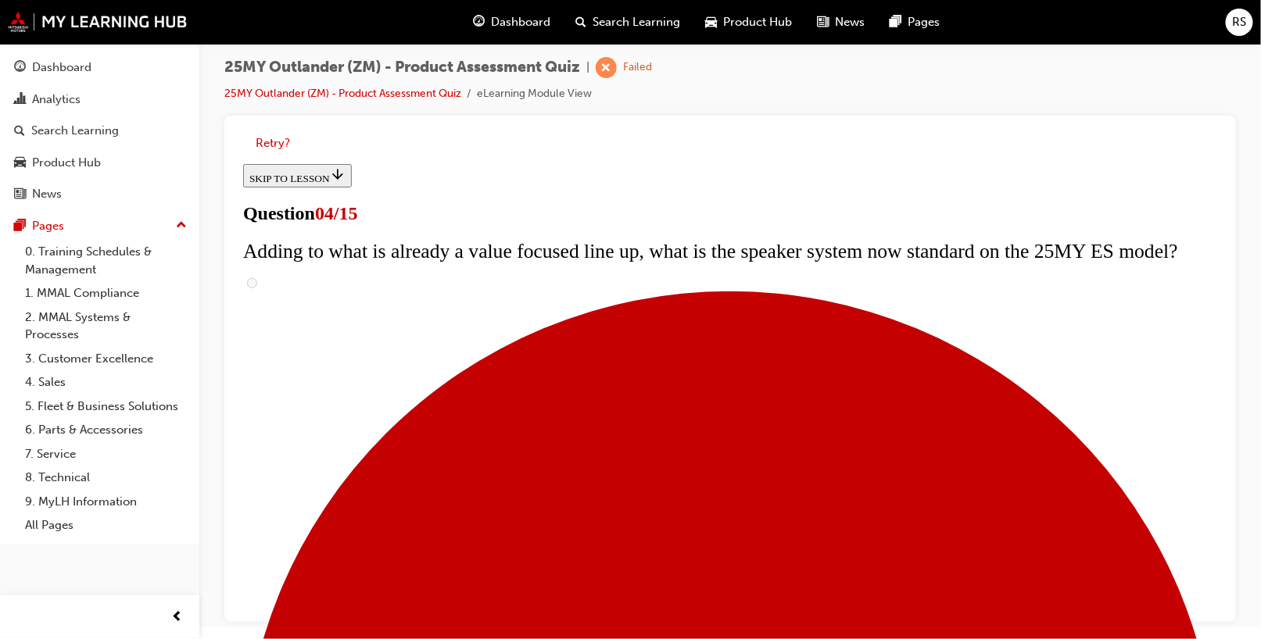
checkbox input "true"
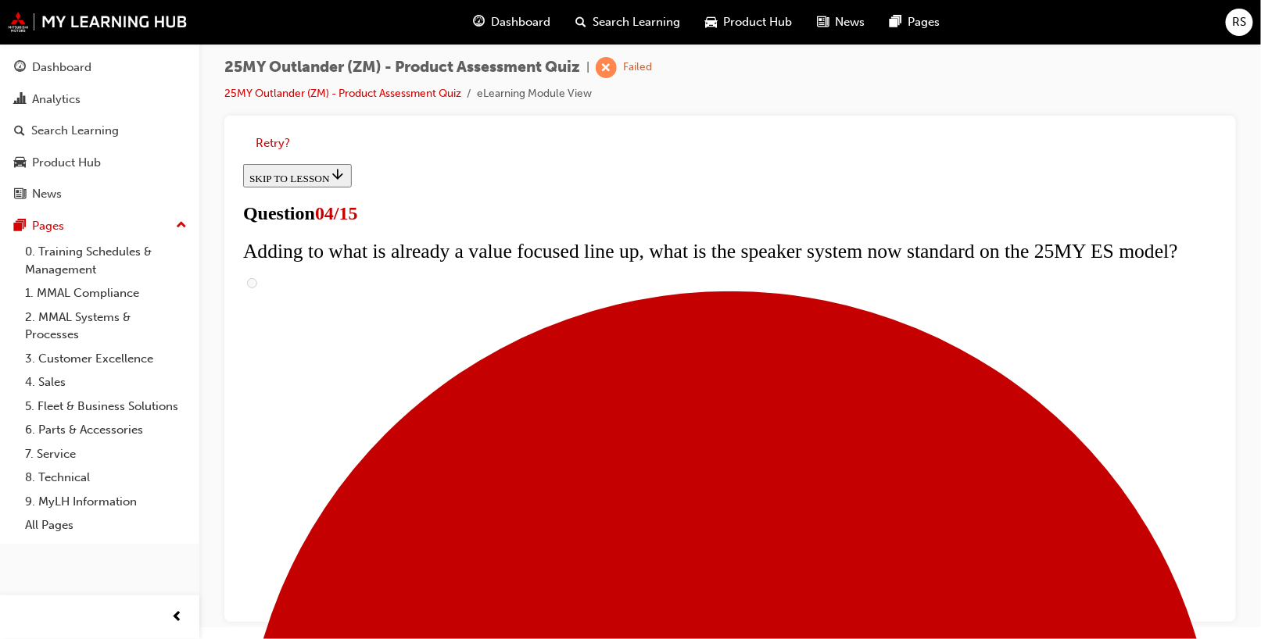
checkbox input "true"
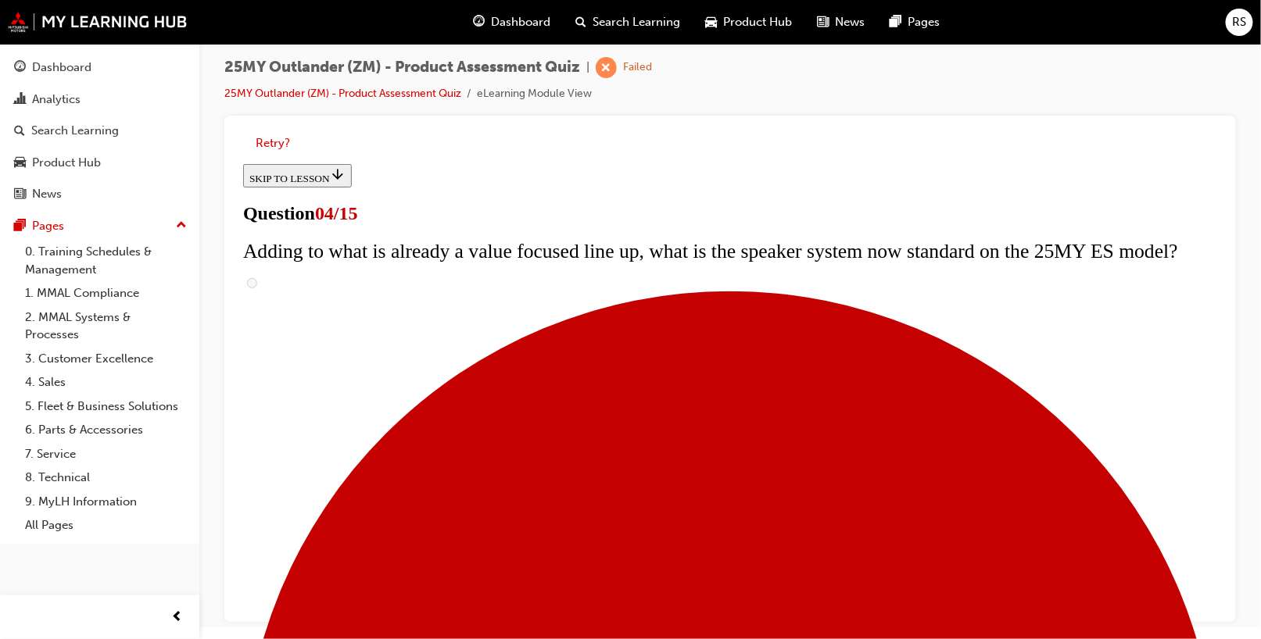
checkbox input "true"
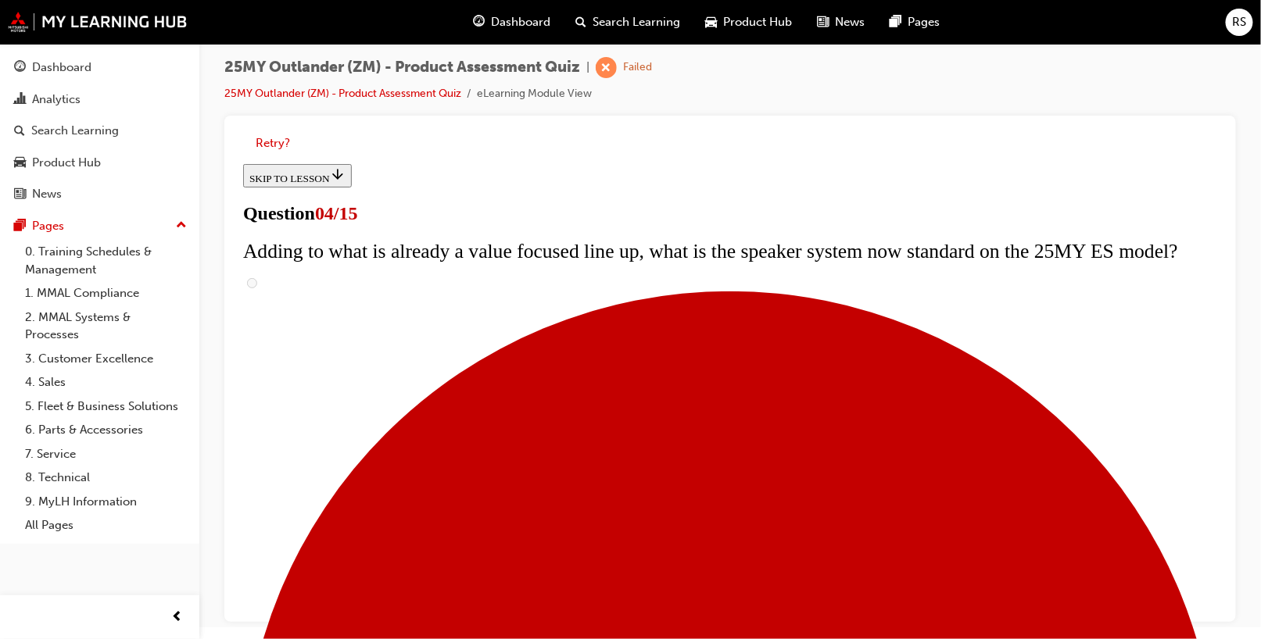
checkbox input "true"
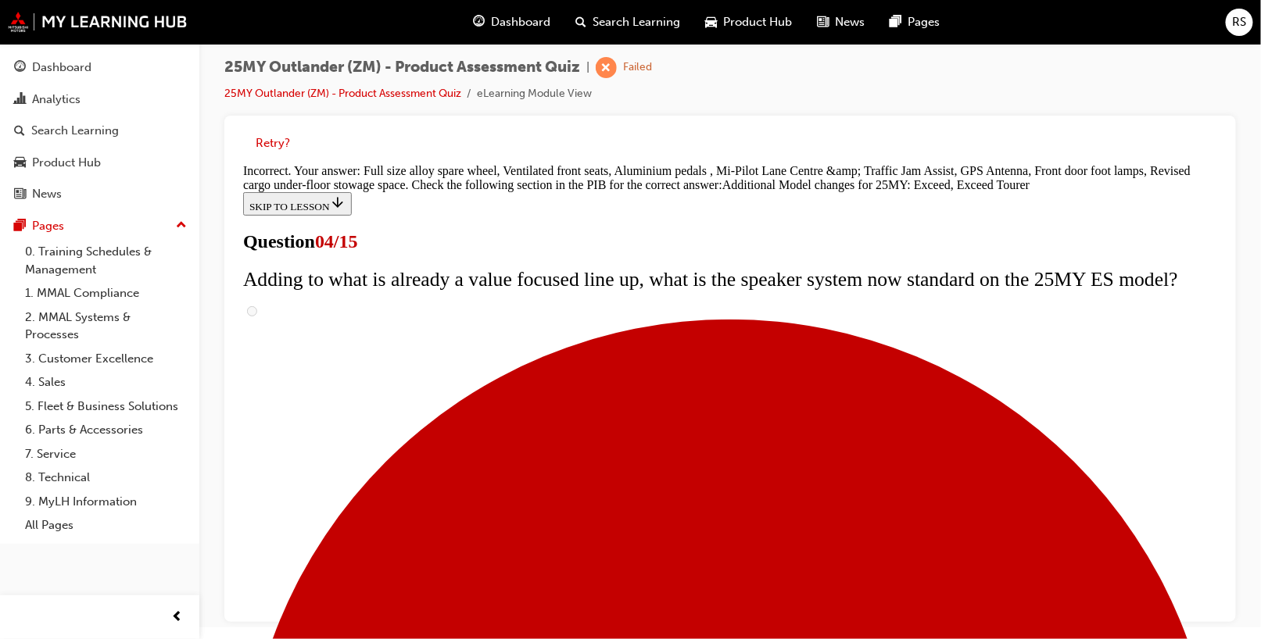
scroll to position [669, 0]
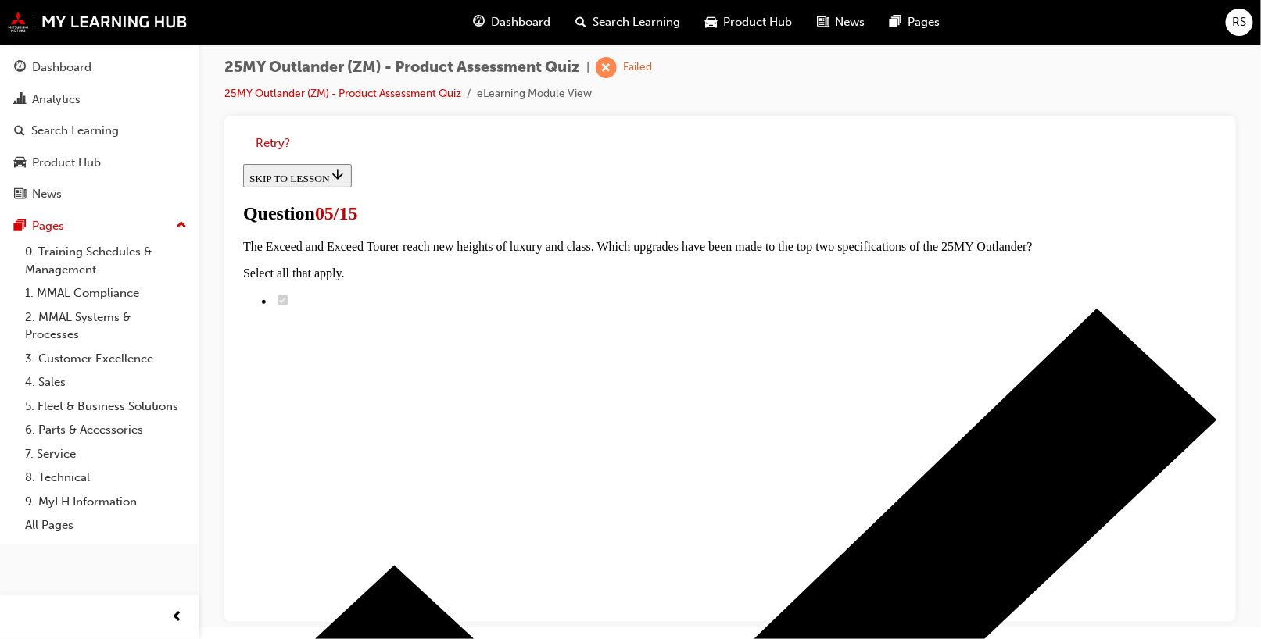
scroll to position [234, 0]
radio input "true"
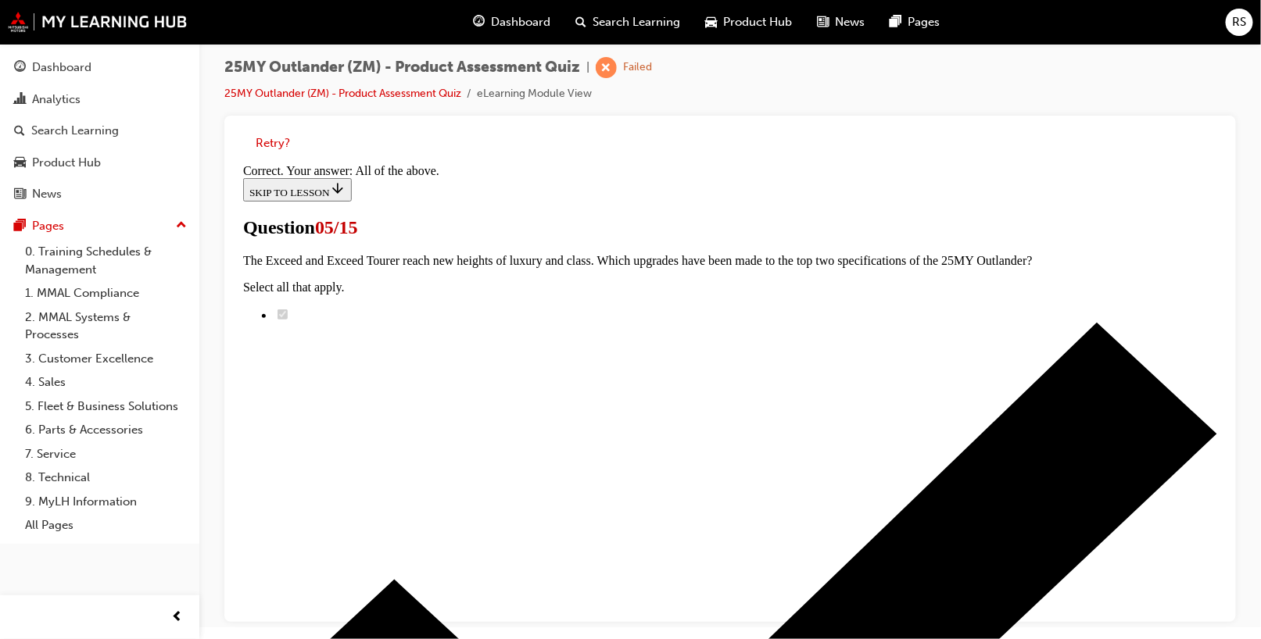
scroll to position [458, 0]
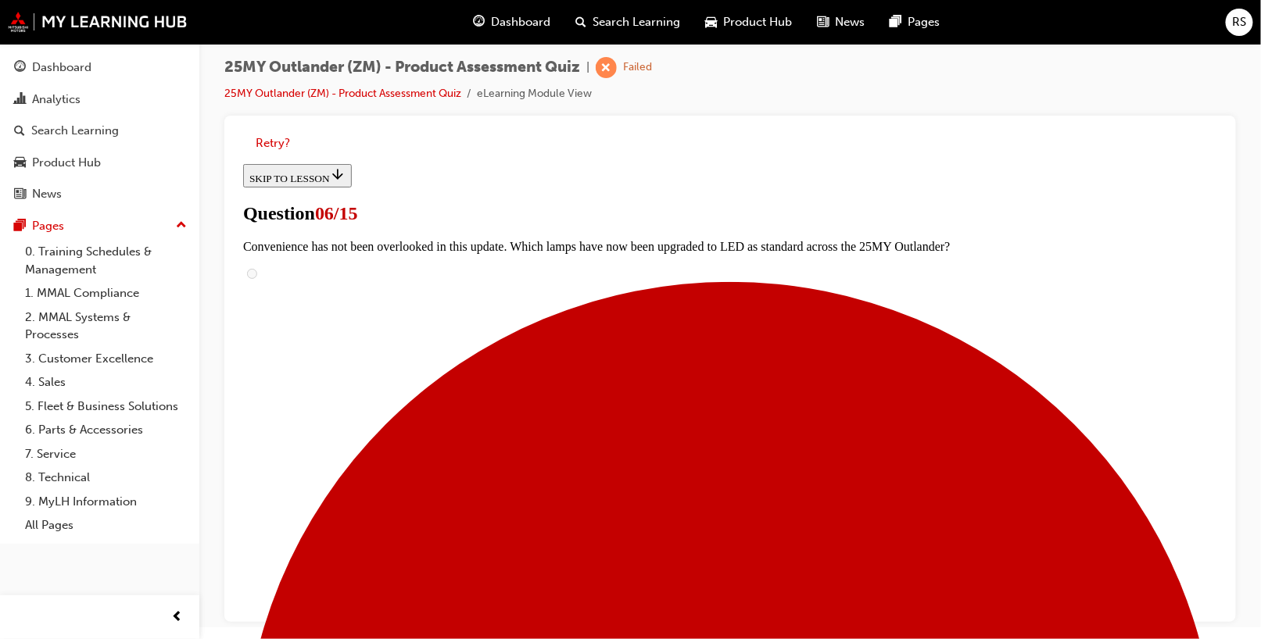
scroll to position [556, 0]
radio input "true"
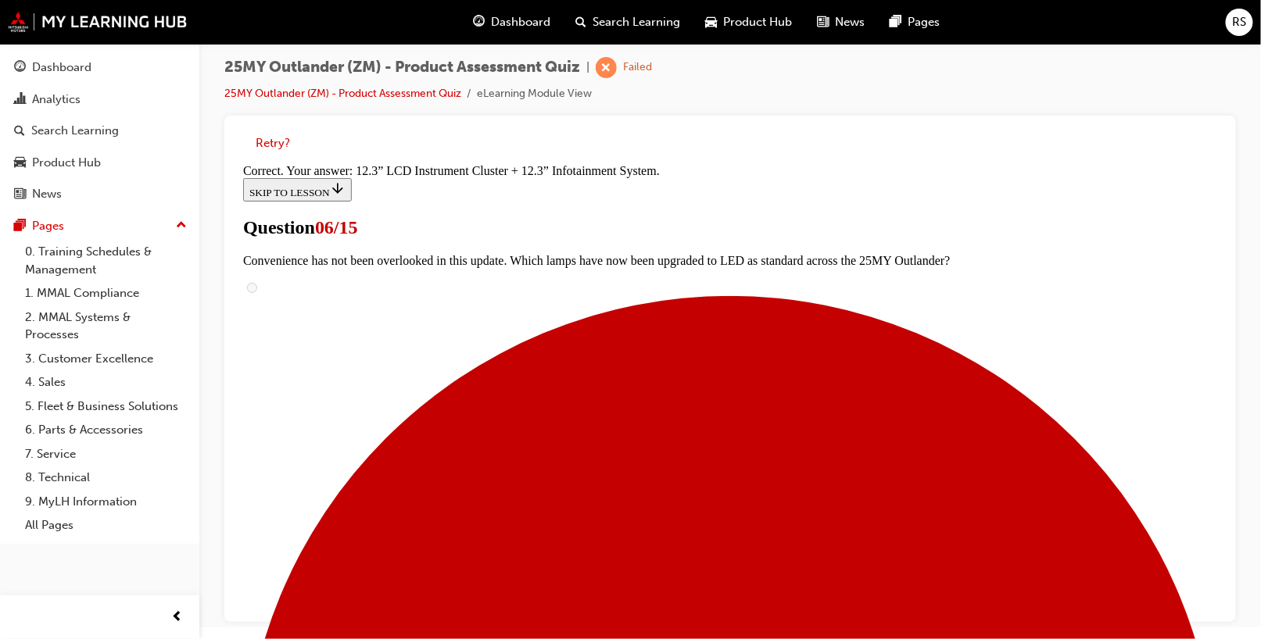
scroll to position [606, 0]
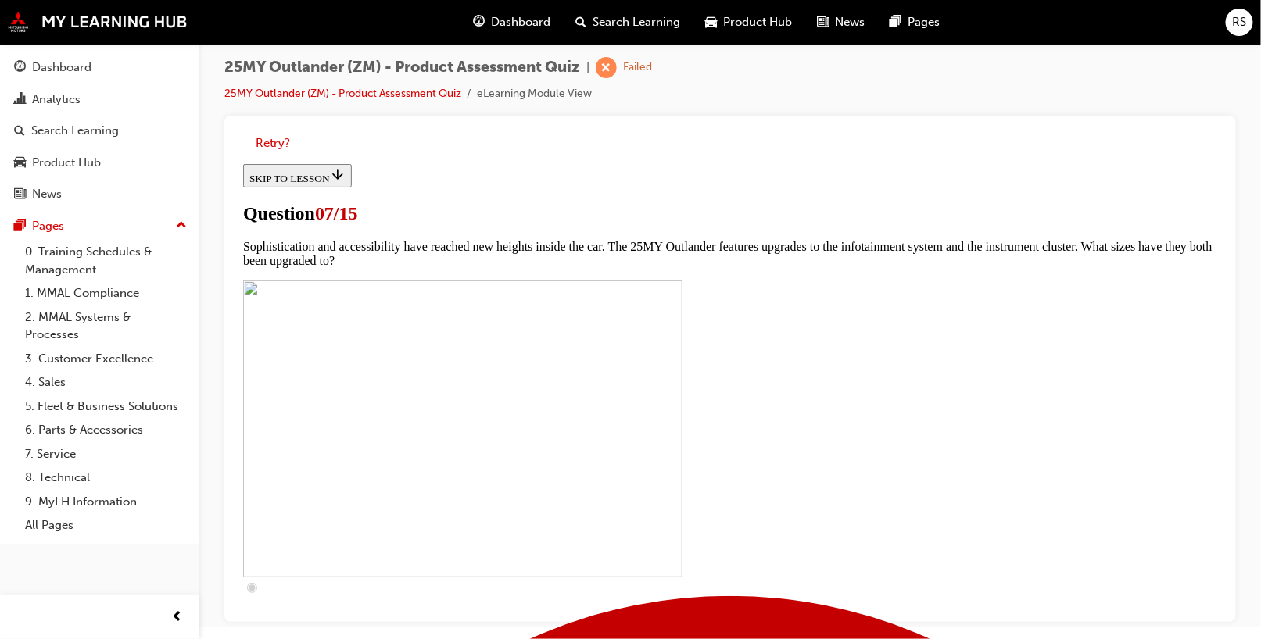
scroll to position [547, 0]
checkbox input "true"
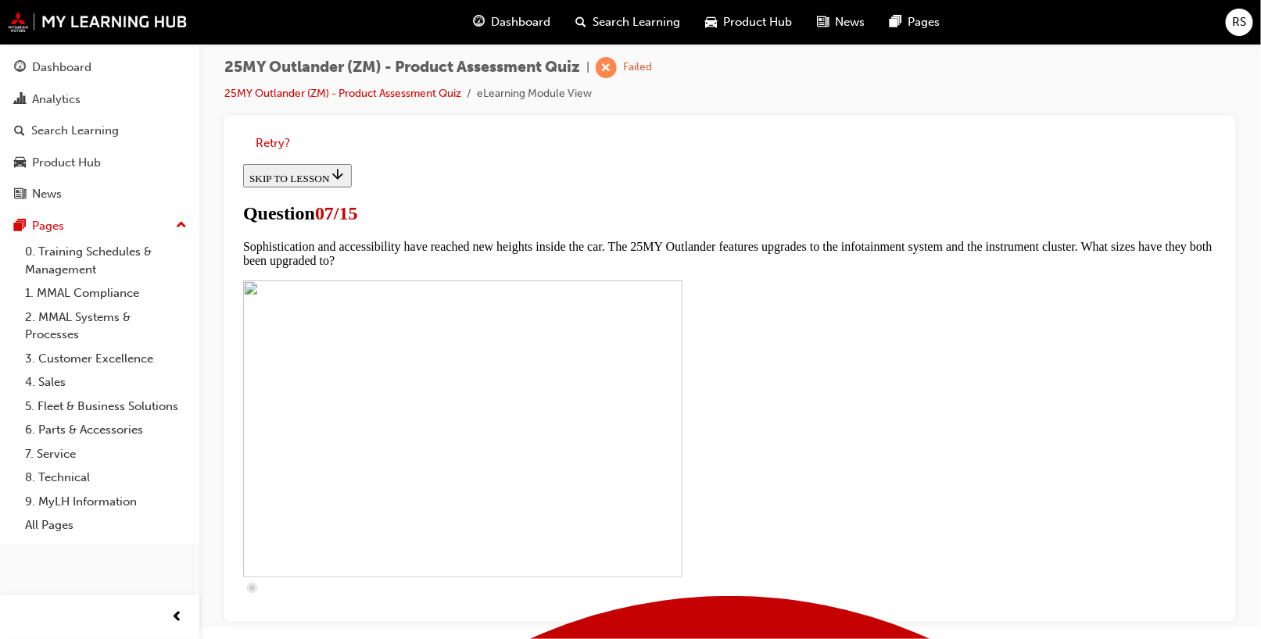
checkbox input "true"
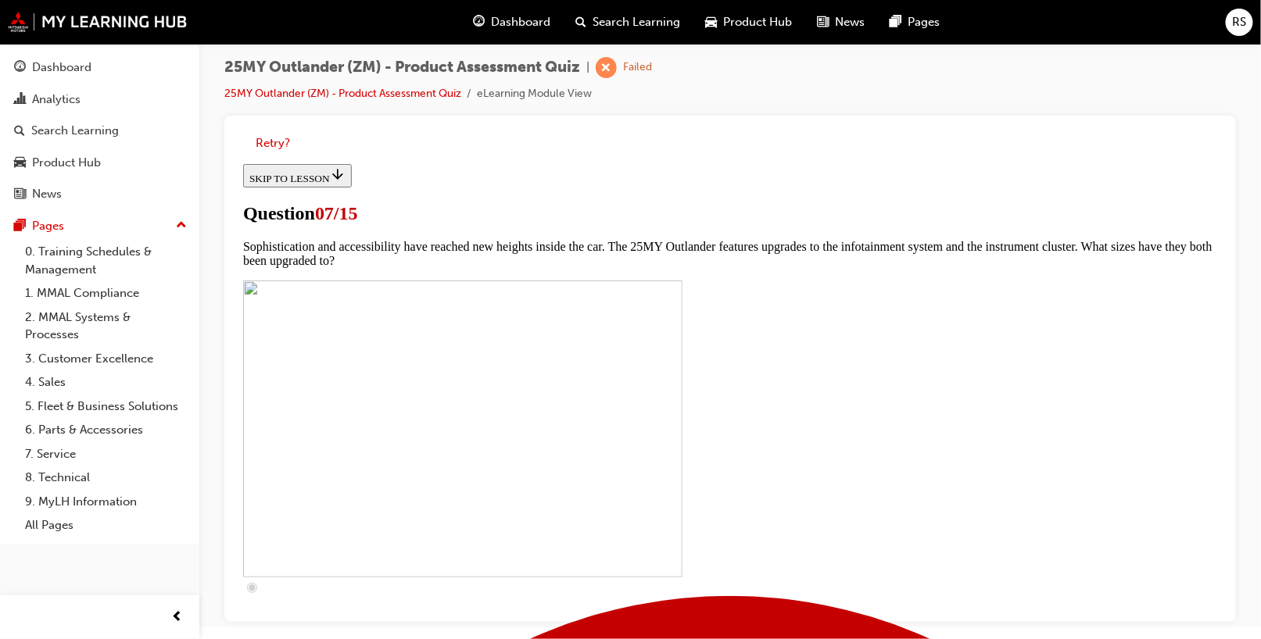
checkbox input "true"
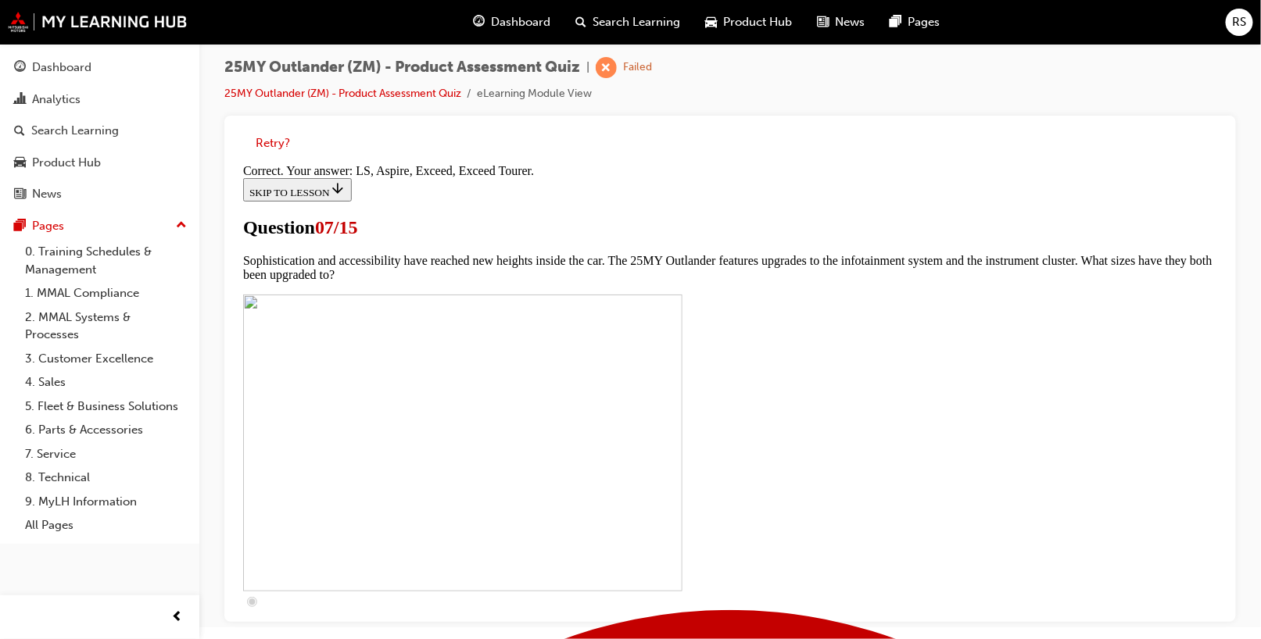
scroll to position [784, 0]
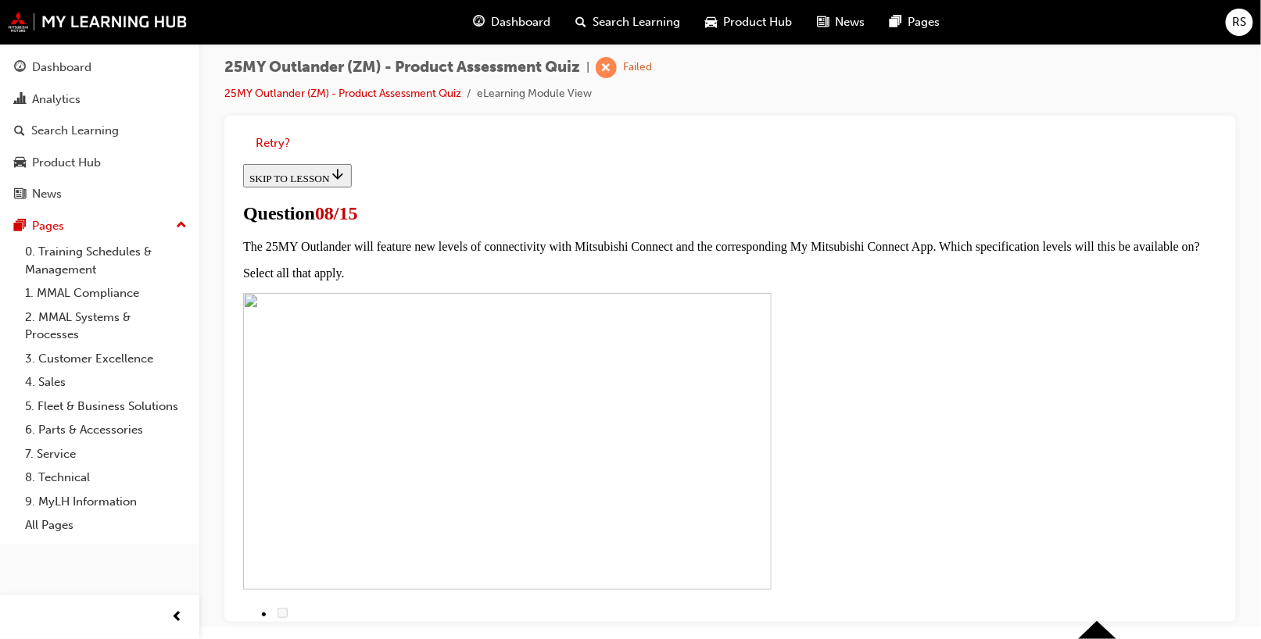
scroll to position [234, 0]
radio input "true"
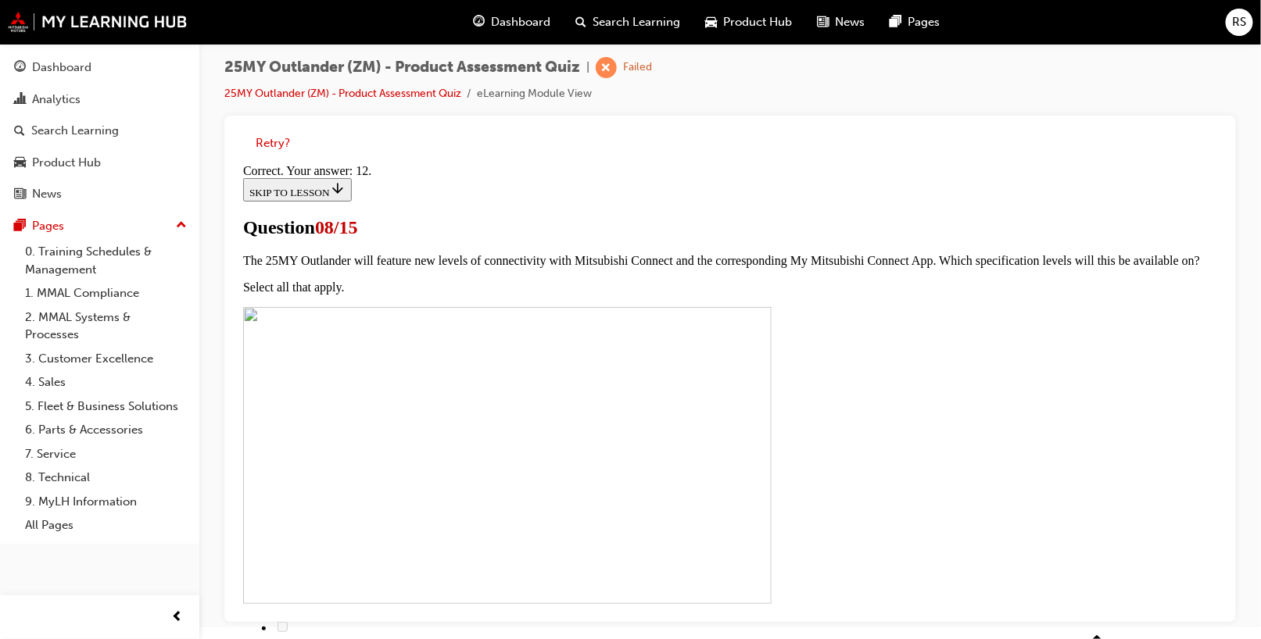
scroll to position [333, 0]
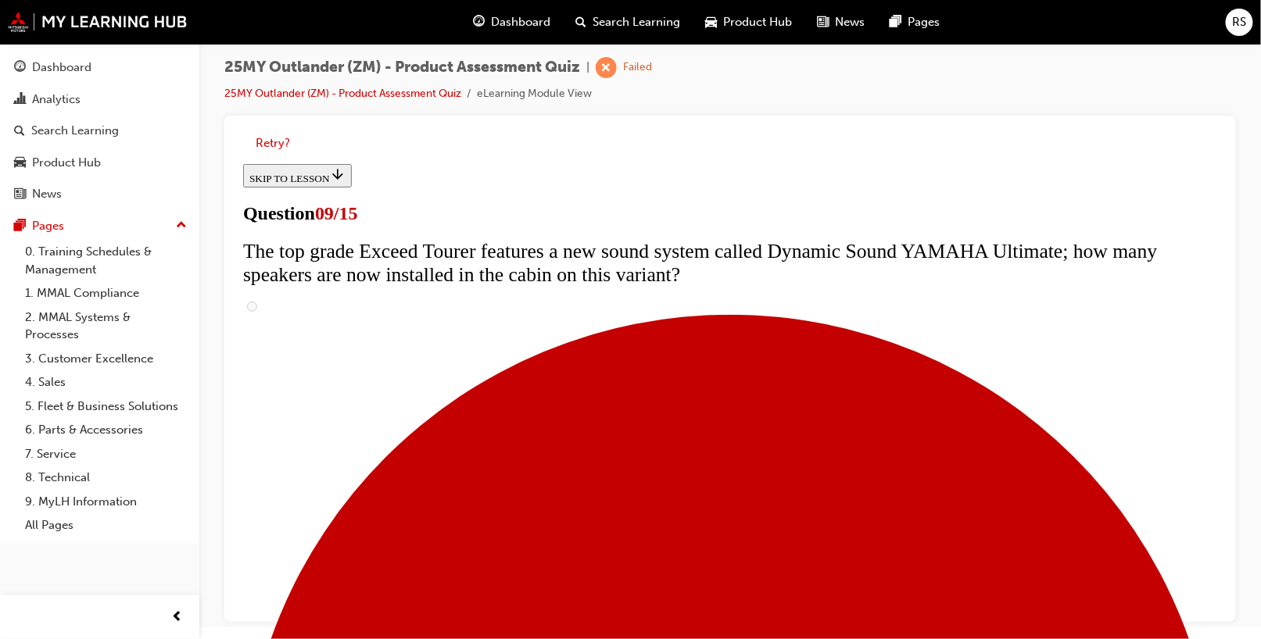
scroll to position [782, 0]
radio input "true"
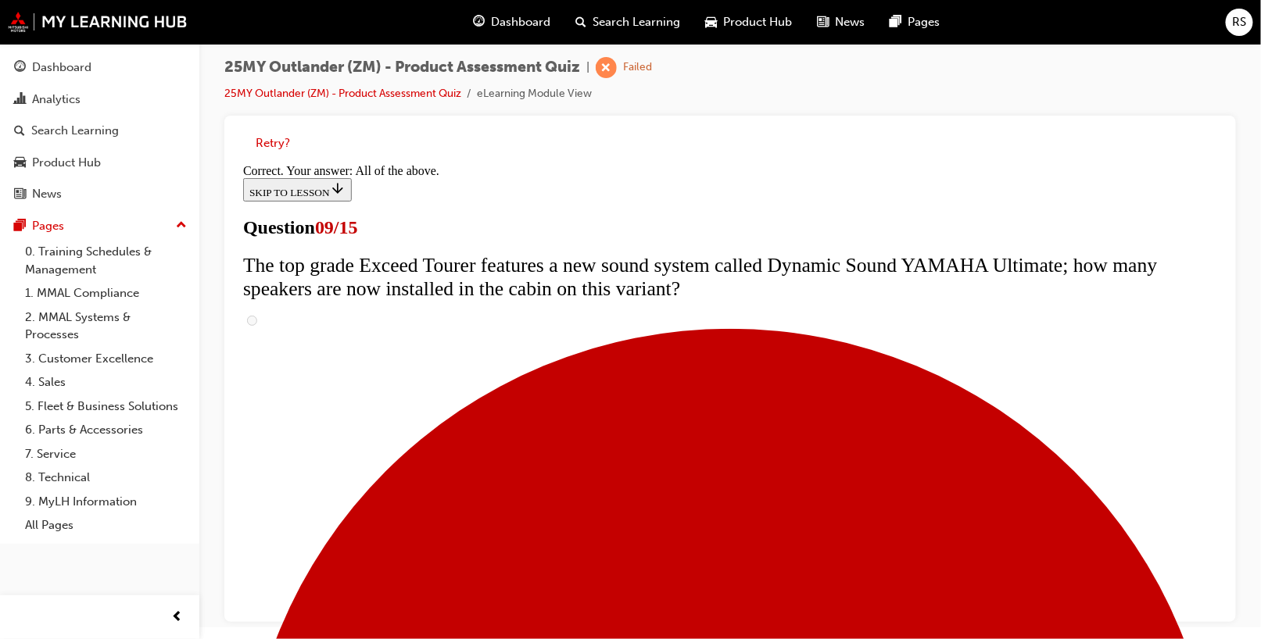
scroll to position [892, 0]
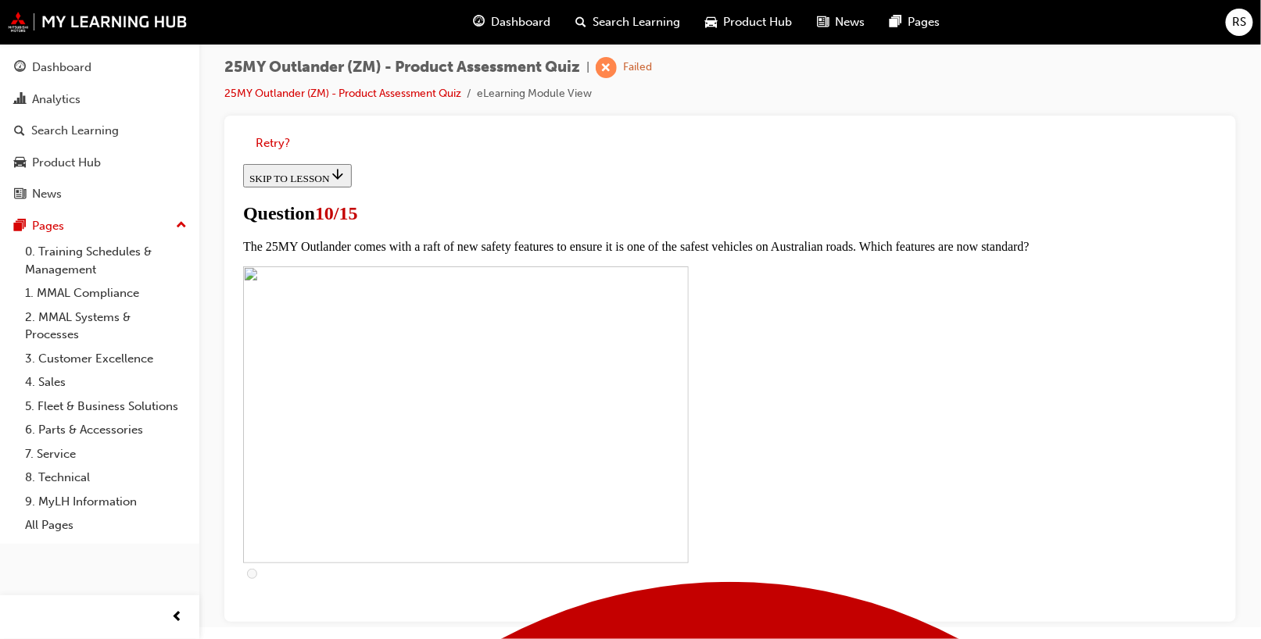
scroll to position [306, 0]
drag, startPoint x: 483, startPoint y: 399, endPoint x: 487, endPoint y: 416, distance: 16.9
checkbox input "true"
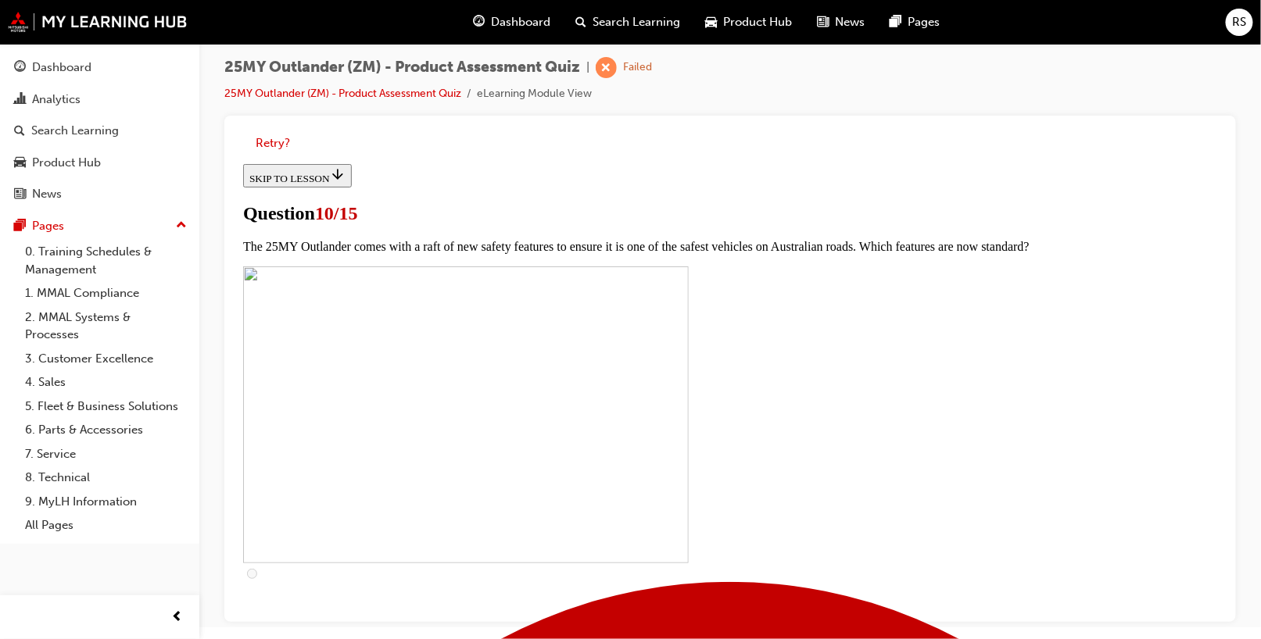
drag, startPoint x: 486, startPoint y: 461, endPoint x: 485, endPoint y: 469, distance: 7.9
checkbox input "true"
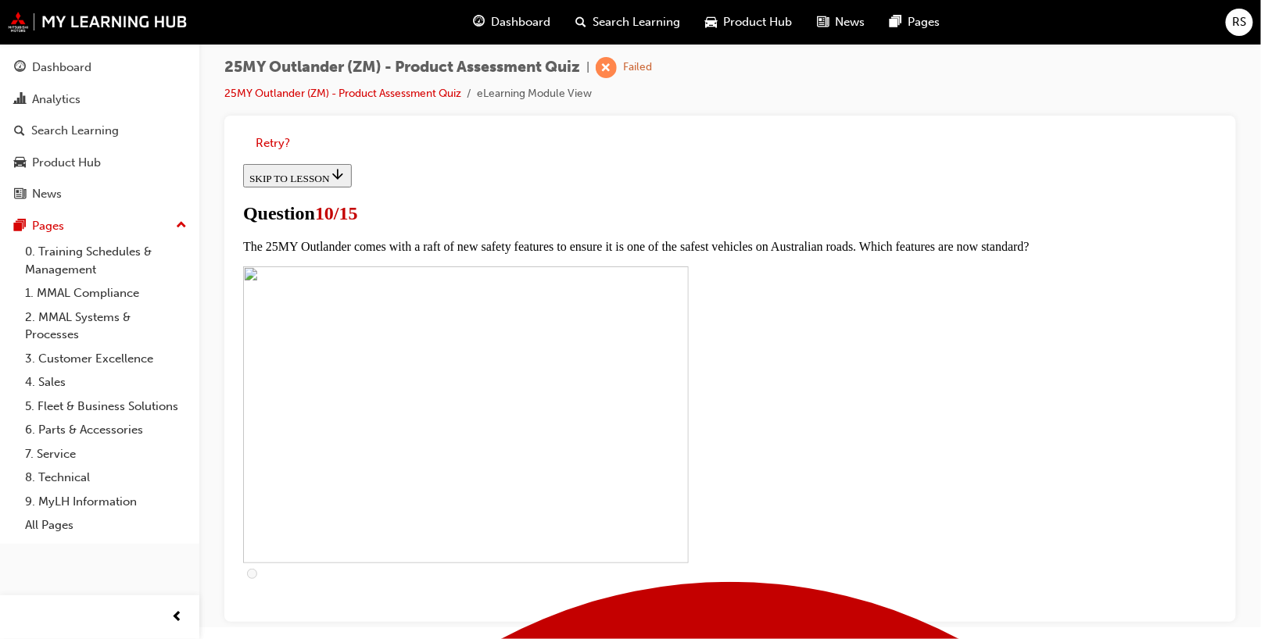
checkbox input "true"
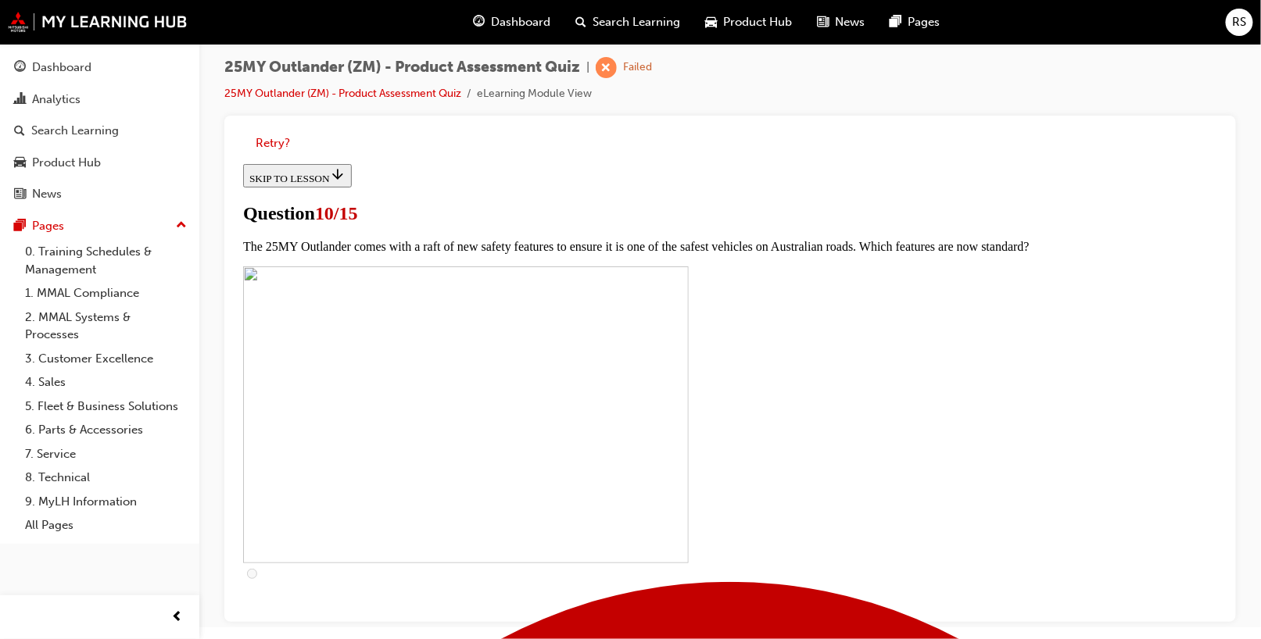
scroll to position [462, 0]
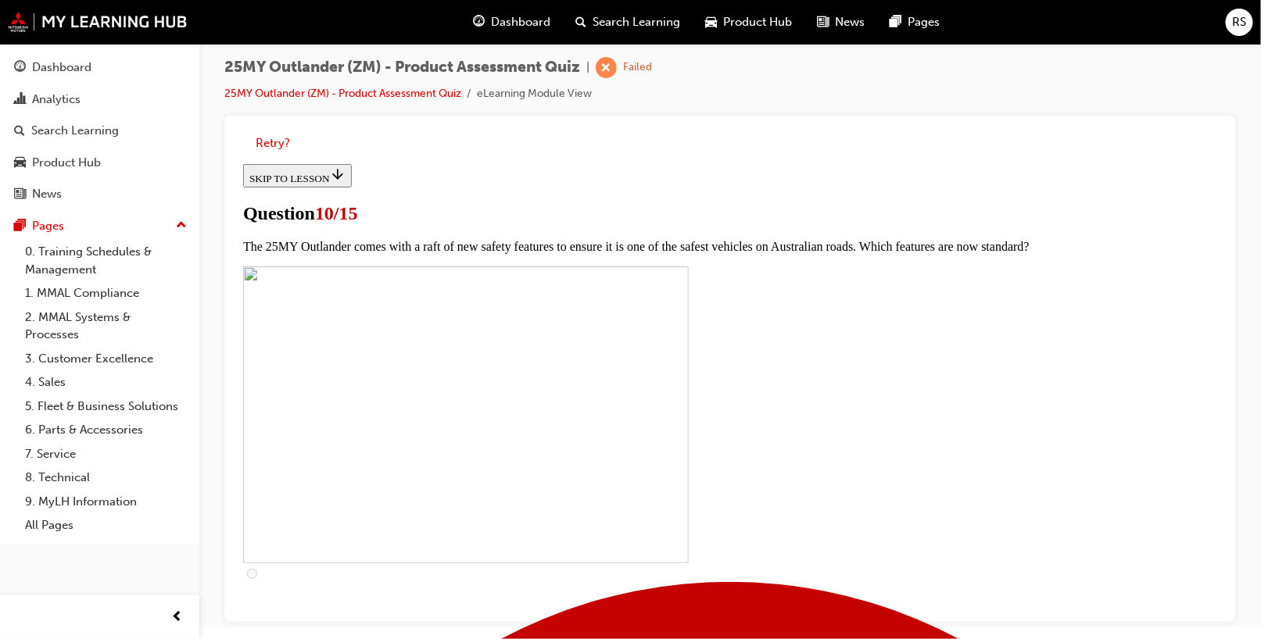
checkbox input "false"
checkbox input "true"
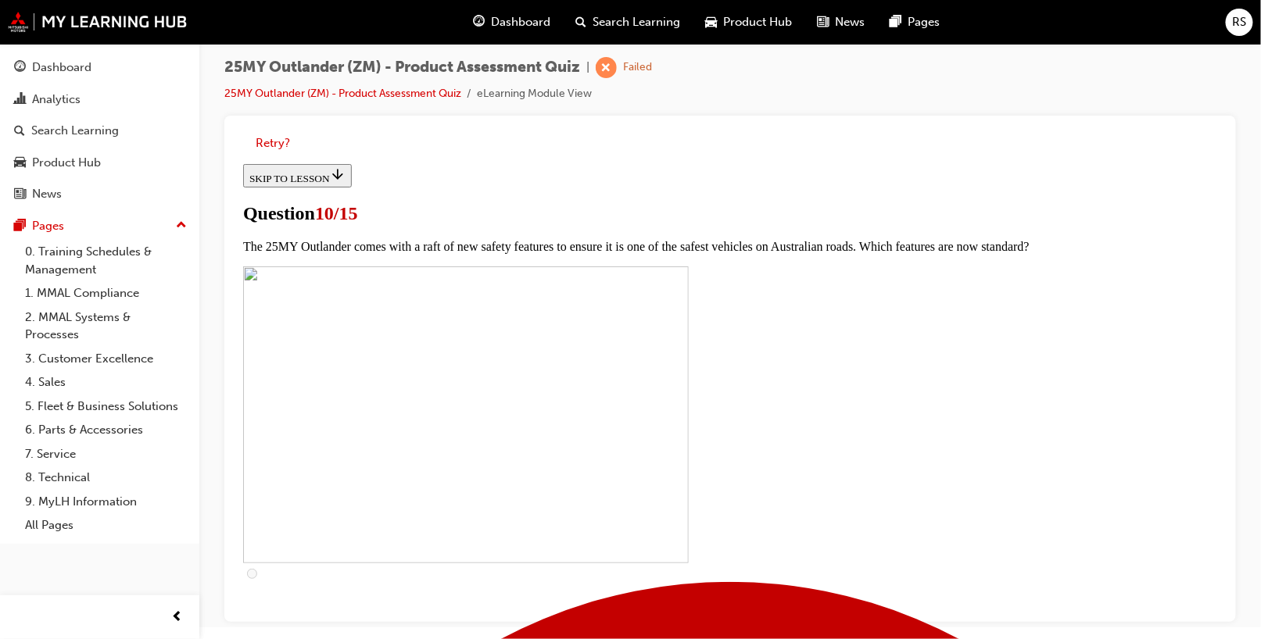
checkbox input "true"
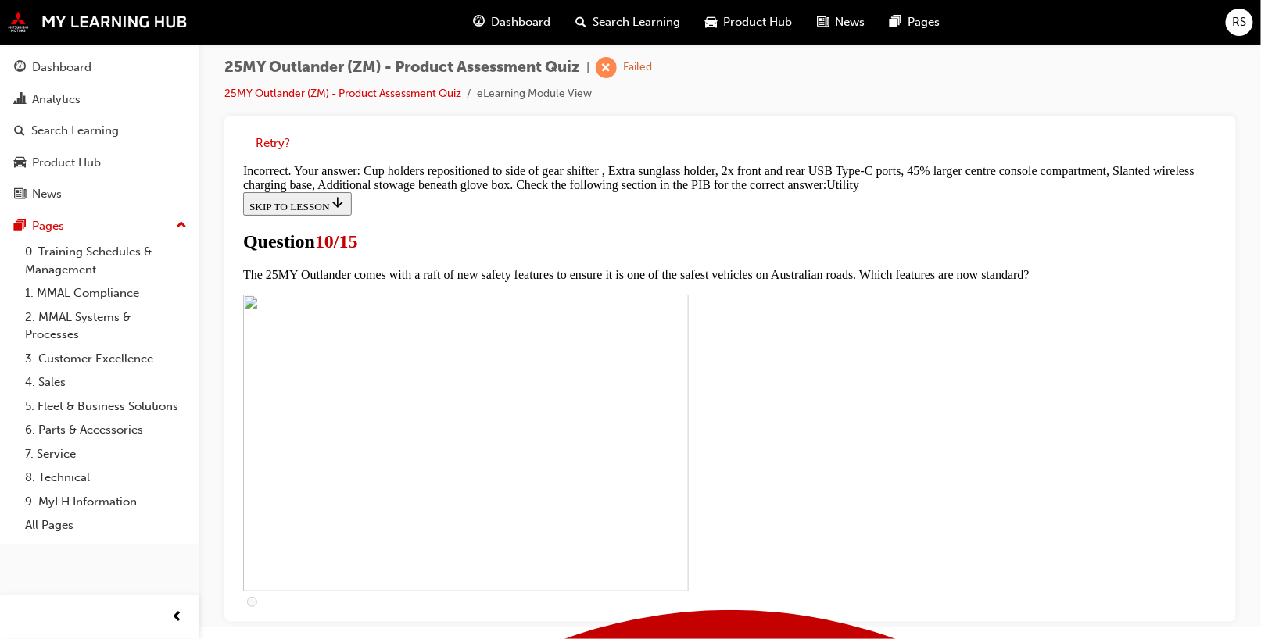
scroll to position [842, 0]
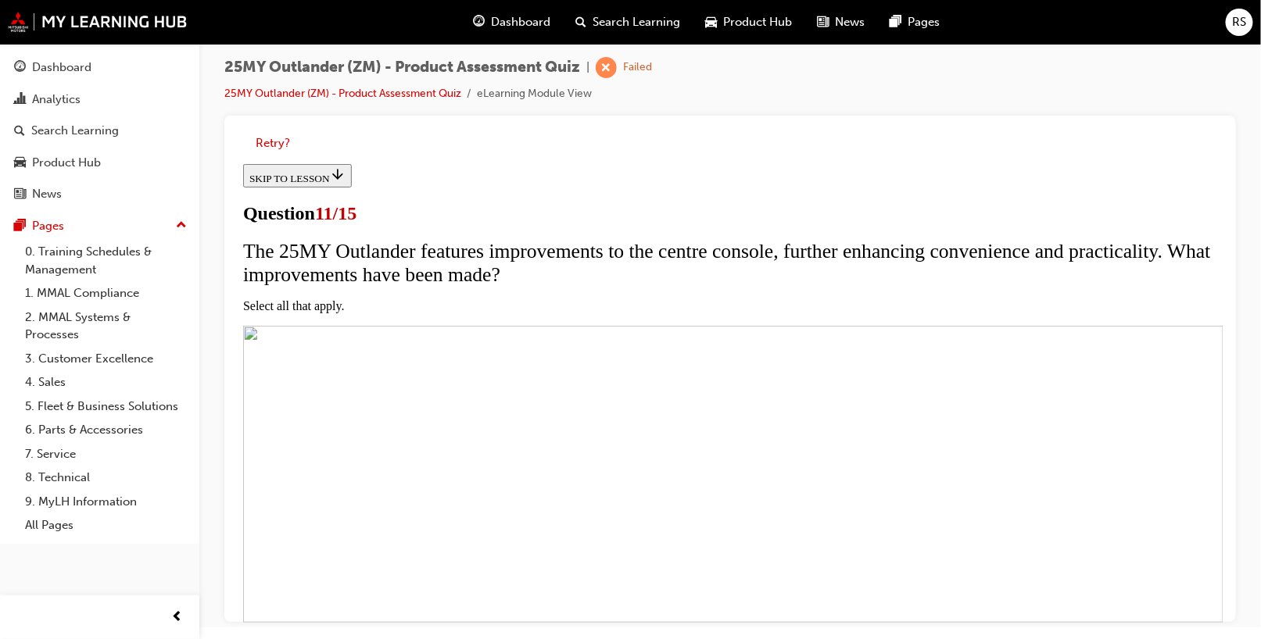
scroll to position [234, 0]
checkbox input "true"
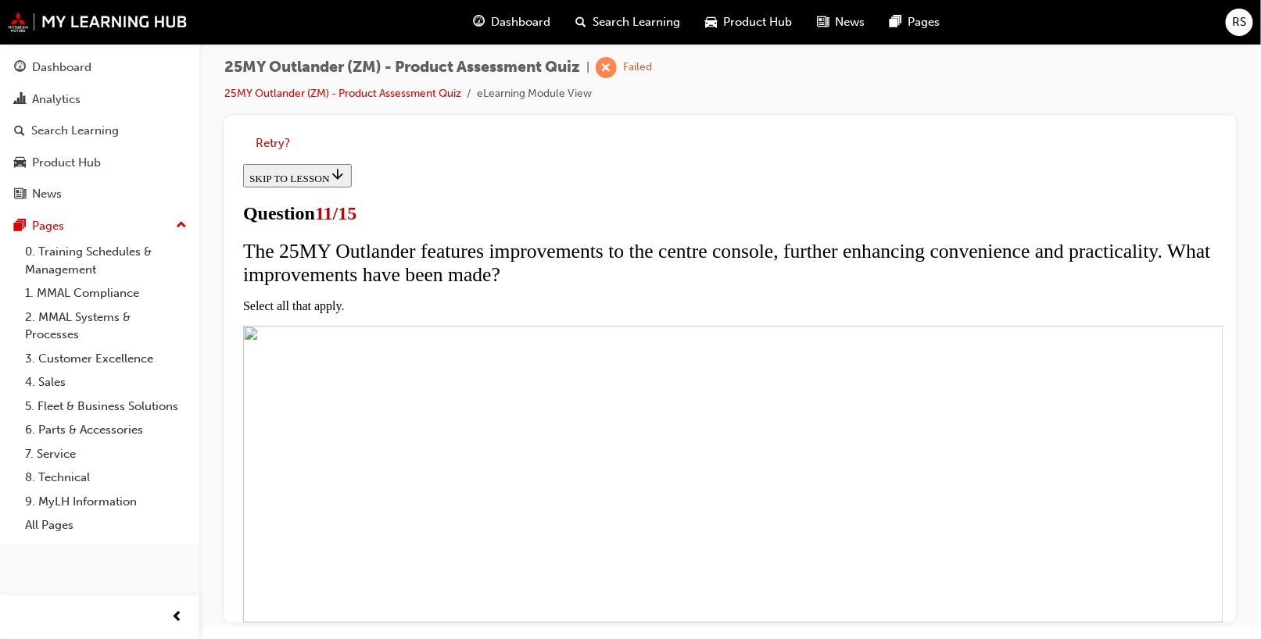
checkbox input "true"
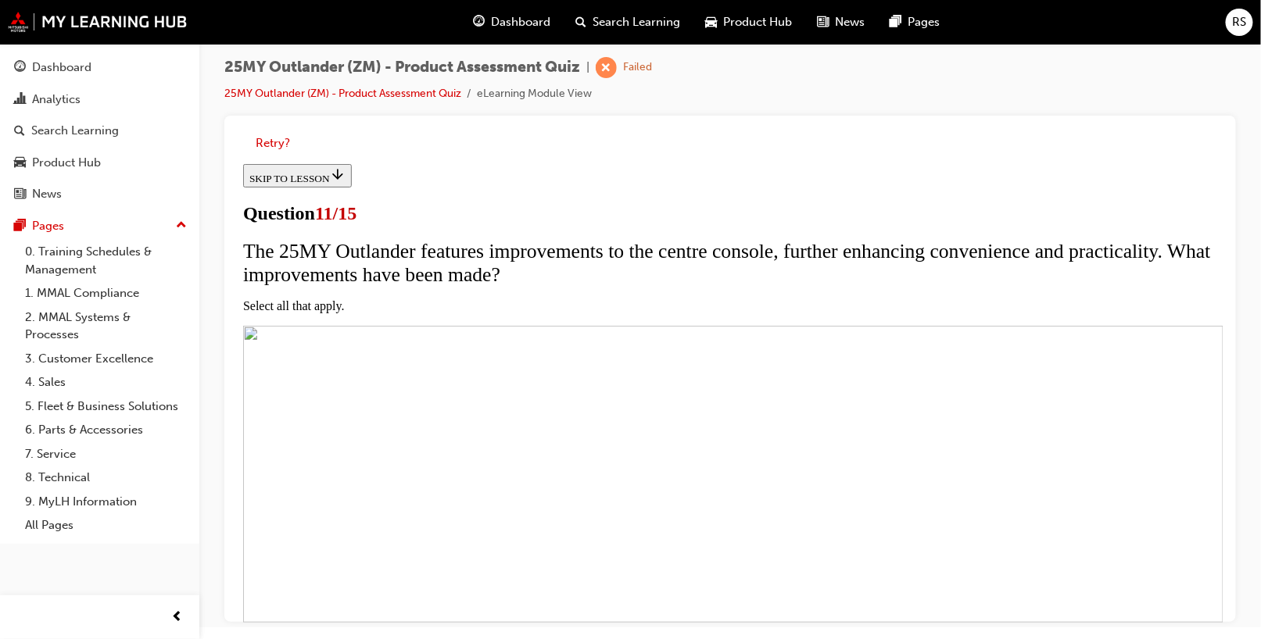
drag, startPoint x: 485, startPoint y: 550, endPoint x: 531, endPoint y: 533, distance: 49.2
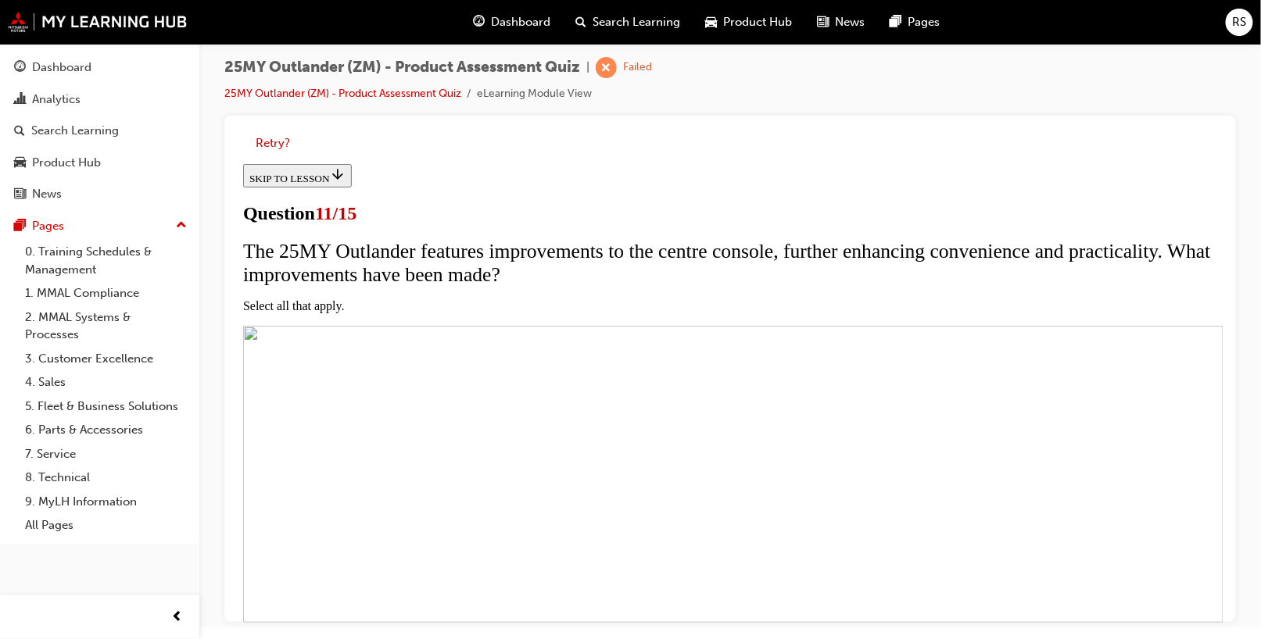
checkbox input "false"
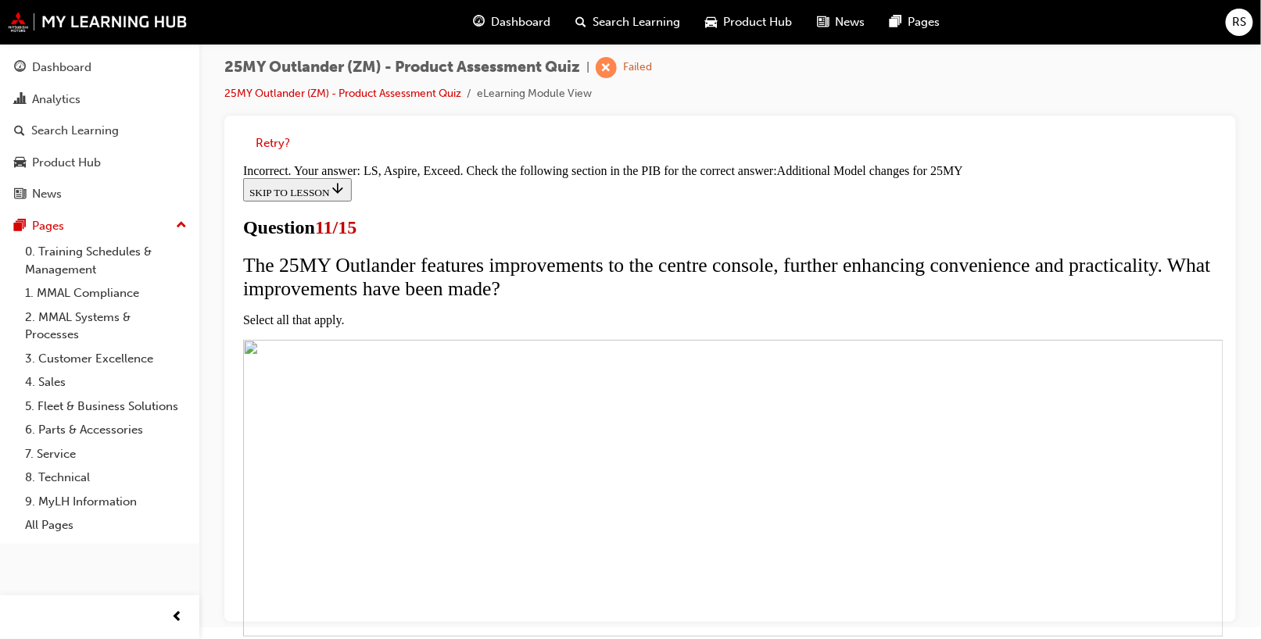
scroll to position [544, 0]
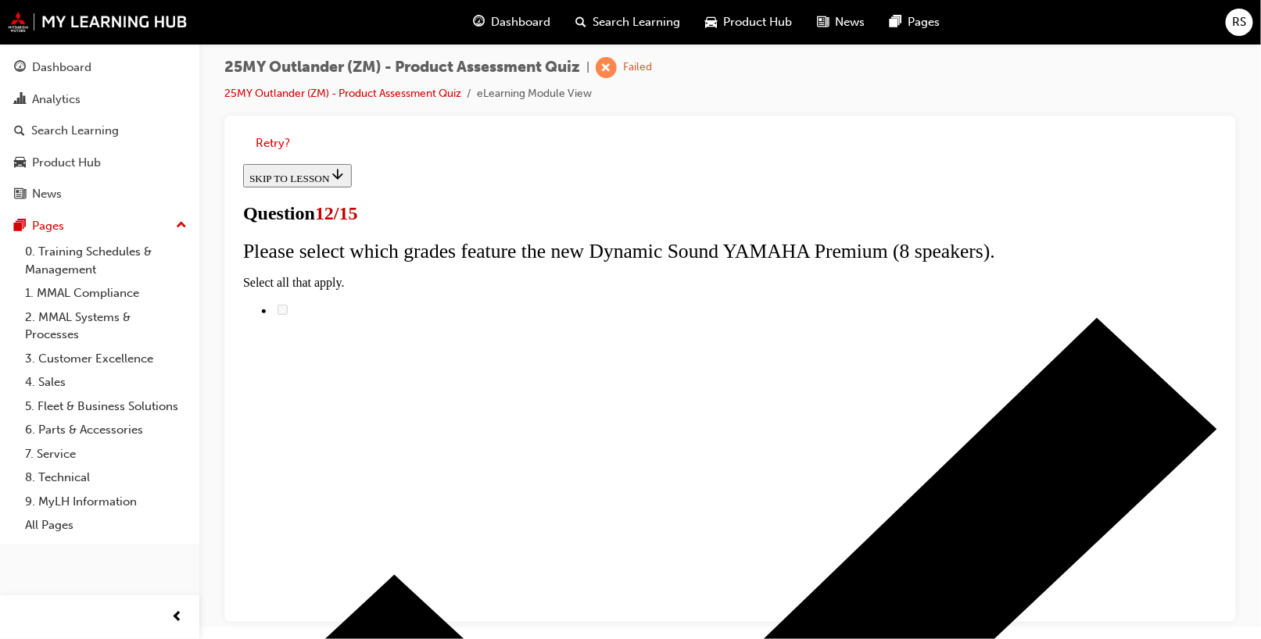
scroll to position [156, 0]
radio input "true"
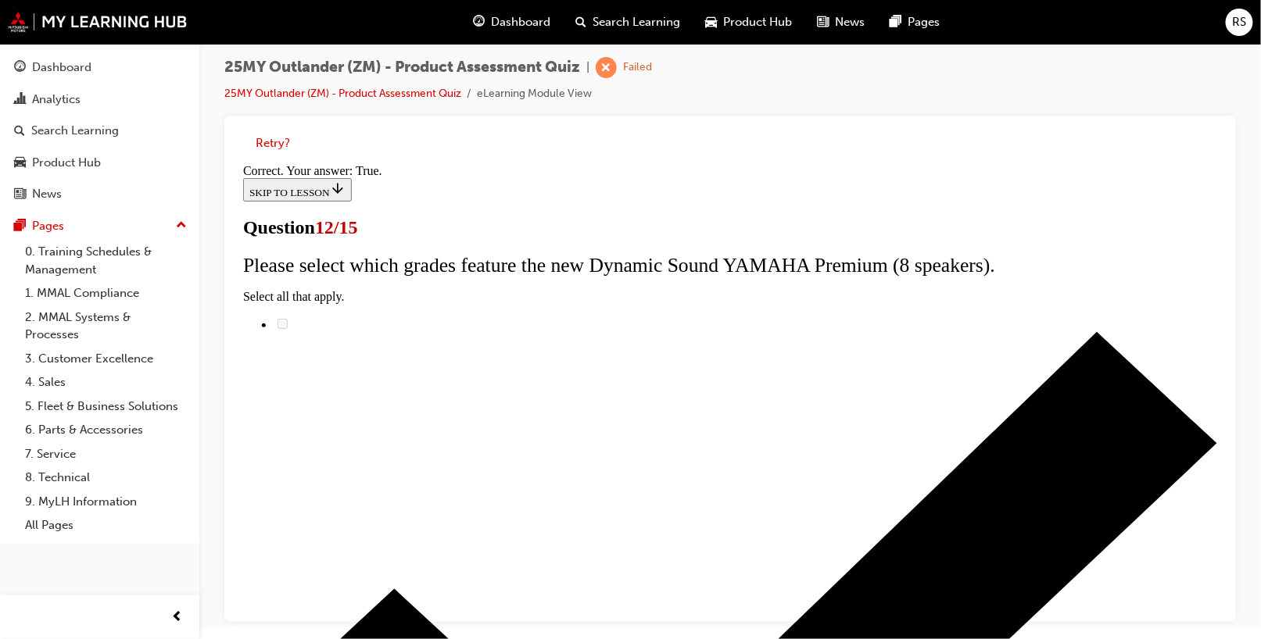
scroll to position [261, 0]
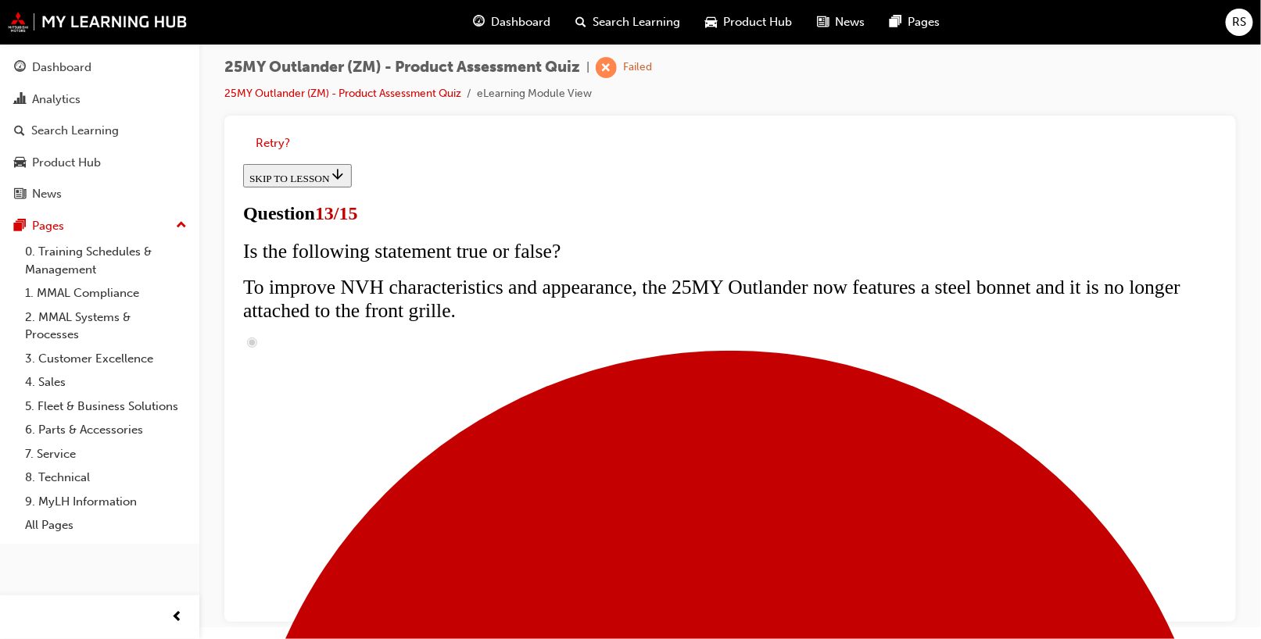
scroll to position [279, 0]
radio input "true"
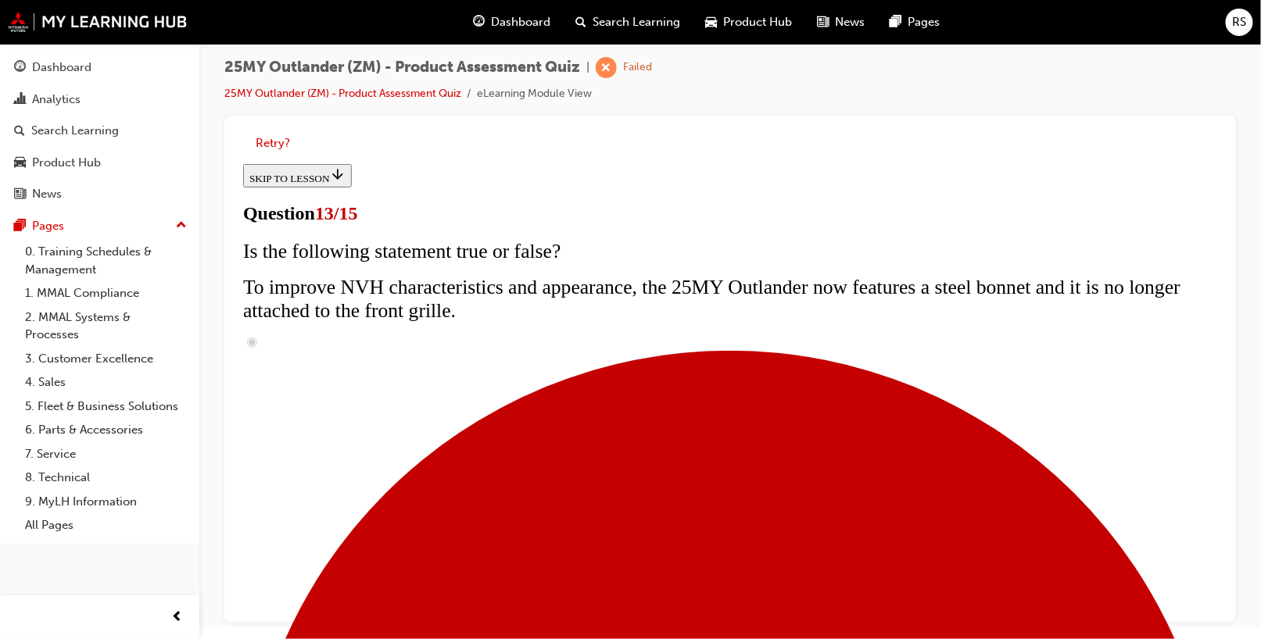
radio input "true"
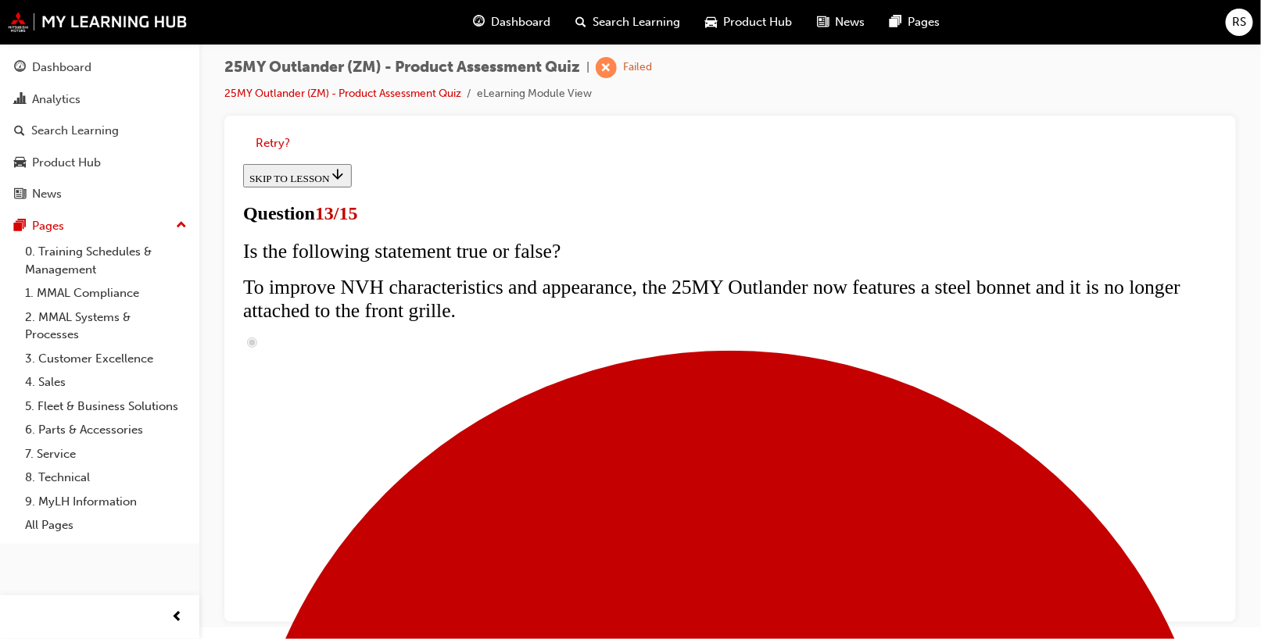
radio input "true"
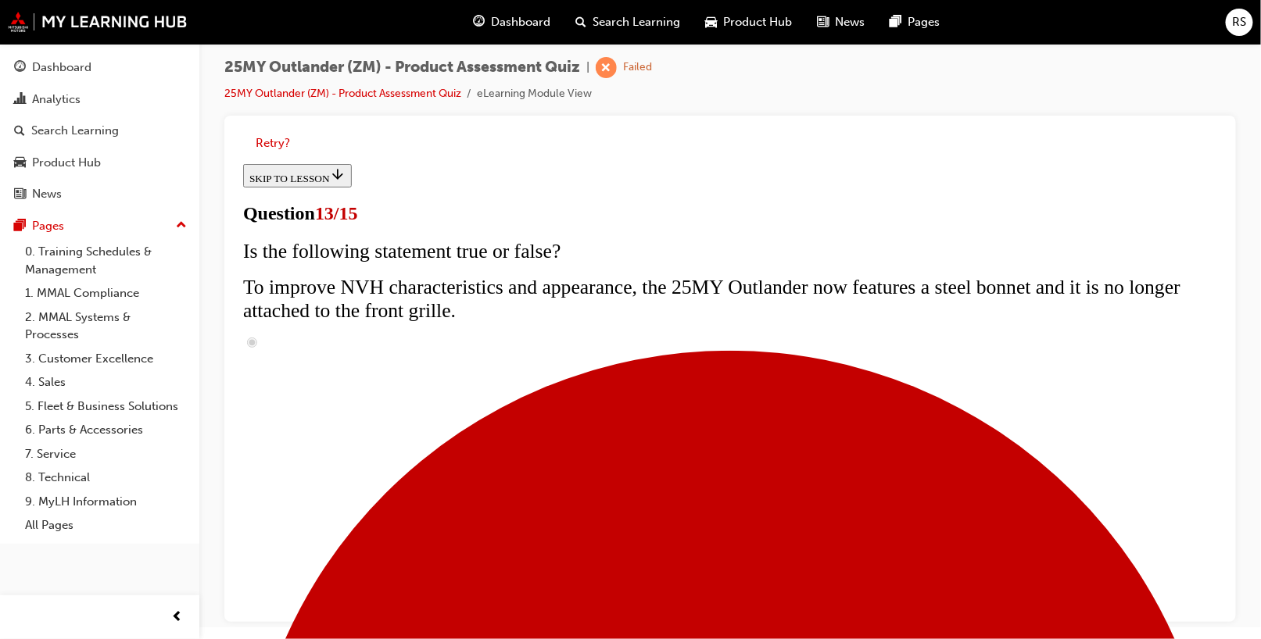
radio input "true"
drag, startPoint x: 481, startPoint y: 537, endPoint x: 528, endPoint y: 516, distance: 51.4
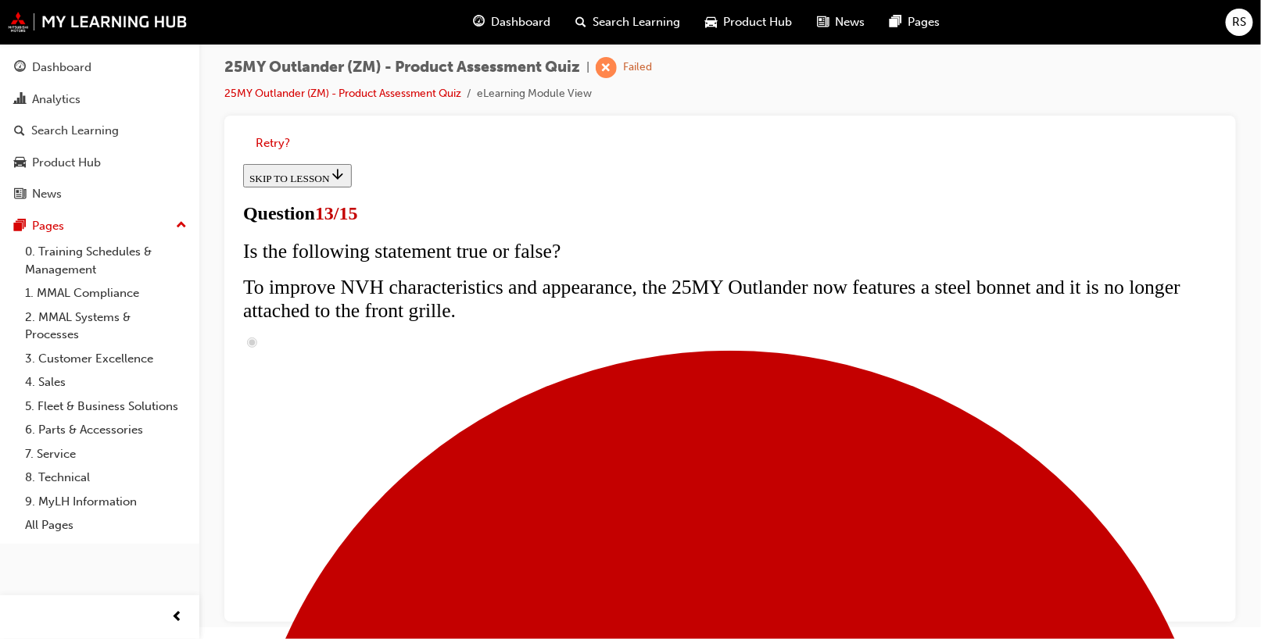
radio input "true"
drag, startPoint x: 724, startPoint y: 495, endPoint x: 728, endPoint y: 486, distance: 9.8
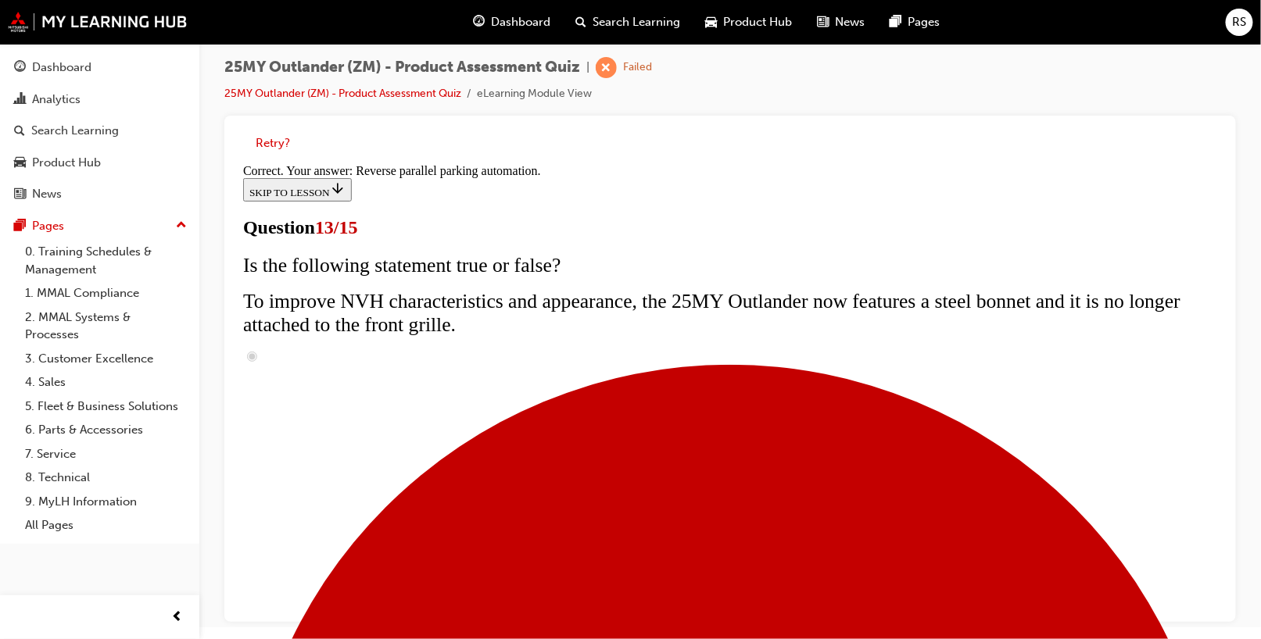
scroll to position [485, 0]
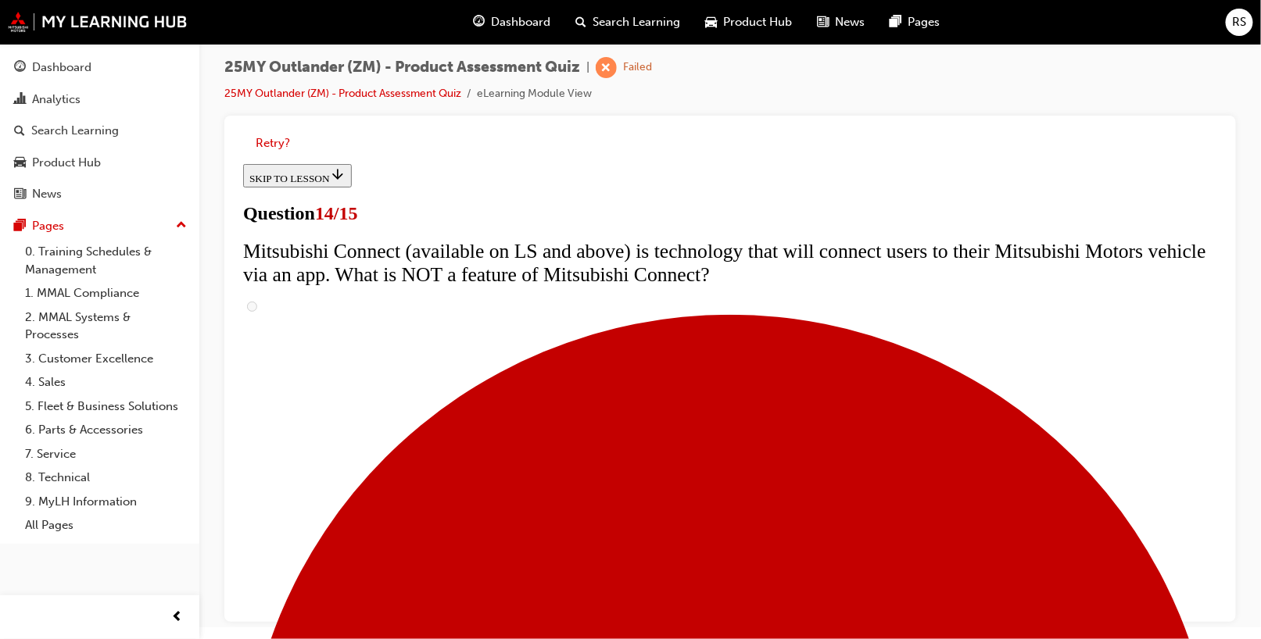
scroll to position [469, 0]
radio input "true"
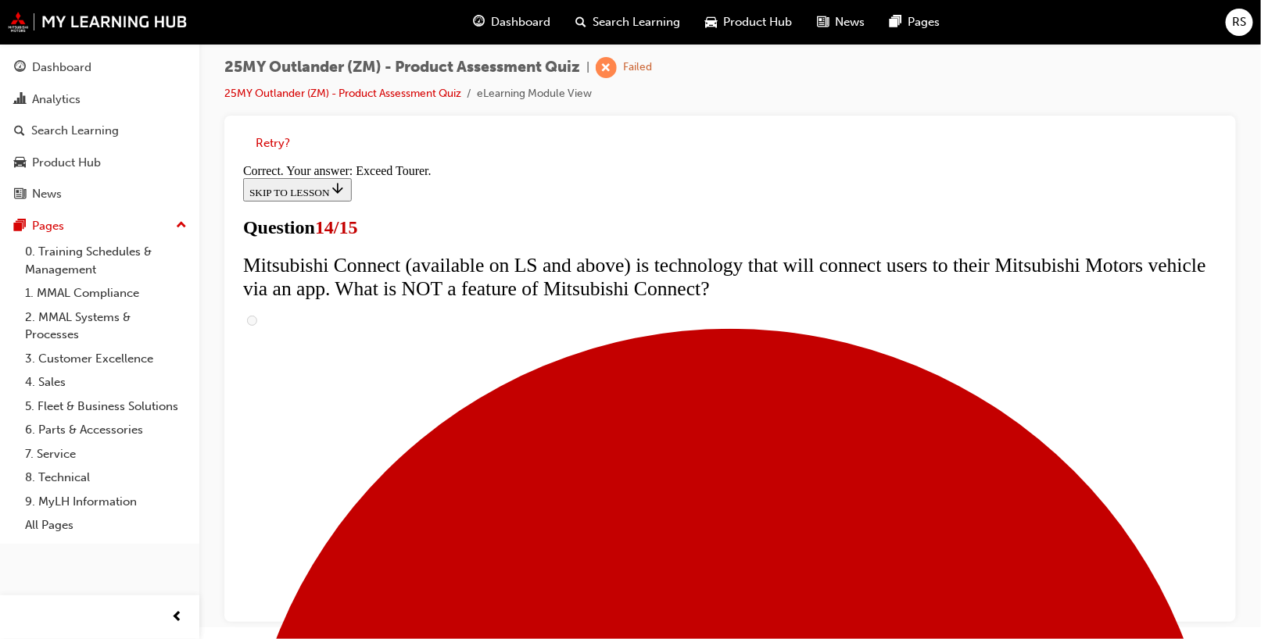
scroll to position [731, 0]
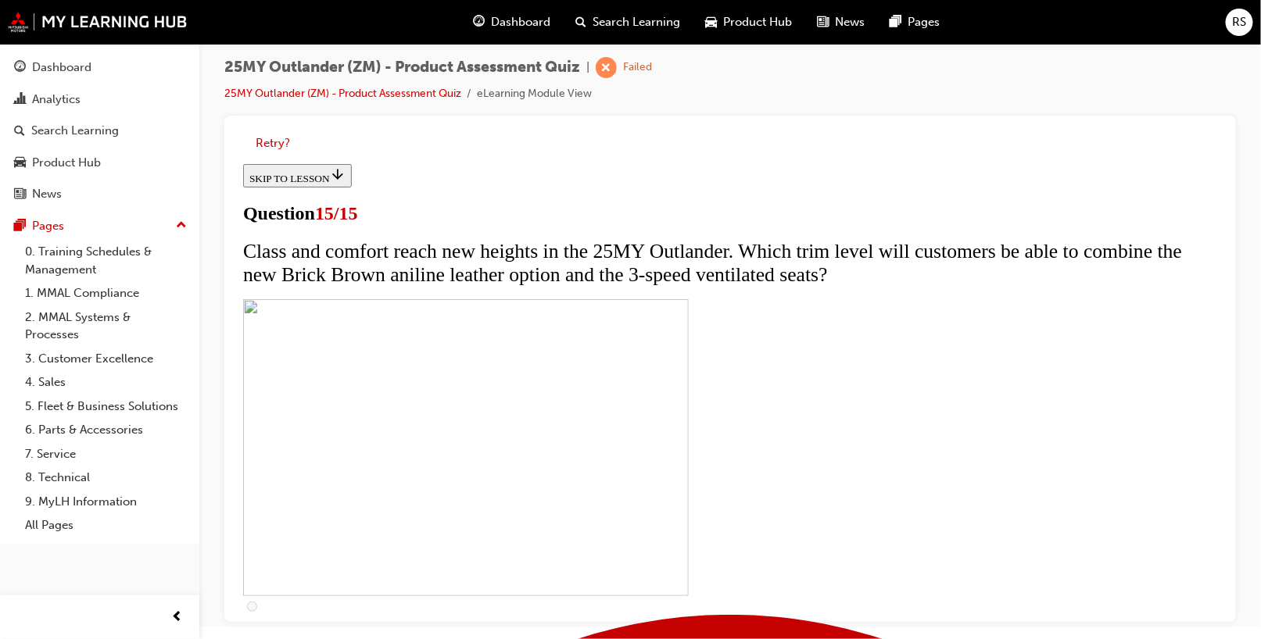
scroll to position [334, 0]
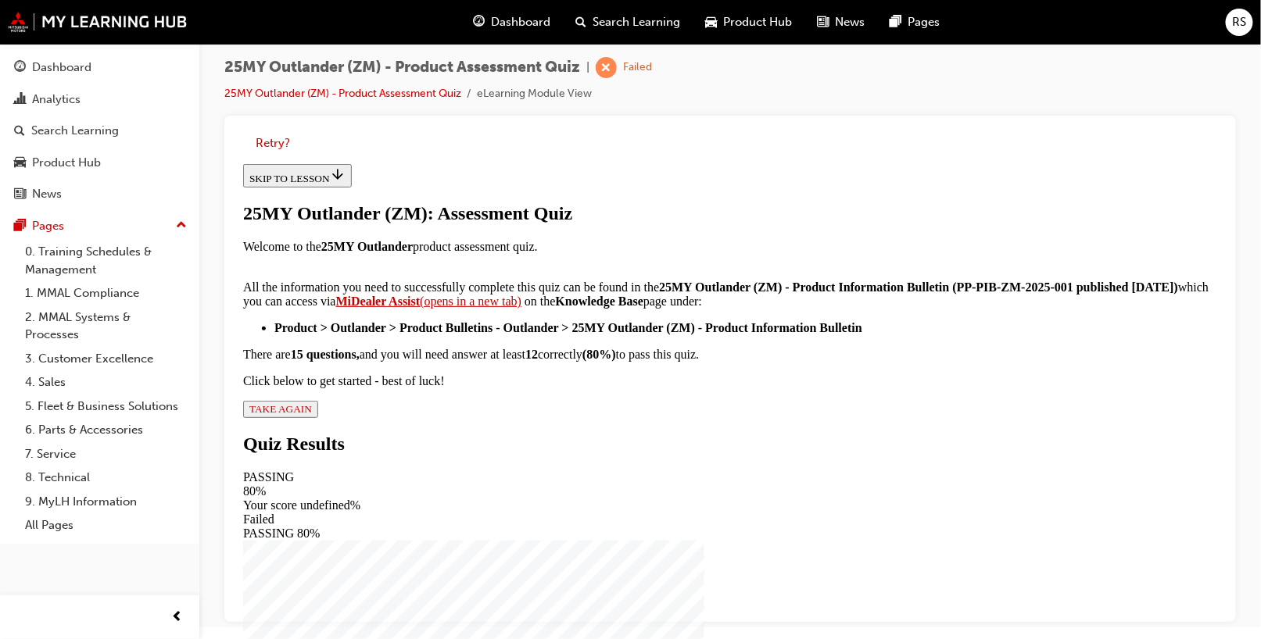
click at [311, 414] on span "TAKE AGAIN" at bounding box center [280, 408] width 63 height 12
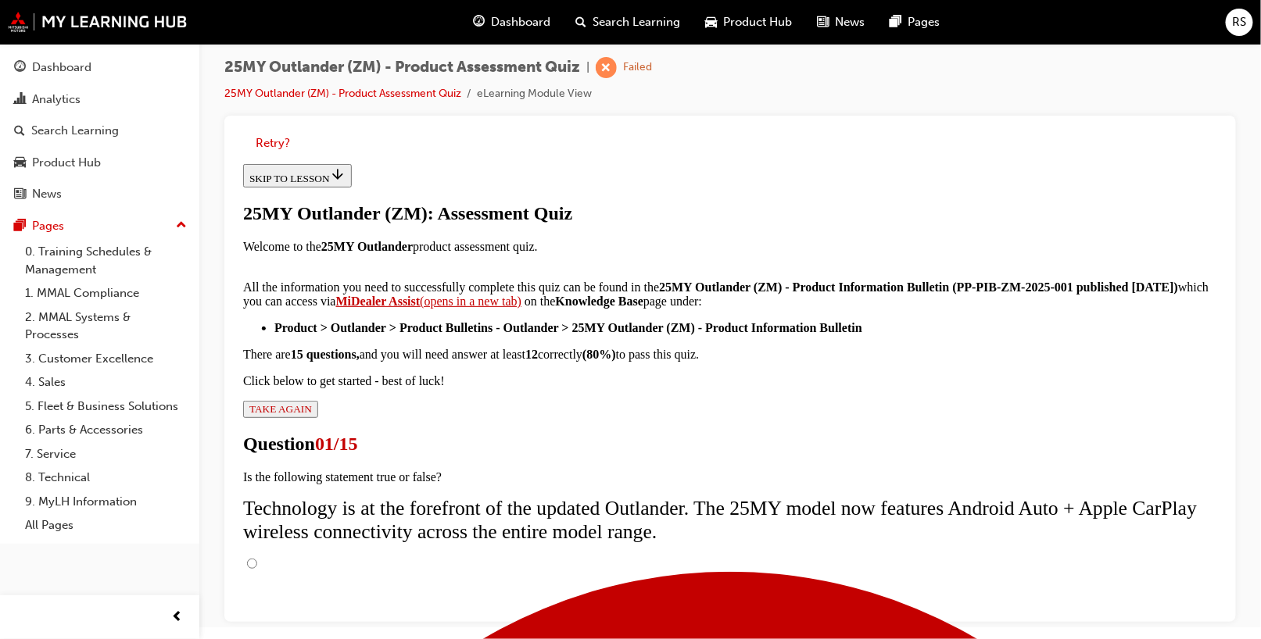
scroll to position [156, 0]
click at [256, 558] on input "True" at bounding box center [251, 563] width 10 height 10
radio input "true"
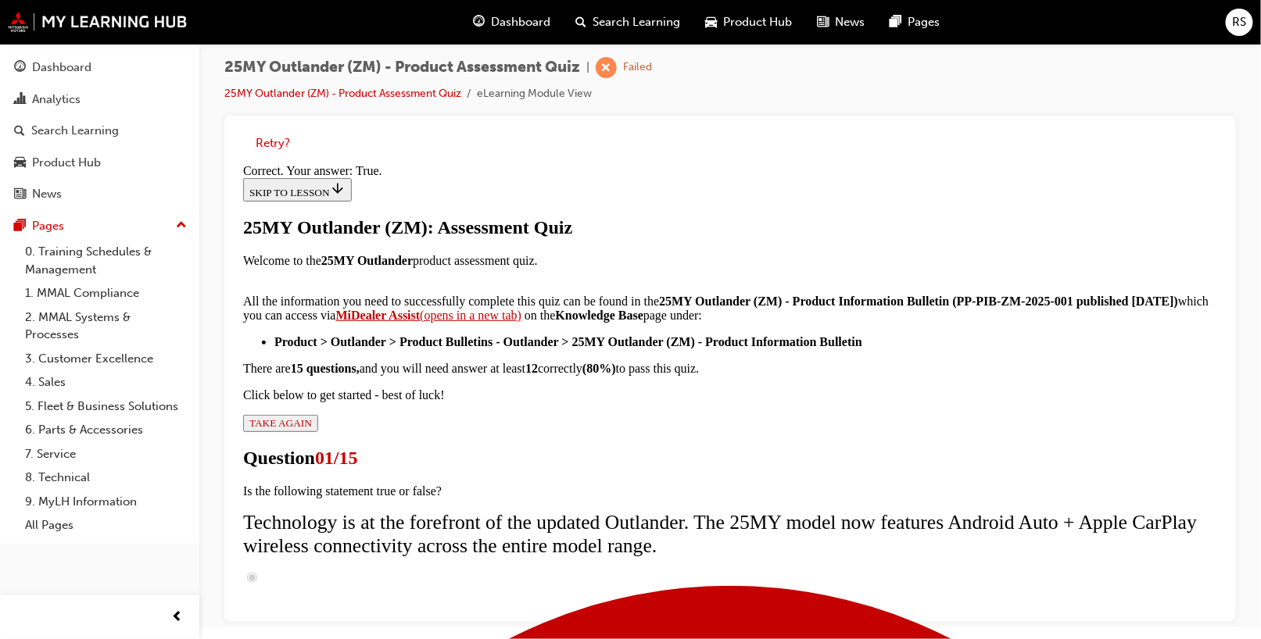
scroll to position [261, 0]
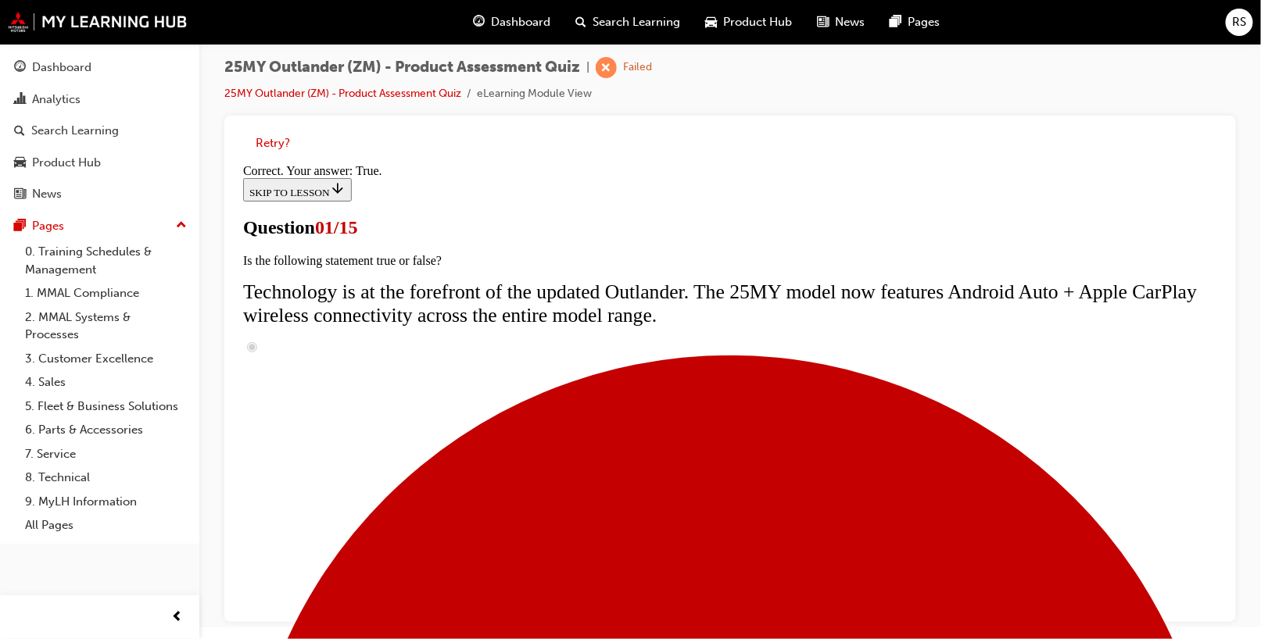
scroll to position [409, 0]
radio input "true"
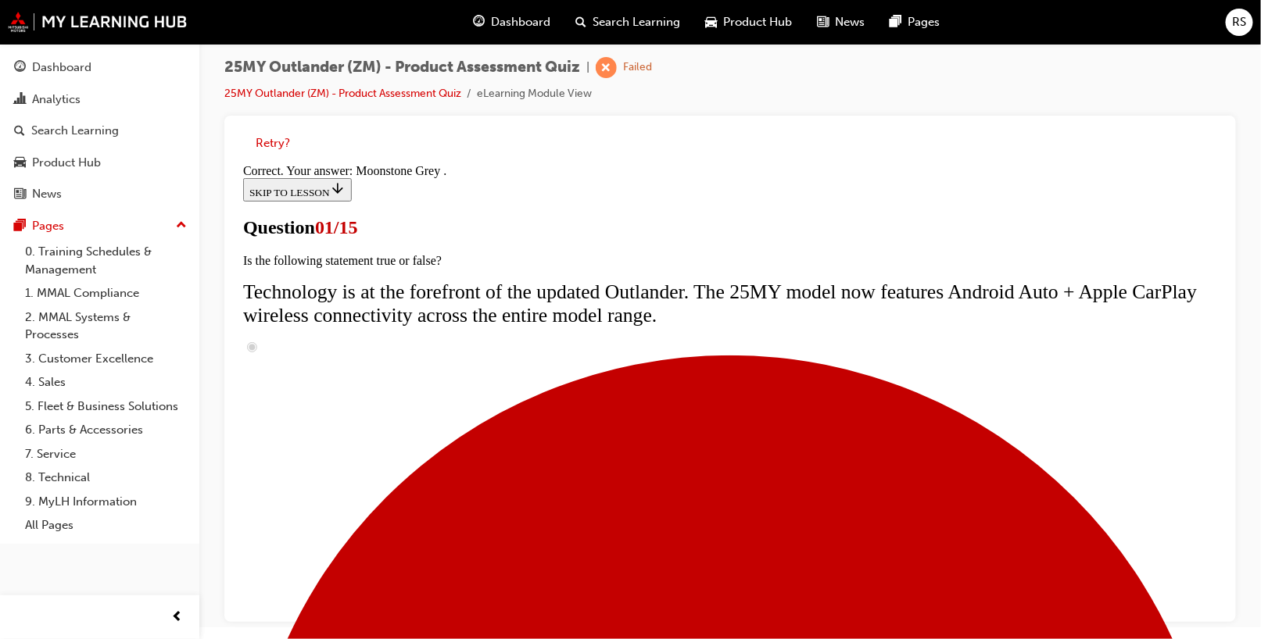
scroll to position [458, 0]
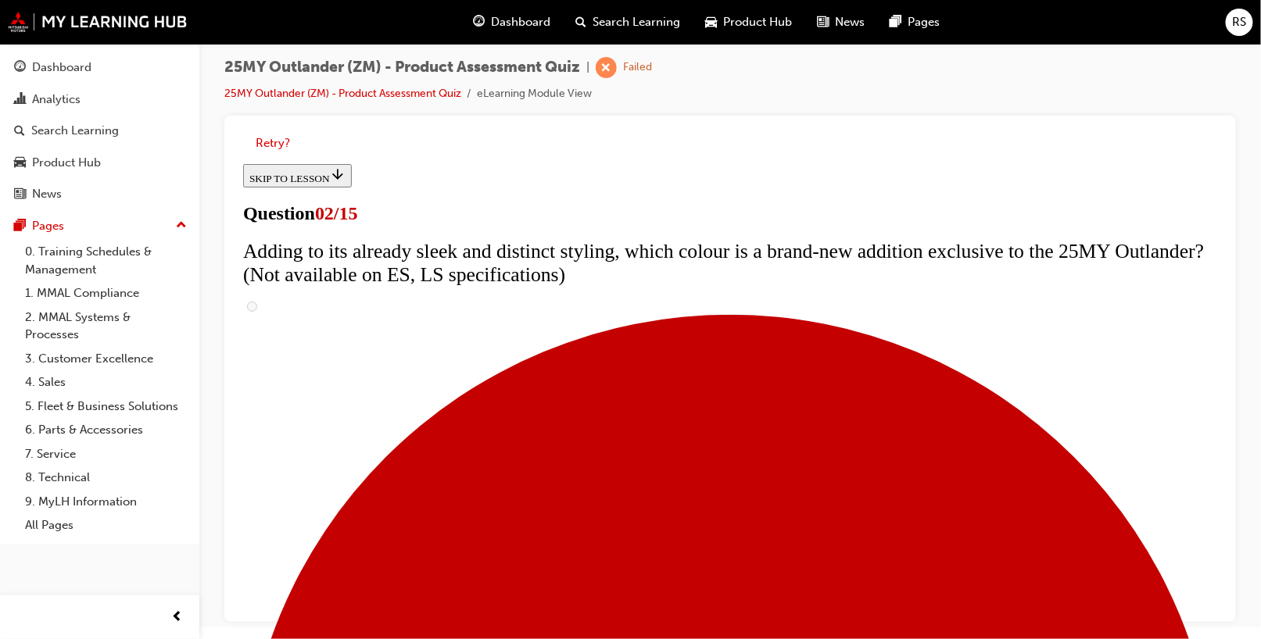
scroll to position [227, 0]
checkbox input "true"
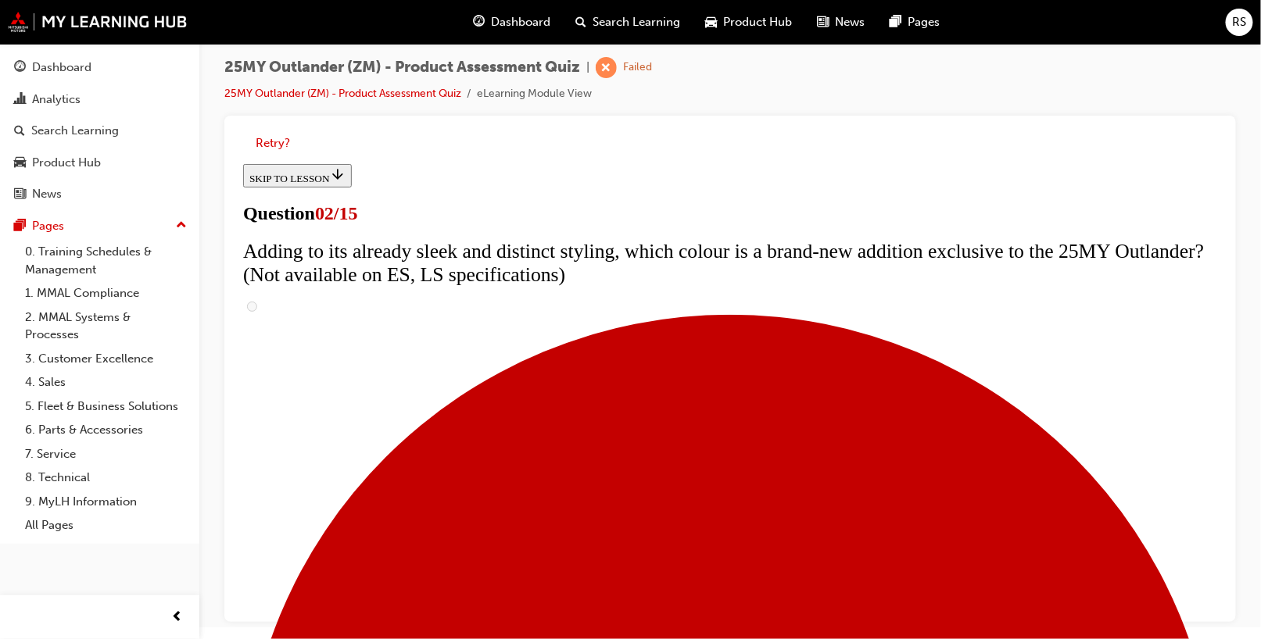
checkbox input "true"
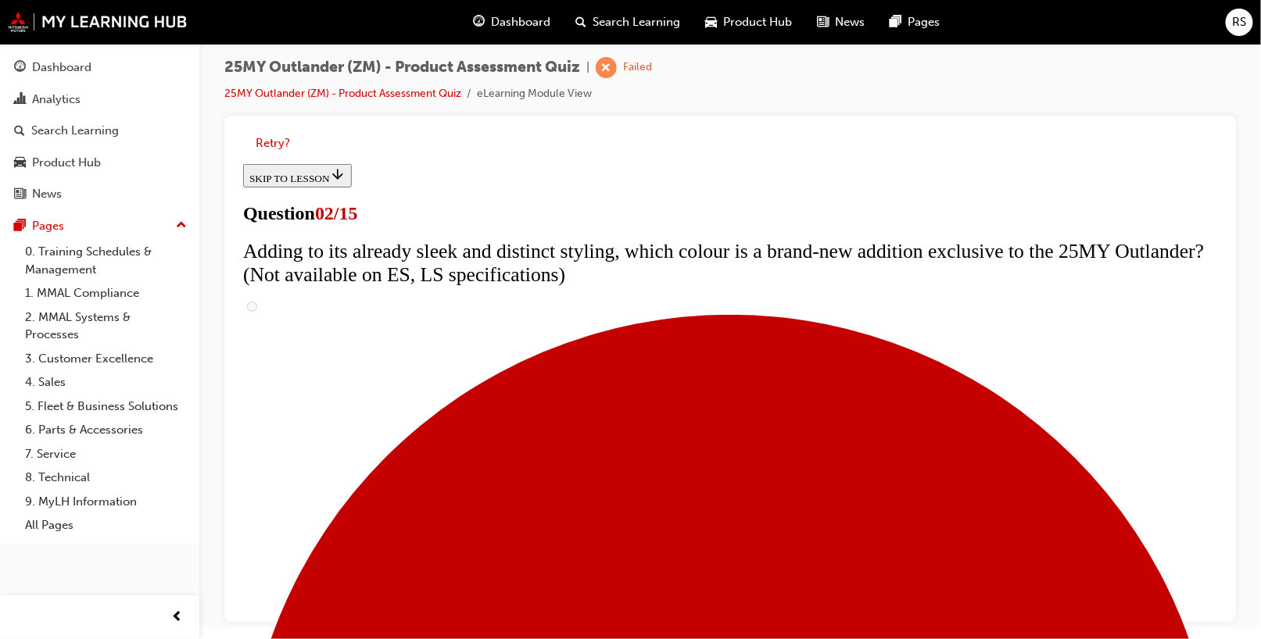
checkbox input "true"
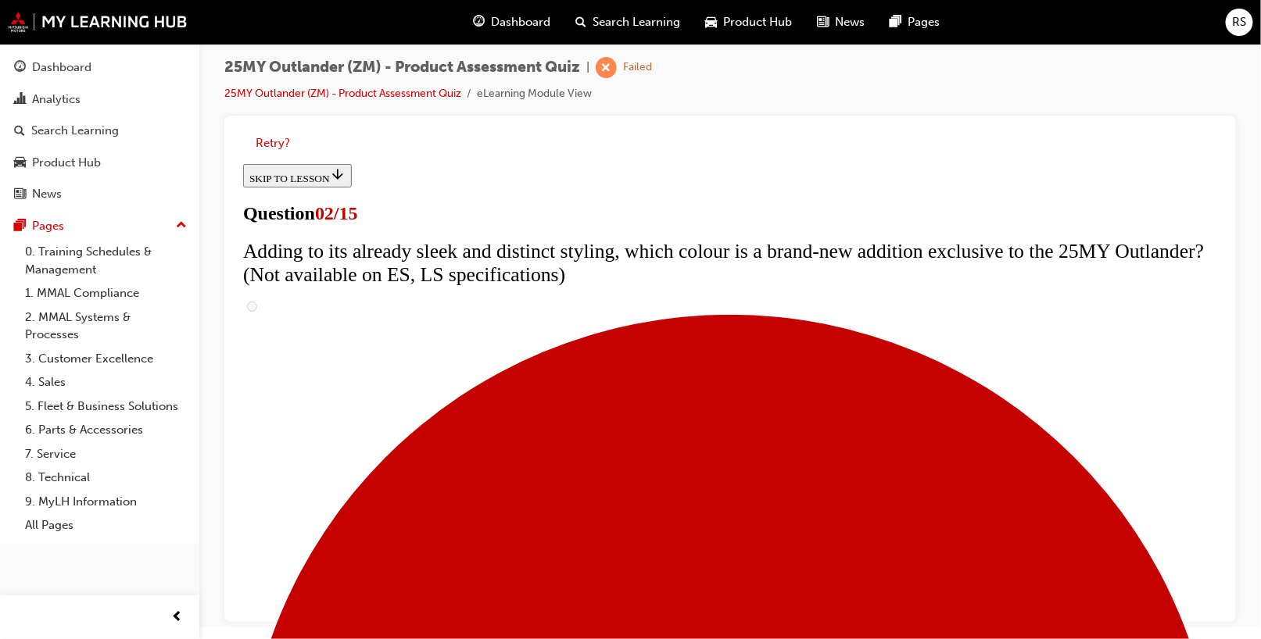
checkbox input "true"
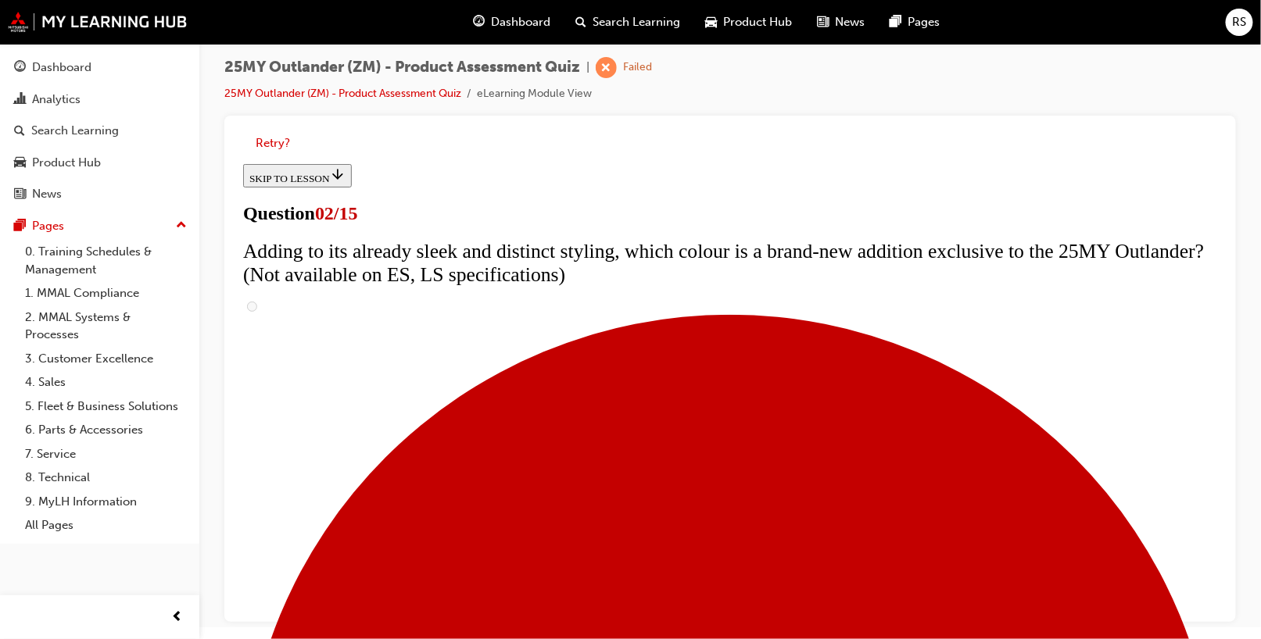
scroll to position [306, 0]
checkbox input "false"
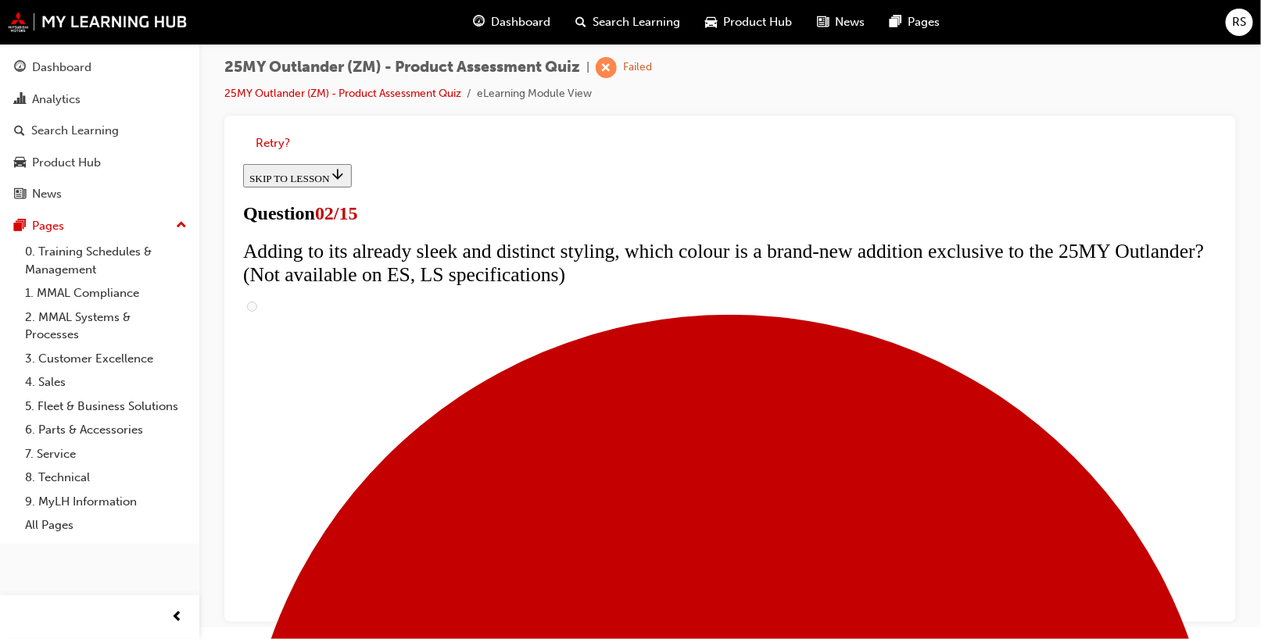
checkbox input "false"
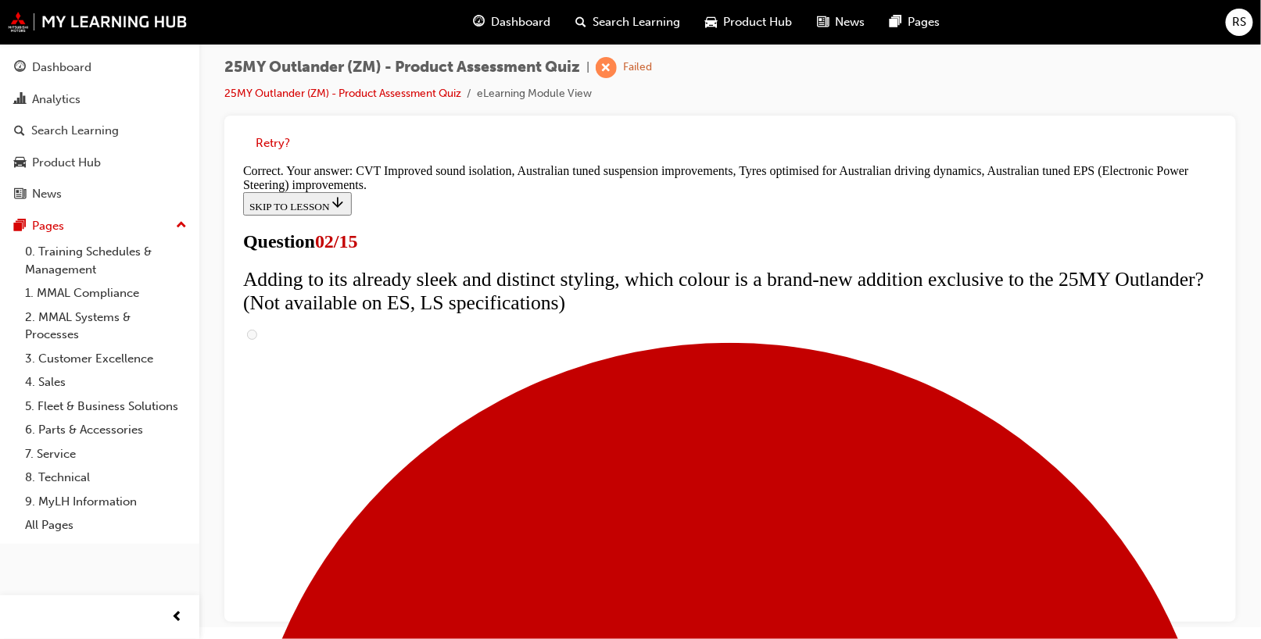
scroll to position [511, 0]
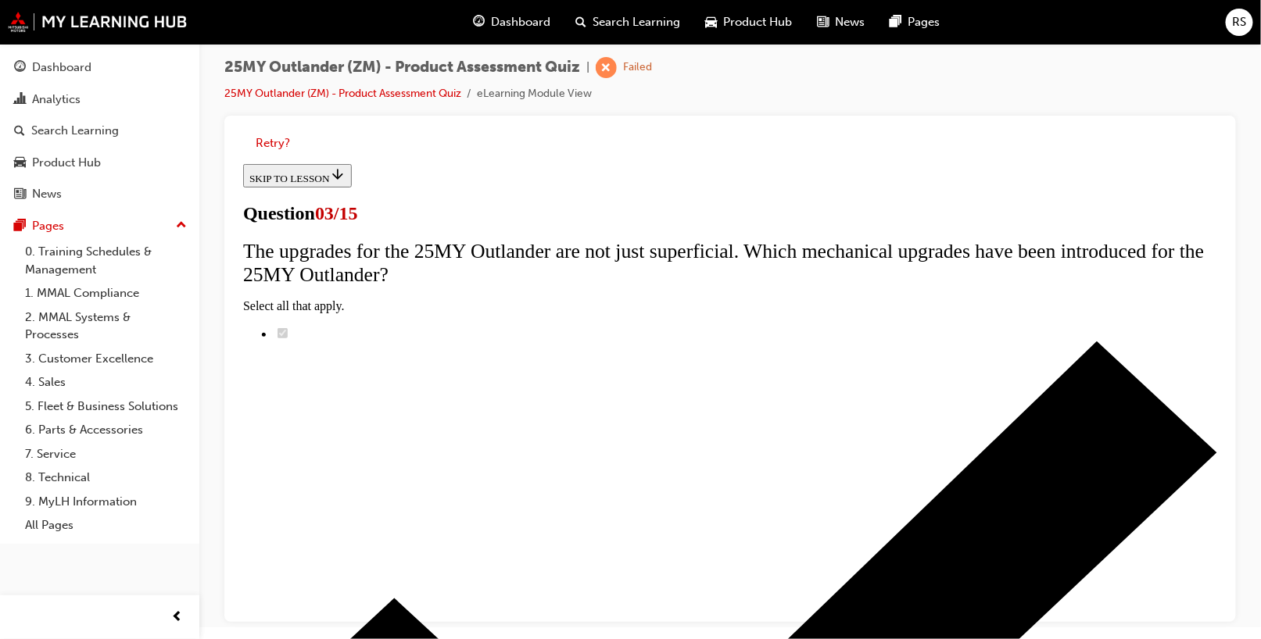
scroll to position [156, 0]
radio input "true"
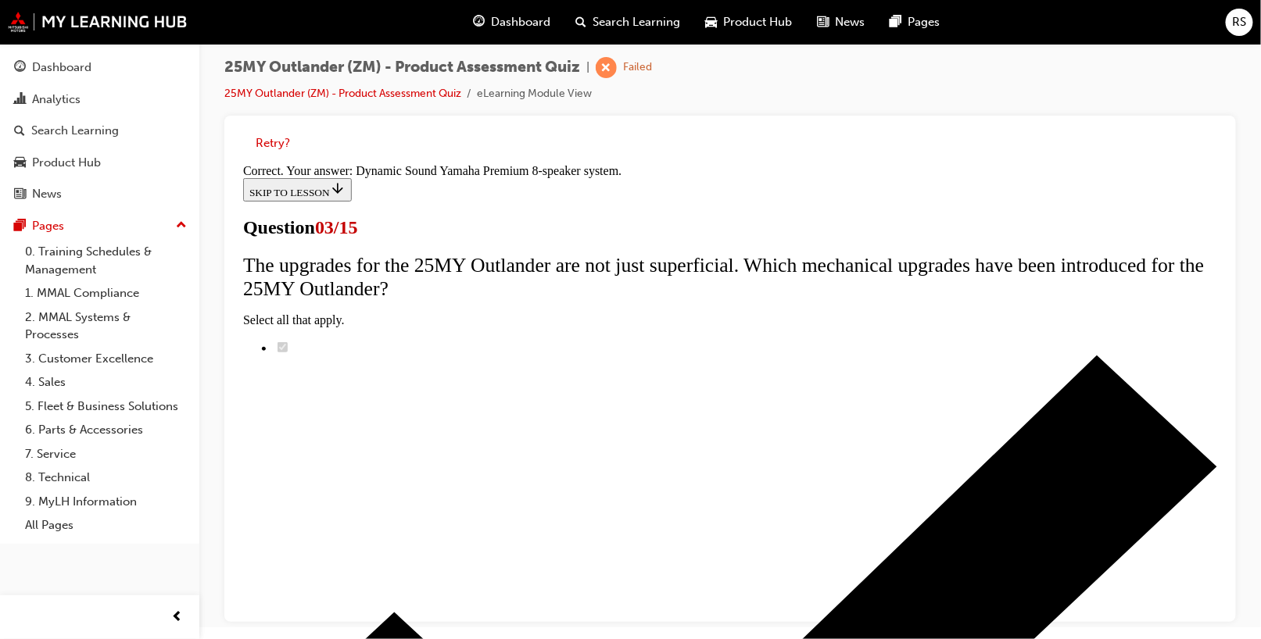
scroll to position [333, 0]
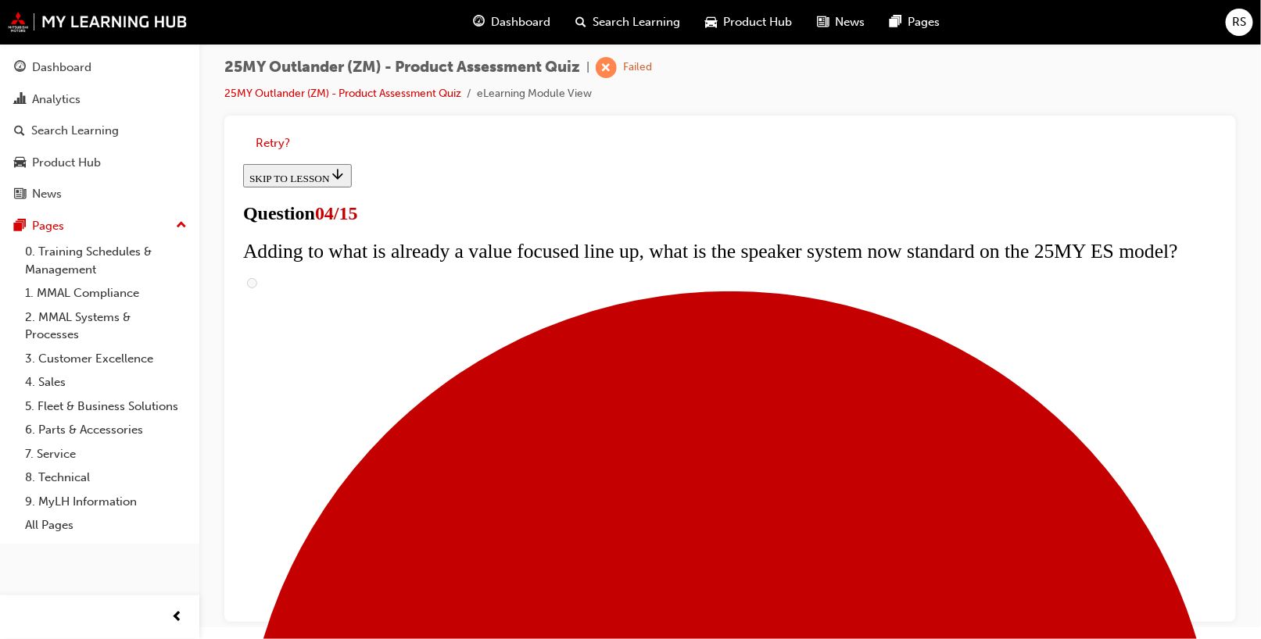
checkbox input "true"
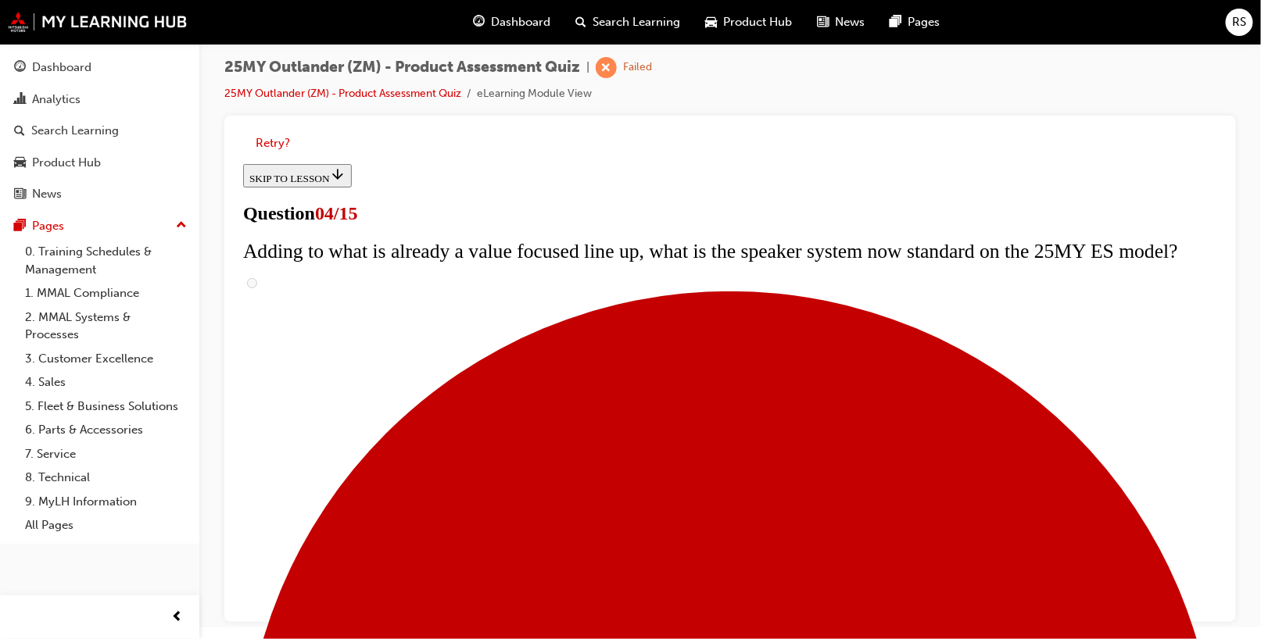
checkbox input "true"
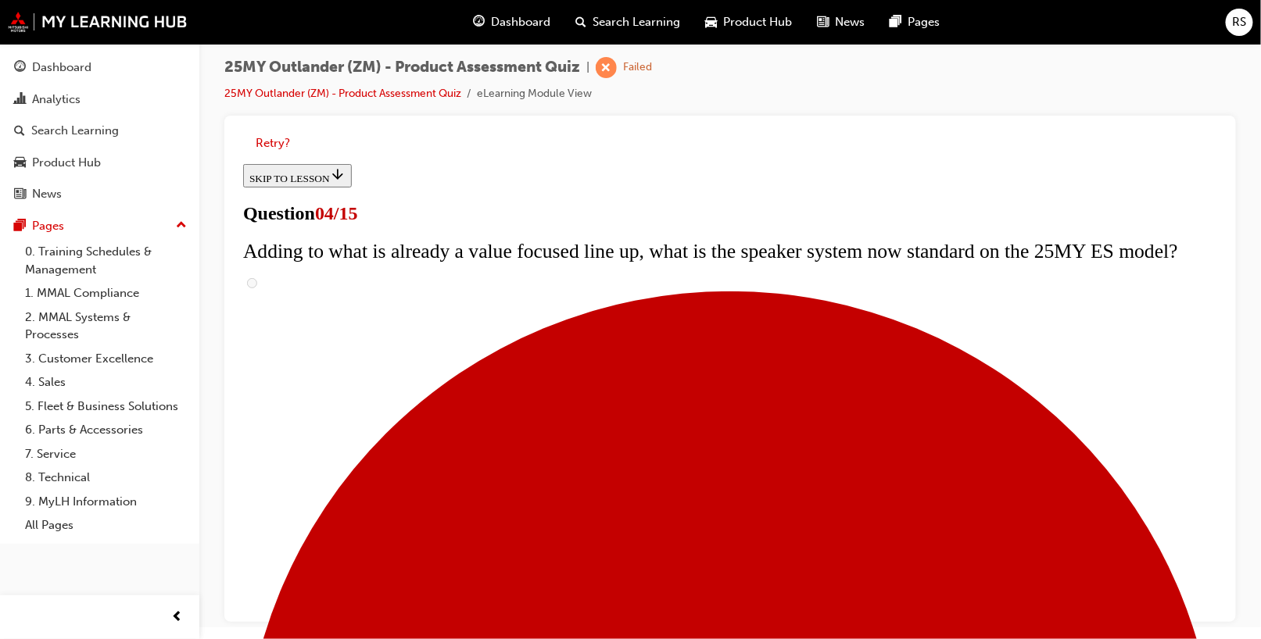
scroll to position [391, 0]
checkbox input "true"
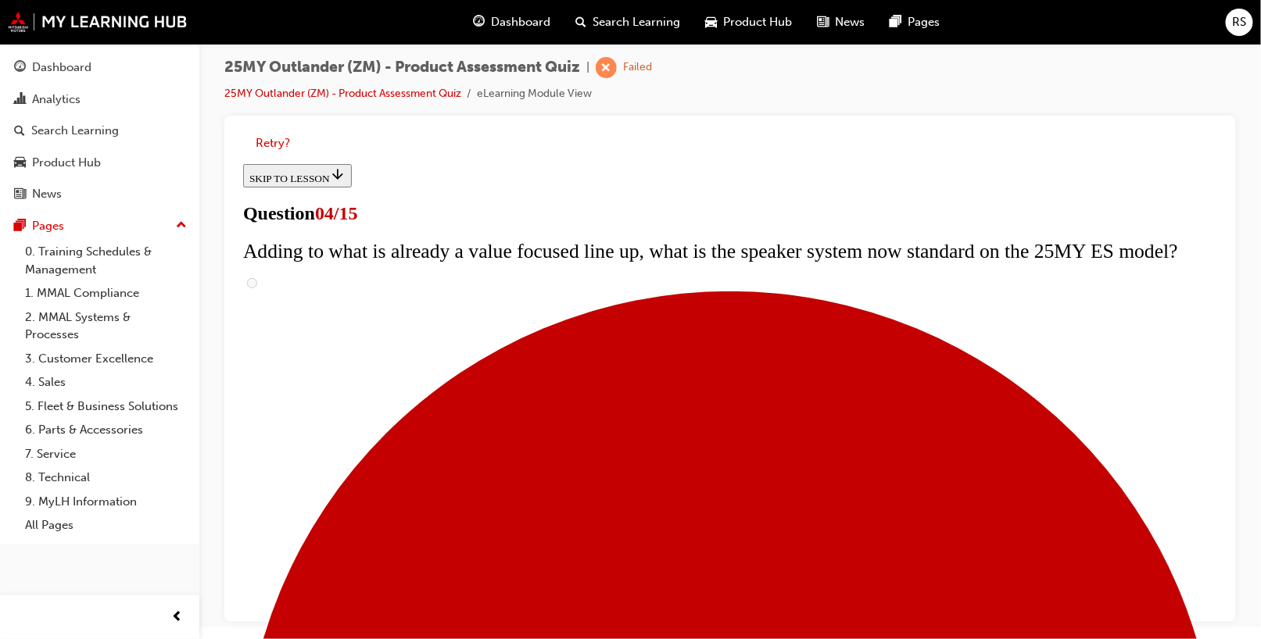
checkbox input "true"
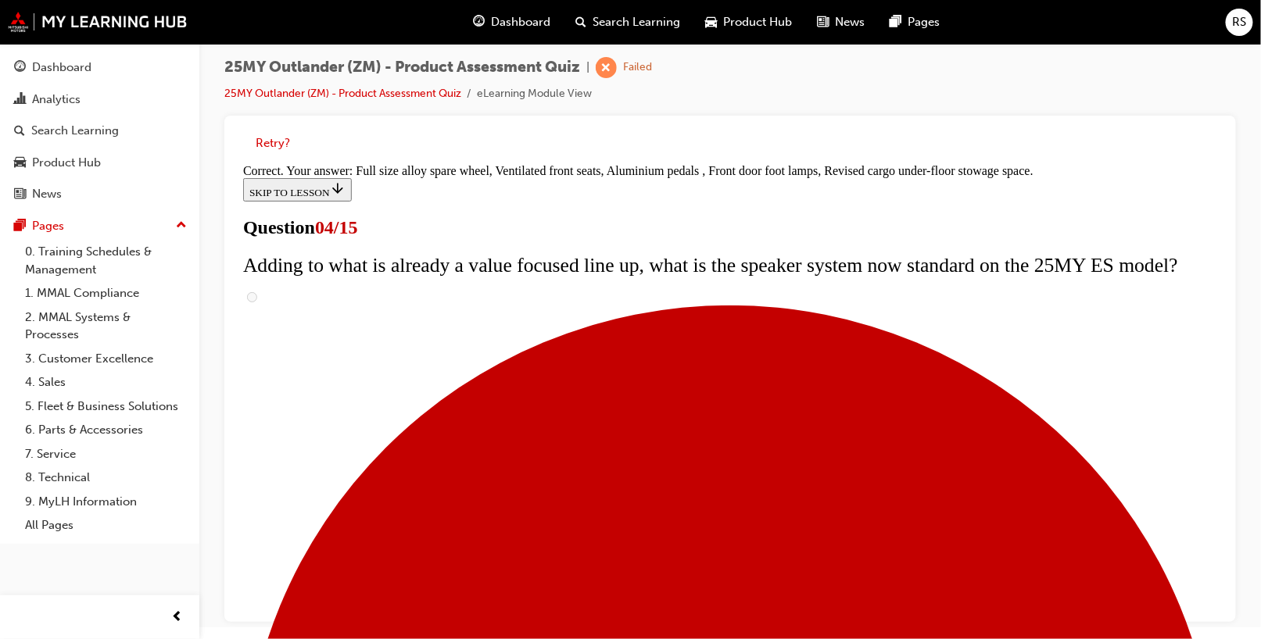
scroll to position [574, 0]
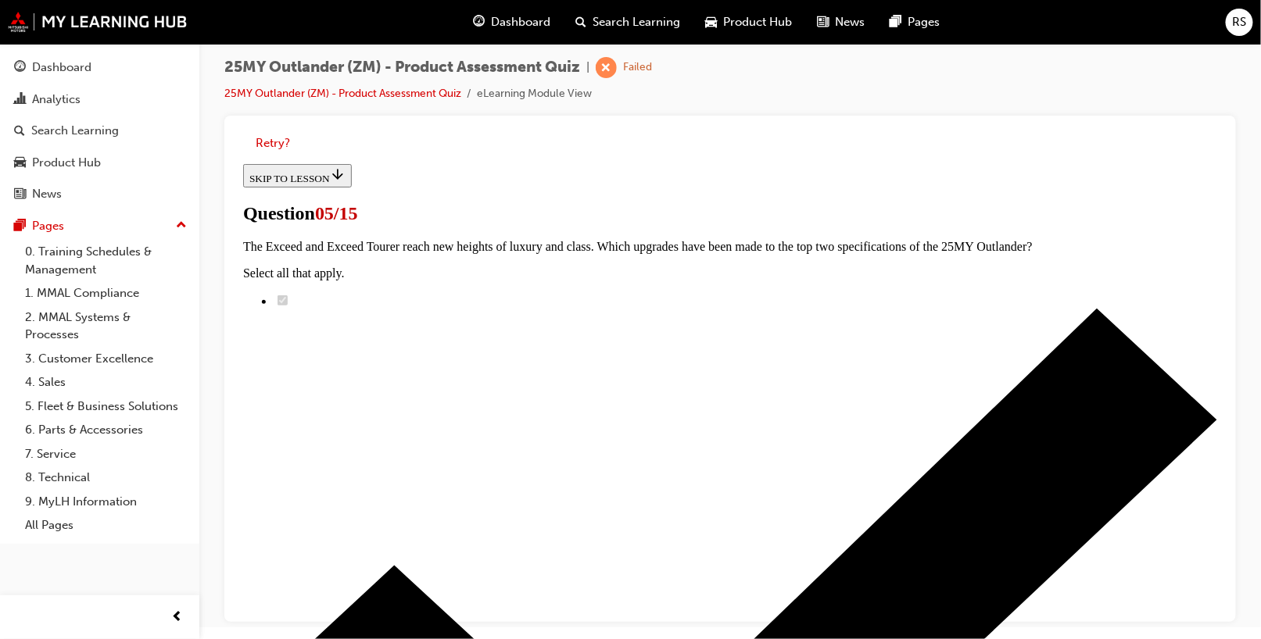
scroll to position [391, 0]
radio input "true"
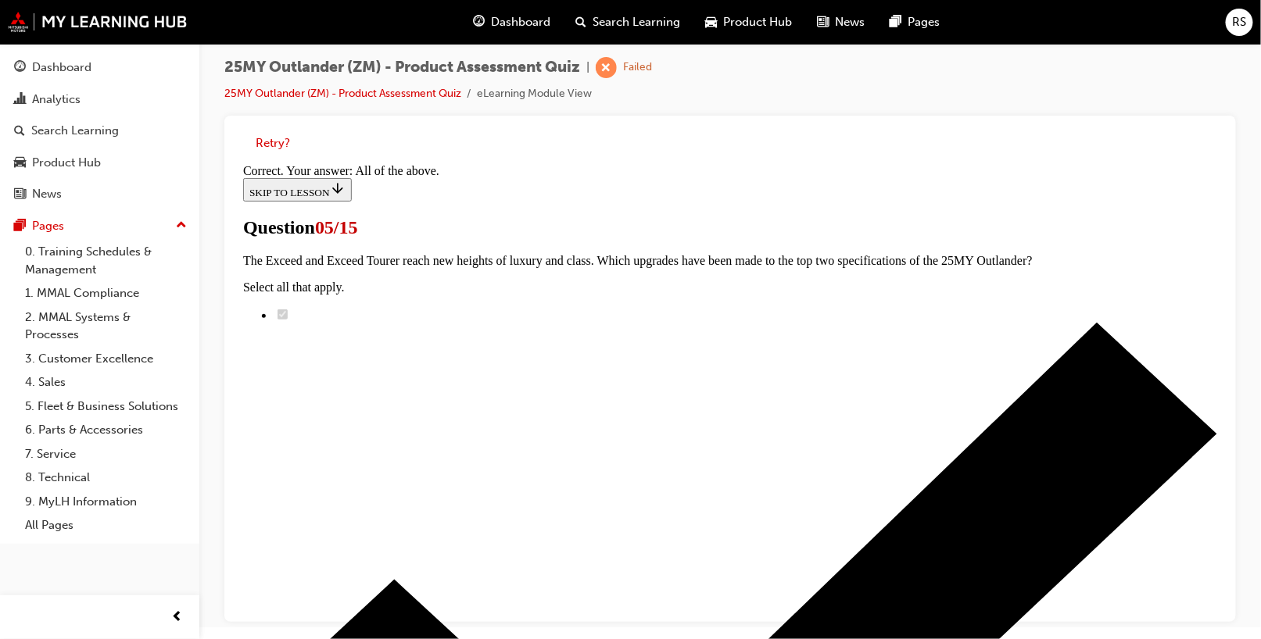
scroll to position [458, 0]
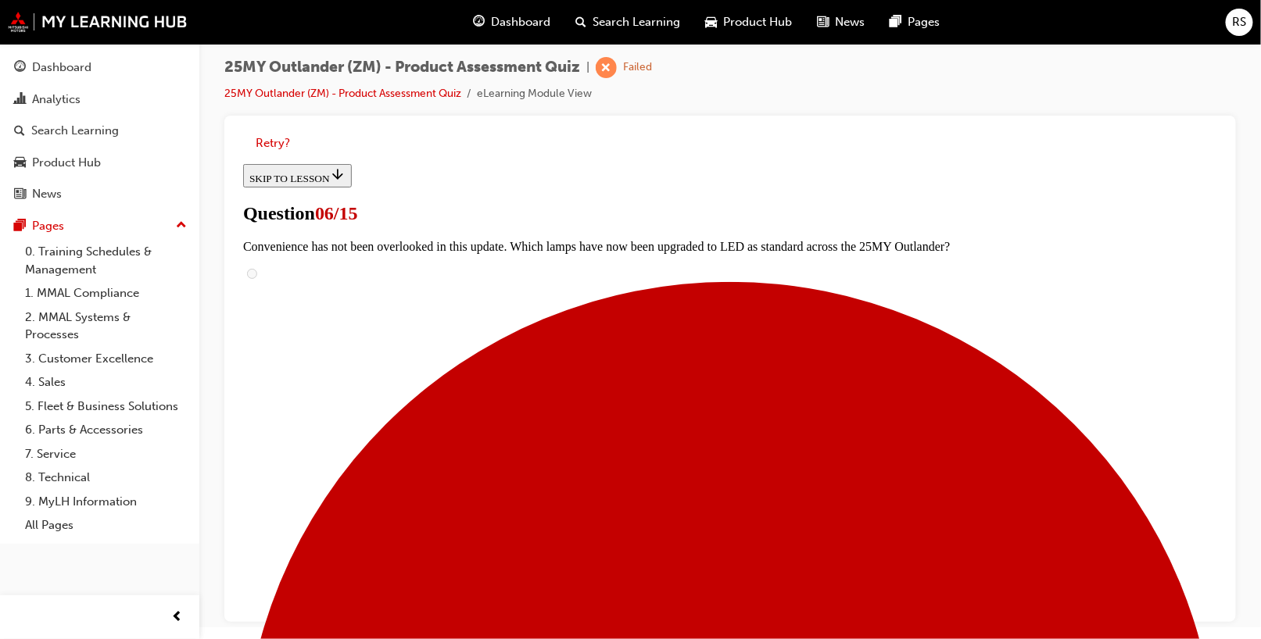
scroll to position [391, 0]
radio input "true"
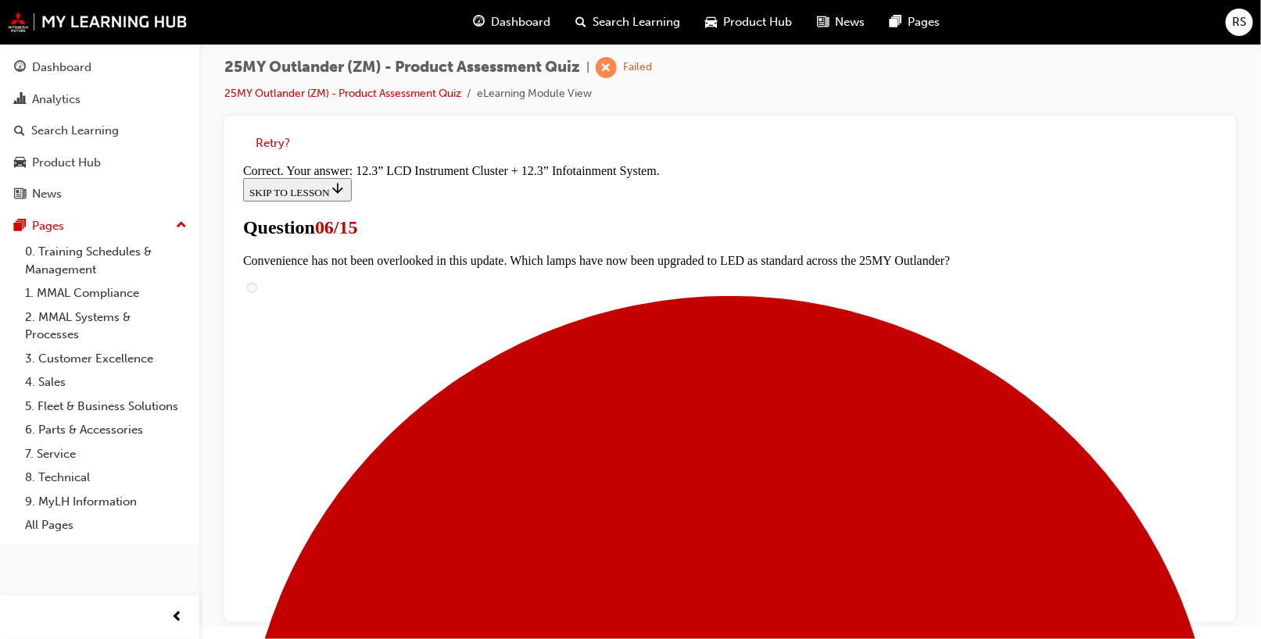
scroll to position [606, 0]
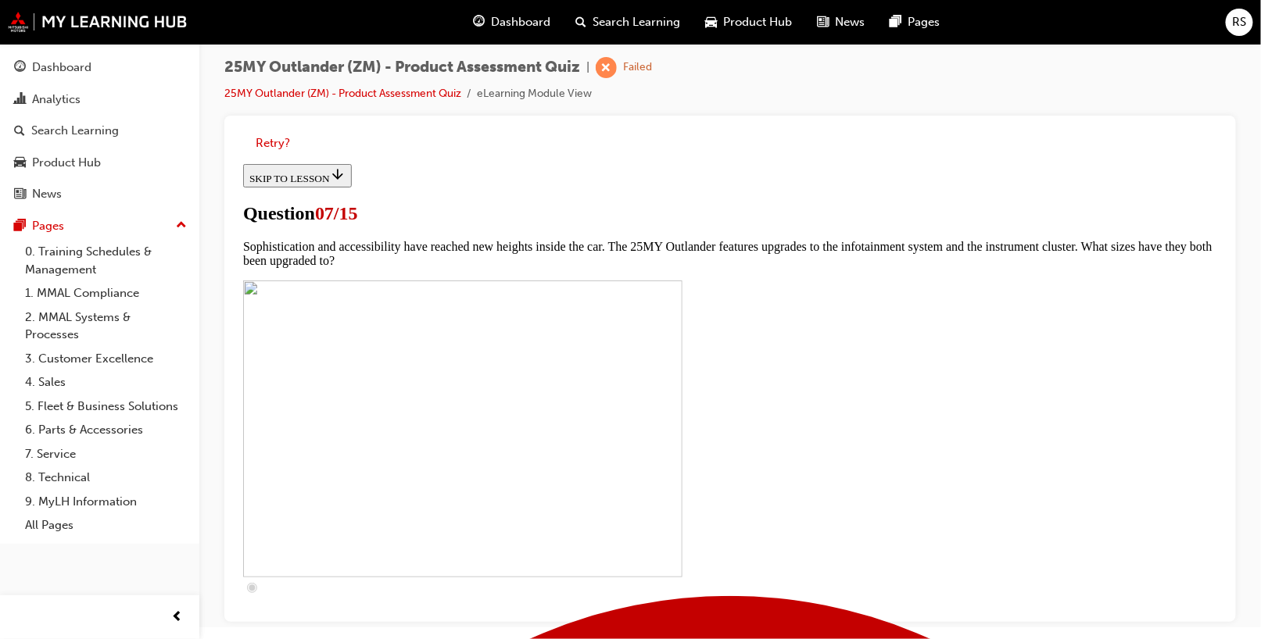
scroll to position [547, 0]
checkbox input "true"
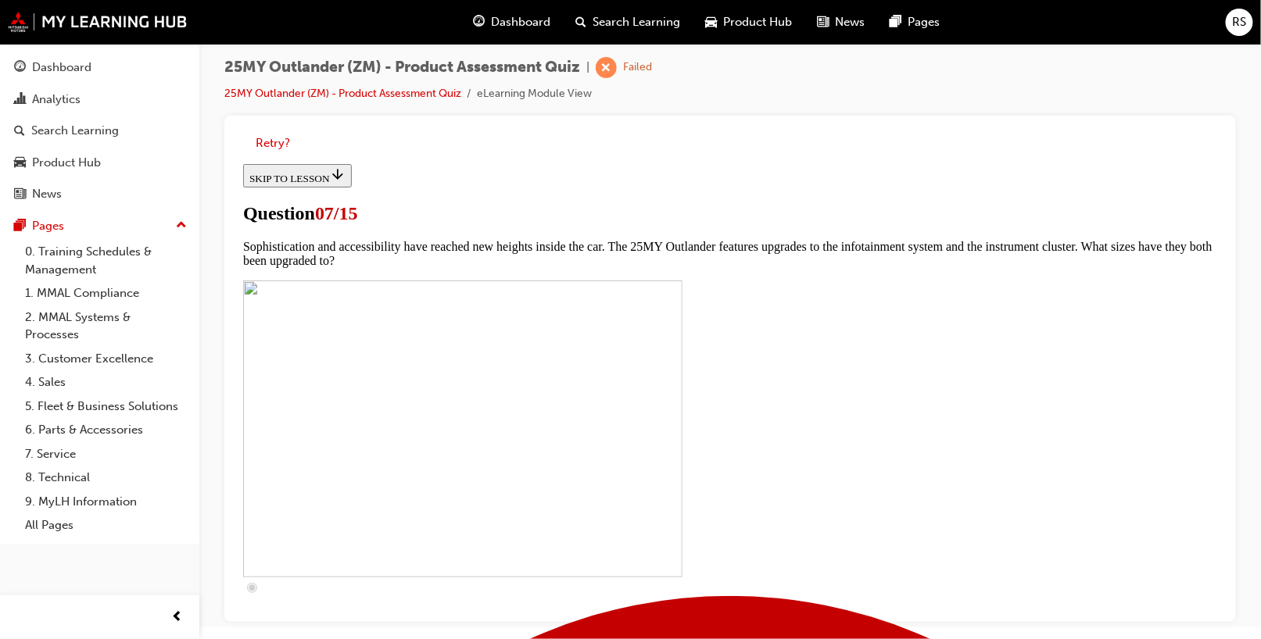
checkbox input "true"
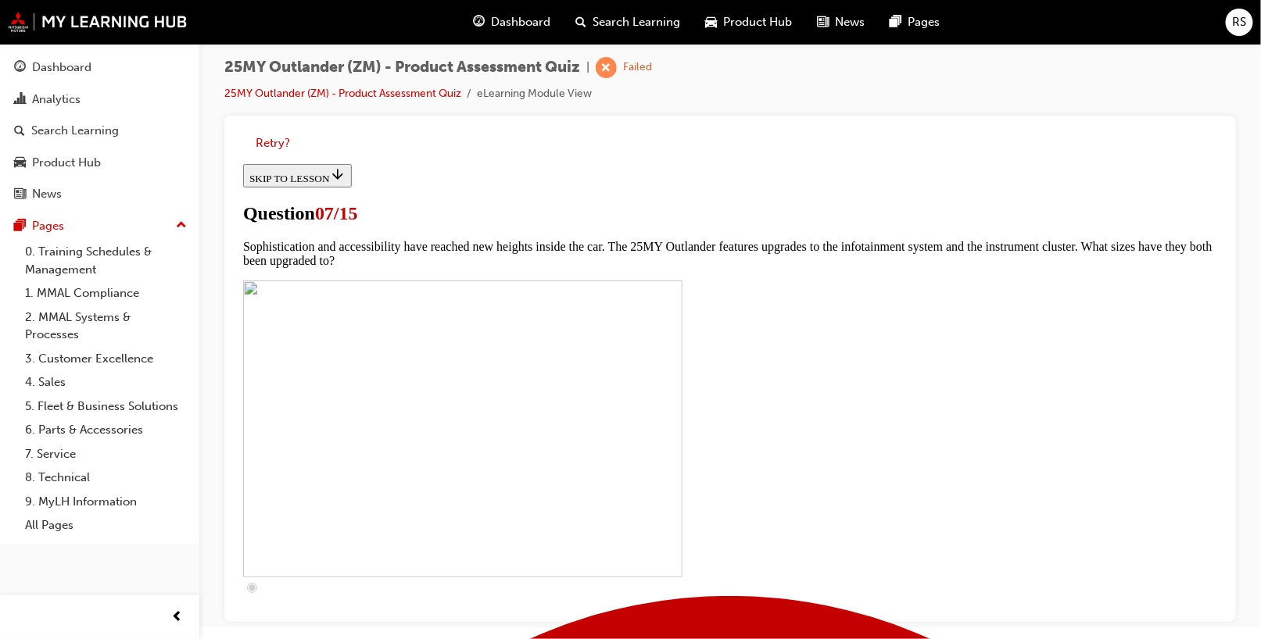
checkbox input "true"
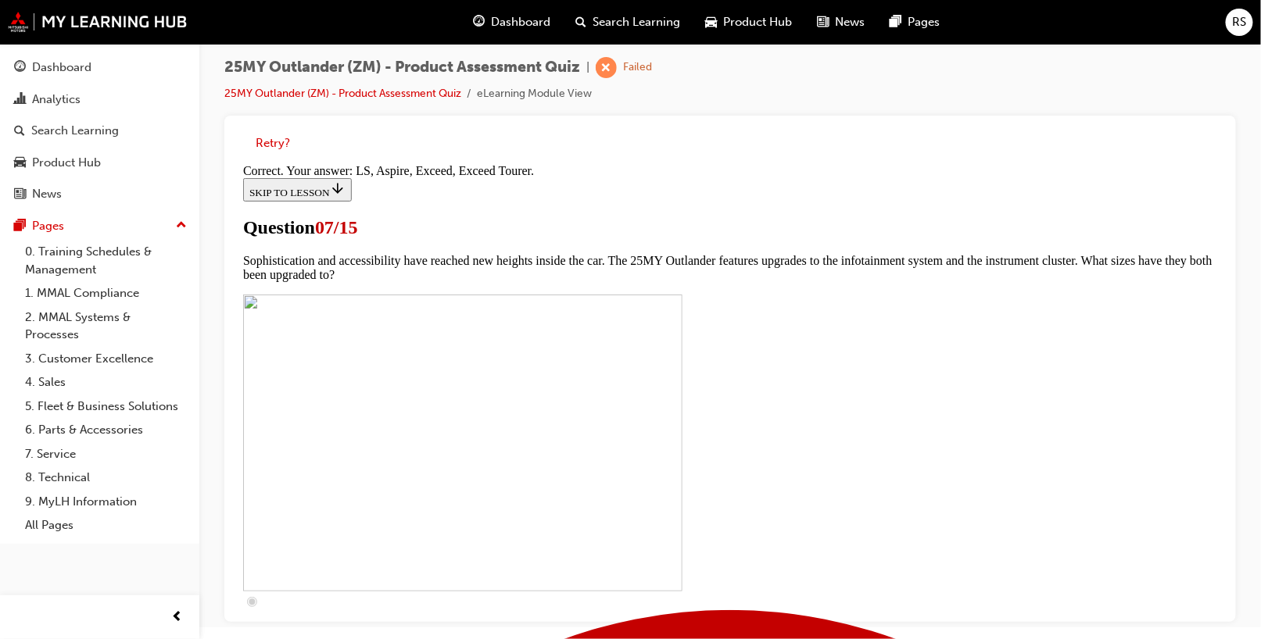
scroll to position [784, 0]
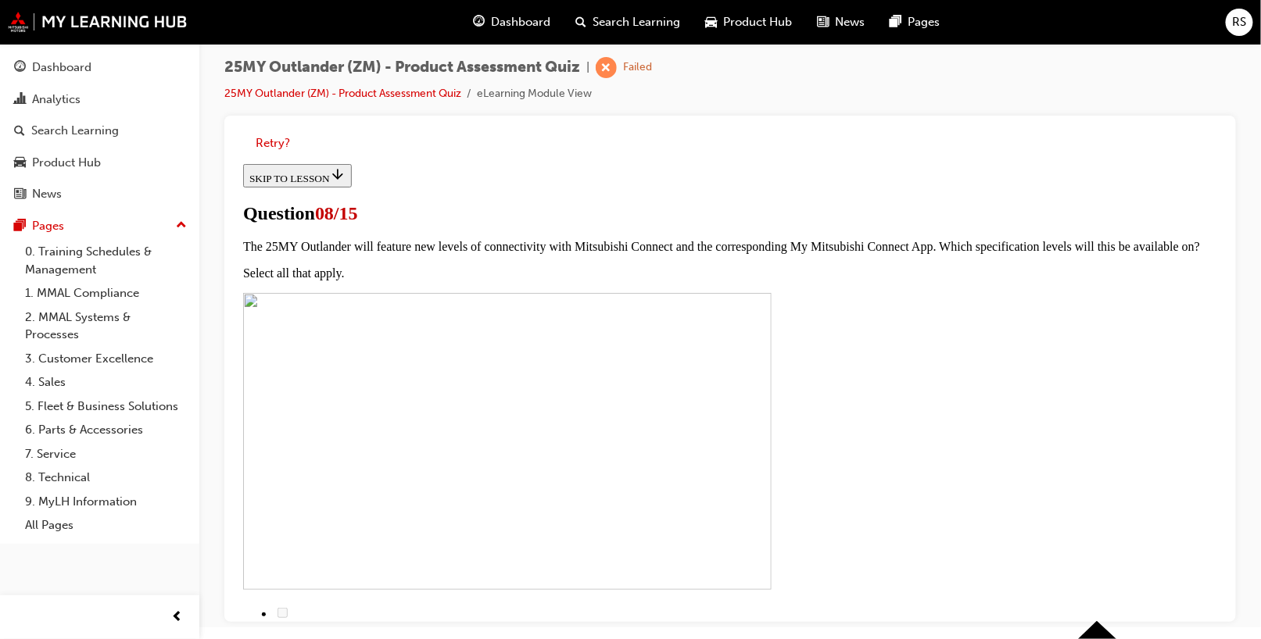
scroll to position [156, 0]
radio input "true"
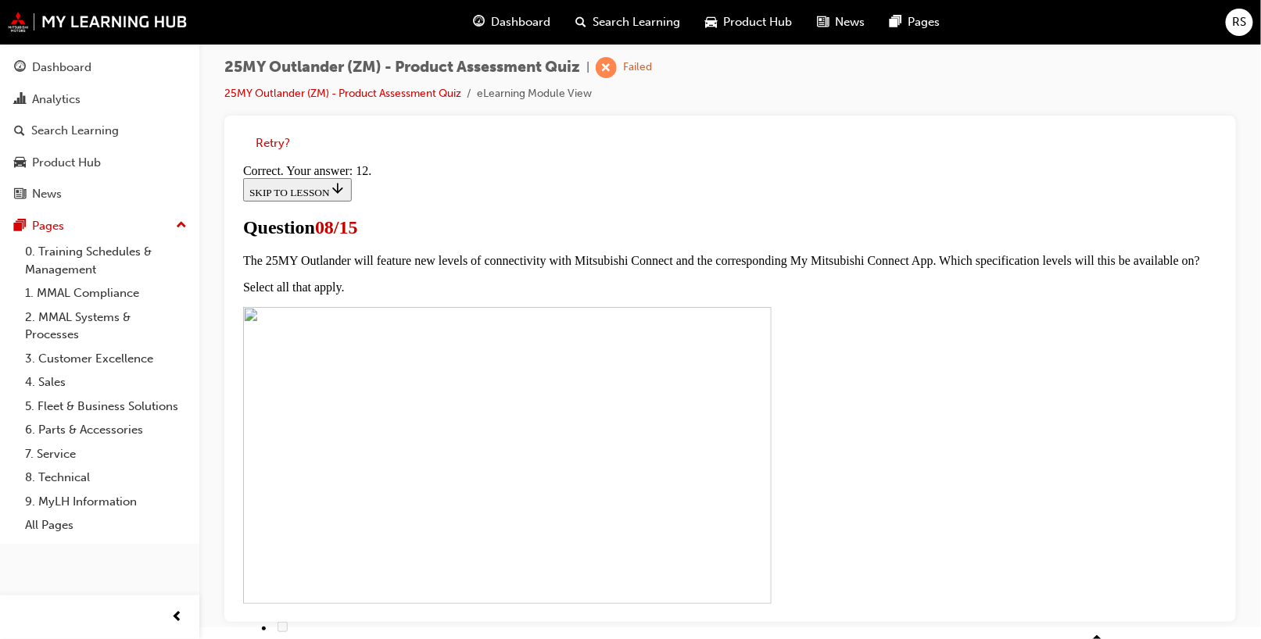
scroll to position [333, 0]
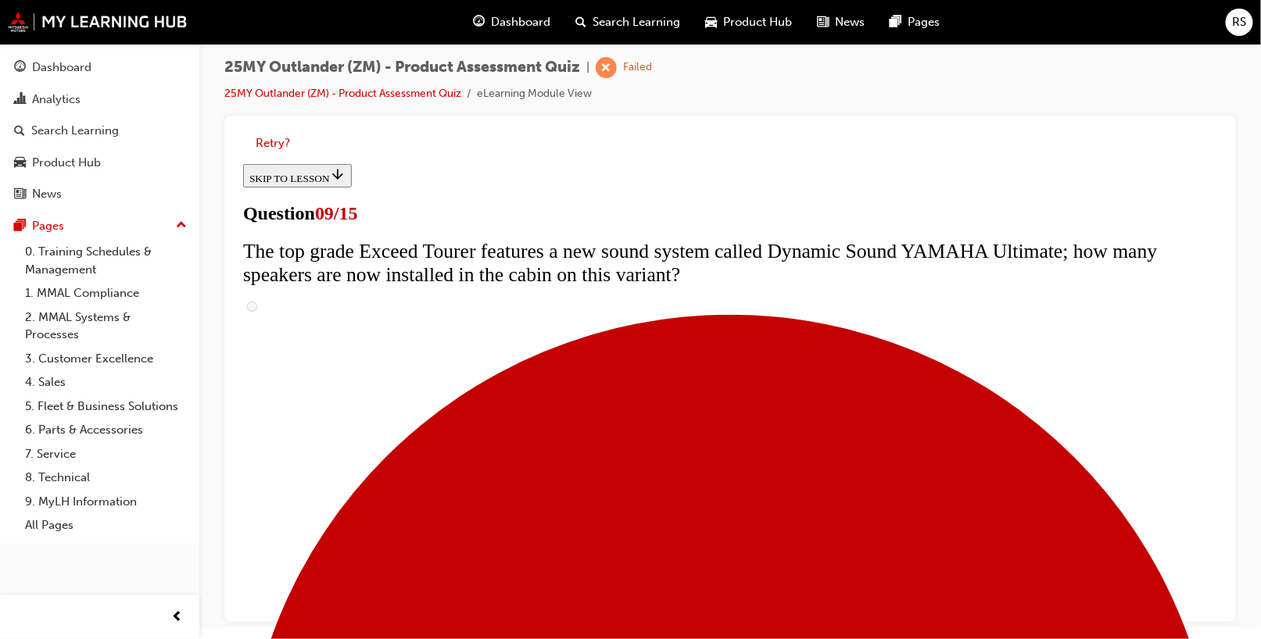
scroll to position [703, 0]
radio input "true"
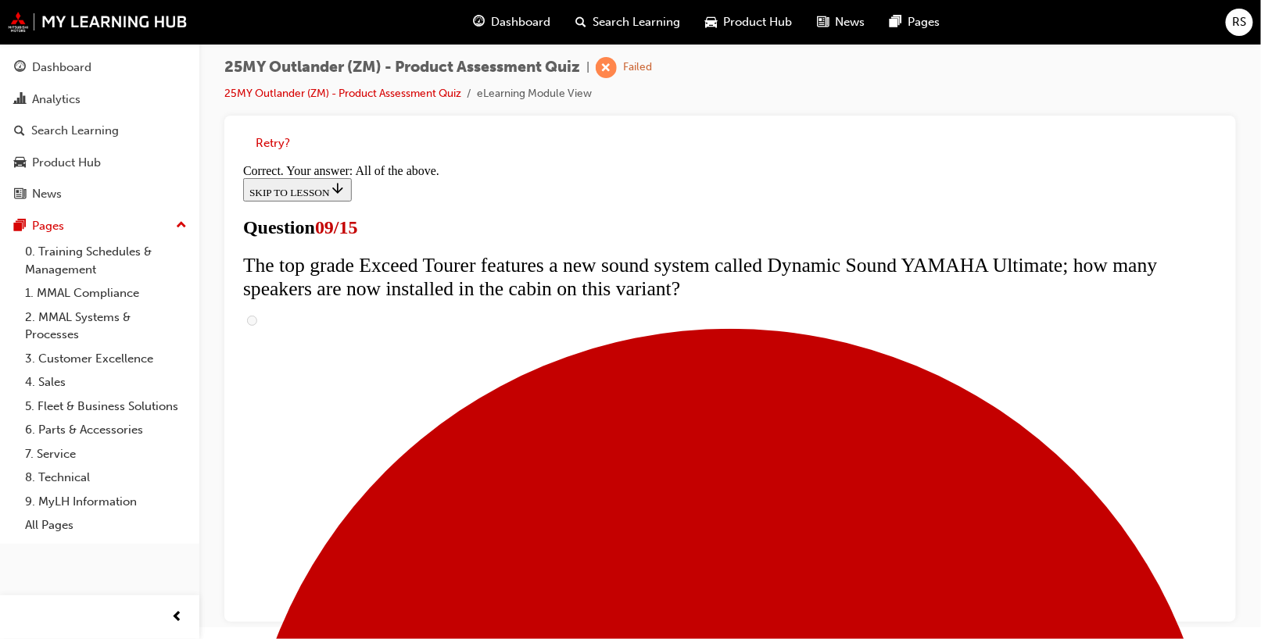
scroll to position [892, 0]
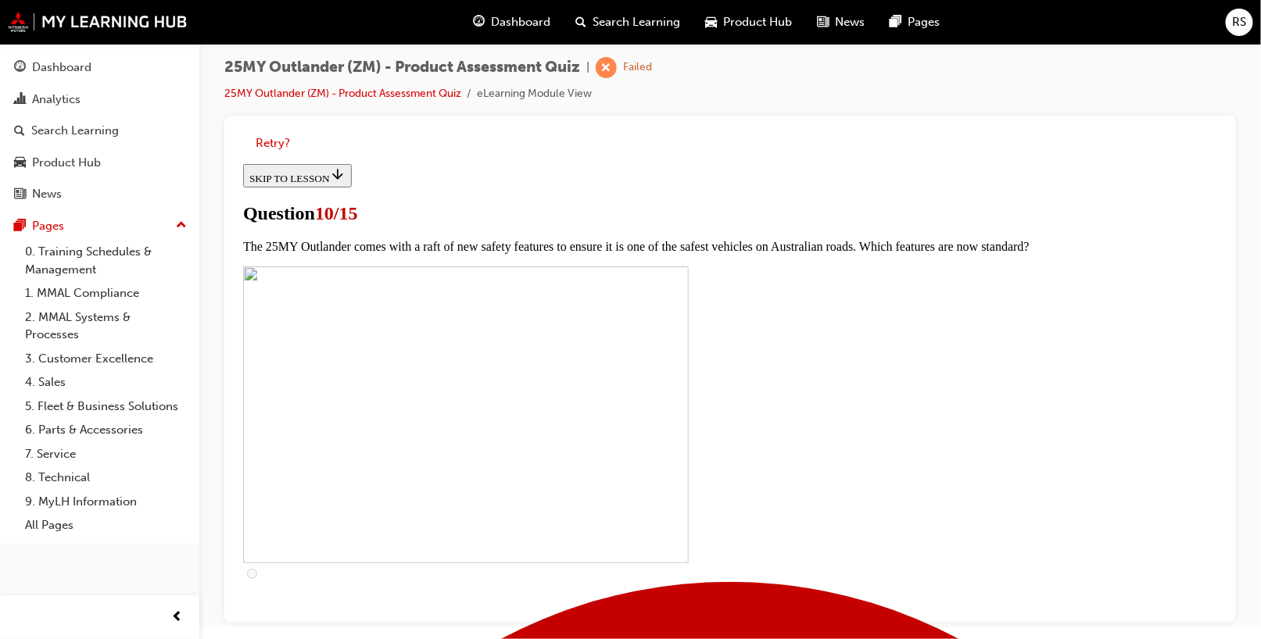
scroll to position [391, 0]
checkbox input "true"
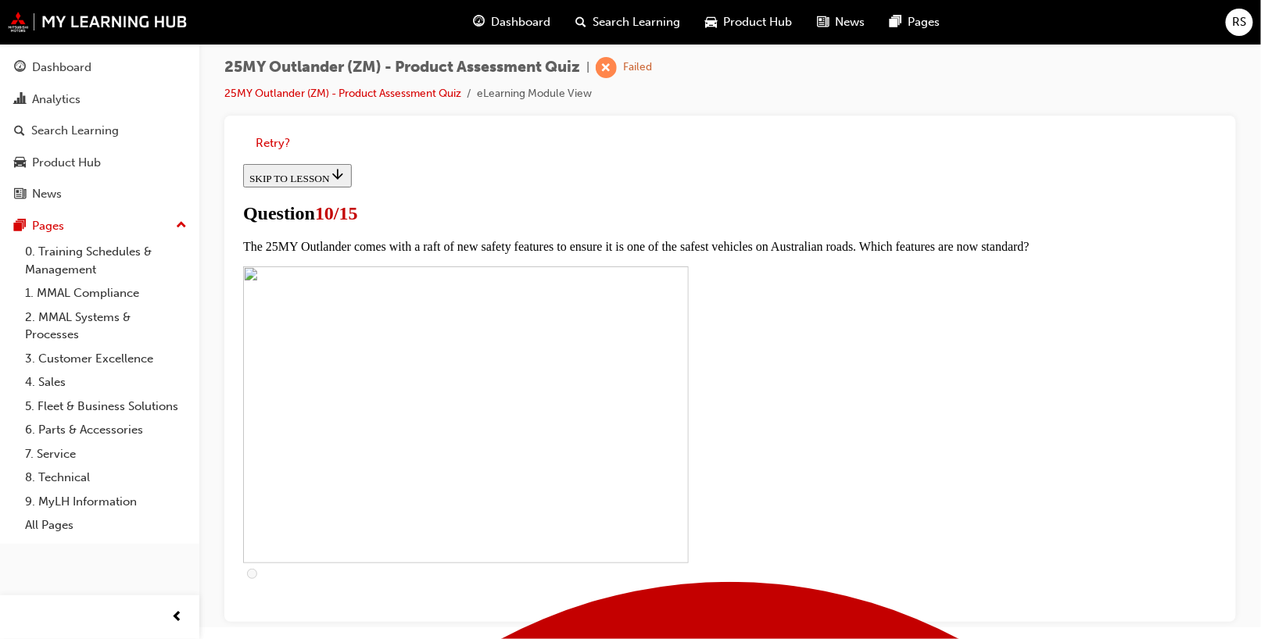
checkbox input "true"
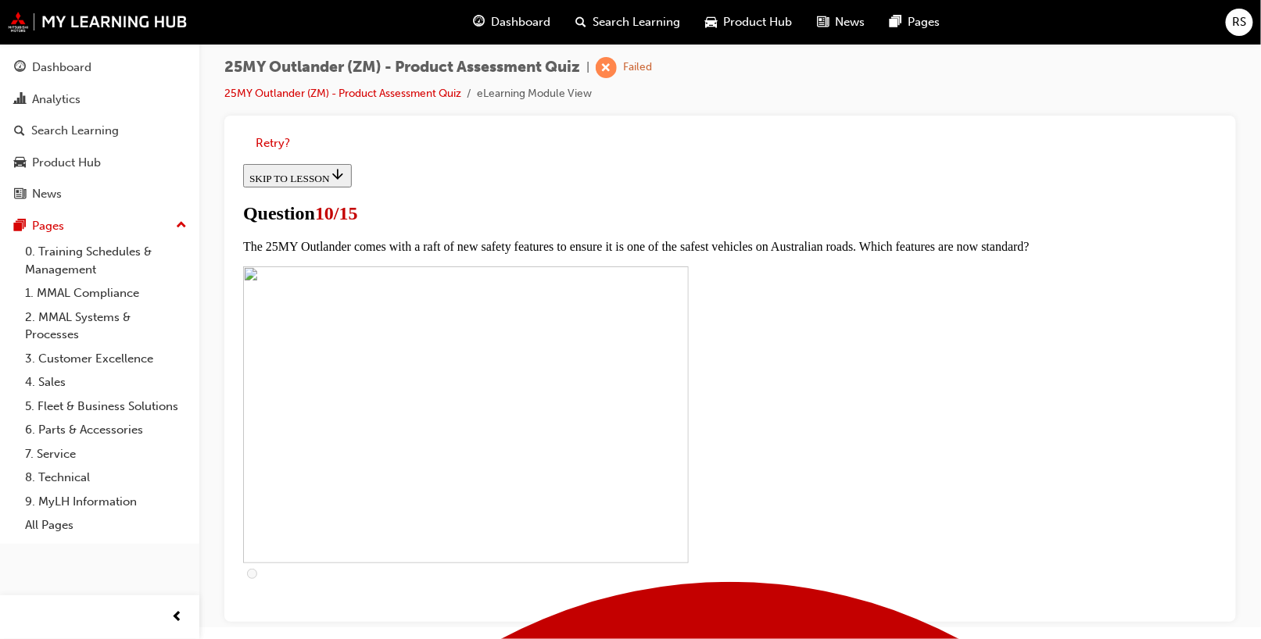
scroll to position [547, 0]
checkbox input "true"
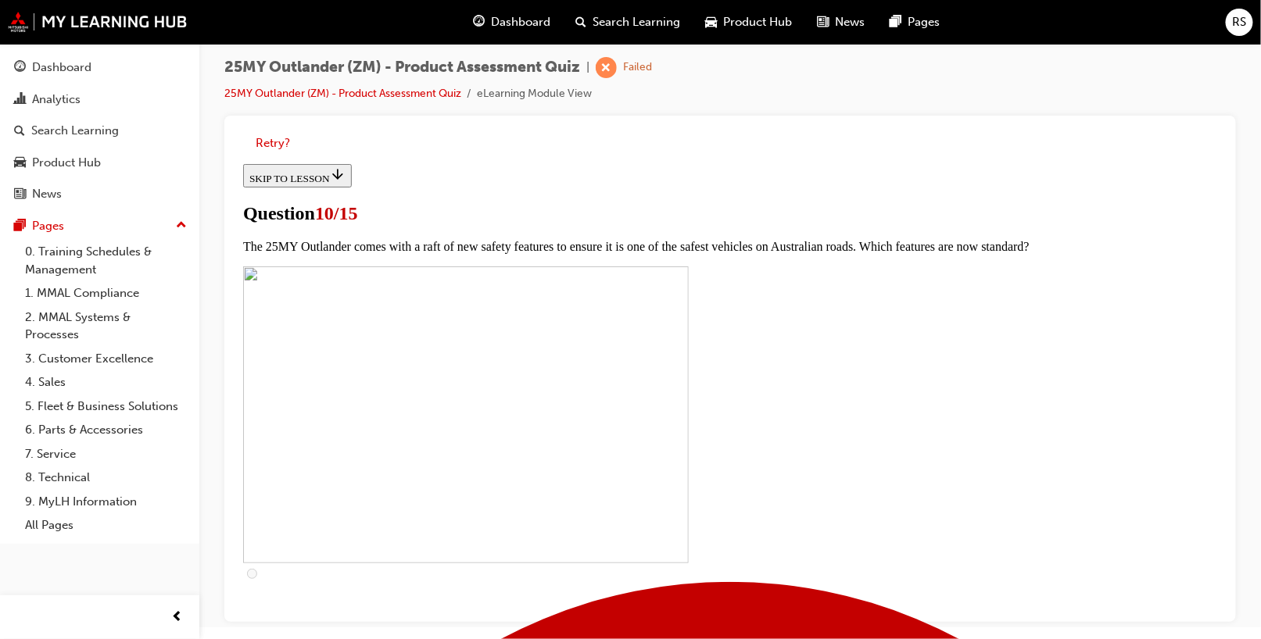
checkbox input "true"
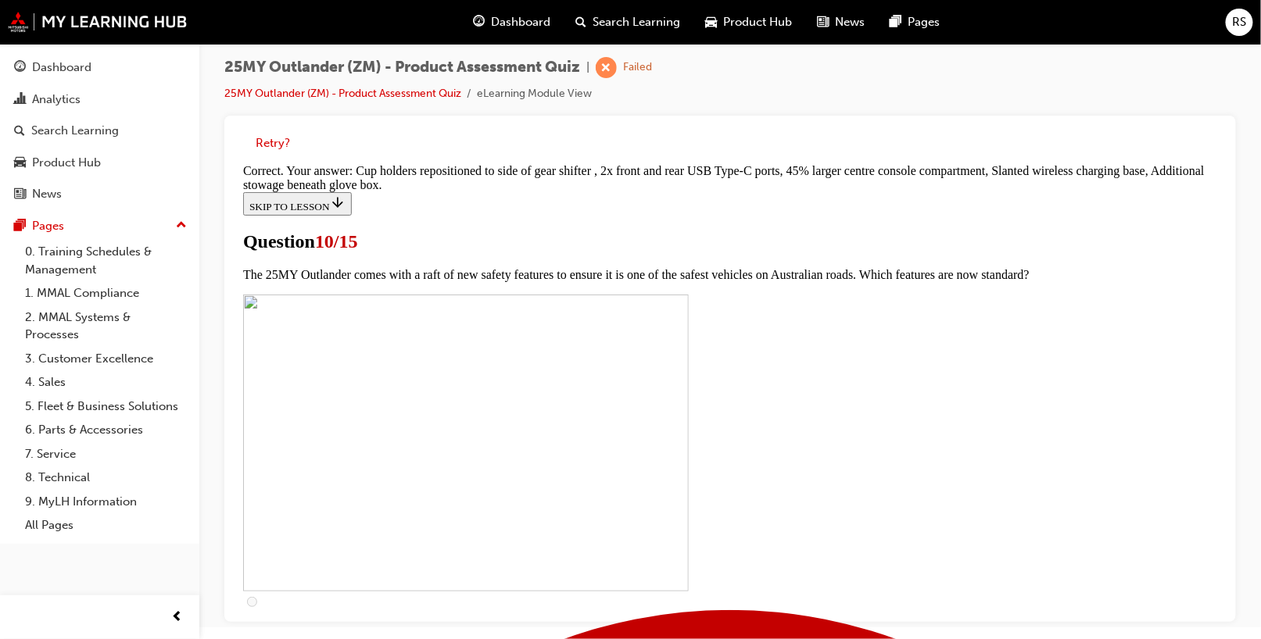
scroll to position [746, 0]
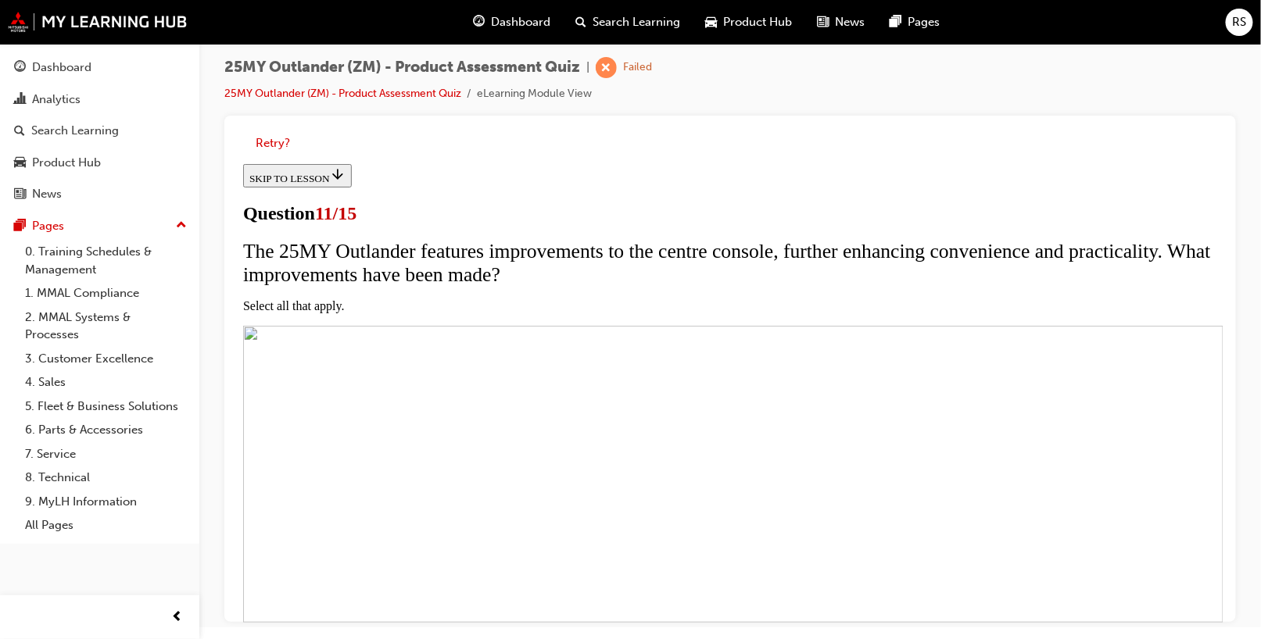
scroll to position [234, 0]
checkbox input "true"
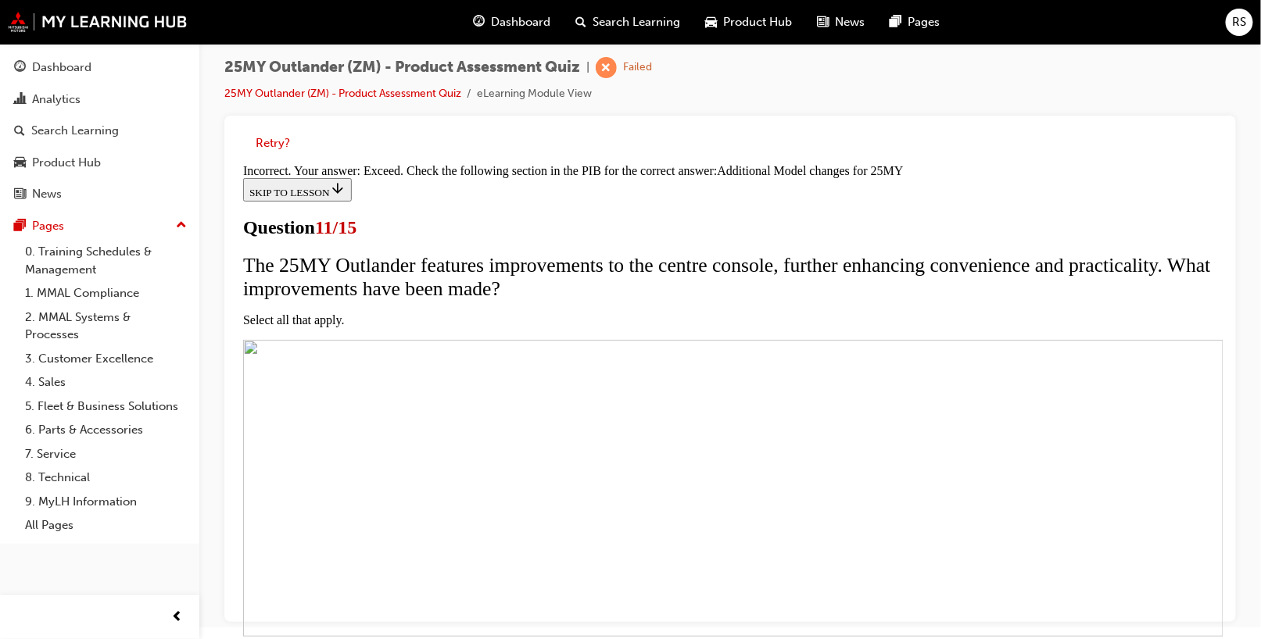
scroll to position [544, 0]
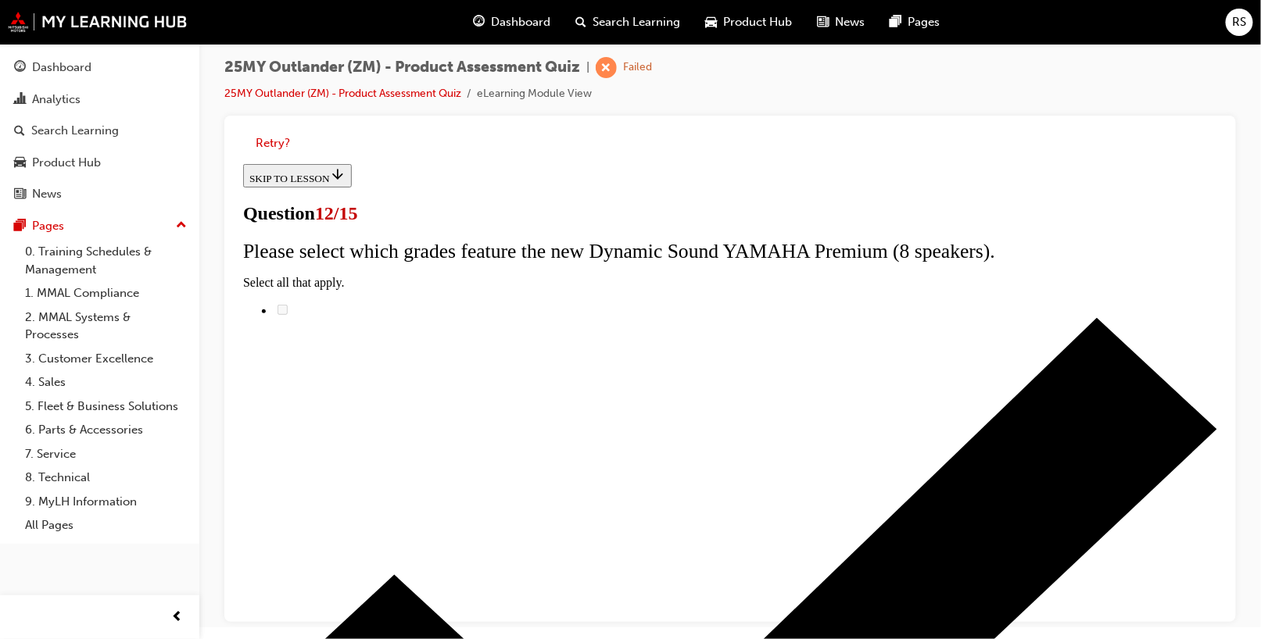
scroll to position [156, 0]
radio input "true"
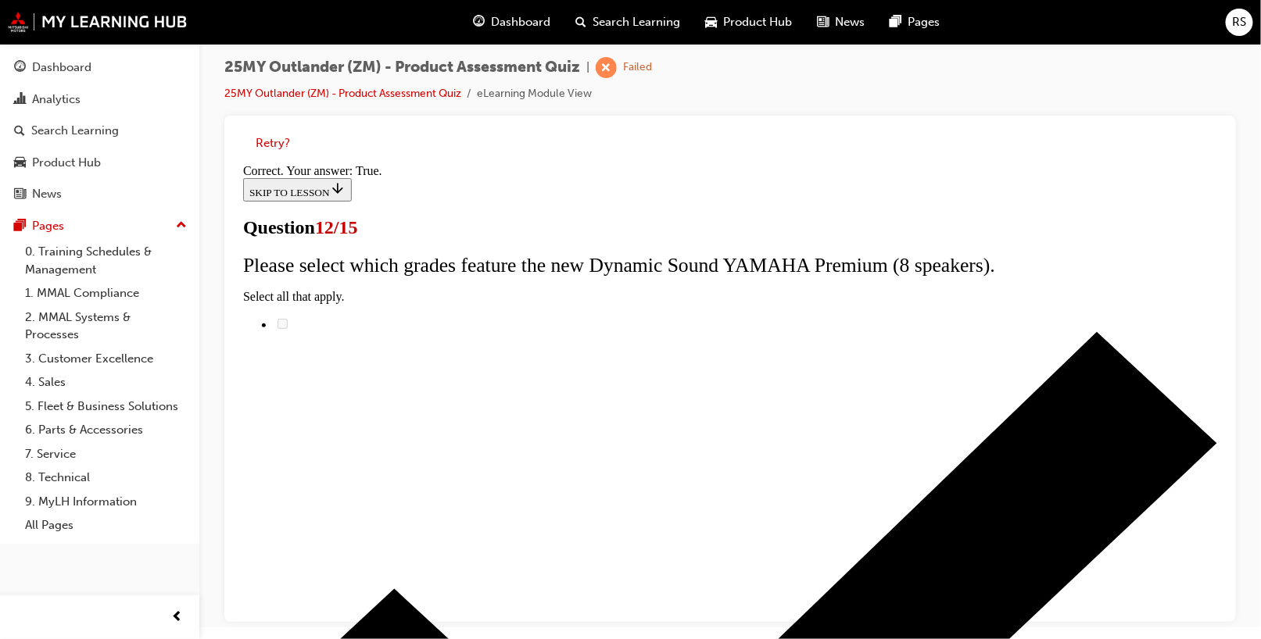
scroll to position [261, 0]
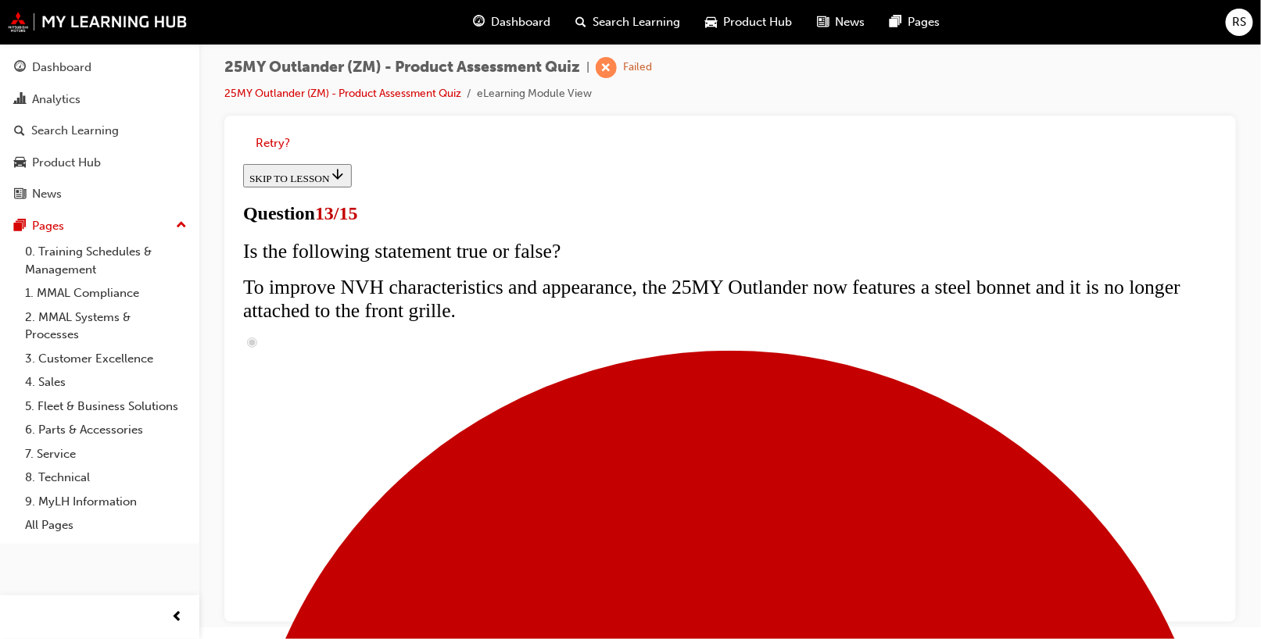
scroll to position [399, 0]
radio input "true"
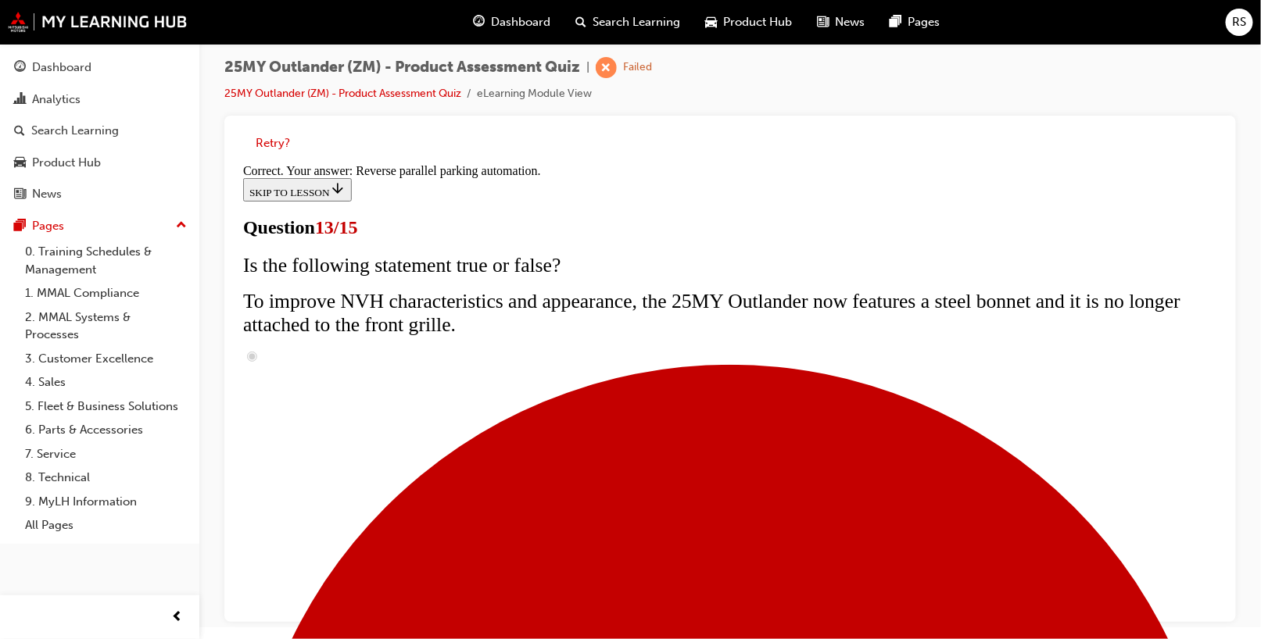
scroll to position [485, 0]
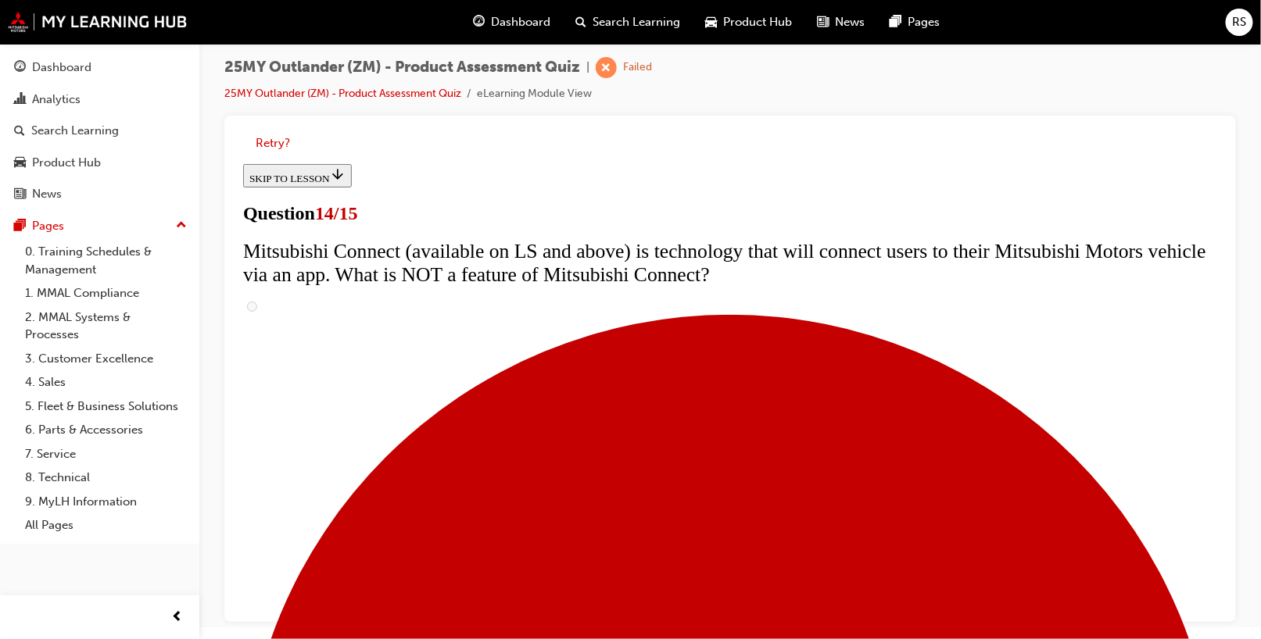
scroll to position [625, 0]
radio input "true"
drag, startPoint x: 687, startPoint y: 551, endPoint x: 721, endPoint y: 538, distance: 36.6
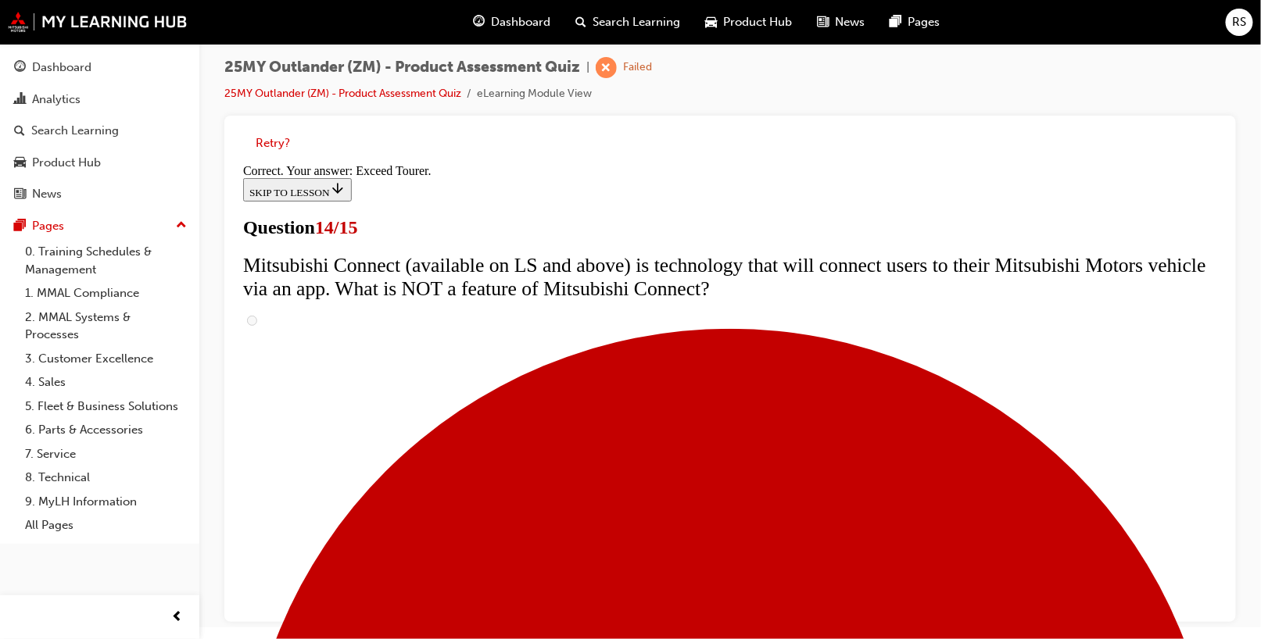
scroll to position [731, 0]
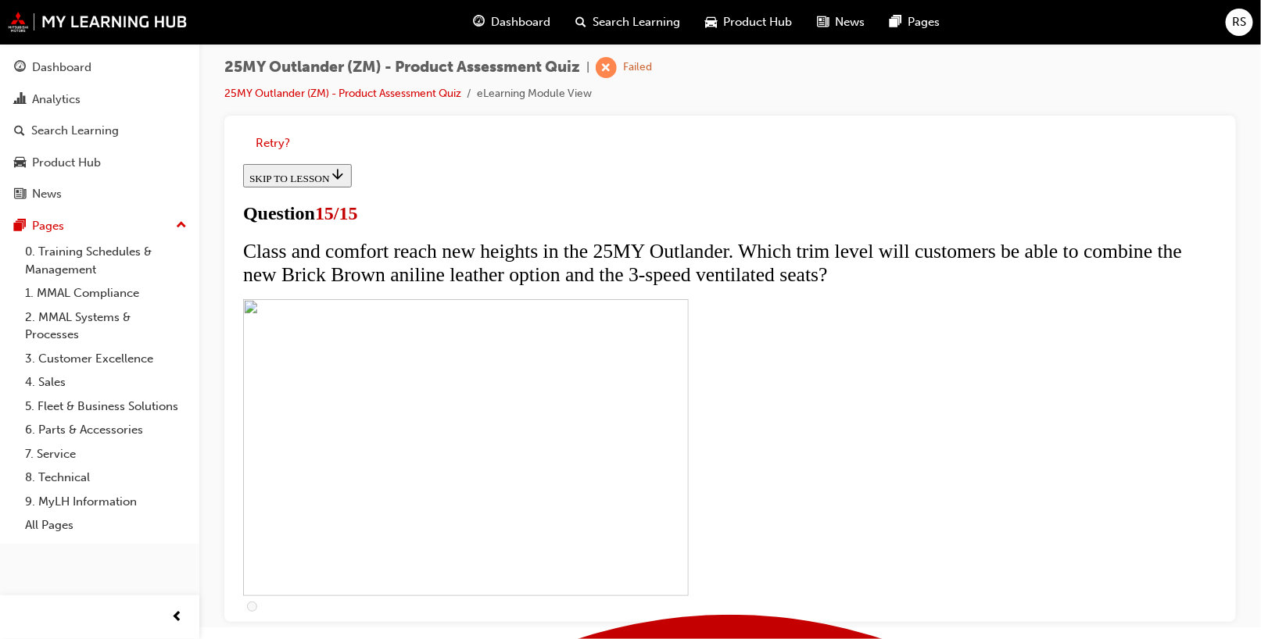
scroll to position [314, 0]
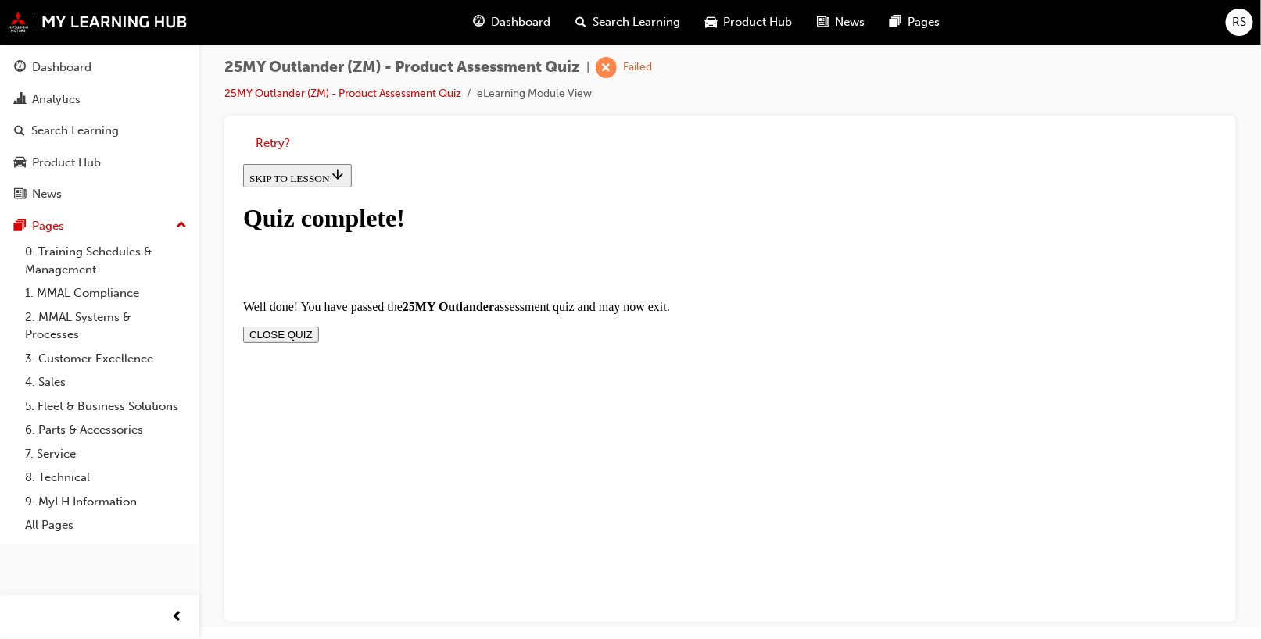
click at [318, 326] on button "CLOSE QUIZ" at bounding box center [280, 334] width 76 height 16
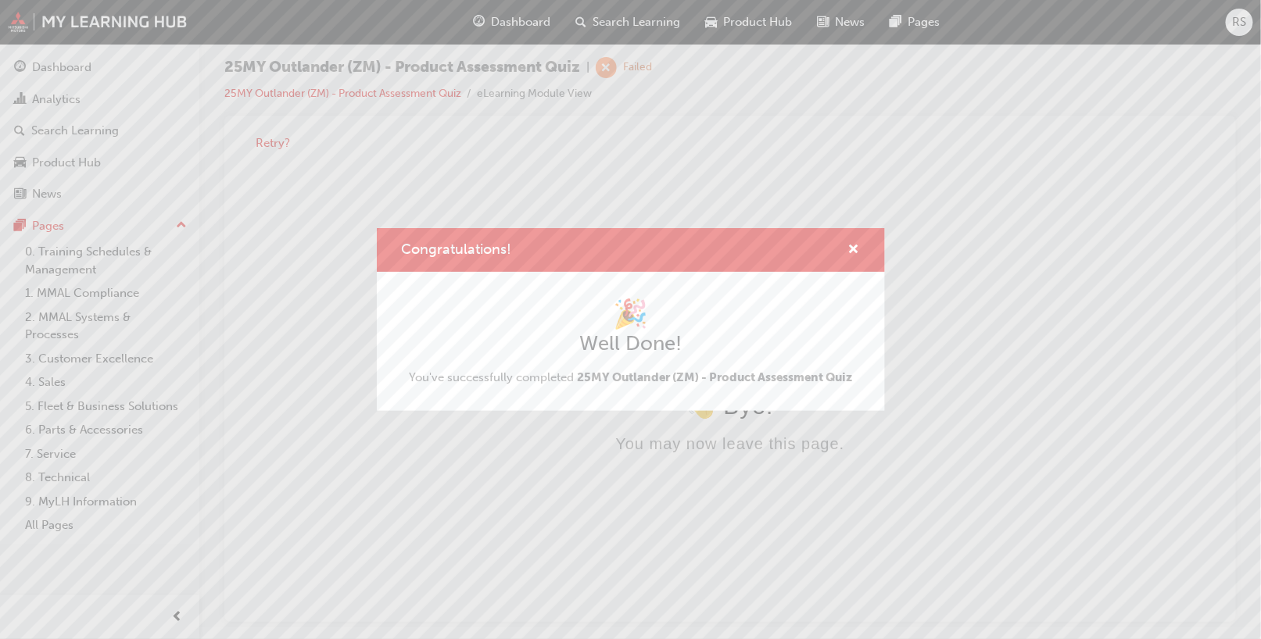
scroll to position [0, 0]
click at [850, 248] on span "cross-icon" at bounding box center [854, 251] width 12 height 14
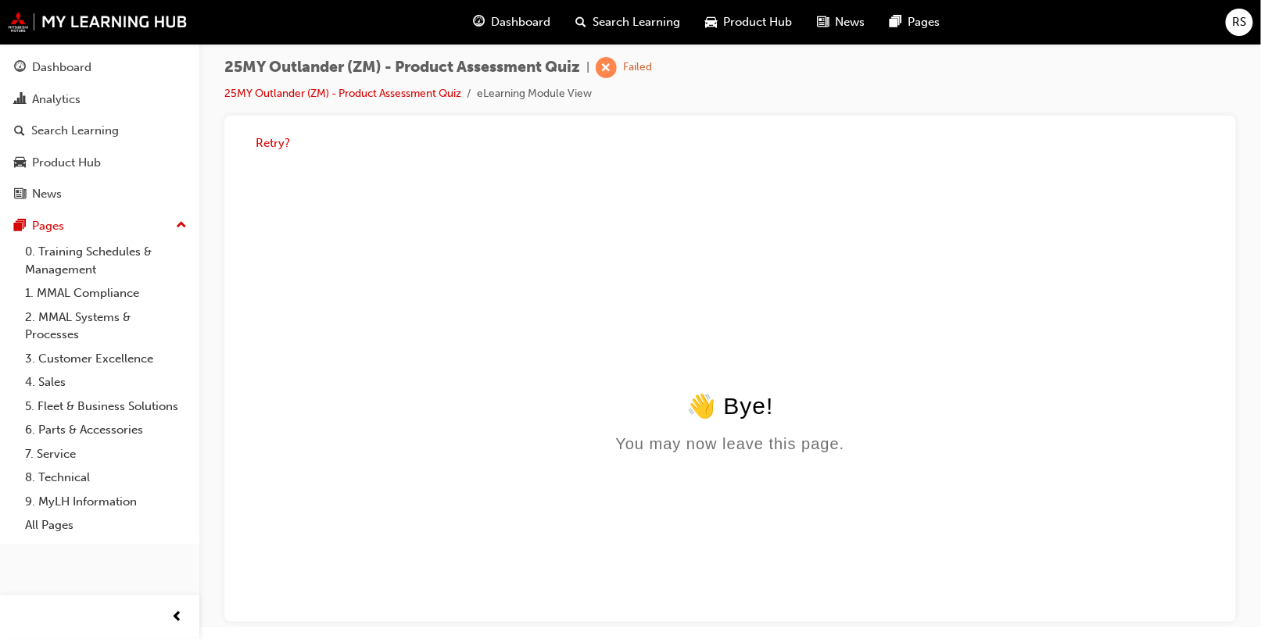
click at [528, 15] on span "Dashboard" at bounding box center [521, 22] width 59 height 18
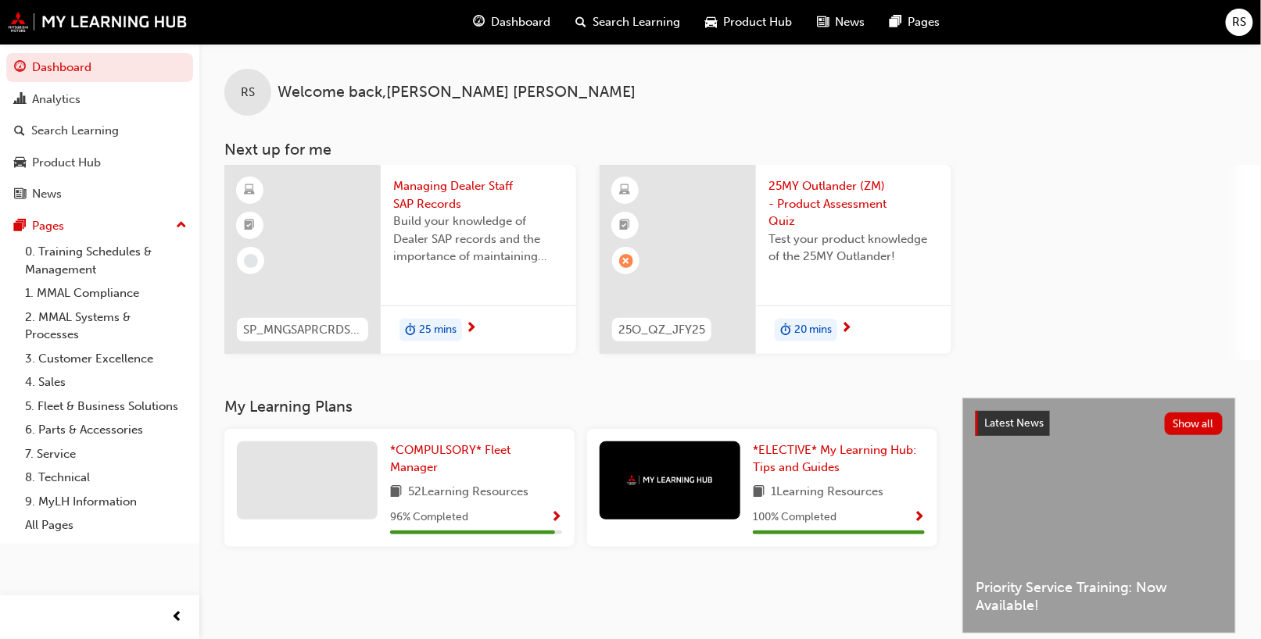
click at [816, 205] on span "25MY Outlander (ZM) - Product Assessment Quiz" at bounding box center [853, 203] width 170 height 53
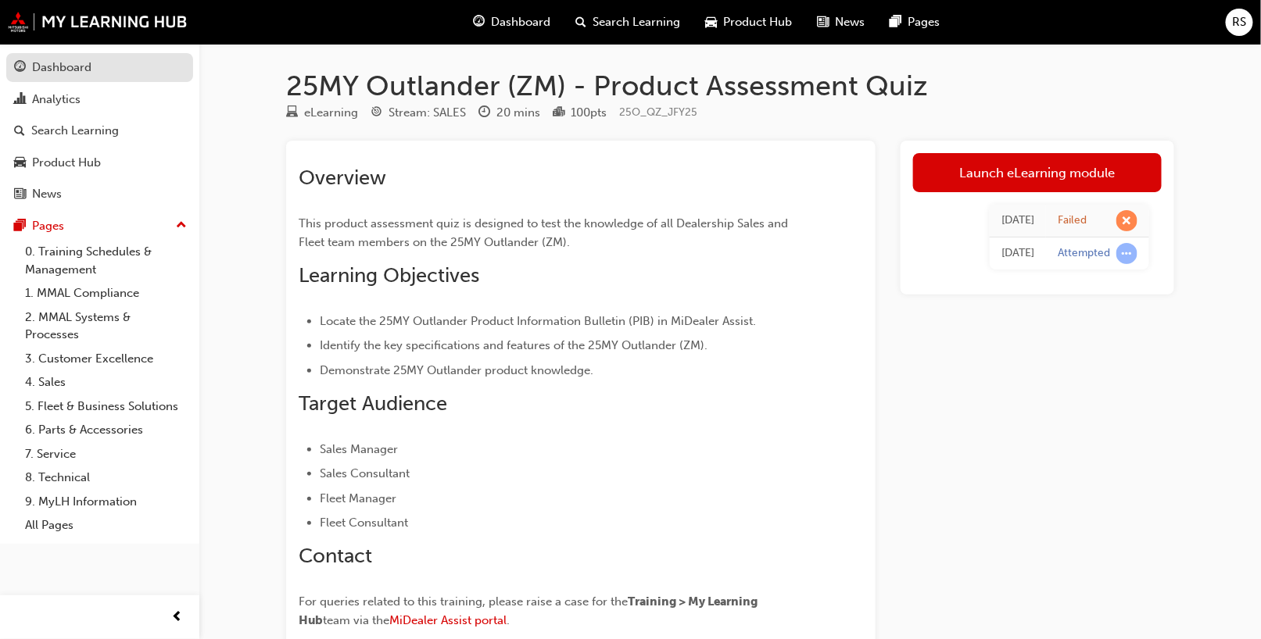
click at [45, 67] on div "Dashboard" at bounding box center [61, 68] width 59 height 18
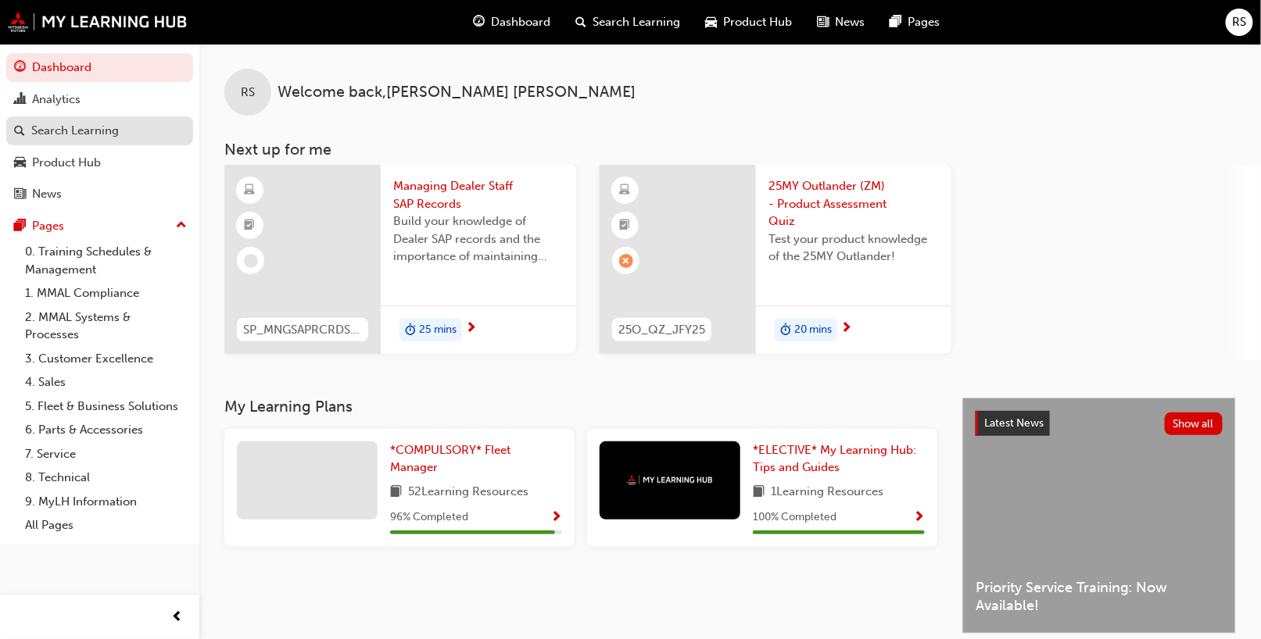
click at [52, 128] on div "Search Learning" at bounding box center [75, 131] width 88 height 18
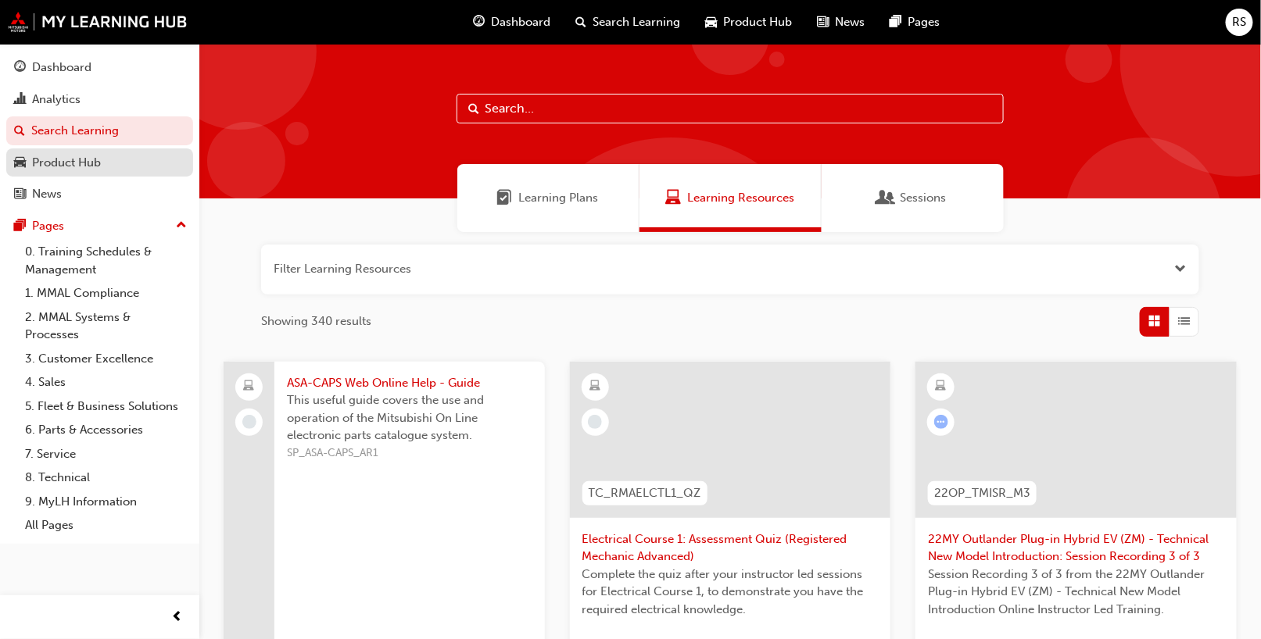
click at [45, 159] on div "Product Hub" at bounding box center [66, 163] width 69 height 18
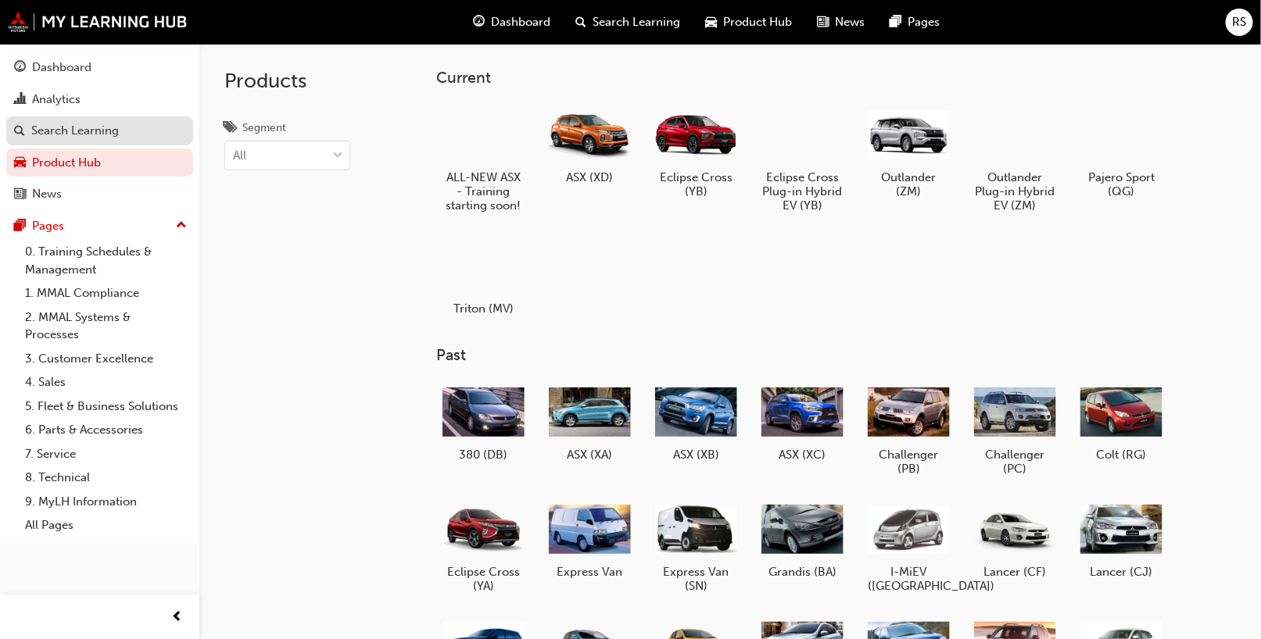
click at [51, 128] on div "Search Learning" at bounding box center [75, 131] width 88 height 18
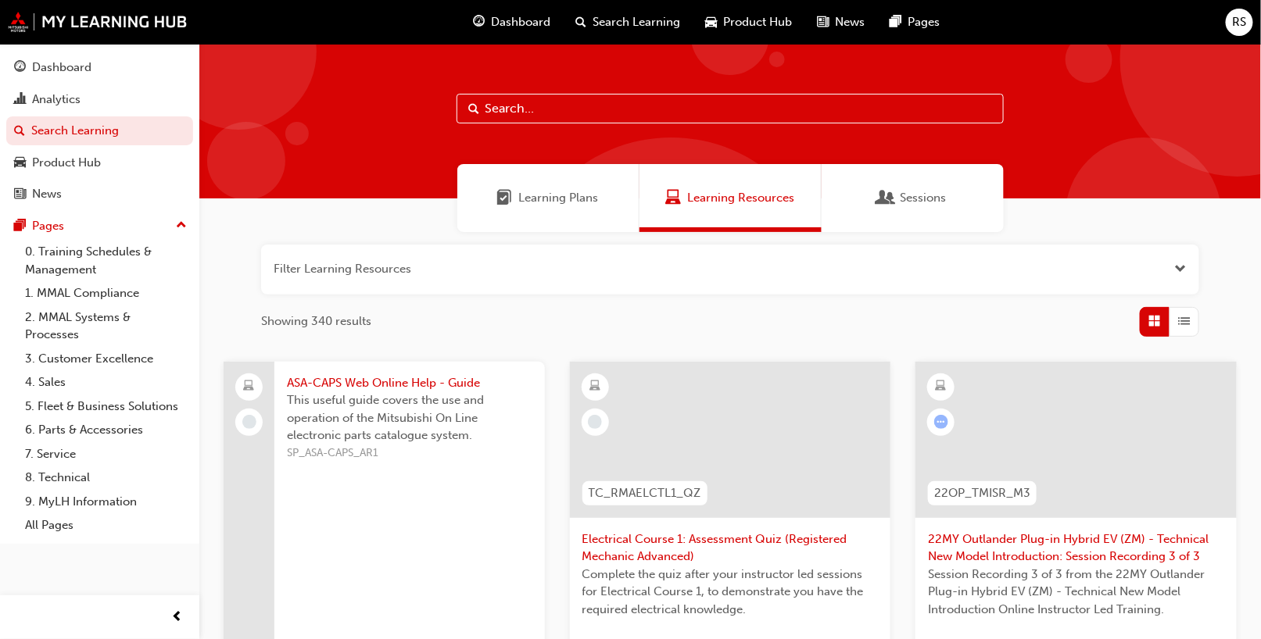
click at [928, 200] on span "Sessions" at bounding box center [923, 198] width 46 height 18
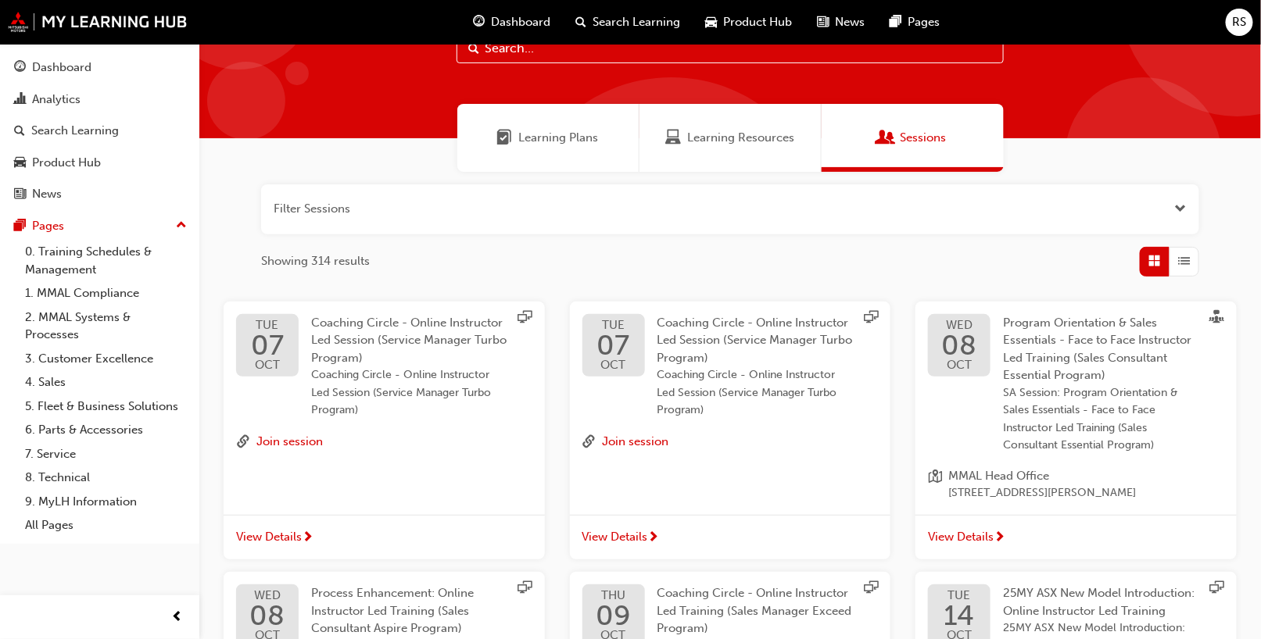
scroll to position [156, 0]
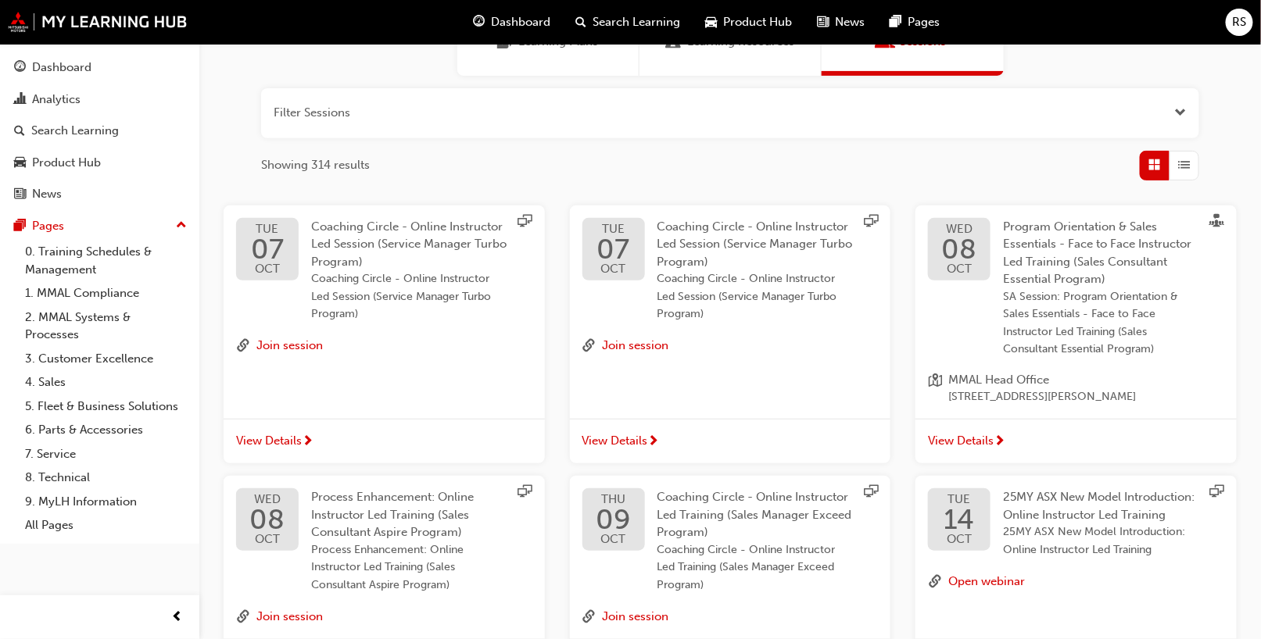
click at [517, 15] on span "Dashboard" at bounding box center [521, 22] width 59 height 18
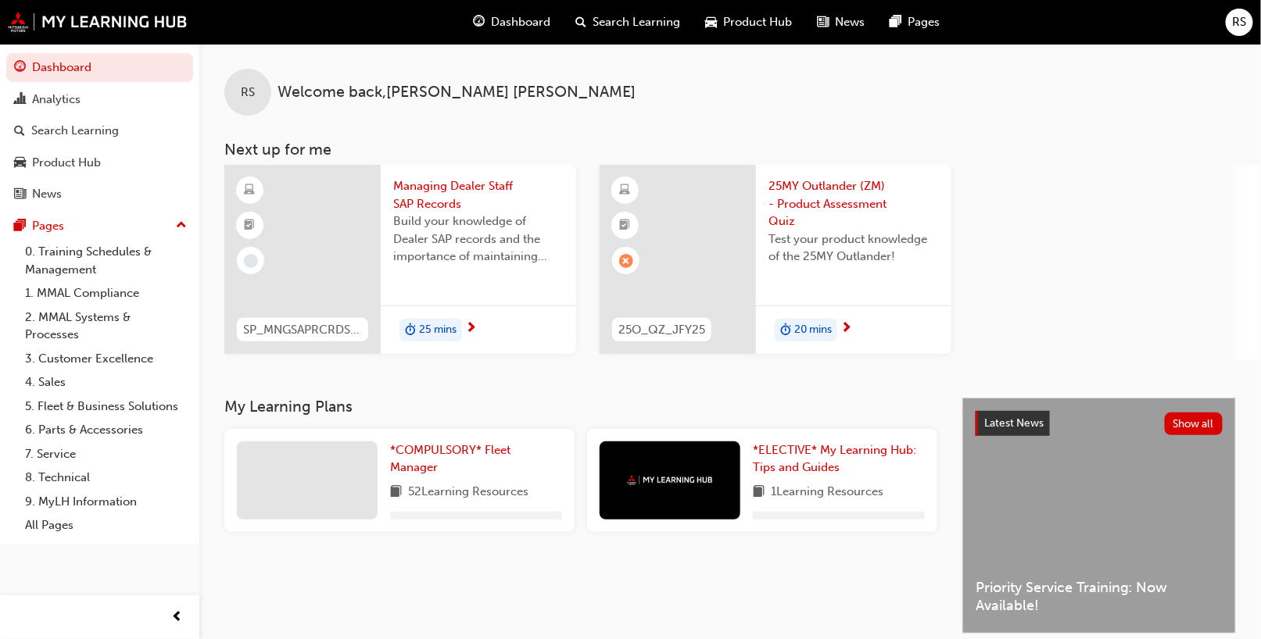
click at [821, 330] on span "20 mins" at bounding box center [813, 330] width 38 height 18
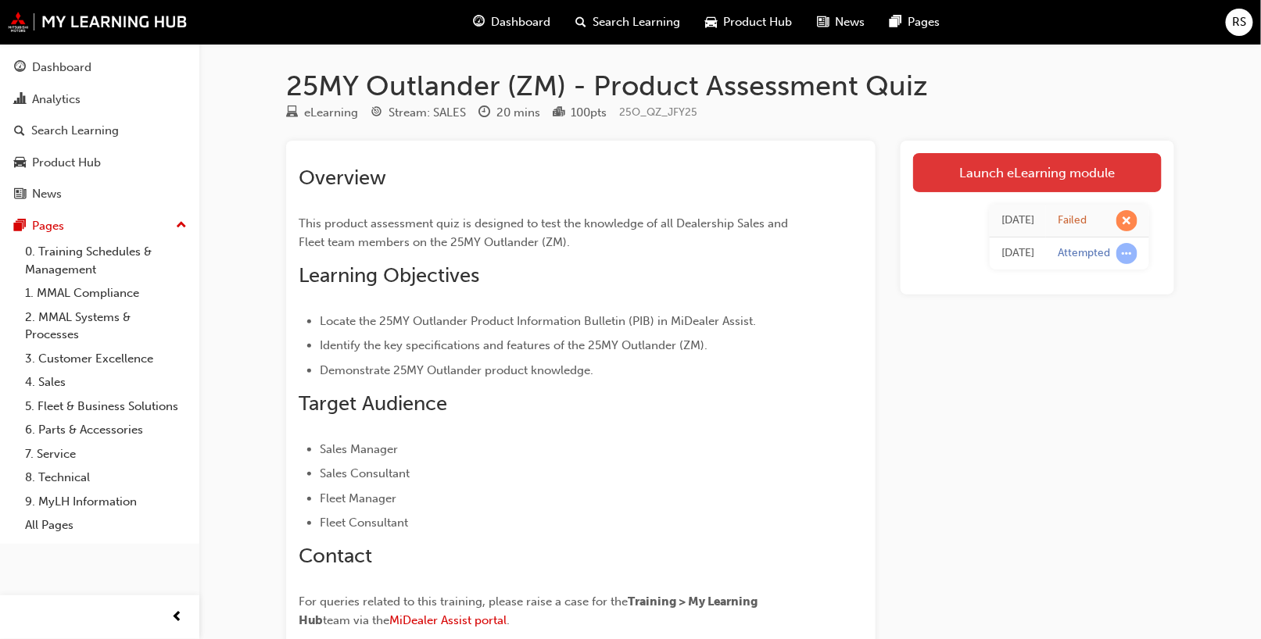
click at [1011, 166] on link "Launch eLearning module" at bounding box center [1037, 172] width 249 height 39
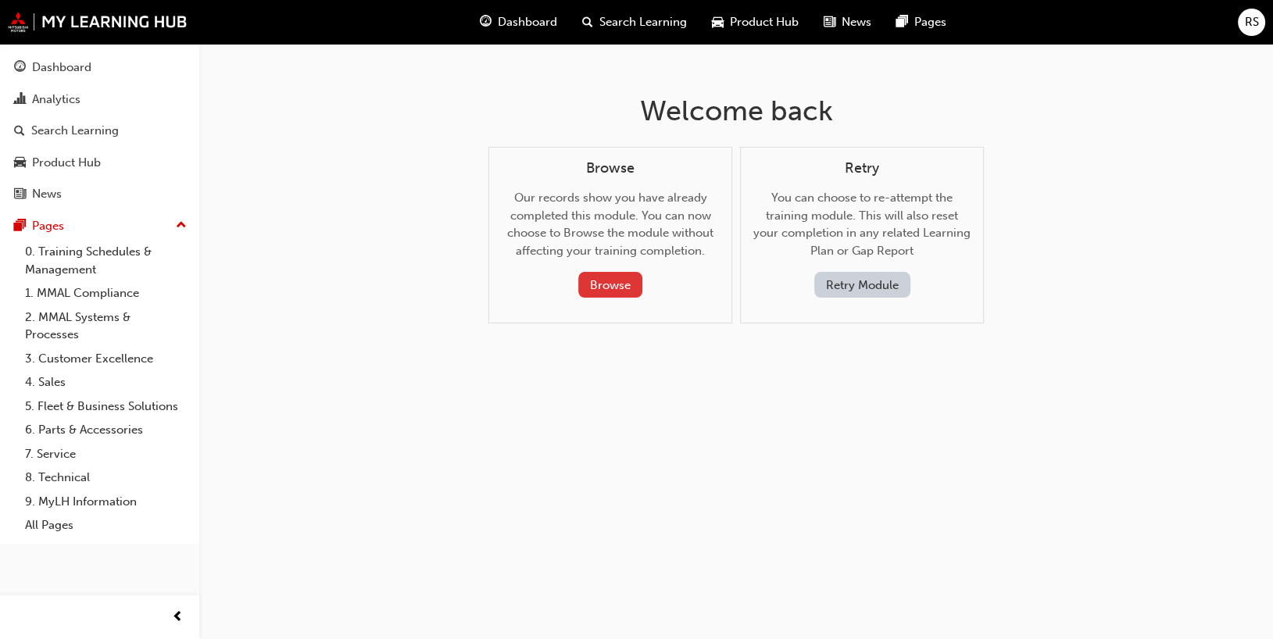
click at [605, 275] on button "Browse" at bounding box center [610, 285] width 64 height 26
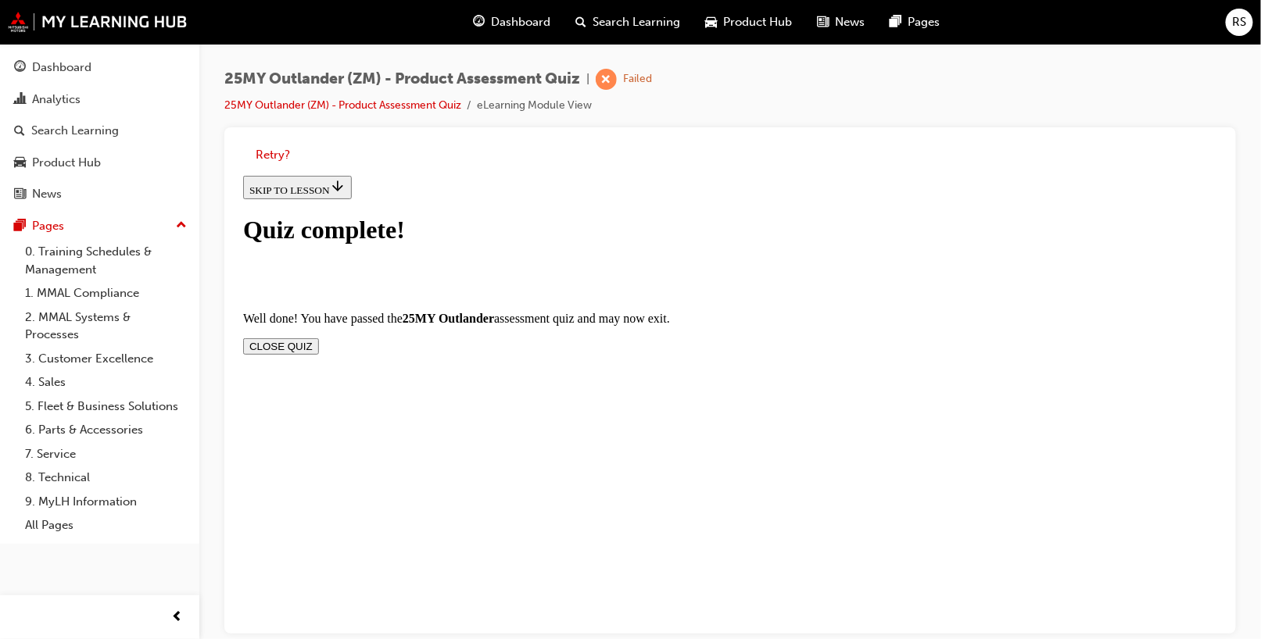
click at [318, 338] on button "CLOSE QUIZ" at bounding box center [280, 346] width 76 height 16
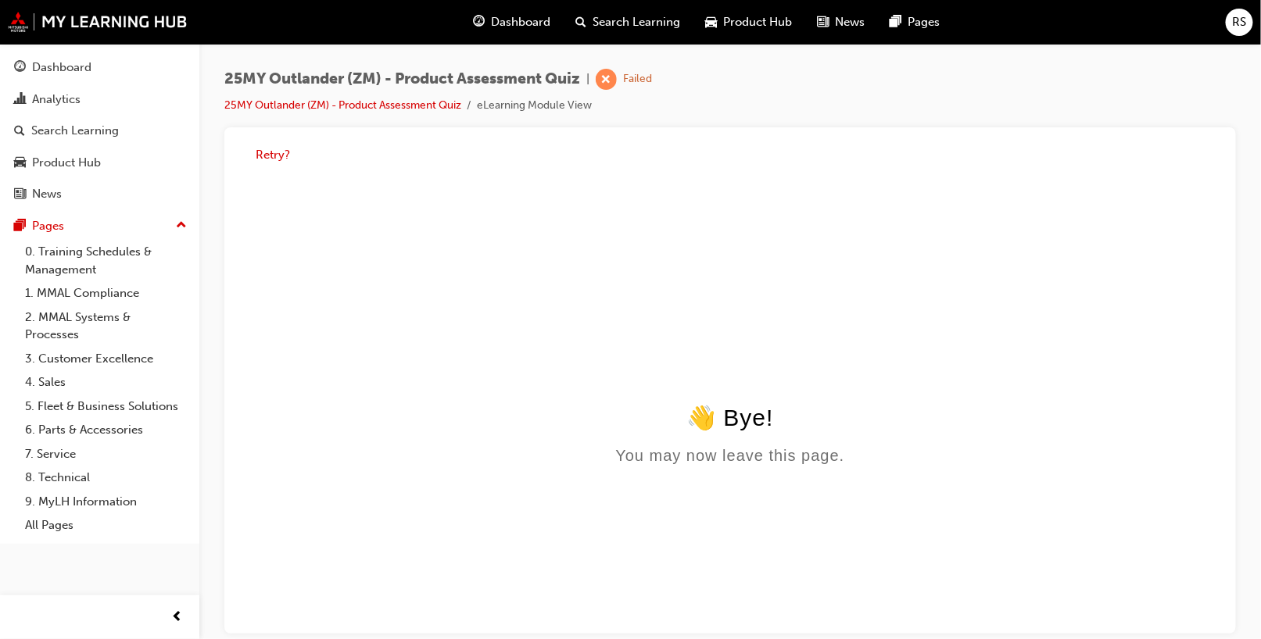
click at [520, 24] on span "Dashboard" at bounding box center [521, 22] width 59 height 18
